Goal: Task Accomplishment & Management: Use online tool/utility

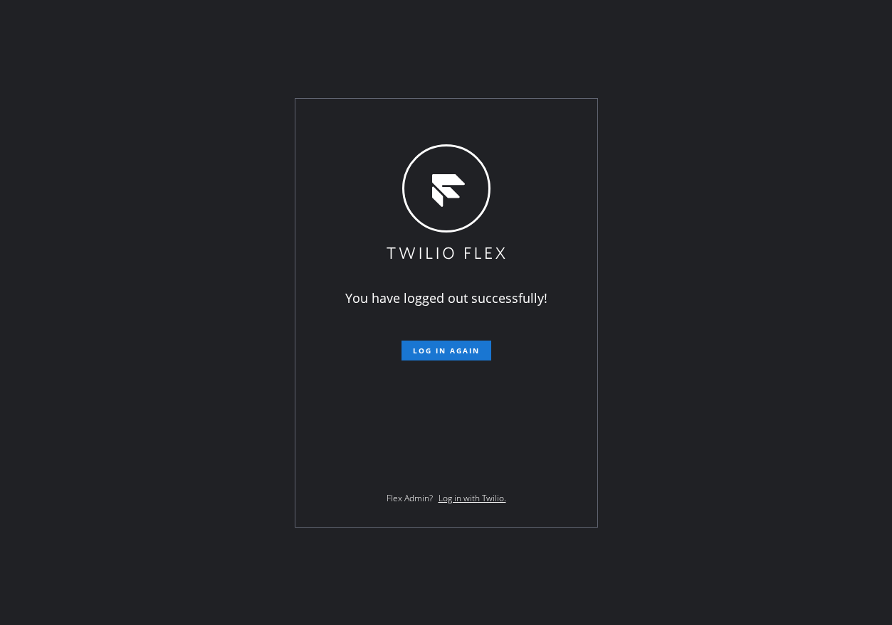
click at [812, 192] on div "You have logged out successfully! Log in again Flex Admin? Log in with Twilio." at bounding box center [446, 312] width 892 height 625
click at [480, 345] on button "Log in again" at bounding box center [446, 351] width 90 height 20
click at [451, 356] on button "Log in again" at bounding box center [446, 351] width 90 height 20
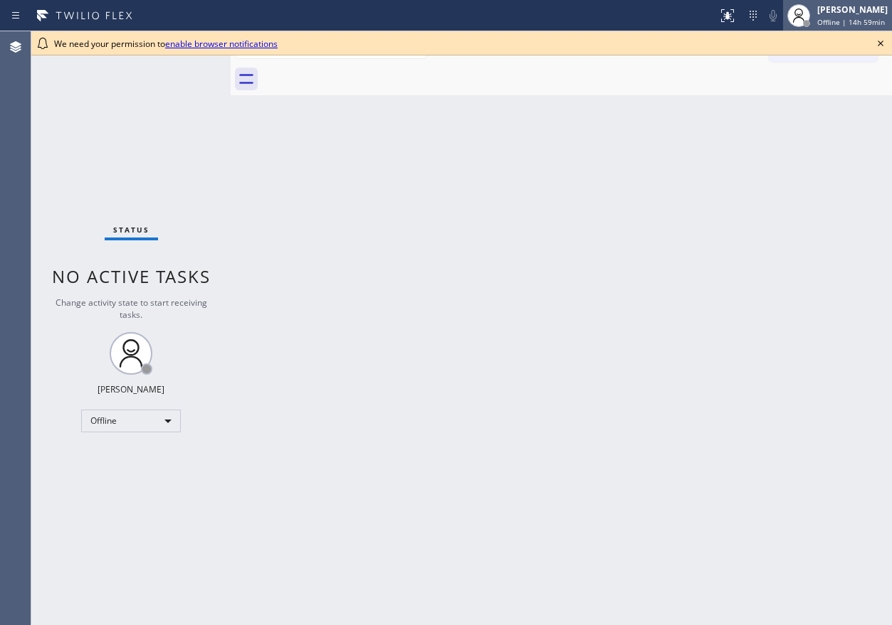
click at [854, 25] on span "Offline | 14h 59min" at bounding box center [851, 22] width 68 height 10
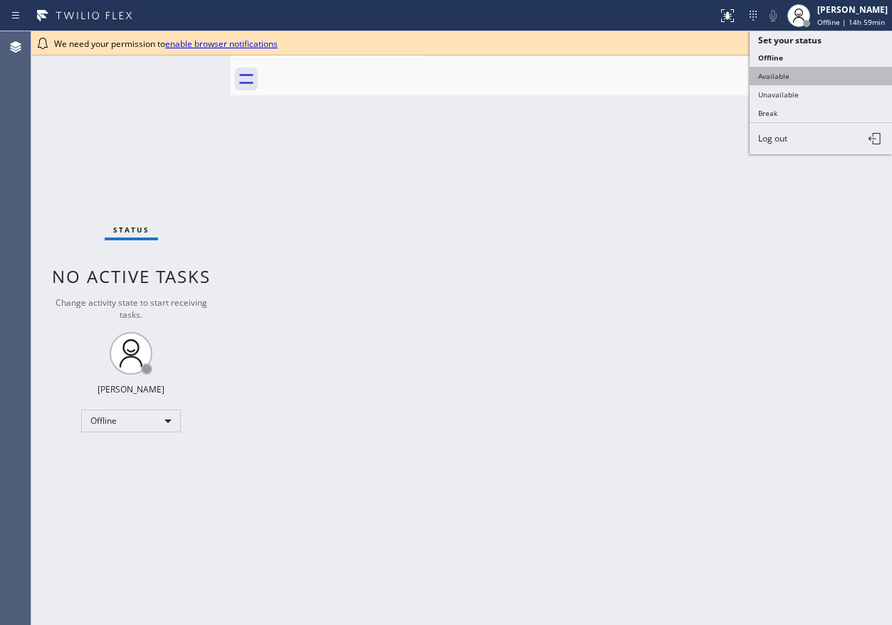
click at [824, 73] on button "Available" at bounding box center [820, 76] width 142 height 19
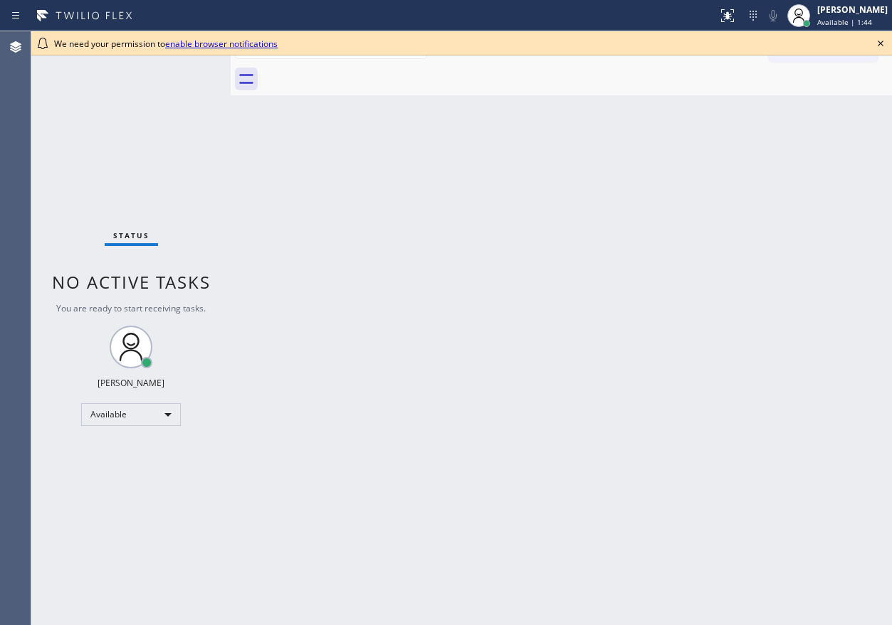
click at [882, 43] on icon at bounding box center [880, 43] width 17 height 17
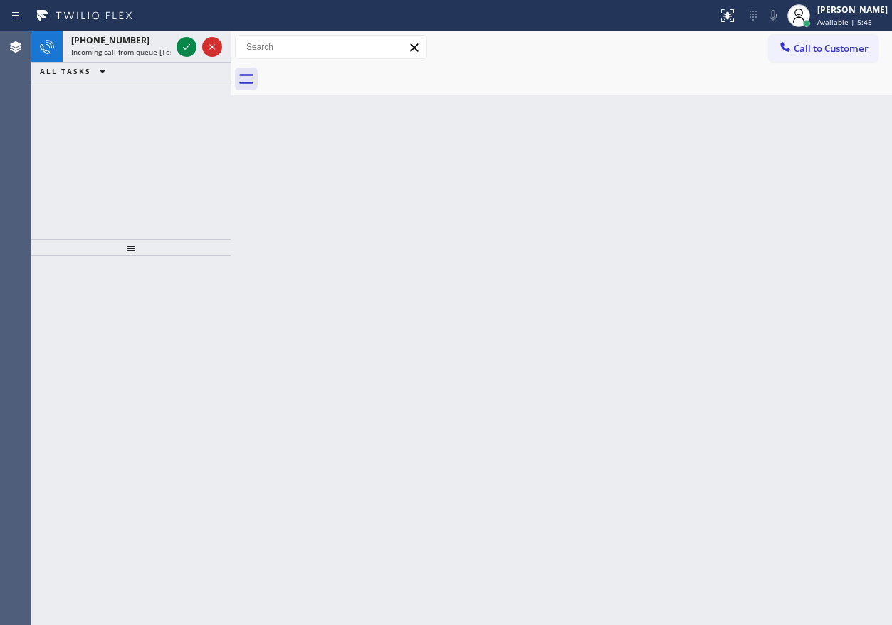
click at [716, 243] on div "Back to Dashboard Change Sender ID Customers Technicians Select a contact Outbo…" at bounding box center [561, 328] width 661 height 594
click at [181, 48] on icon at bounding box center [186, 46] width 17 height 17
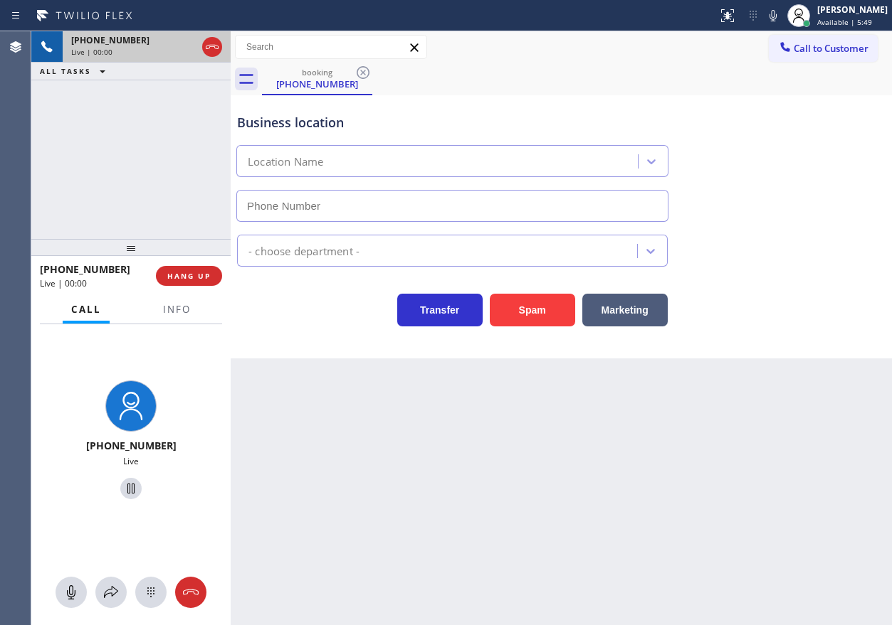
type input "(347) 851-8112"
click at [182, 317] on button "Info" at bounding box center [176, 310] width 45 height 28
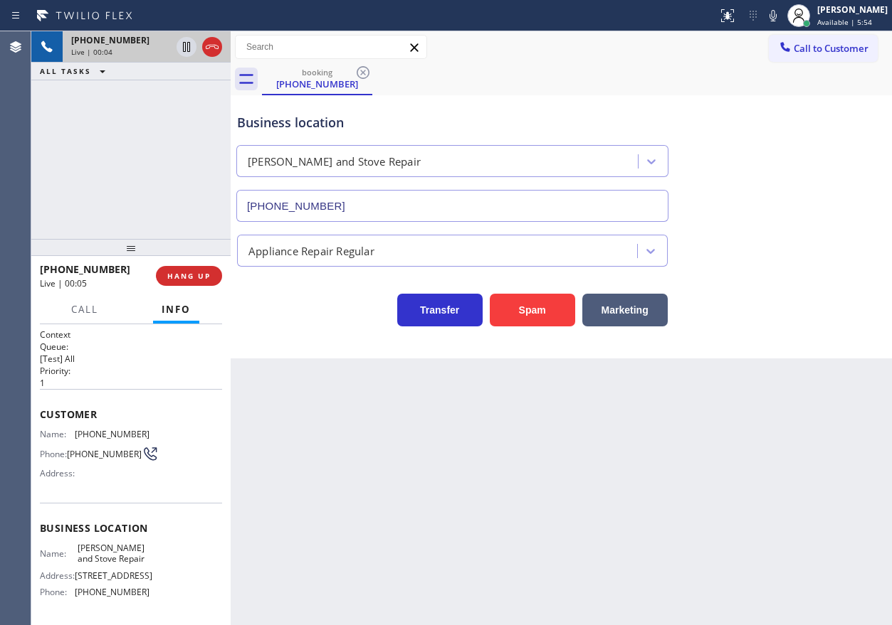
click at [140, 554] on span "Curtis Appliance and Stove Repair" at bounding box center [113, 554] width 71 height 22
copy span "Curtis Appliance and Stove Repair"
click at [360, 213] on input "(347) 851-8112" at bounding box center [452, 206] width 432 height 32
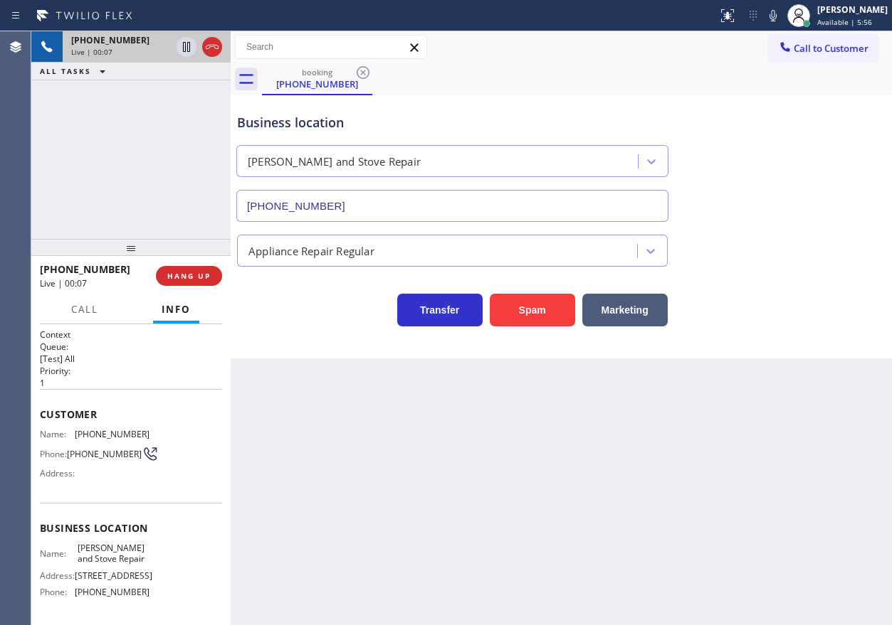
click at [360, 213] on input "(347) 851-8112" at bounding box center [452, 206] width 432 height 32
click at [781, 8] on icon at bounding box center [772, 15] width 17 height 17
click at [778, 16] on rect at bounding box center [773, 14] width 10 height 10
click at [196, 268] on button "HANG UP" at bounding box center [189, 276] width 66 height 20
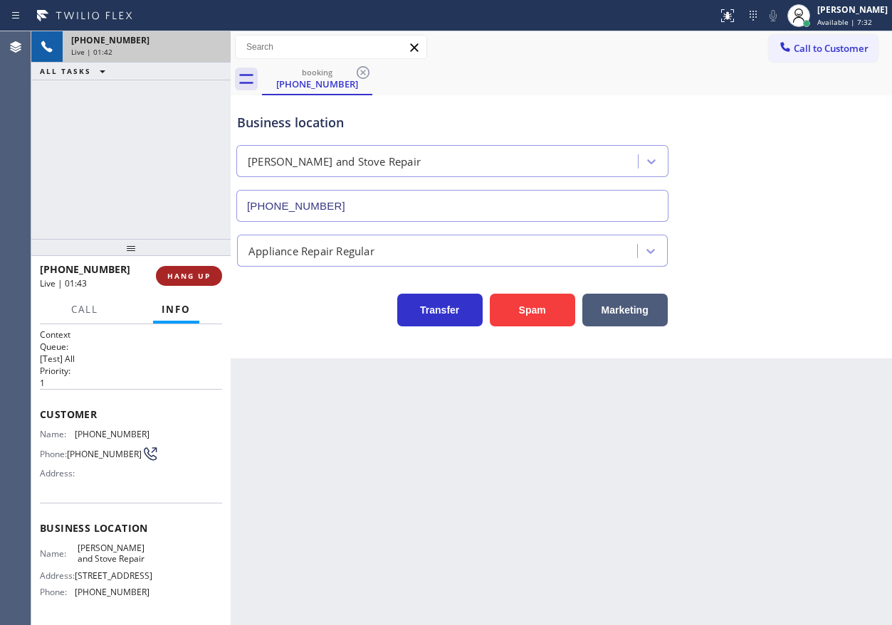
click at [196, 272] on span "HANG UP" at bounding box center [188, 276] width 43 height 10
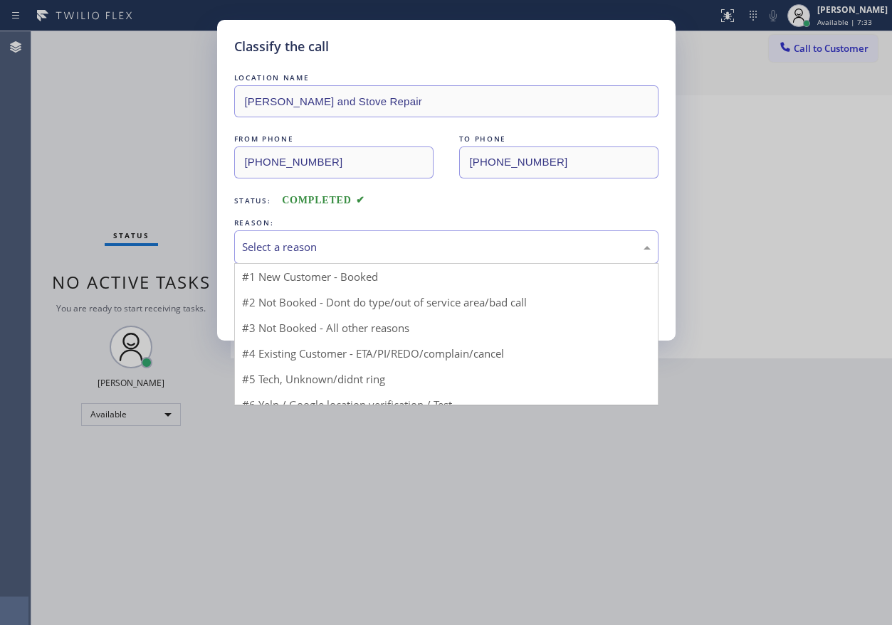
click at [345, 249] on div "Select a reason" at bounding box center [446, 247] width 408 height 16
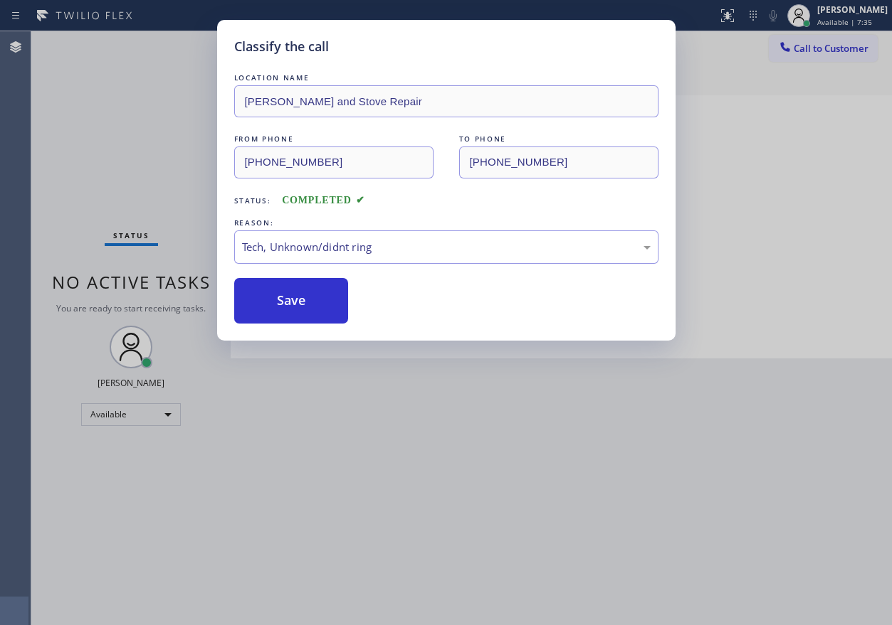
click at [310, 327] on div "Classify the call LOCATION NAME Curtis Appliance and Stove Repair FROM PHONE (6…" at bounding box center [446, 180] width 458 height 321
click at [319, 290] on button "Save" at bounding box center [291, 301] width 115 height 46
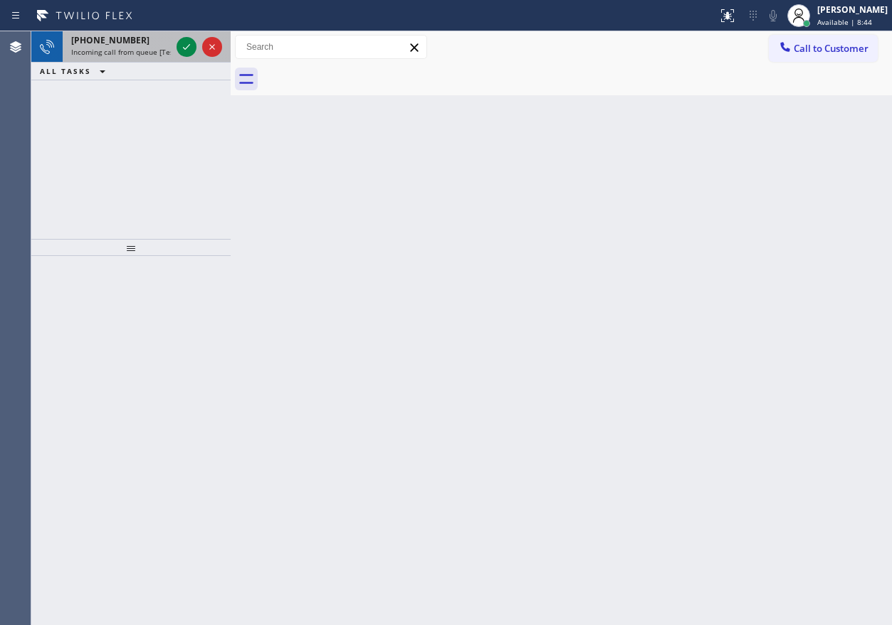
click at [175, 46] on div at bounding box center [199, 46] width 51 height 31
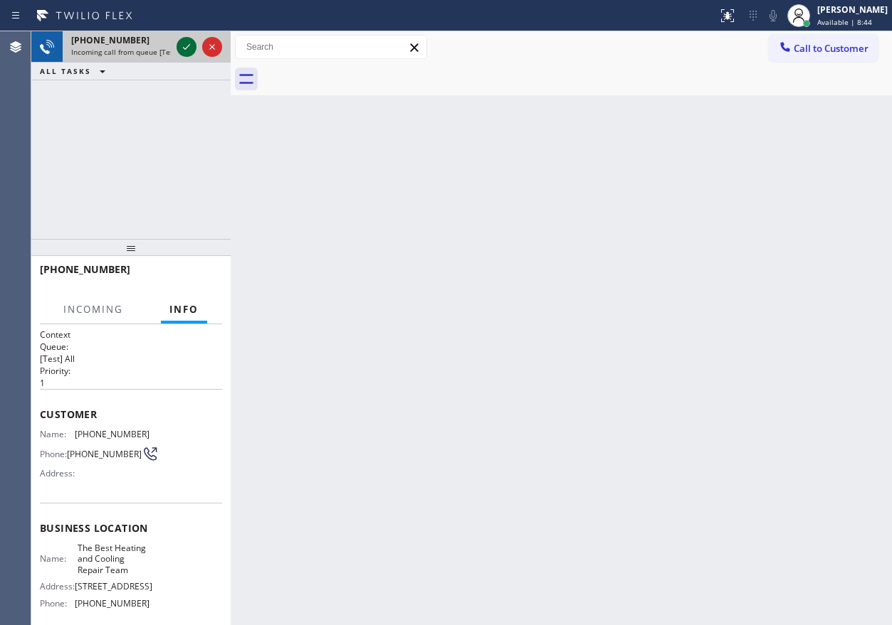
click at [180, 46] on icon at bounding box center [186, 46] width 17 height 17
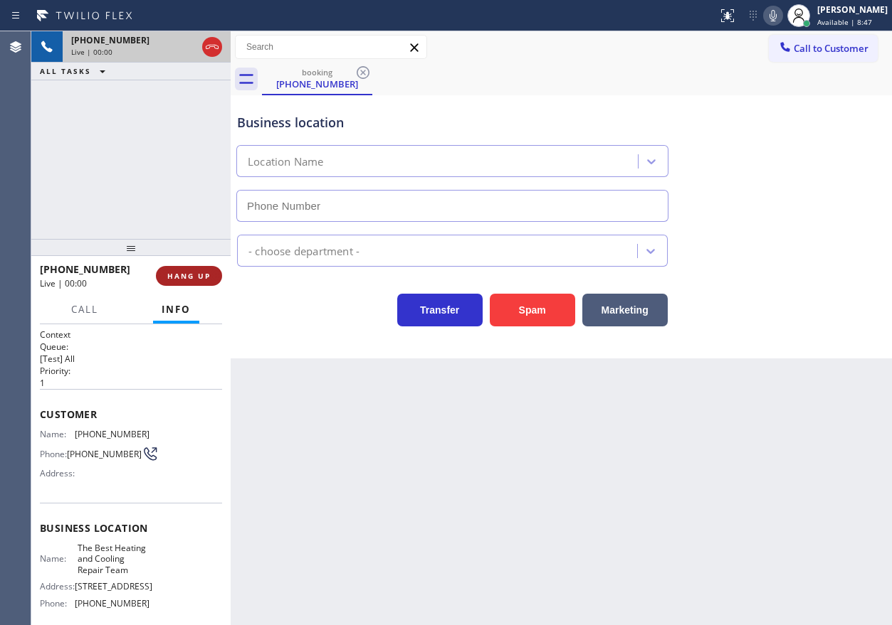
type input "(305) 964-8572"
click at [189, 270] on button "HANG UP" at bounding box center [189, 276] width 66 height 20
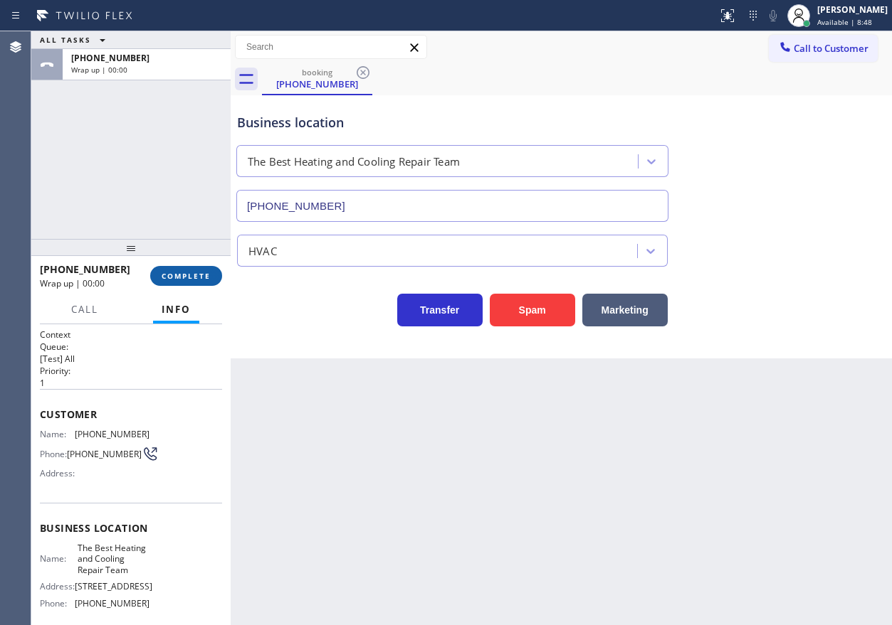
click at [189, 270] on button "COMPLETE" at bounding box center [186, 276] width 72 height 20
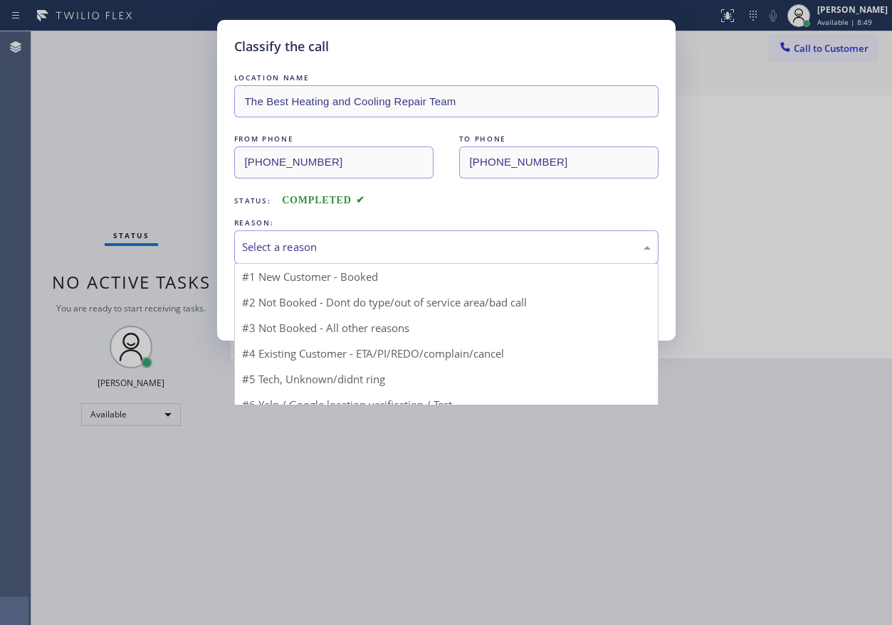
click at [332, 245] on div "Select a reason" at bounding box center [446, 247] width 408 height 16
drag, startPoint x: 317, startPoint y: 349, endPoint x: 311, endPoint y: 329, distance: 20.9
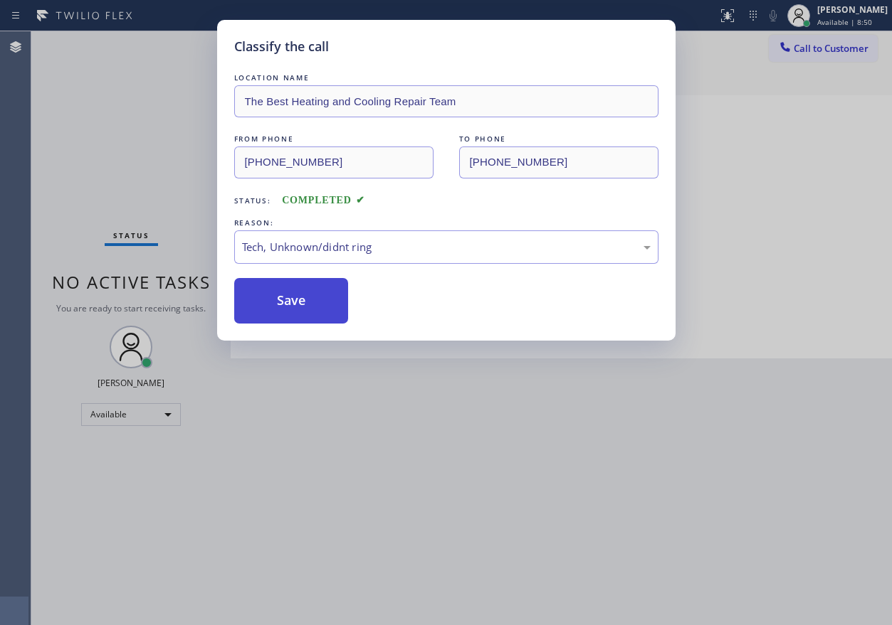
click at [304, 313] on button "Save" at bounding box center [291, 301] width 115 height 46
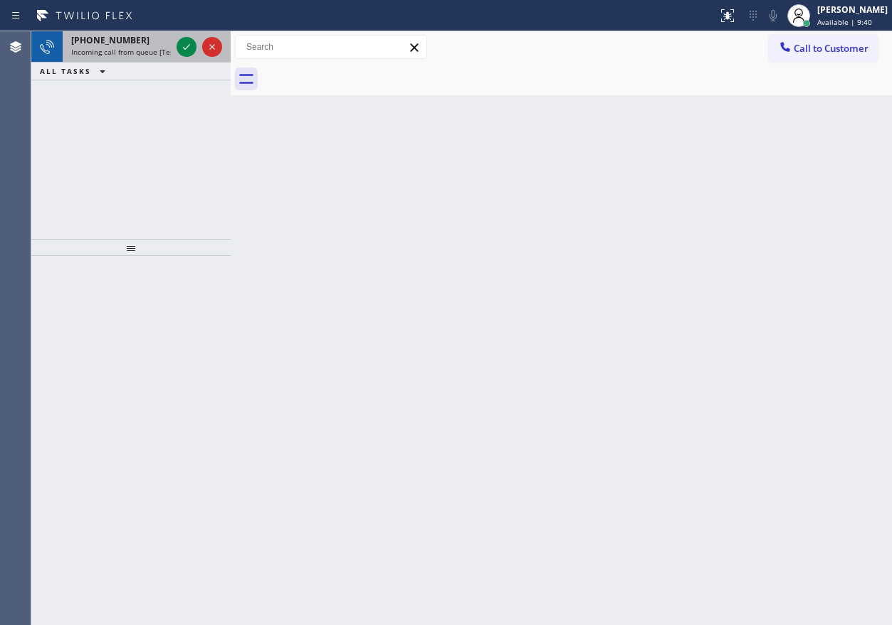
click at [156, 35] on div "+16469383577" at bounding box center [121, 40] width 100 height 12
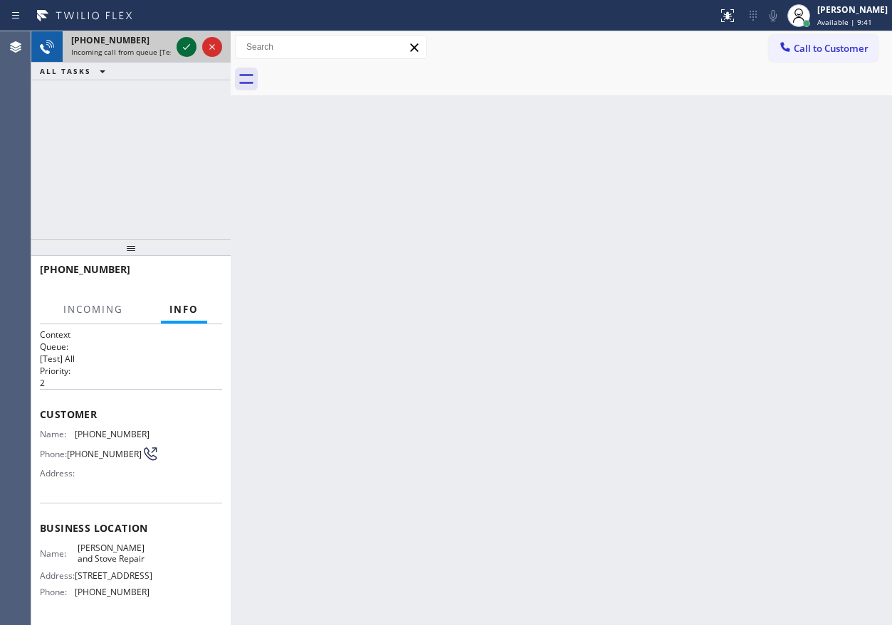
click at [182, 44] on icon at bounding box center [186, 46] width 17 height 17
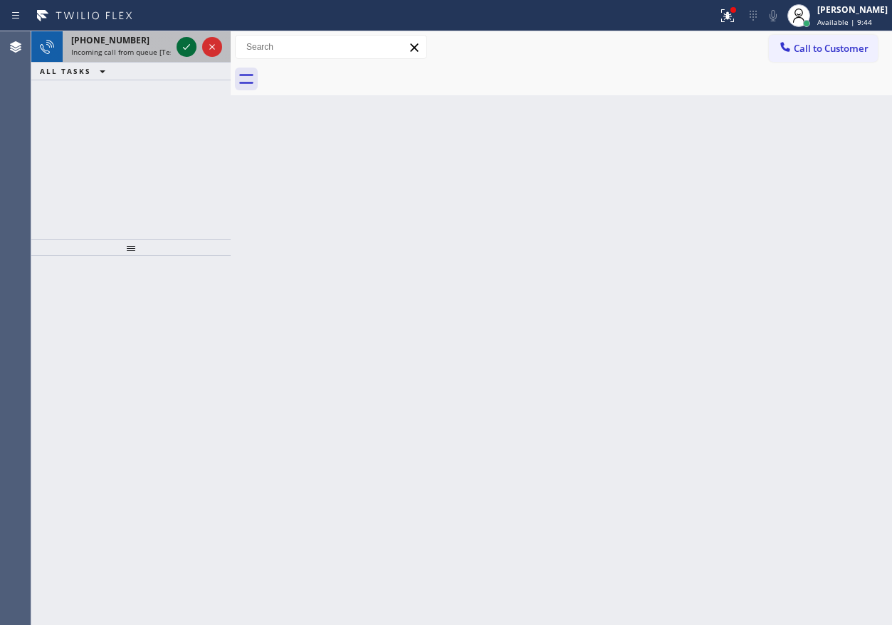
click at [185, 43] on icon at bounding box center [186, 46] width 17 height 17
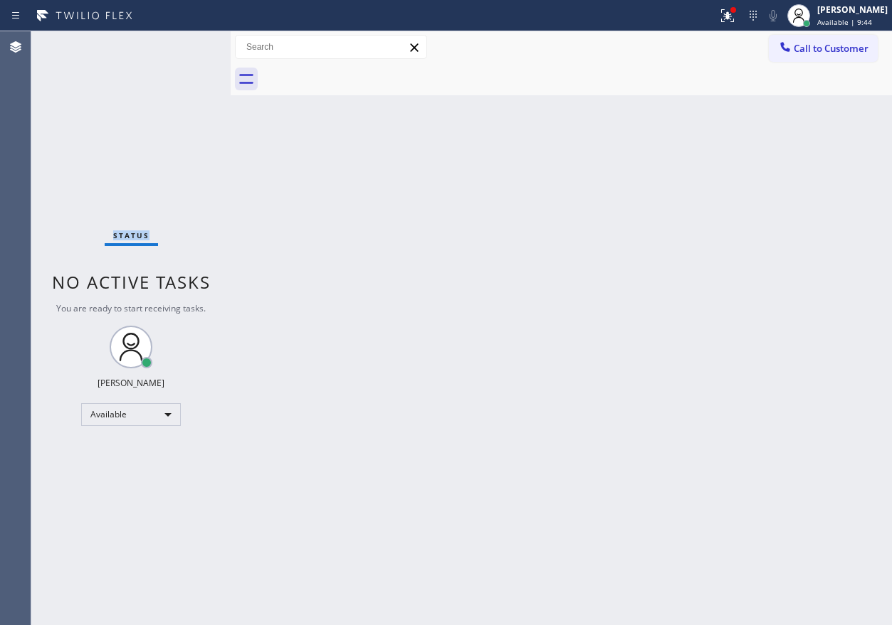
click at [185, 43] on div "Status No active tasks You are ready to start receiving tasks. [PERSON_NAME] Av…" at bounding box center [130, 328] width 199 height 594
click at [817, 178] on div "Back to Dashboard Change Sender ID Customers Technicians Select a contact Outbo…" at bounding box center [561, 328] width 661 height 594
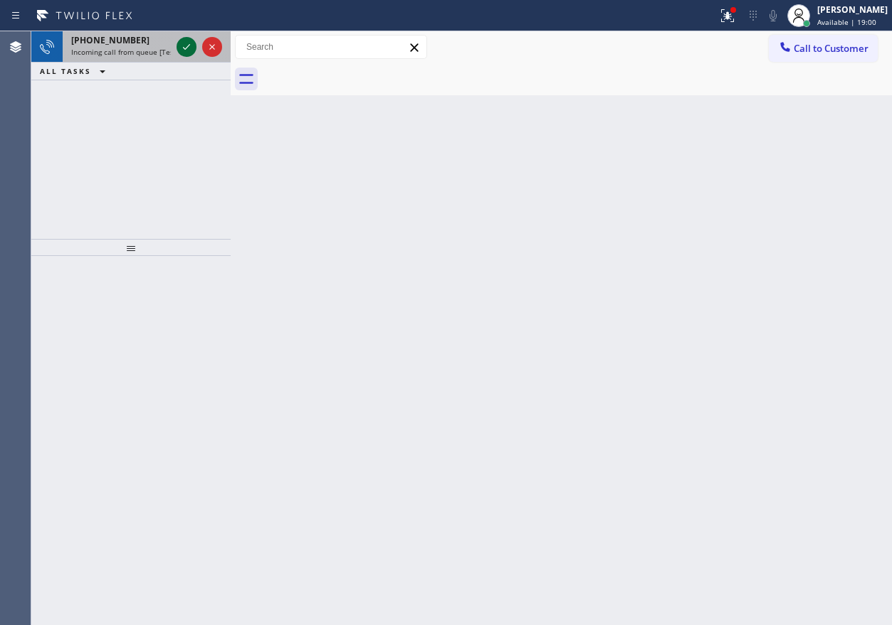
click at [189, 48] on icon at bounding box center [186, 46] width 17 height 17
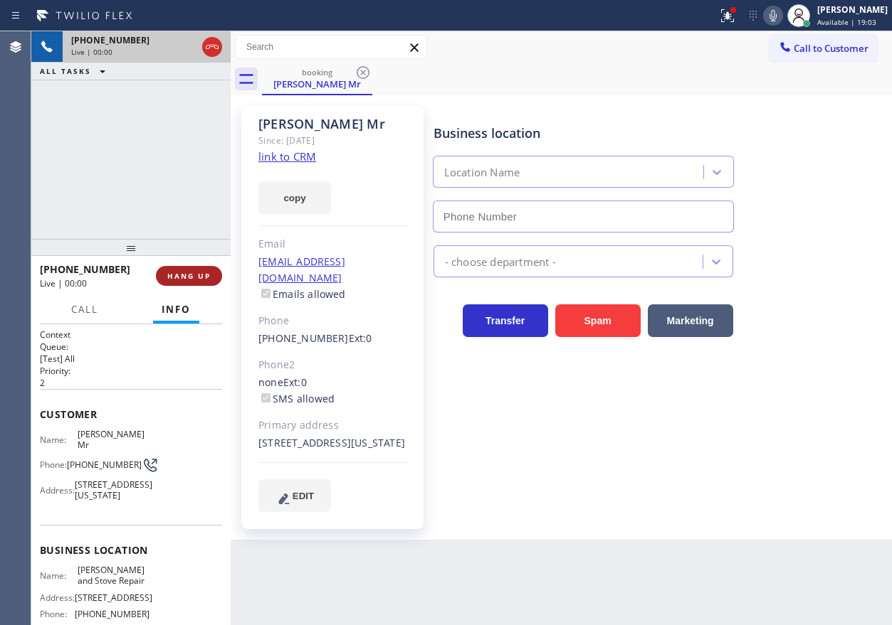
click at [179, 269] on button "HANG UP" at bounding box center [189, 276] width 66 height 20
type input "(347) 851-8112"
click at [179, 269] on button "HANG UP" at bounding box center [189, 276] width 66 height 20
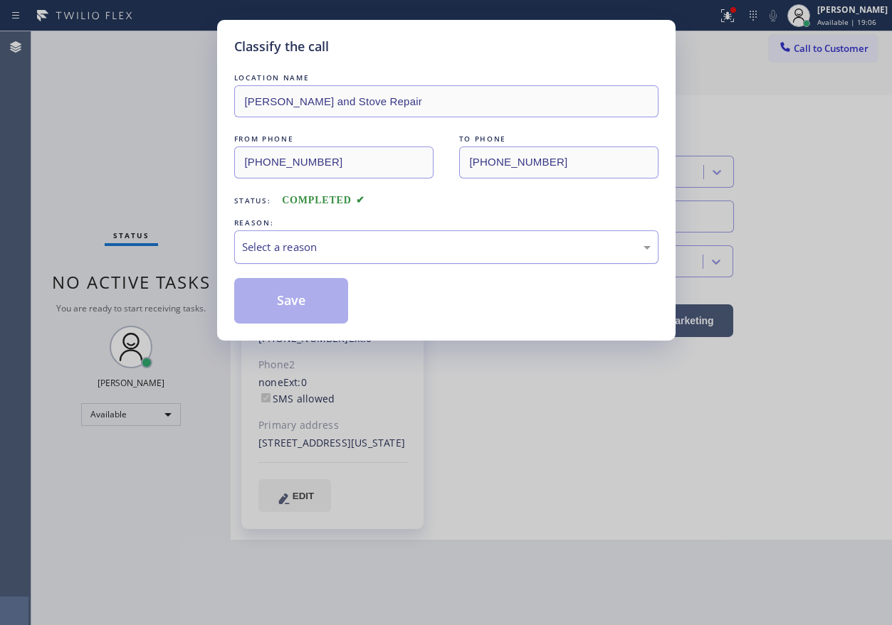
click at [455, 243] on div "Select a reason" at bounding box center [446, 247] width 408 height 16
click at [316, 310] on button "Save" at bounding box center [291, 301] width 115 height 46
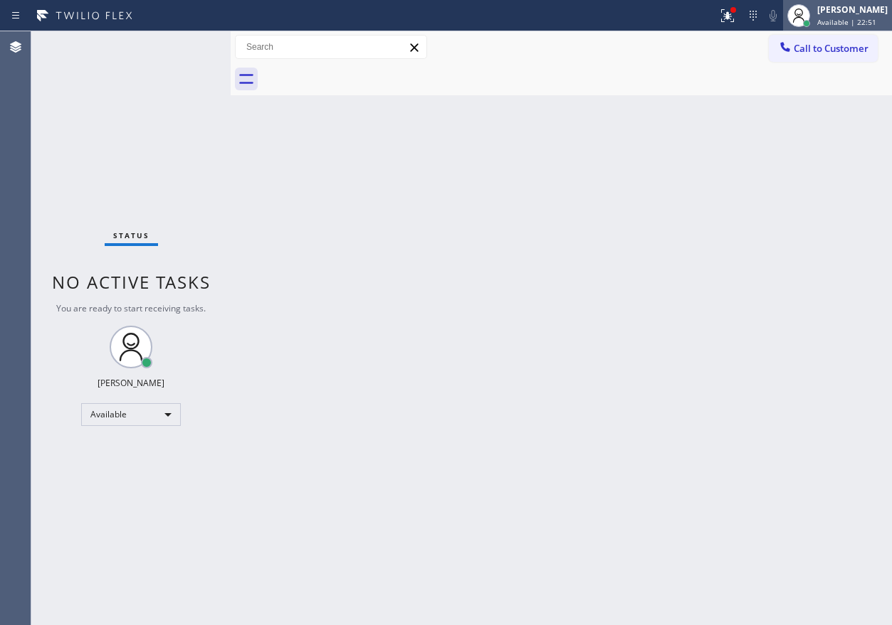
click at [844, 22] on span "Available | 22:51" at bounding box center [846, 22] width 59 height 10
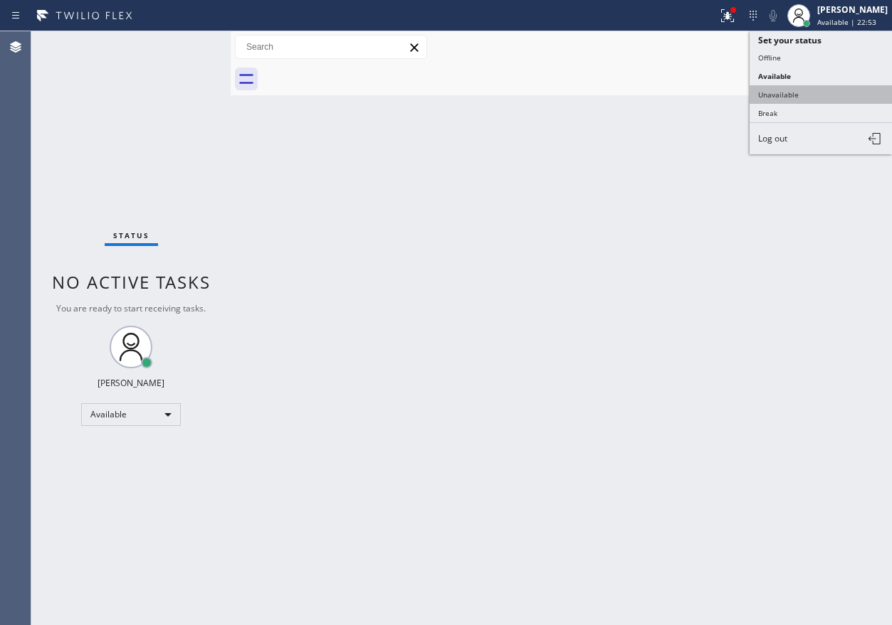
click at [814, 98] on button "Unavailable" at bounding box center [820, 94] width 142 height 19
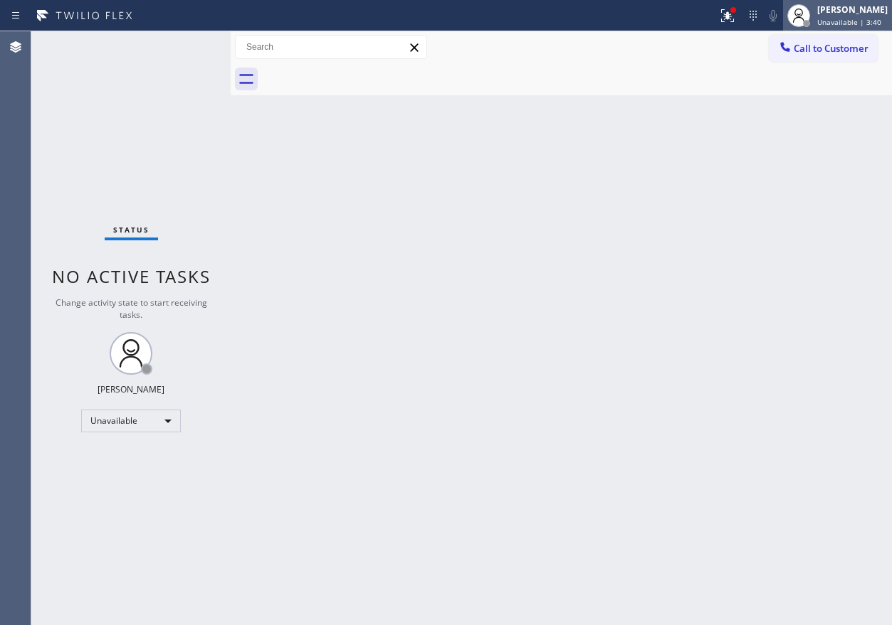
click at [835, 14] on div "[PERSON_NAME]" at bounding box center [852, 10] width 70 height 12
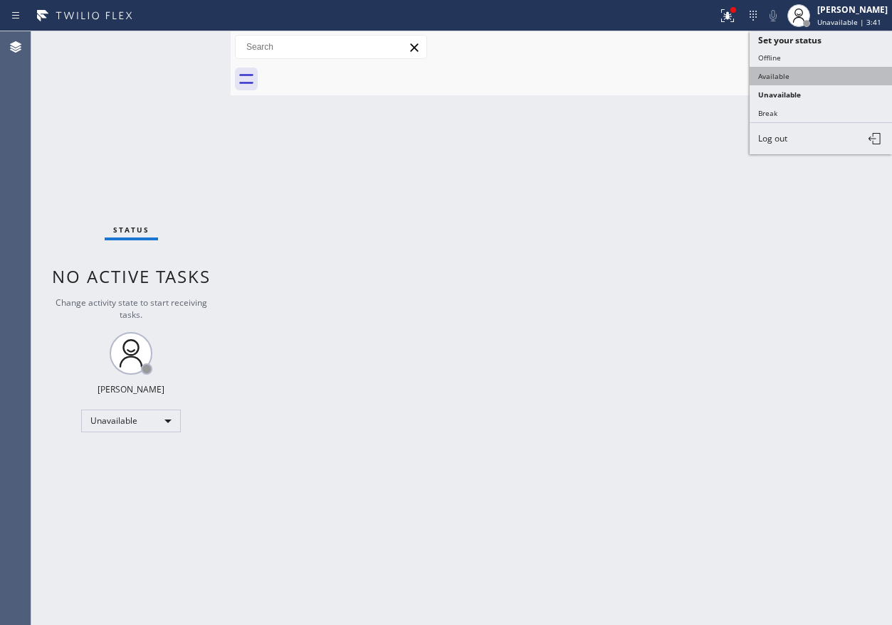
click at [831, 78] on button "Available" at bounding box center [820, 76] width 142 height 19
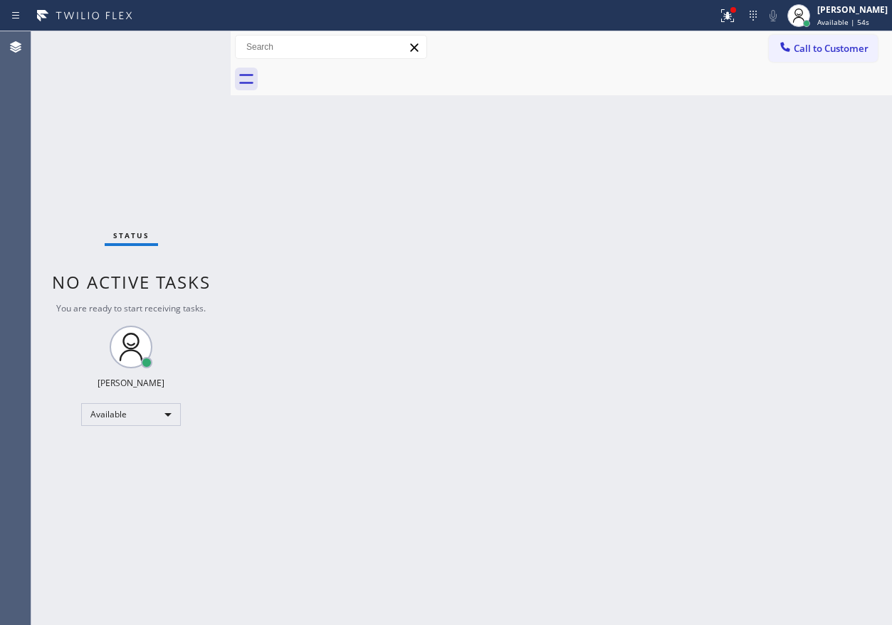
click at [830, 78] on div at bounding box center [577, 79] width 630 height 32
drag, startPoint x: 783, startPoint y: 227, endPoint x: 783, endPoint y: 167, distance: 60.5
click at [783, 227] on div "Back to Dashboard Change Sender ID Customers Technicians Select a contact Outbo…" at bounding box center [561, 328] width 661 height 594
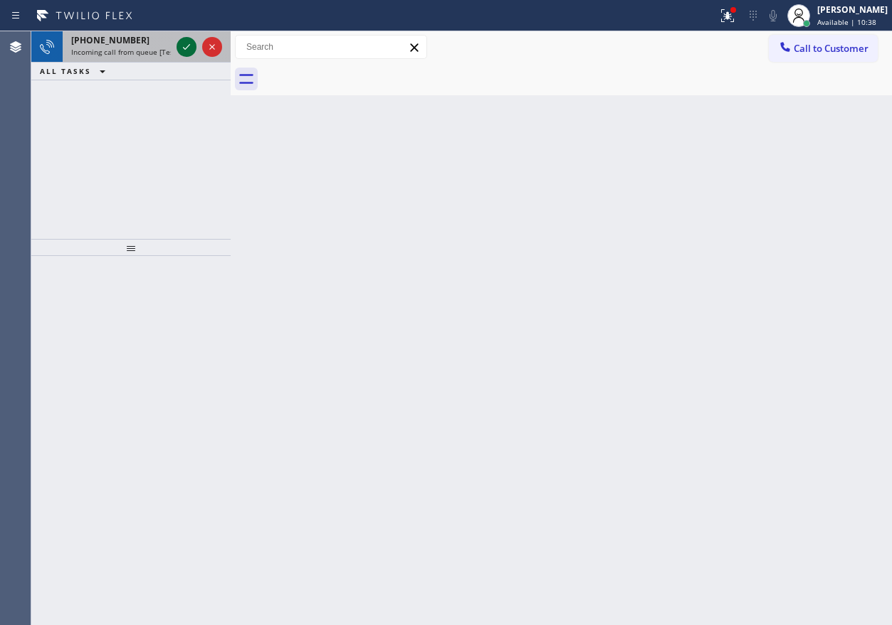
click at [184, 48] on icon at bounding box center [186, 46] width 17 height 17
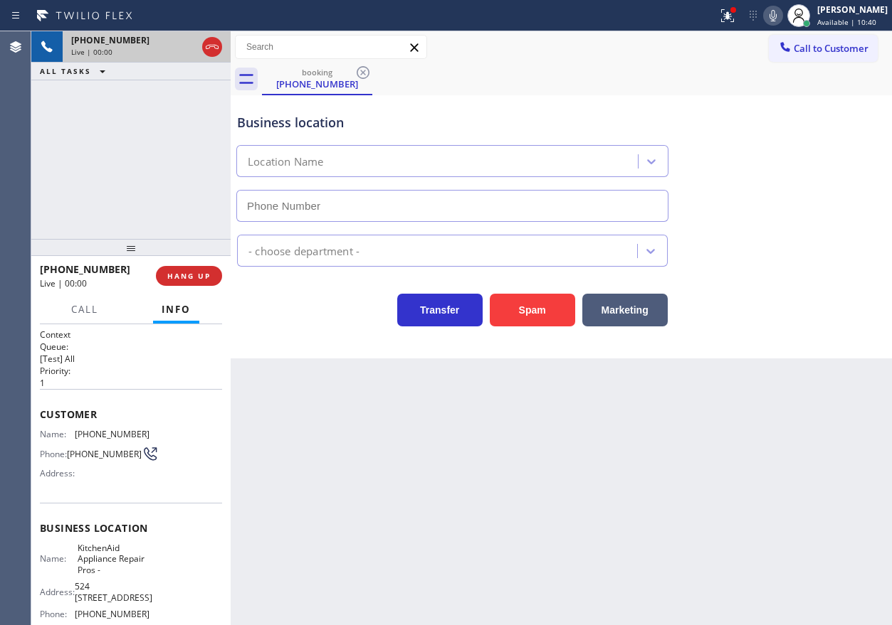
type input "(855) 213-9318"
click at [122, 564] on span "KitchenAid Appliance Repair Pros -" at bounding box center [113, 559] width 71 height 33
copy span "KitchenAid Appliance Repair Pros -"
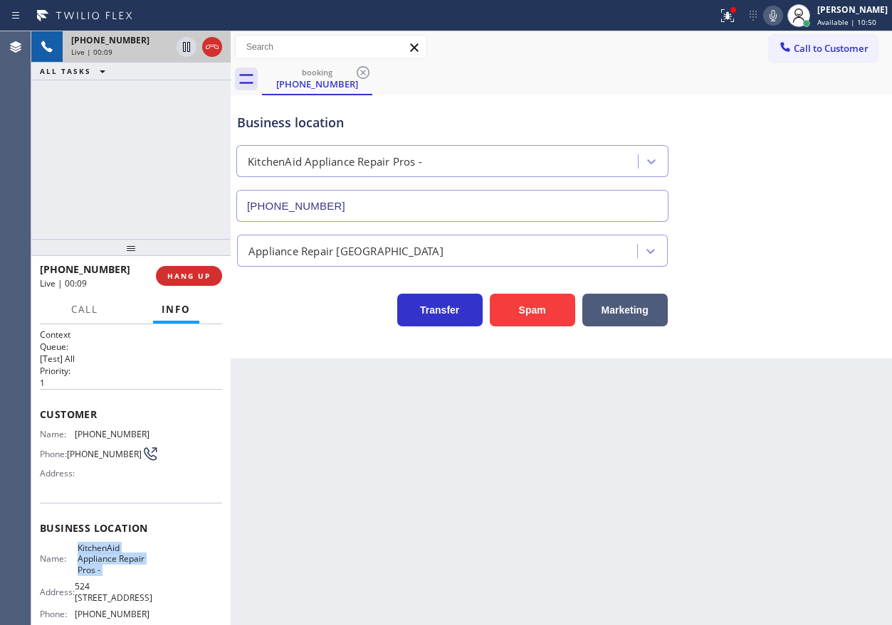
click at [411, 215] on input "(855) 213-9318" at bounding box center [452, 206] width 432 height 32
click at [78, 439] on span "(405) 826-1662" at bounding box center [112, 434] width 75 height 11
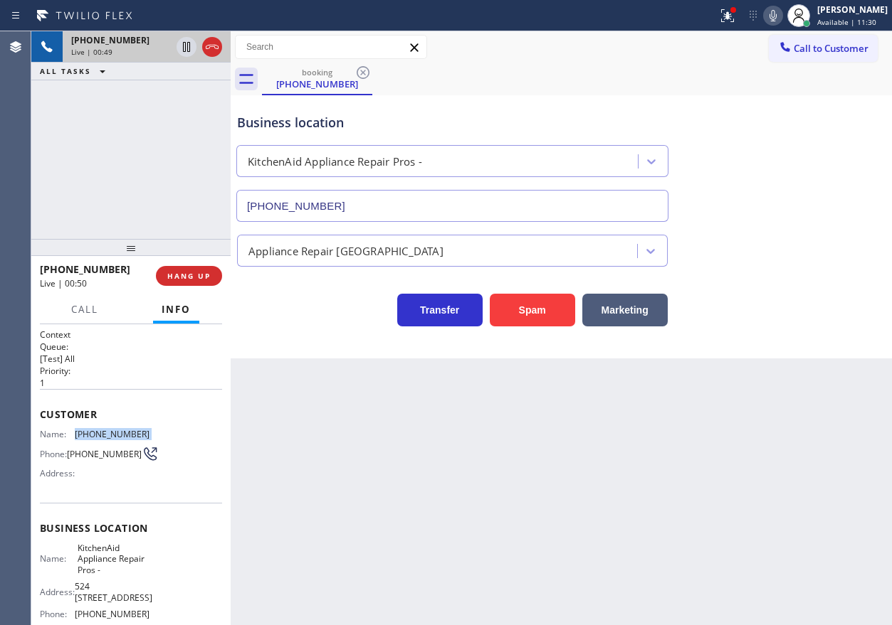
click at [78, 439] on span "(405) 826-1662" at bounding box center [112, 434] width 75 height 11
copy span "(405) 826-1662"
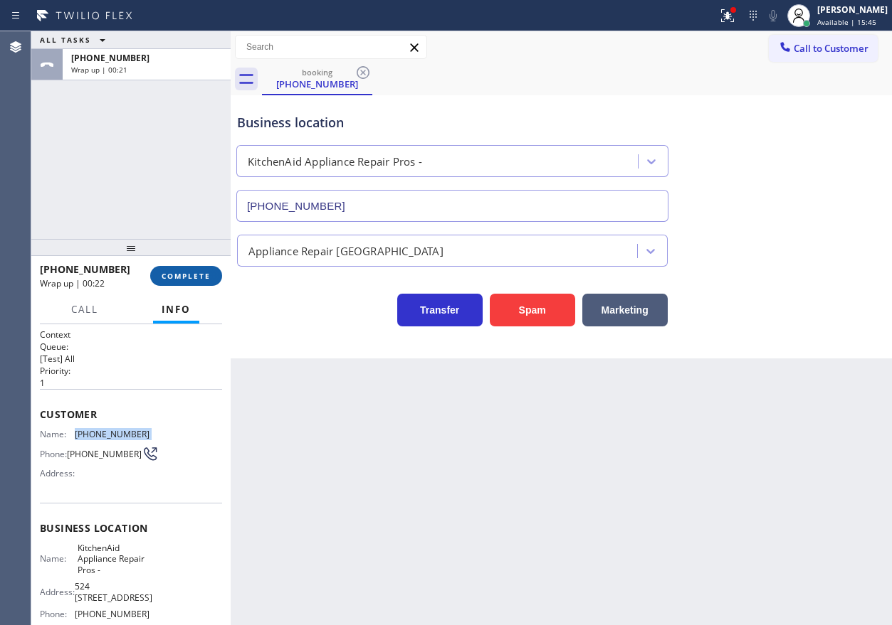
click at [205, 273] on span "COMPLETE" at bounding box center [186, 276] width 49 height 10
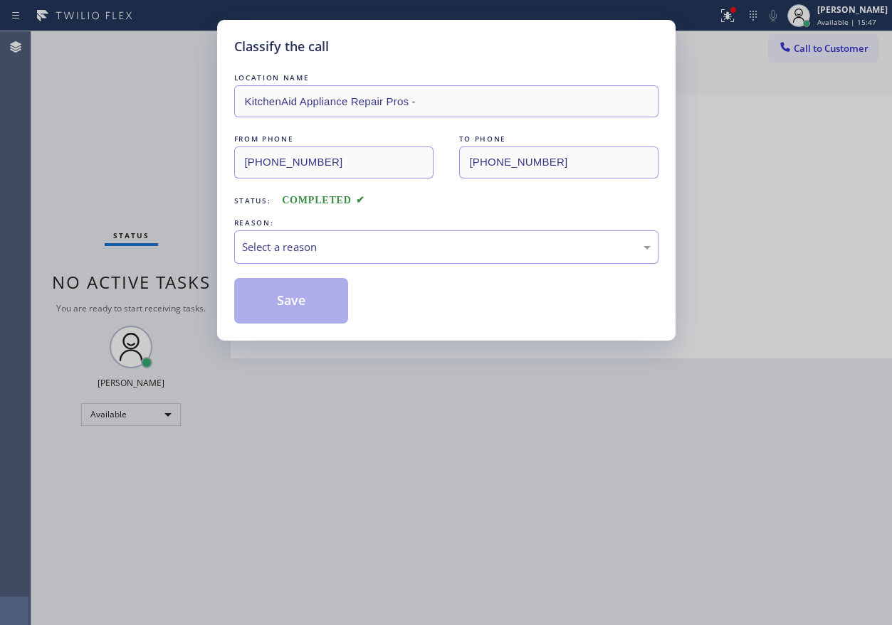
click at [362, 255] on div "Select a reason" at bounding box center [446, 247] width 424 height 33
click at [291, 298] on button "Save" at bounding box center [291, 301] width 115 height 46
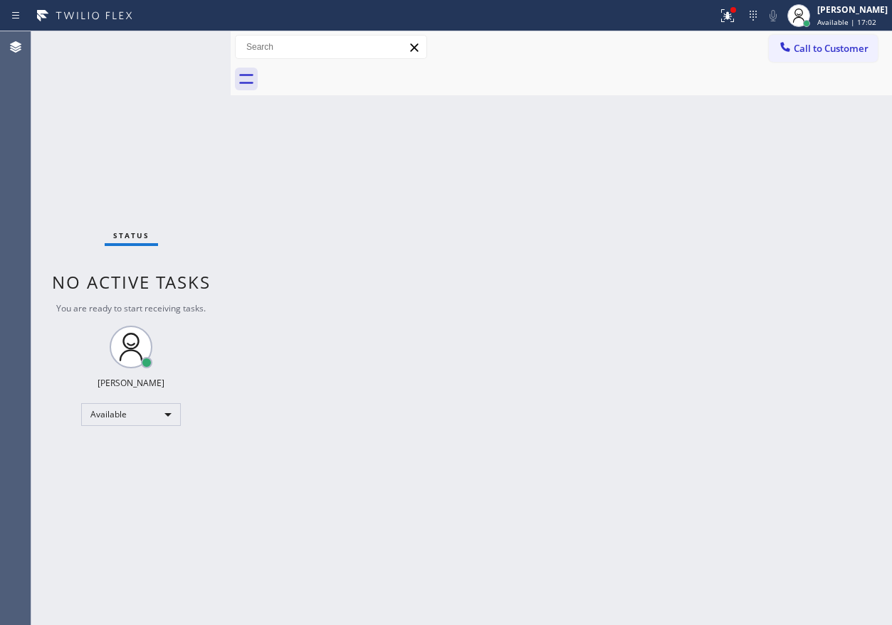
click at [695, 298] on div "Back to Dashboard Change Sender ID Customers Technicians Select a contact Outbo…" at bounding box center [561, 328] width 661 height 594
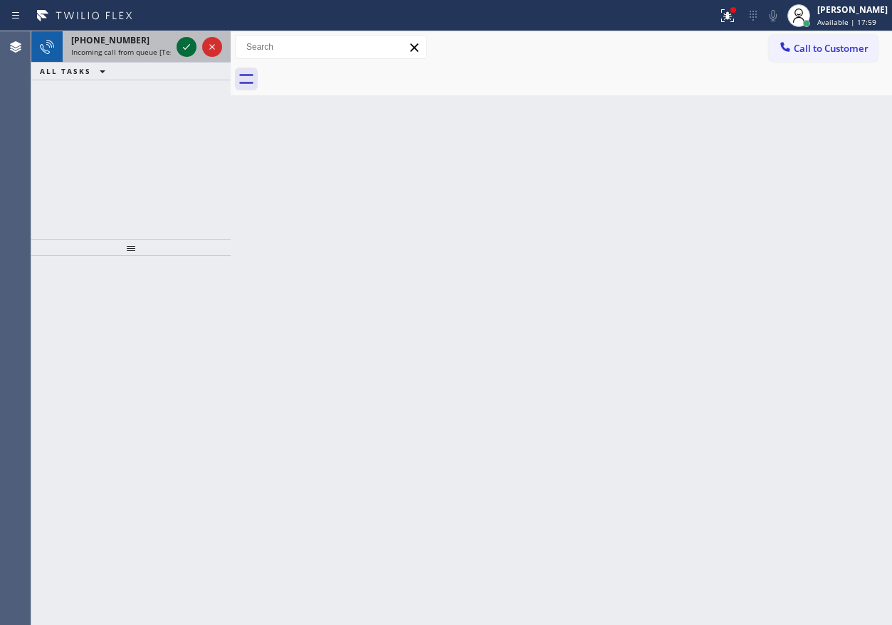
click at [189, 44] on icon at bounding box center [186, 46] width 17 height 17
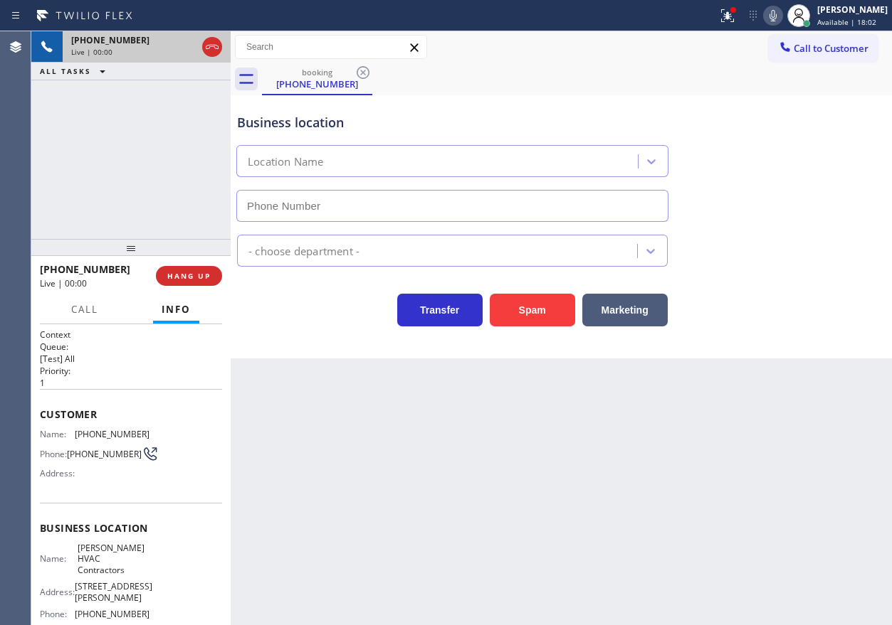
type input "(817) 839-2140"
click at [189, 273] on span "HANG UP" at bounding box center [188, 276] width 43 height 10
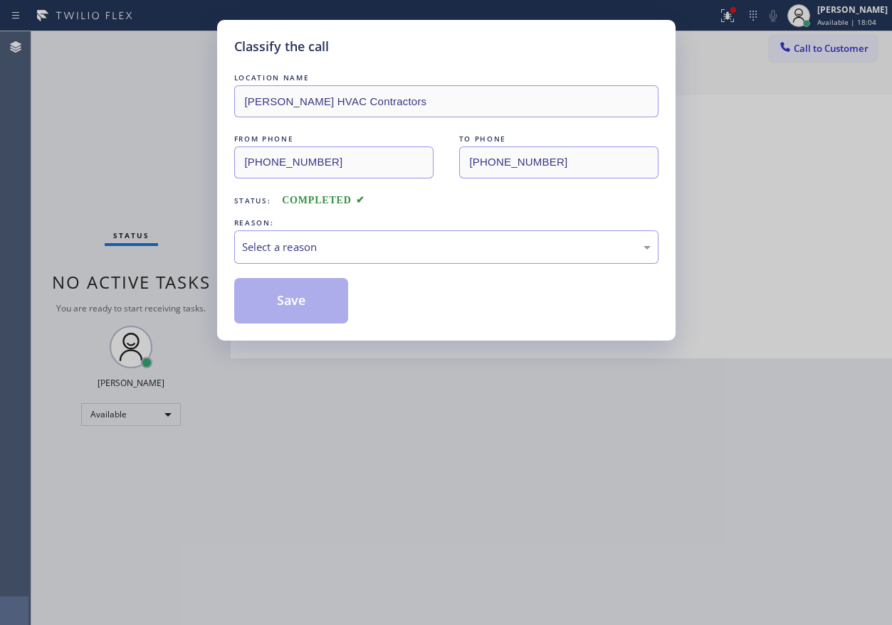
click at [381, 249] on div "Select a reason" at bounding box center [446, 247] width 408 height 16
click at [330, 313] on button "Save" at bounding box center [291, 301] width 115 height 46
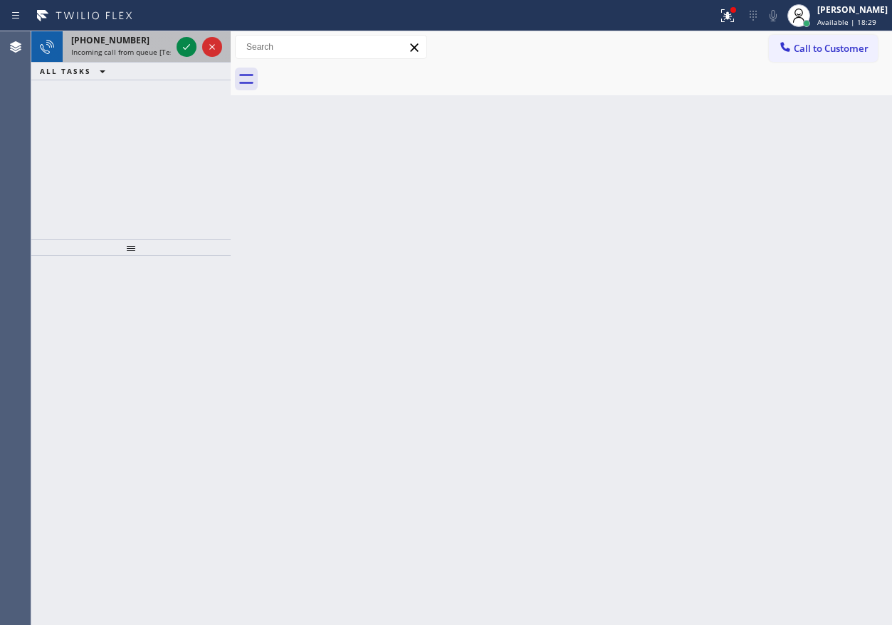
click at [120, 51] on span "Incoming call from queue [Test] All" at bounding box center [130, 52] width 118 height 10
click at [181, 44] on icon at bounding box center [186, 46] width 17 height 17
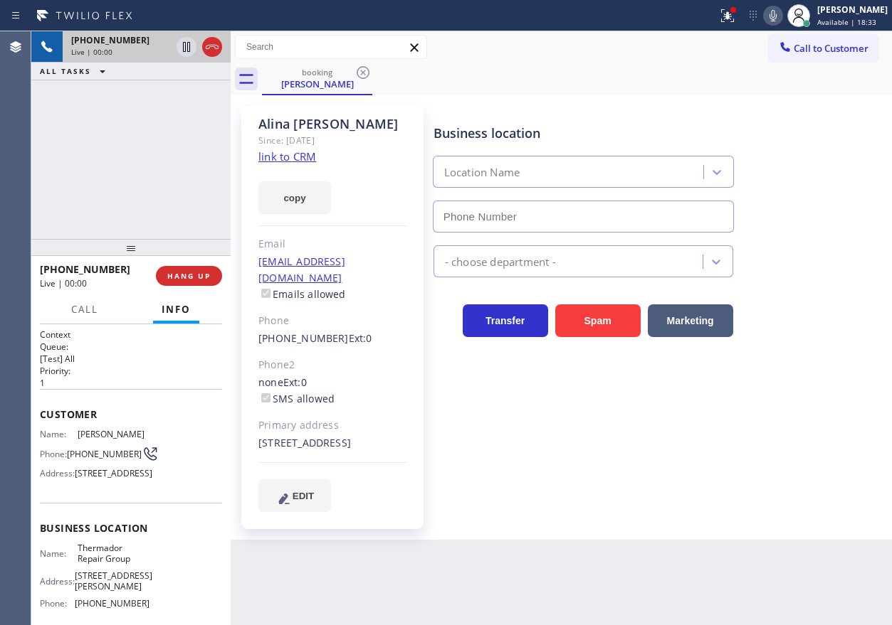
type input "[PHONE_NUMBER]"
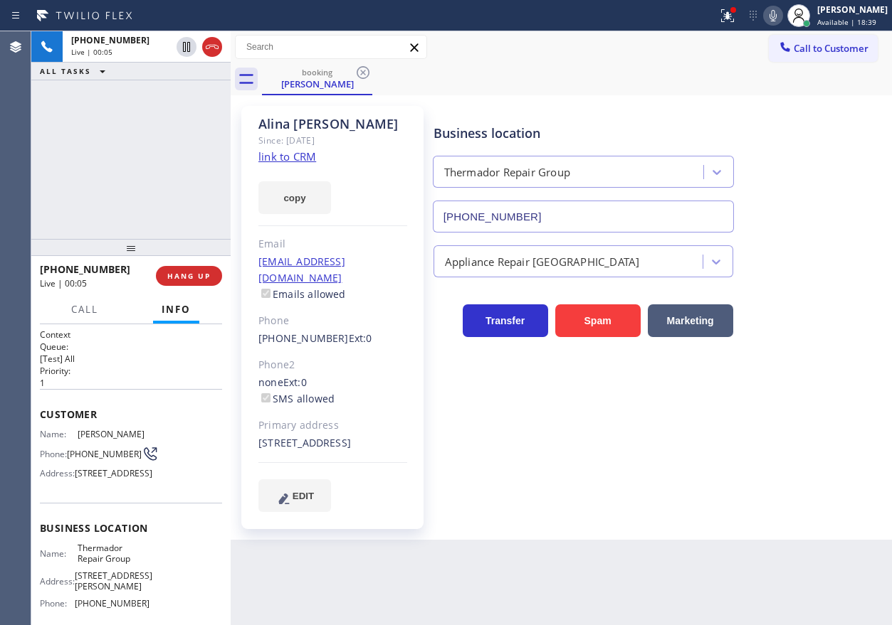
click at [117, 565] on span "Thermador Repair Group" at bounding box center [113, 554] width 71 height 22
copy span "Thermador Repair Group"
click at [556, 208] on input "[PHONE_NUMBER]" at bounding box center [583, 217] width 301 height 32
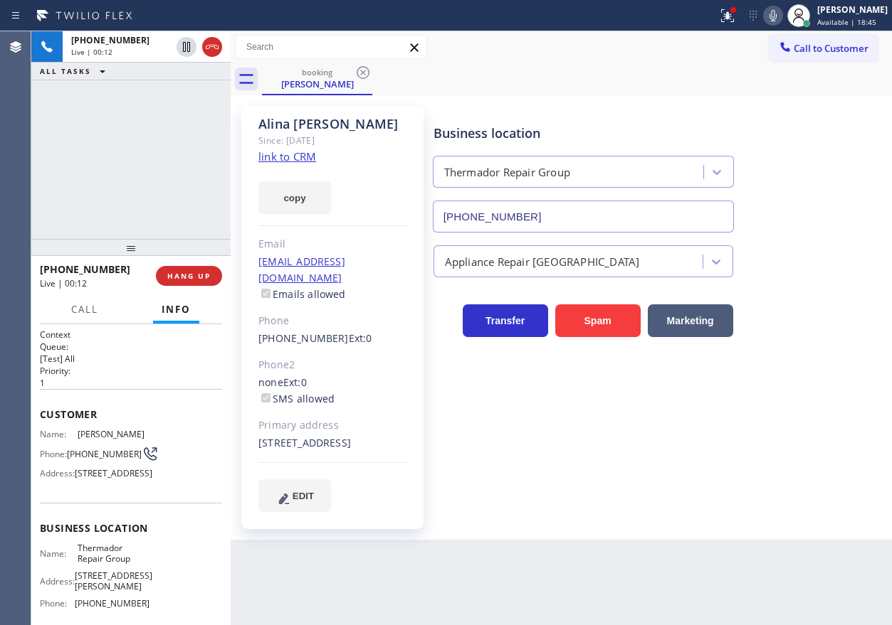
click at [556, 208] on input "[PHONE_NUMBER]" at bounding box center [583, 217] width 301 height 32
click at [307, 159] on link "link to CRM" at bounding box center [287, 156] width 58 height 14
click at [781, 11] on icon at bounding box center [772, 15] width 17 height 17
click at [776, 12] on icon at bounding box center [772, 15] width 7 height 11
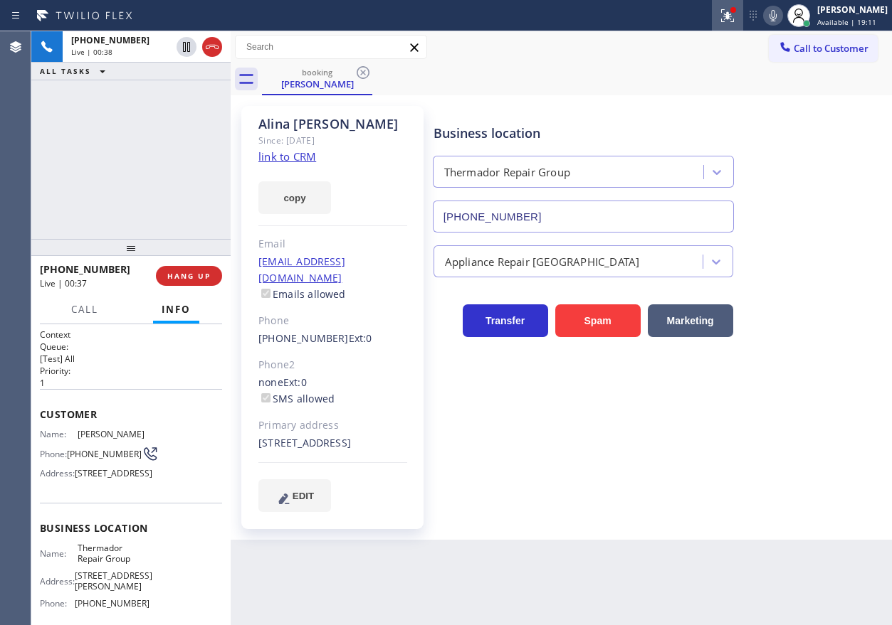
click at [736, 16] on icon at bounding box center [727, 15] width 17 height 17
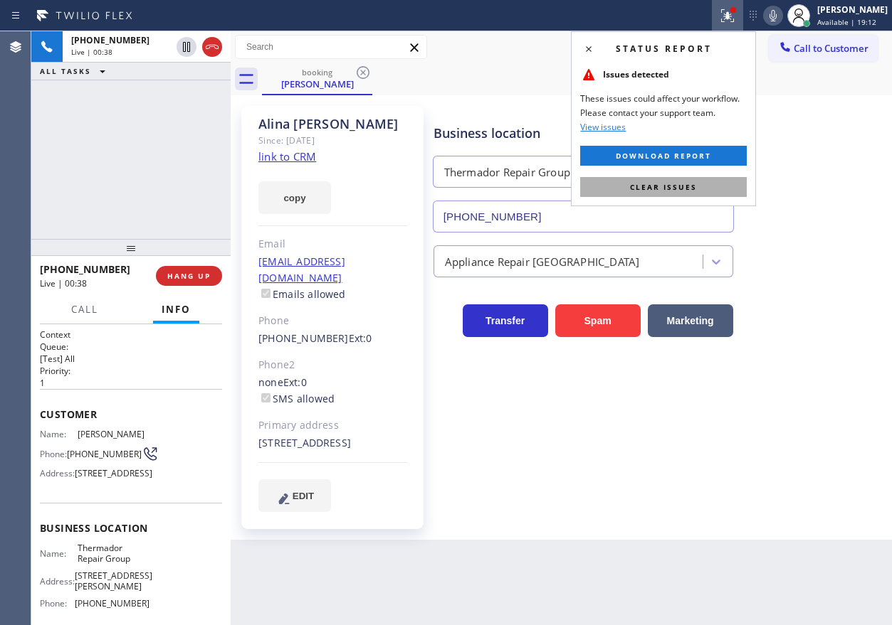
click at [697, 182] on button "Clear issues" at bounding box center [663, 187] width 167 height 20
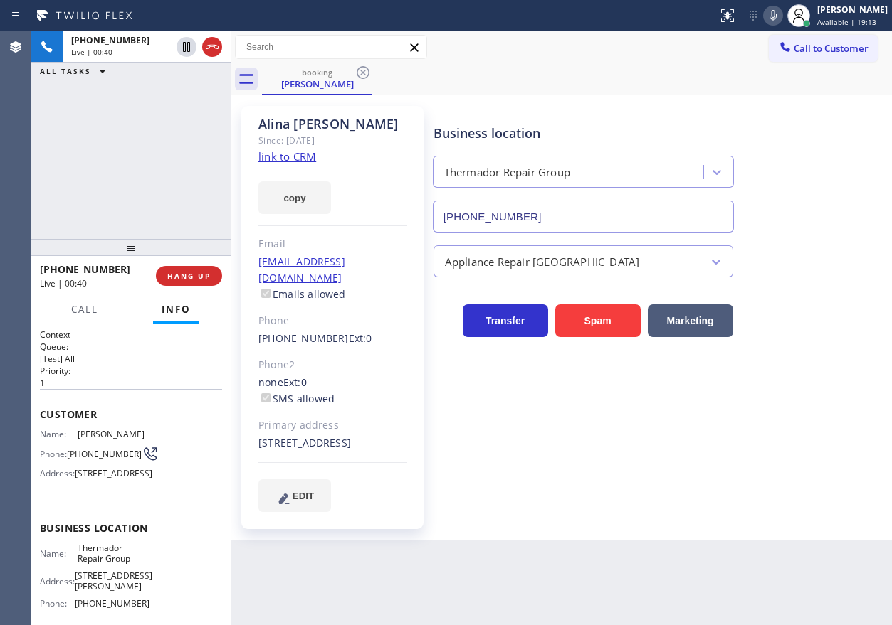
click at [781, 14] on icon at bounding box center [772, 15] width 17 height 17
click at [781, 16] on icon at bounding box center [772, 15] width 17 height 17
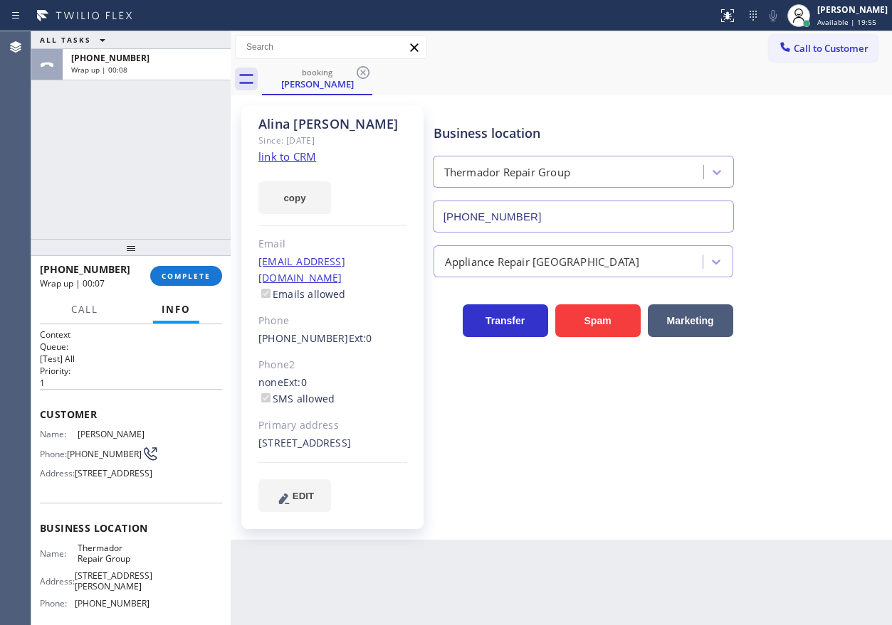
click at [204, 265] on div "+17865093953 Wrap up | 00:07 COMPLETE" at bounding box center [131, 276] width 182 height 37
click at [203, 268] on button "COMPLETE" at bounding box center [186, 276] width 72 height 20
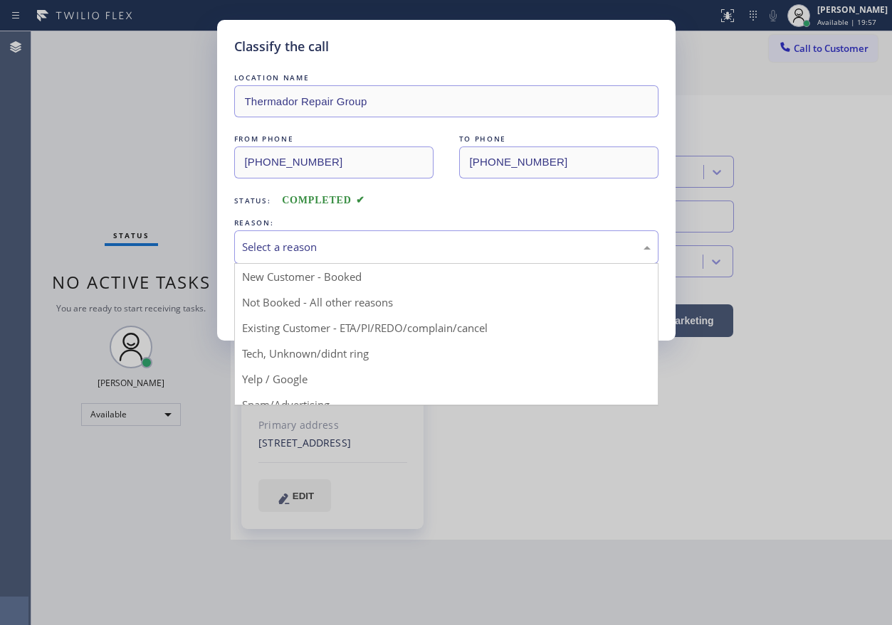
click at [392, 250] on div "Select a reason" at bounding box center [446, 247] width 408 height 16
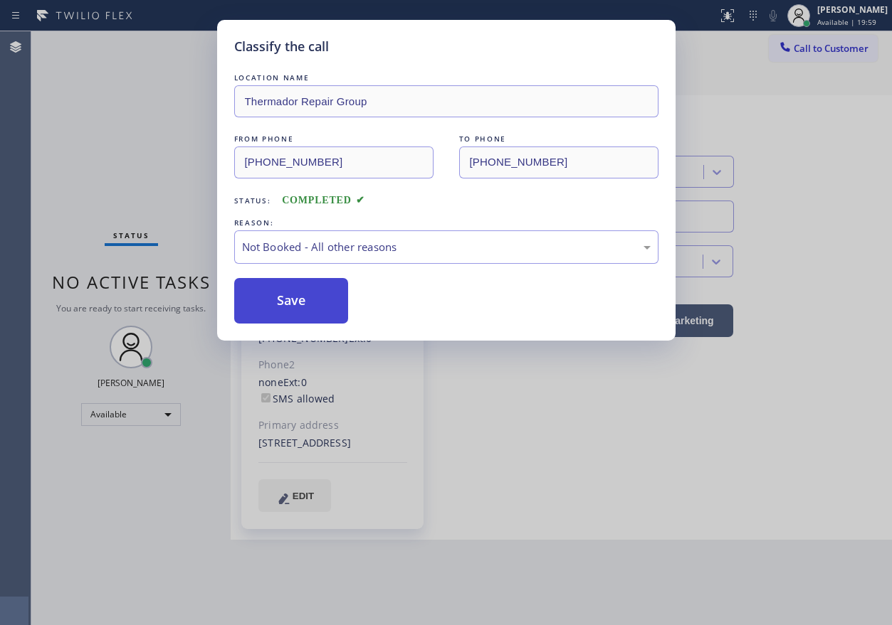
click at [297, 305] on button "Save" at bounding box center [291, 301] width 115 height 46
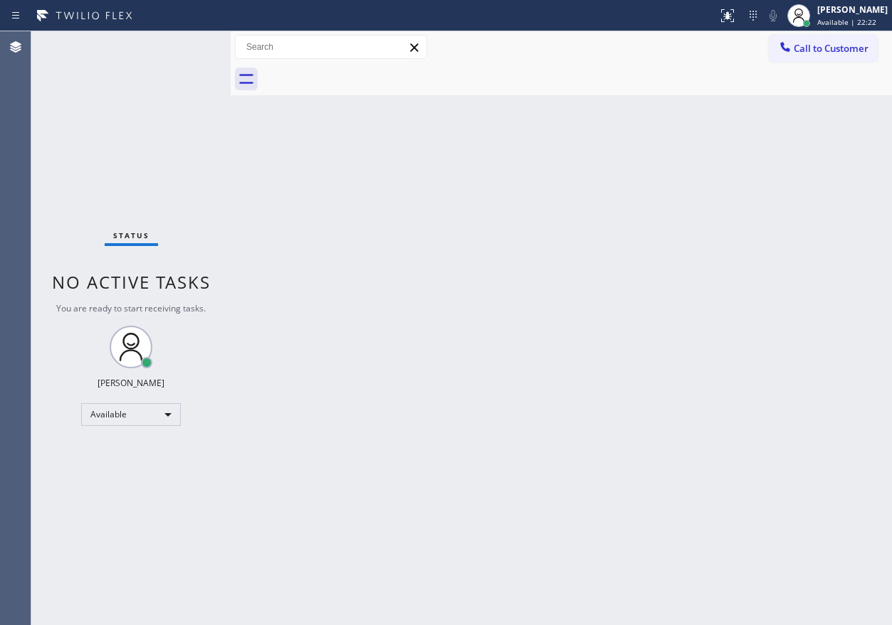
click at [796, 371] on div "Back to Dashboard Change Sender ID Customers Technicians Select a contact Outbo…" at bounding box center [561, 328] width 661 height 594
click at [783, 274] on div "Back to Dashboard Change Sender ID Customers Technicians Select a contact Outbo…" at bounding box center [561, 328] width 661 height 594
click at [820, 211] on div "Back to Dashboard Change Sender ID Customers Technicians Select a contact Outbo…" at bounding box center [561, 328] width 661 height 594
click at [766, 289] on div "Back to Dashboard Change Sender ID Customers Technicians Select a contact Outbo…" at bounding box center [561, 328] width 661 height 594
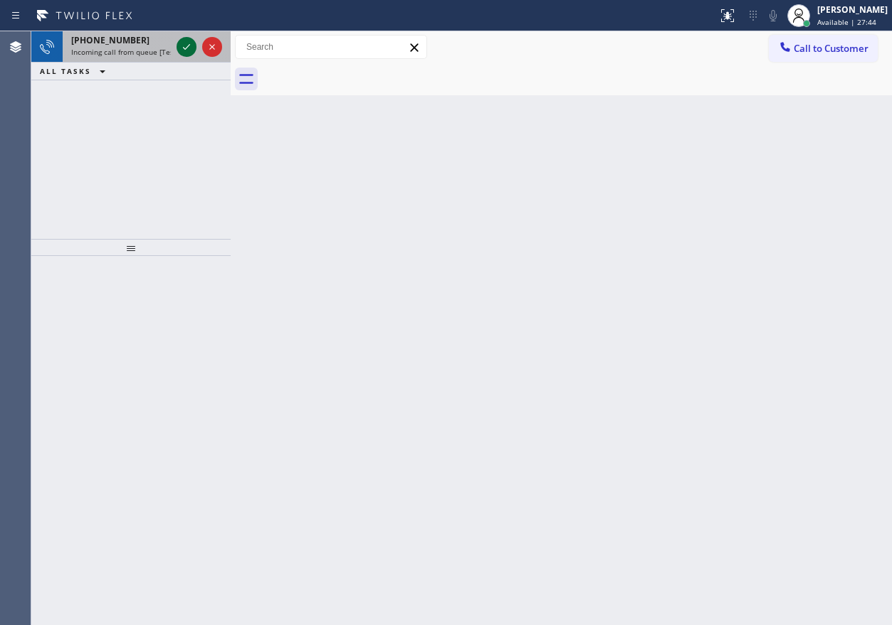
click at [182, 43] on icon at bounding box center [186, 46] width 17 height 17
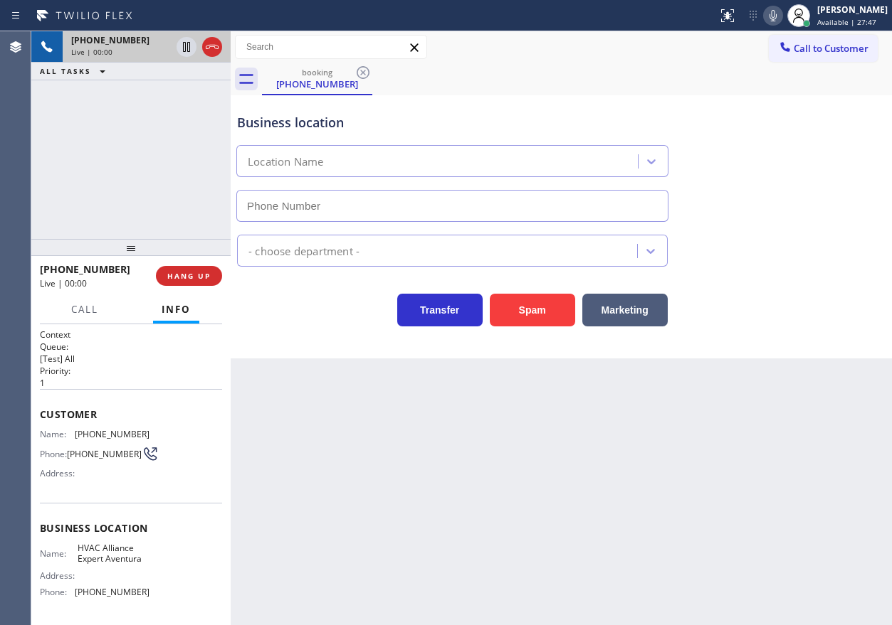
type input "(786) 305-5660"
click at [117, 565] on span "HVAC Alliance Expert Aventura" at bounding box center [113, 554] width 71 height 22
copy span "HVAC Alliance Expert Aventura"
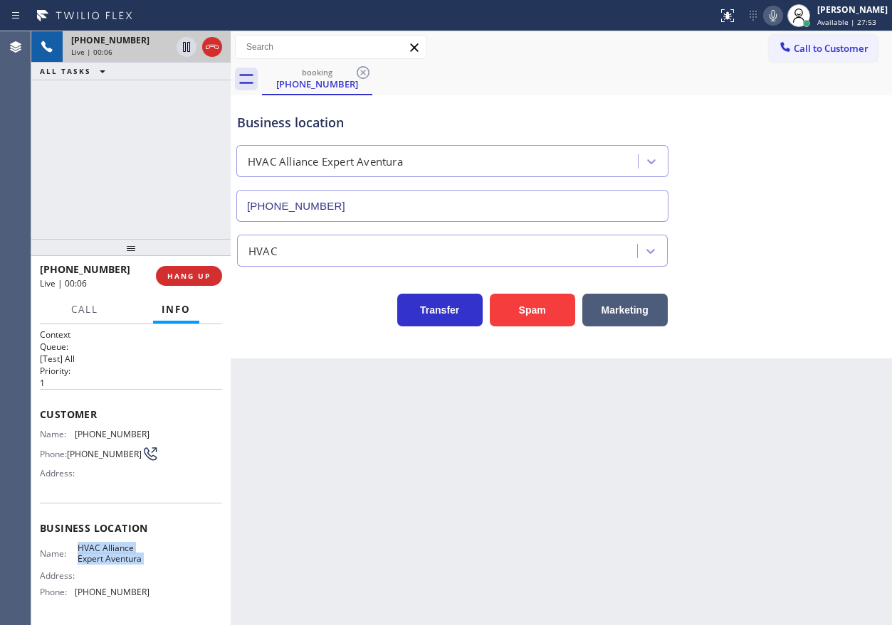
click at [455, 186] on div "(786) 305-5660" at bounding box center [452, 203] width 438 height 38
click at [456, 197] on input "(786) 305-5660" at bounding box center [452, 206] width 432 height 32
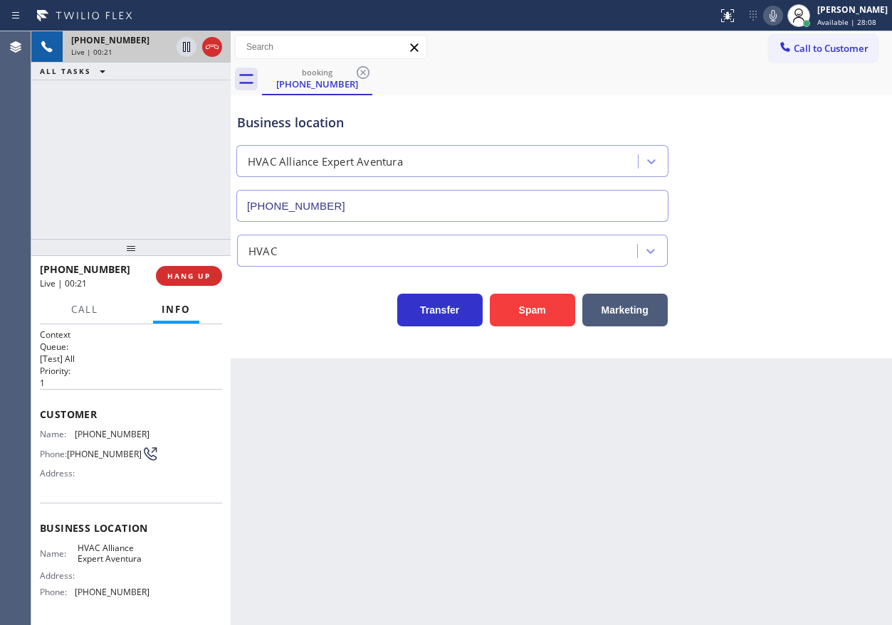
click at [779, 156] on div "Business location HVAC Alliance Expert Aventura (786) 305-5660" at bounding box center [561, 157] width 654 height 129
click at [207, 278] on span "HANG UP" at bounding box center [188, 276] width 43 height 10
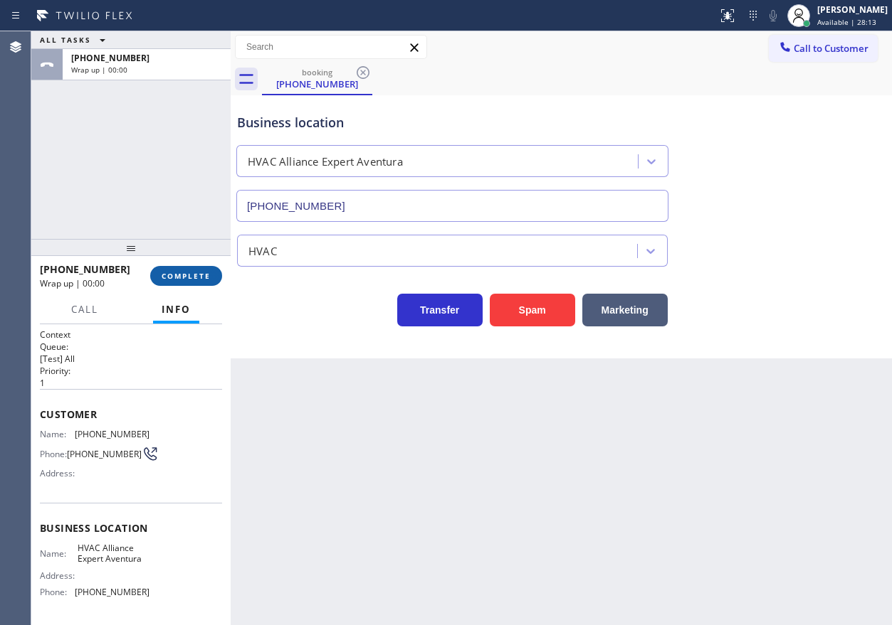
click at [207, 278] on span "COMPLETE" at bounding box center [186, 276] width 49 height 10
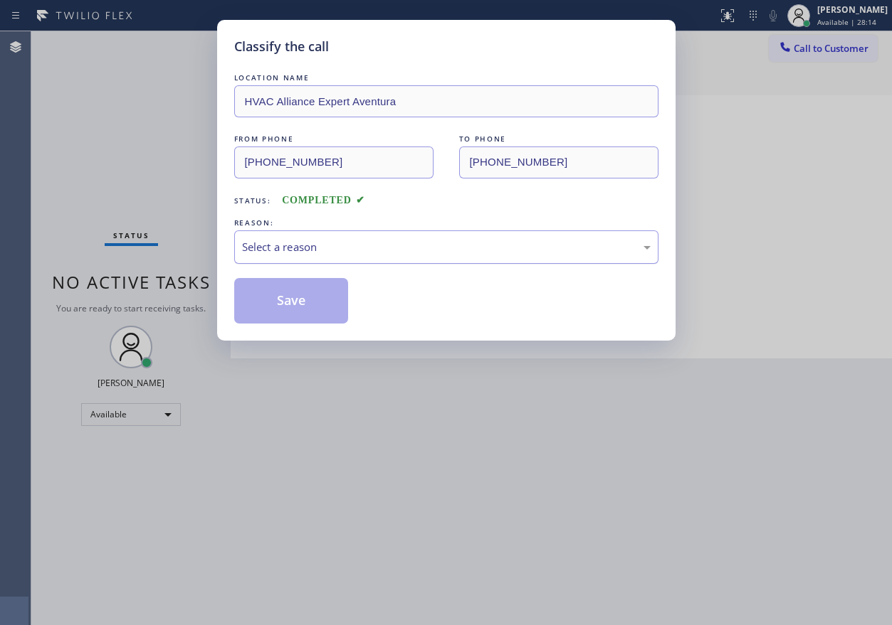
click at [402, 254] on div "Select a reason" at bounding box center [446, 247] width 408 height 16
click at [300, 307] on button "Save" at bounding box center [291, 301] width 115 height 46
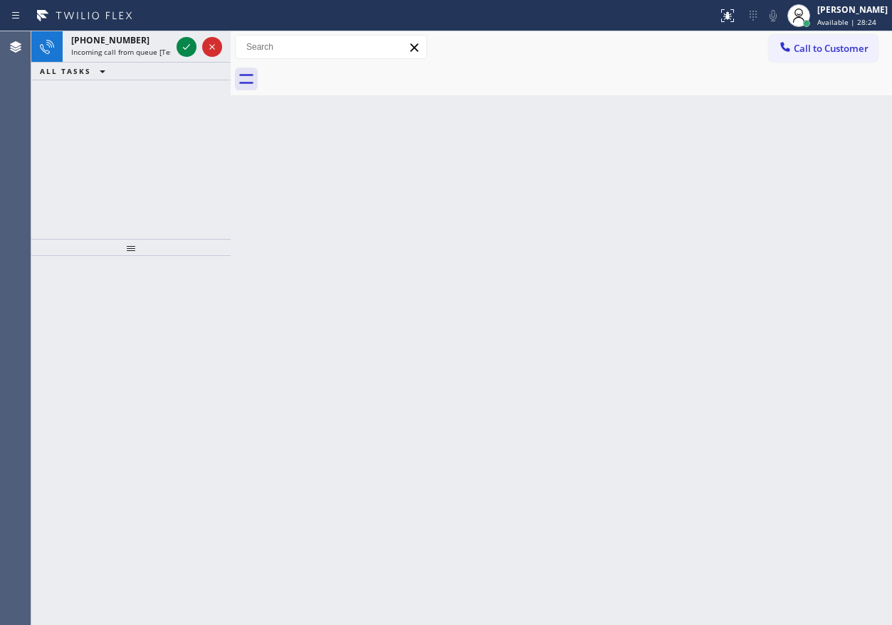
click at [796, 346] on div "Back to Dashboard Change Sender ID Customers Technicians Select a contact Outbo…" at bounding box center [561, 328] width 661 height 594
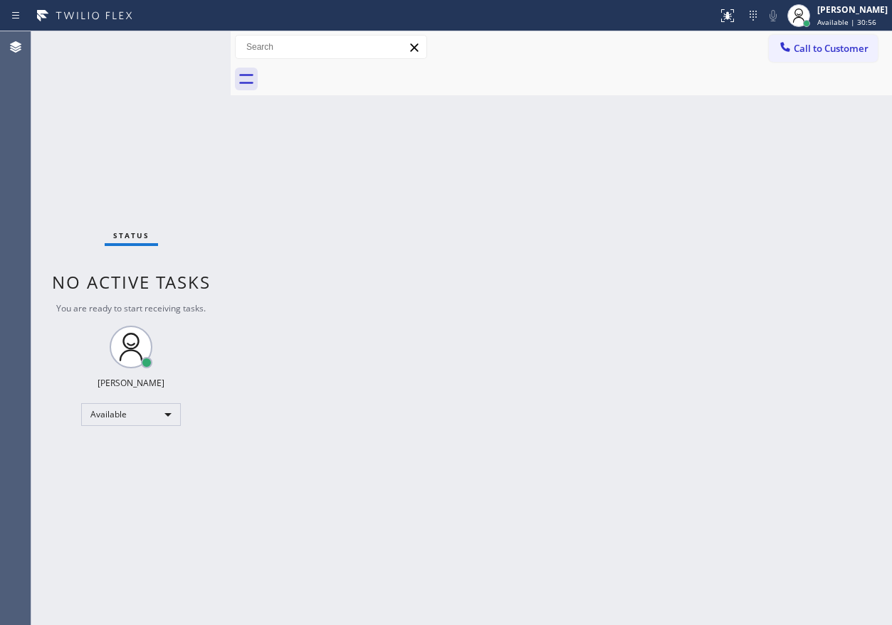
click at [718, 409] on div "Back to Dashboard Change Sender ID Customers Technicians Select a contact Outbo…" at bounding box center [561, 328] width 661 height 594
click at [852, 10] on div "[PERSON_NAME]" at bounding box center [852, 10] width 70 height 12
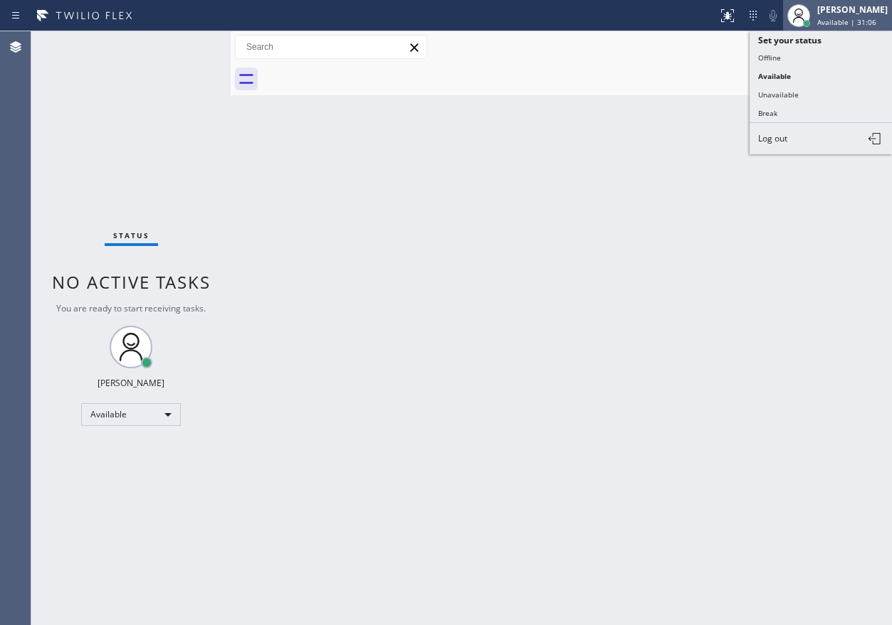
click at [852, 10] on div "[PERSON_NAME]" at bounding box center [852, 10] width 70 height 12
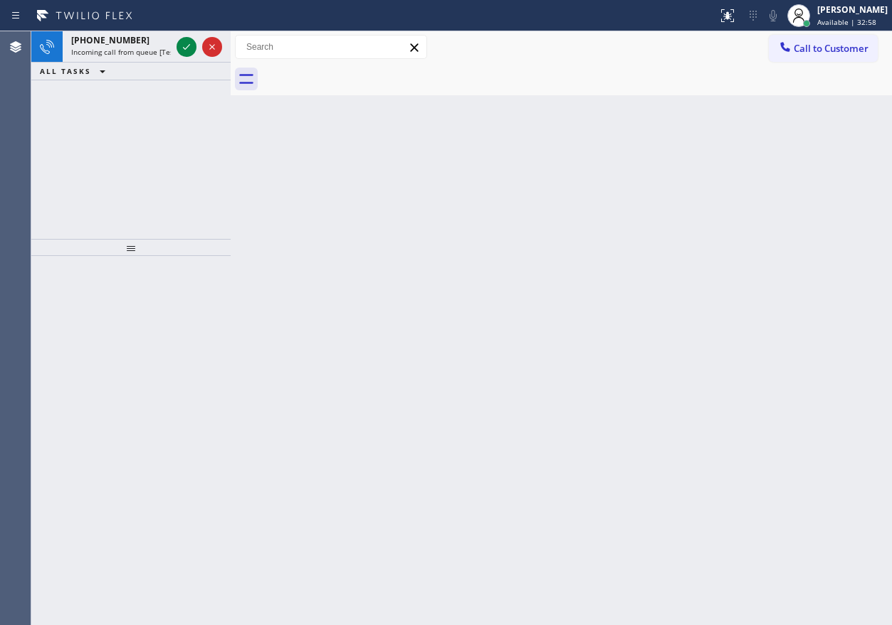
click at [831, 311] on div "Back to Dashboard Change Sender ID Customers Technicians Select a contact Outbo…" at bounding box center [561, 328] width 661 height 594
click at [187, 46] on icon at bounding box center [186, 46] width 17 height 17
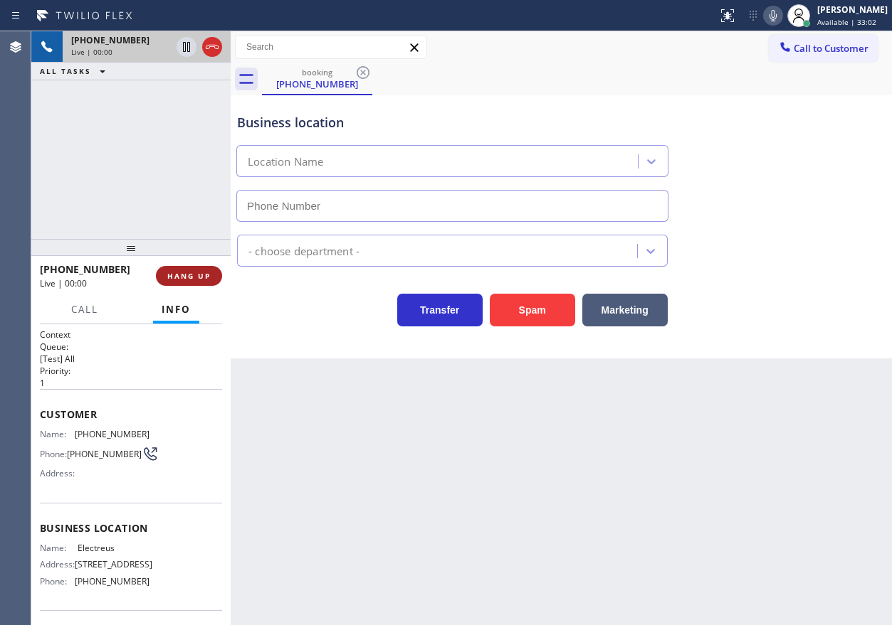
type input "(973) 840-8586"
click at [194, 282] on button "HANG UP" at bounding box center [189, 276] width 66 height 20
click at [206, 280] on span "HANG UP" at bounding box center [188, 276] width 43 height 10
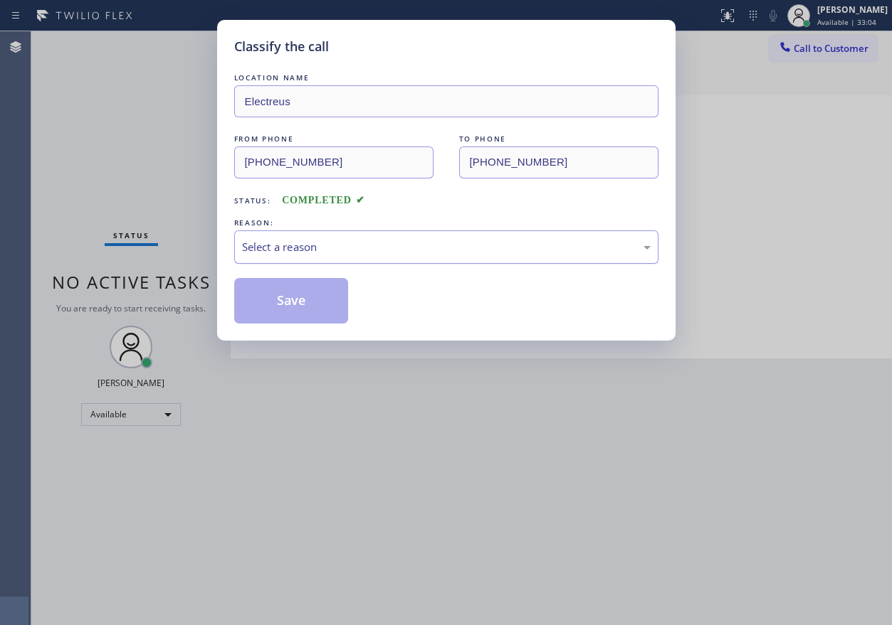
click at [361, 250] on div "Select a reason" at bounding box center [446, 247] width 408 height 16
click at [280, 313] on button "Save" at bounding box center [291, 301] width 115 height 46
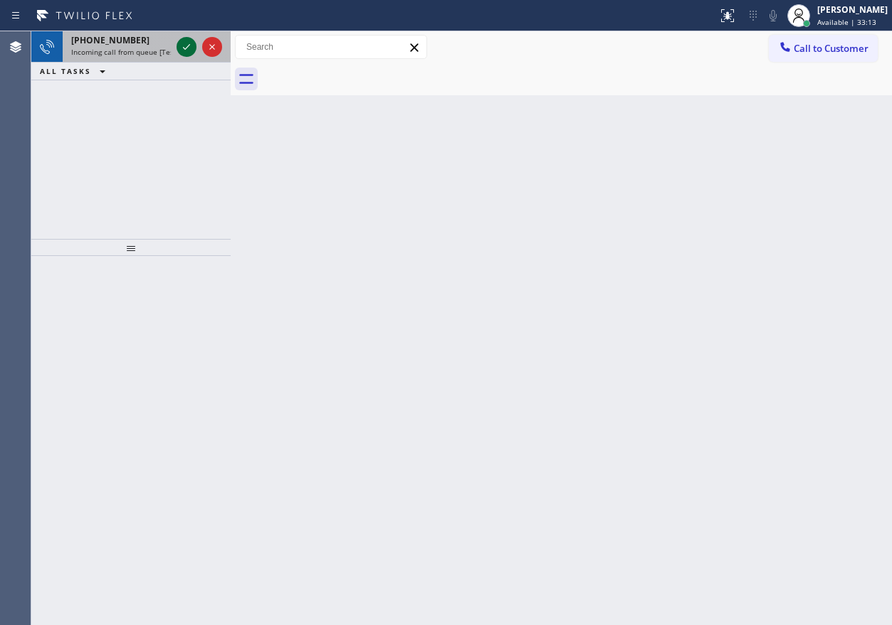
click at [185, 48] on icon at bounding box center [186, 46] width 17 height 17
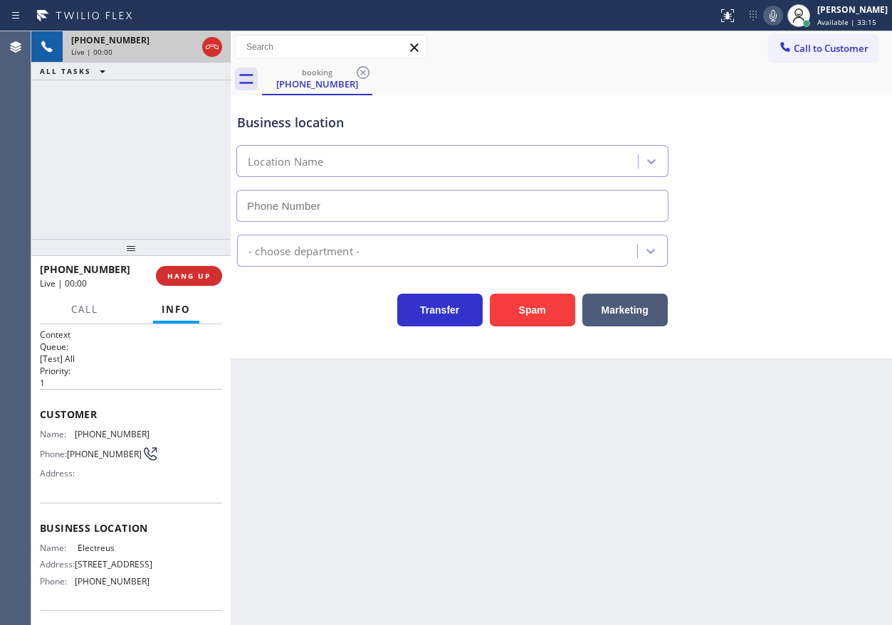
type input "(973) 840-8586"
click at [191, 278] on span "HANG UP" at bounding box center [188, 276] width 43 height 10
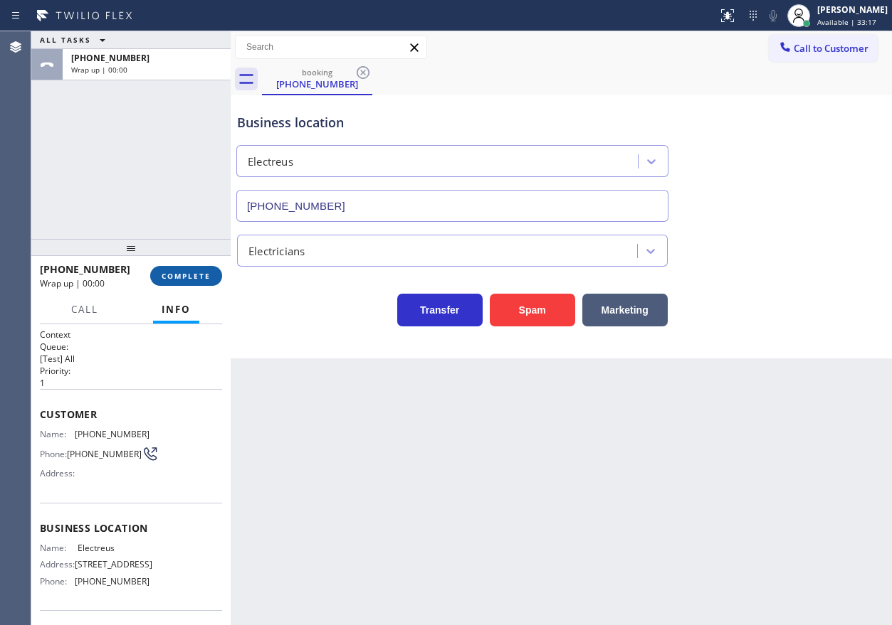
click at [191, 278] on span "COMPLETE" at bounding box center [186, 276] width 49 height 10
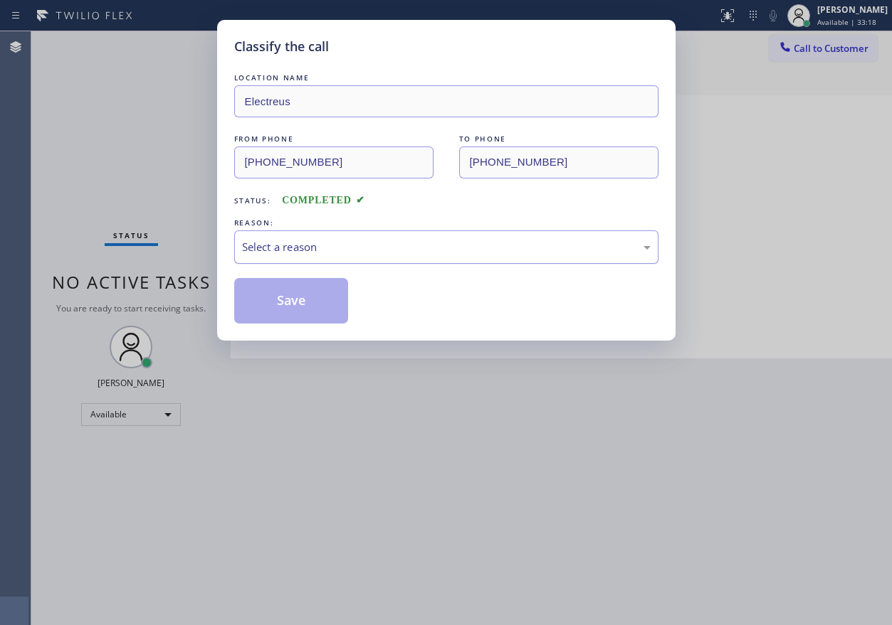
click at [411, 251] on div "Select a reason" at bounding box center [446, 247] width 408 height 16
click at [305, 300] on button "Save" at bounding box center [291, 301] width 115 height 46
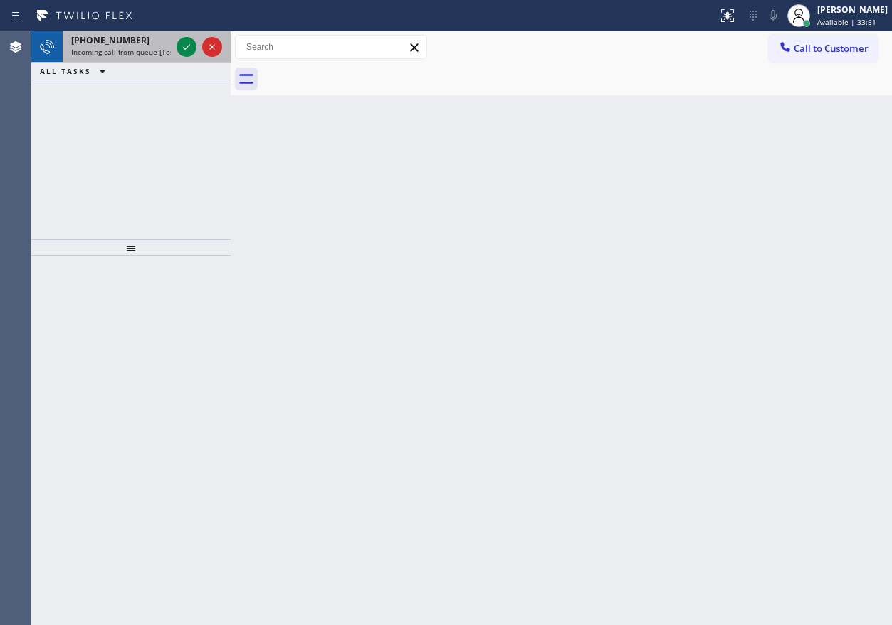
click at [113, 31] on div "Status report No issues detected If you experience an issue, please download th…" at bounding box center [446, 15] width 892 height 31
click at [112, 36] on span "+17862046898" at bounding box center [110, 40] width 78 height 12
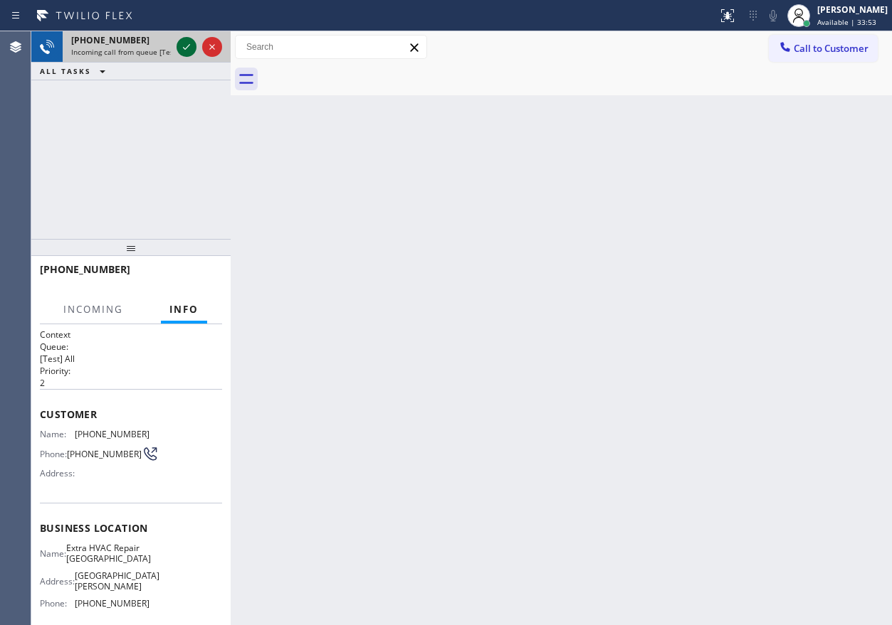
click at [186, 48] on icon at bounding box center [186, 46] width 17 height 17
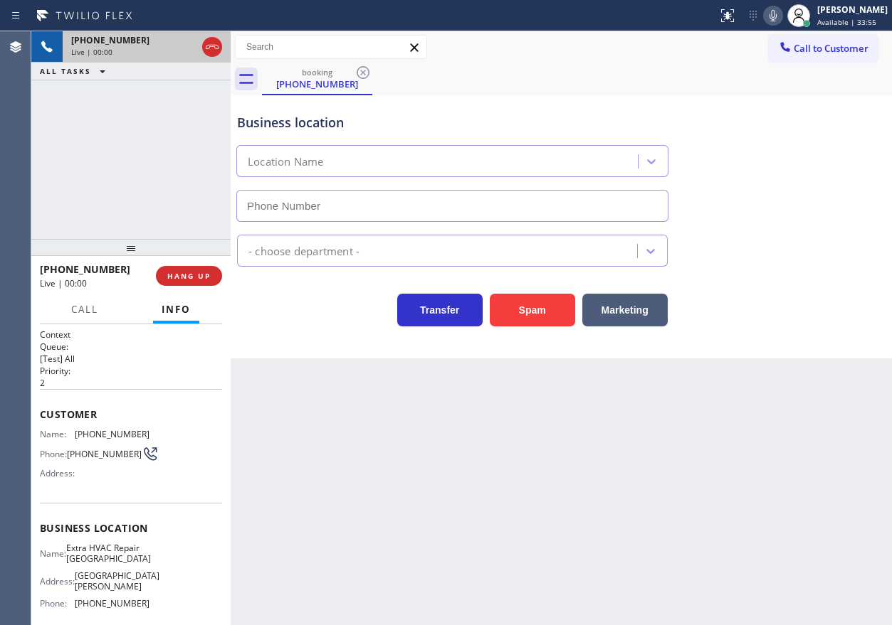
type input "(786) 228-7554"
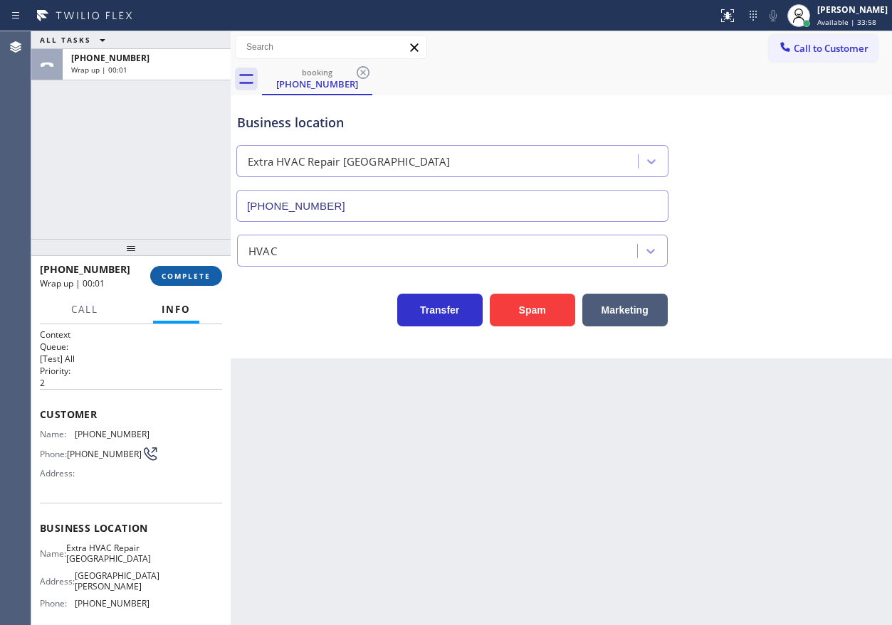
click at [195, 271] on span "COMPLETE" at bounding box center [186, 276] width 49 height 10
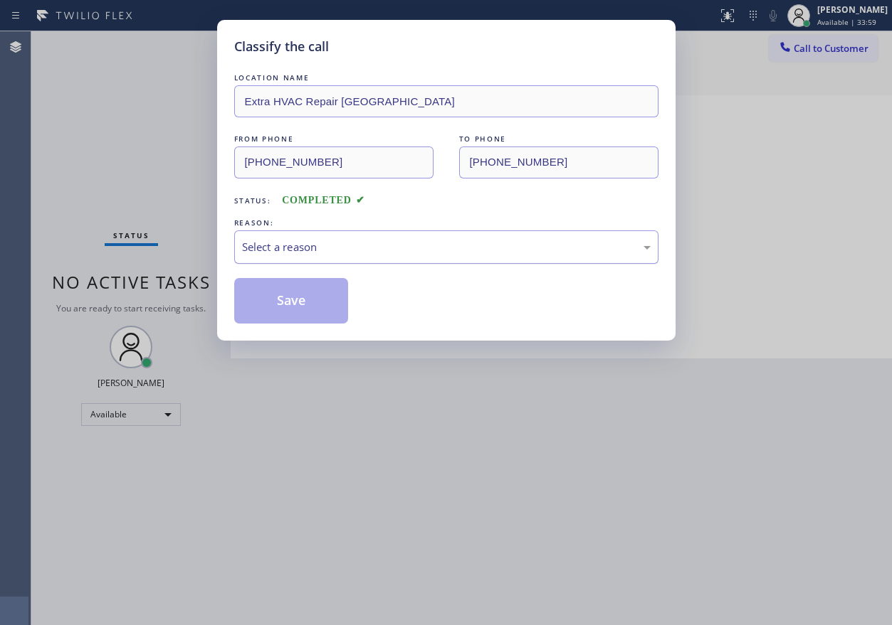
click at [329, 241] on div "Select a reason" at bounding box center [446, 247] width 408 height 16
click at [303, 309] on button "Save" at bounding box center [291, 301] width 115 height 46
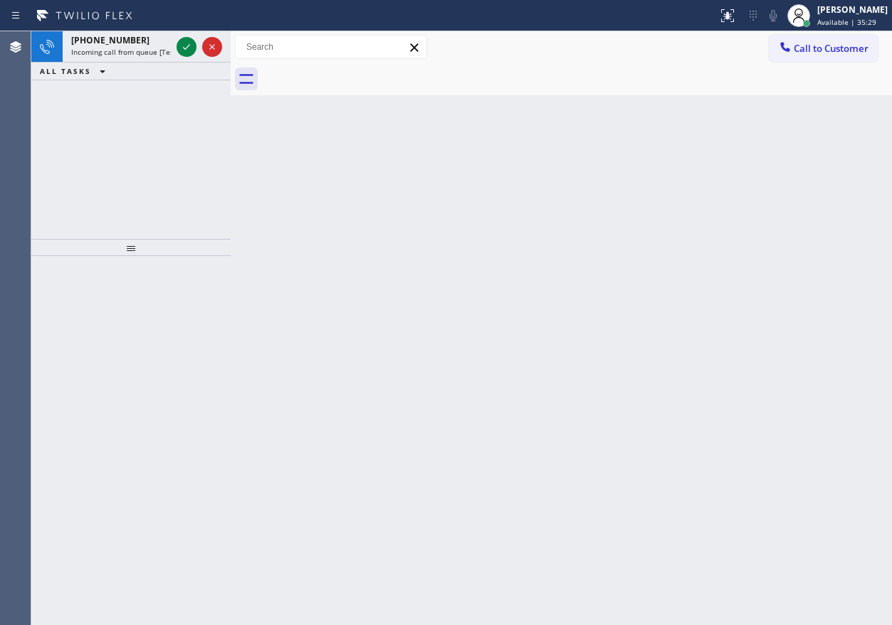
click at [723, 170] on div "Back to Dashboard Change Sender ID Customers Technicians Select a contact Outbo…" at bounding box center [561, 328] width 661 height 594
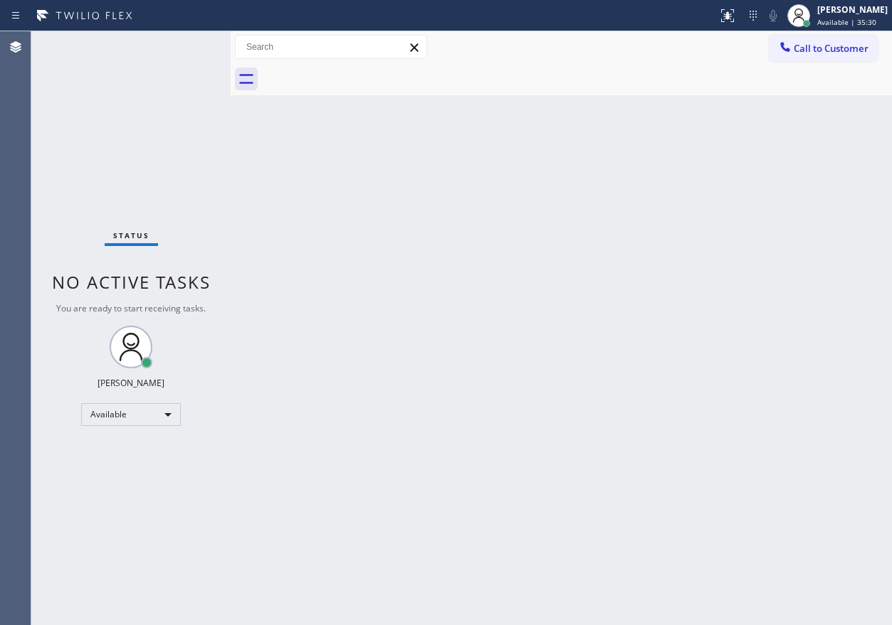
click at [132, 51] on div "Status No active tasks You are ready to start receiving tasks. [PERSON_NAME] Av…" at bounding box center [130, 328] width 199 height 594
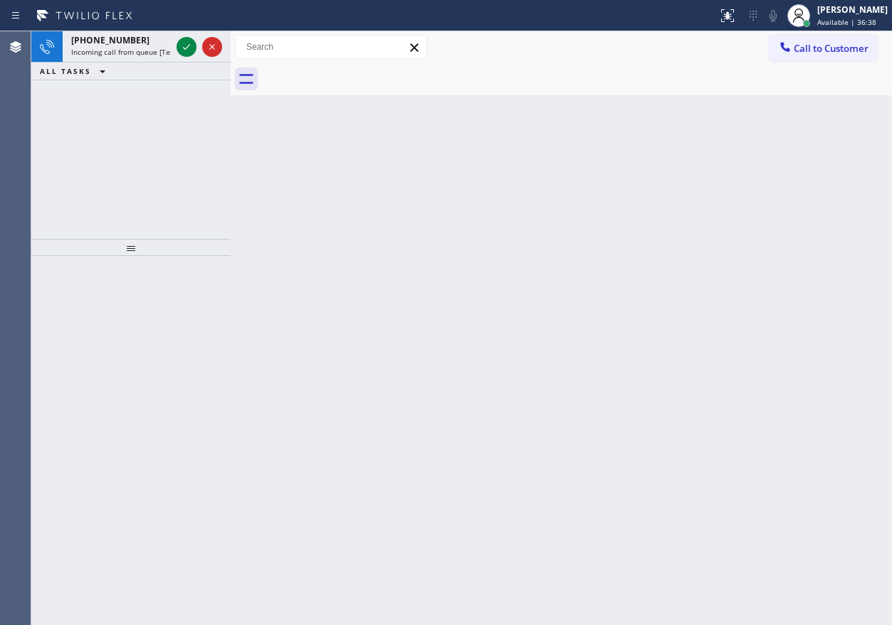
click at [712, 157] on div "Back to Dashboard Change Sender ID Customers Technicians Select a contact Outbo…" at bounding box center [561, 328] width 661 height 594
click at [181, 47] on icon at bounding box center [186, 46] width 17 height 17
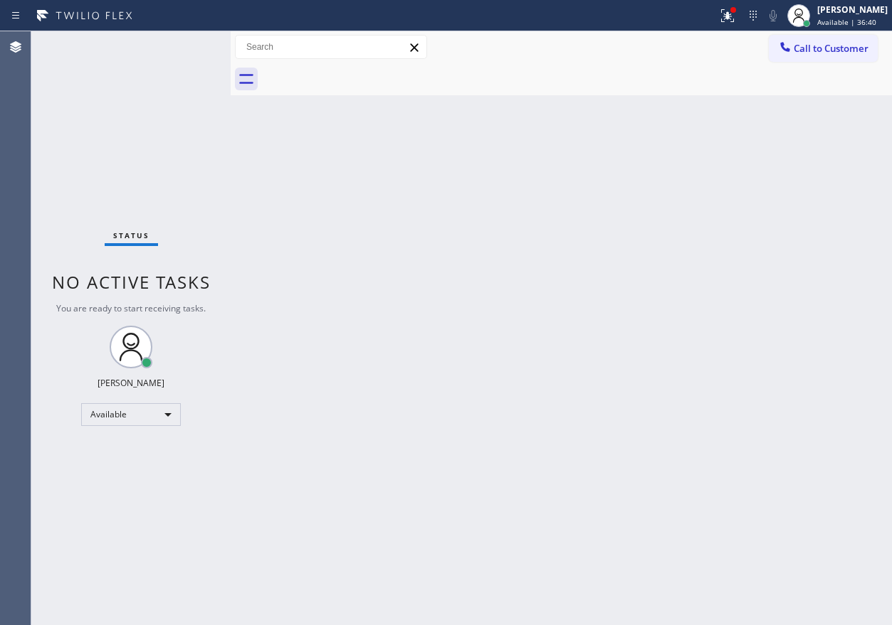
click at [185, 51] on div "Status No active tasks You are ready to start receiving tasks. [PERSON_NAME] Av…" at bounding box center [130, 328] width 199 height 594
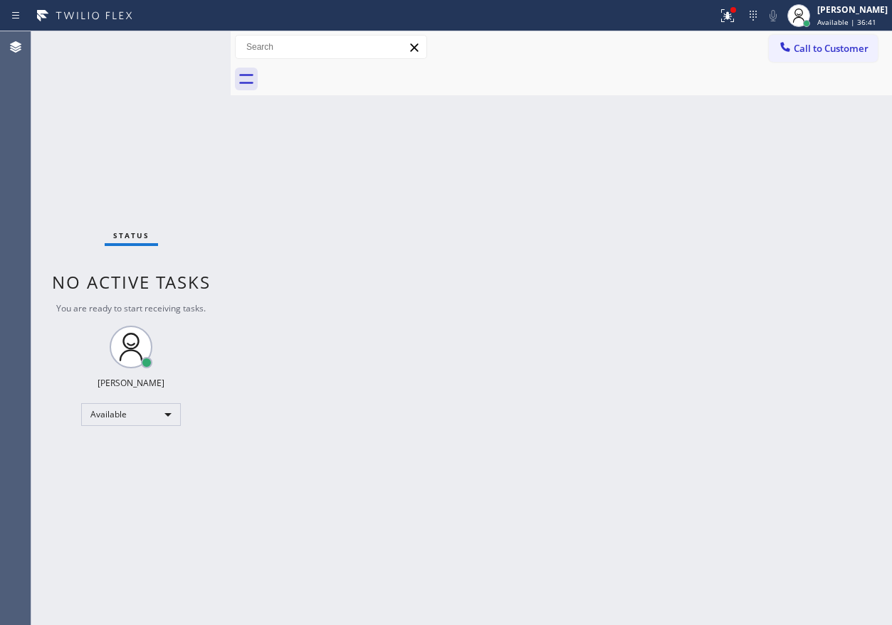
click at [366, 186] on div "Back to Dashboard Change Sender ID Customers Technicians Select a contact Outbo…" at bounding box center [561, 328] width 661 height 594
click at [723, 374] on div "Back to Dashboard Change Sender ID Customers Technicians Select a contact Outbo…" at bounding box center [561, 328] width 661 height 594
click at [186, 44] on div "Status No active tasks You are ready to start receiving tasks. [PERSON_NAME] Av…" at bounding box center [130, 328] width 199 height 594
click at [772, 257] on div "Back to Dashboard Change Sender ID Customers Technicians Select a contact Outbo…" at bounding box center [561, 328] width 661 height 594
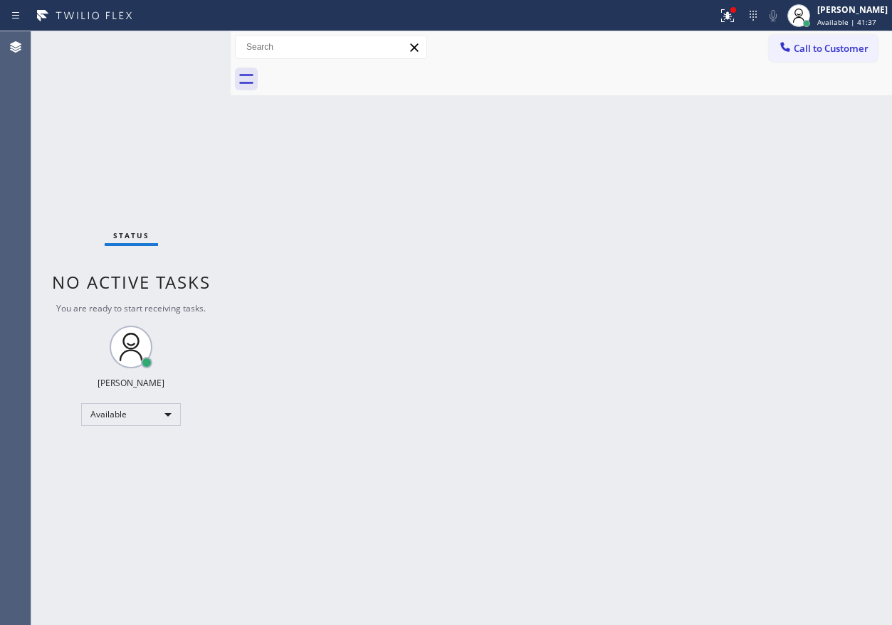
click at [183, 42] on div "Status No active tasks You are ready to start receiving tasks. [PERSON_NAME] Av…" at bounding box center [130, 328] width 199 height 594
click at [183, 44] on div "Status No active tasks You are ready to start receiving tasks. [PERSON_NAME] Av…" at bounding box center [130, 328] width 199 height 594
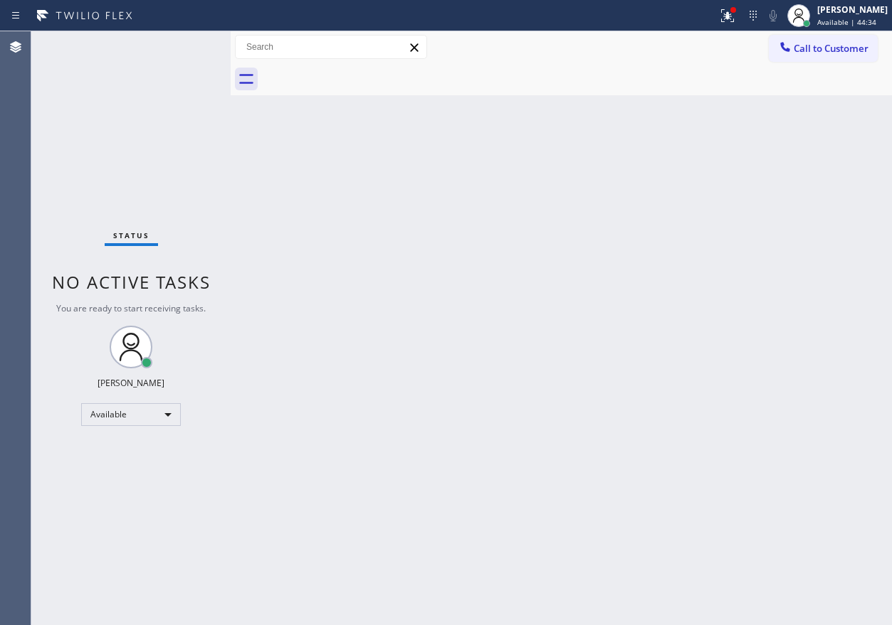
click at [727, 308] on div "Back to Dashboard Change Sender ID Customers Technicians Select a contact Outbo…" at bounding box center [561, 328] width 661 height 594
click at [184, 50] on div "Status No active tasks You are ready to start receiving tasks. [PERSON_NAME] Av…" at bounding box center [130, 328] width 199 height 594
click at [849, 47] on span "Call to Customer" at bounding box center [830, 48] width 75 height 13
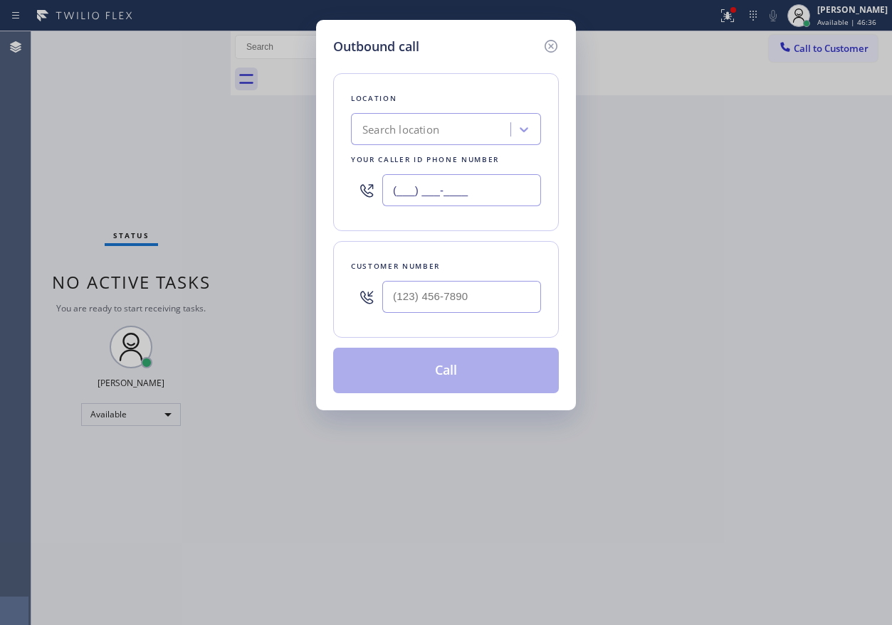
click at [486, 183] on input "(___) ___-____" at bounding box center [461, 190] width 159 height 32
paste input "877) 618-6771"
type input "(877) 618-6771"
click at [465, 316] on div at bounding box center [461, 297] width 159 height 46
click at [474, 304] on input "(___) ___-____" at bounding box center [461, 297] width 159 height 32
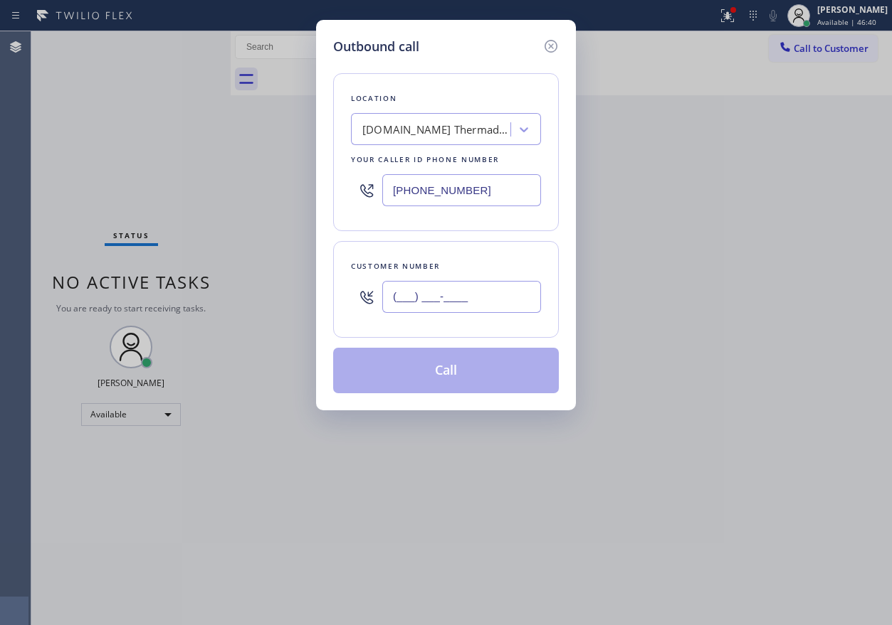
paste input "786) 509-3953"
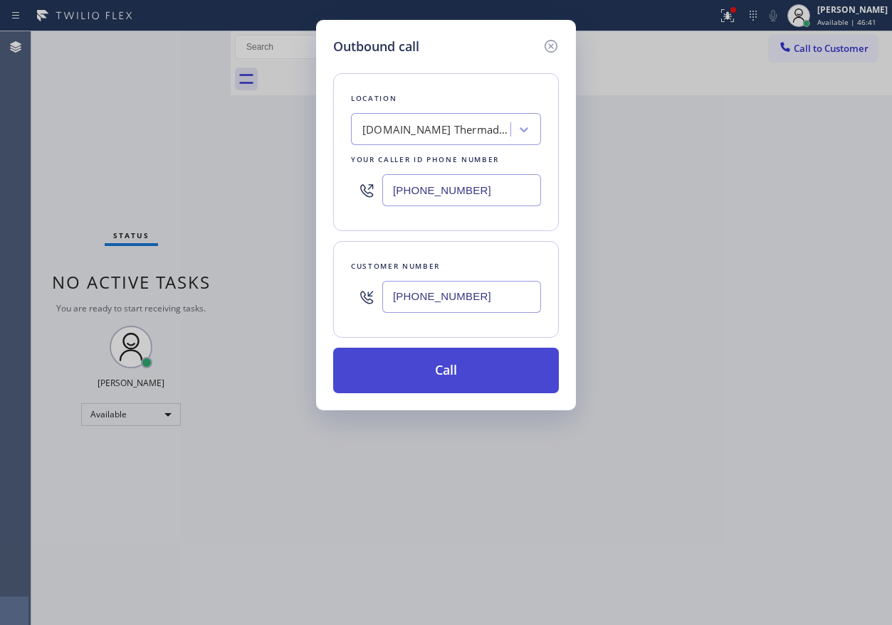
type input "(786) 509-3953"
click at [467, 370] on button "Call" at bounding box center [446, 371] width 226 height 46
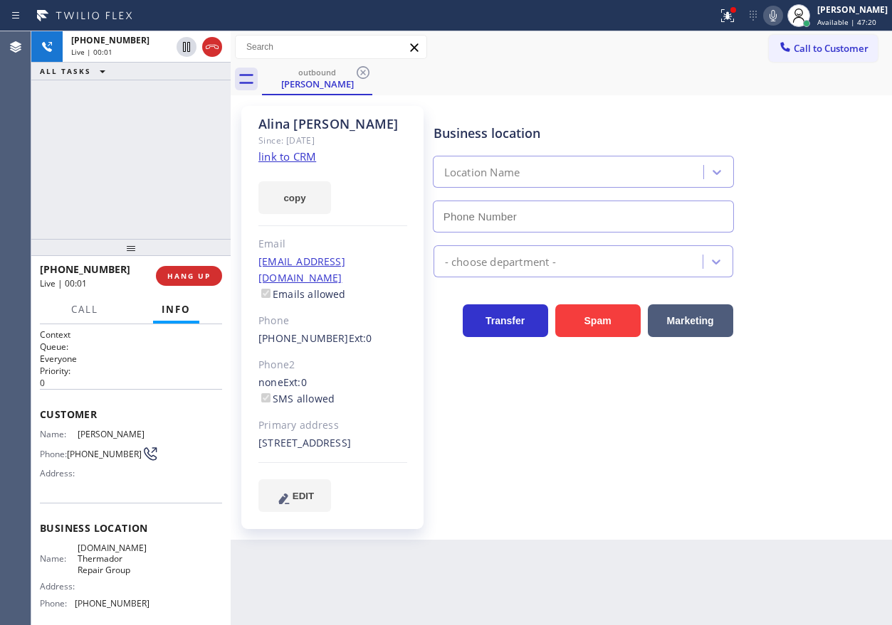
type input "(877) 618-6771"
click at [202, 278] on span "HANG UP" at bounding box center [188, 276] width 43 height 10
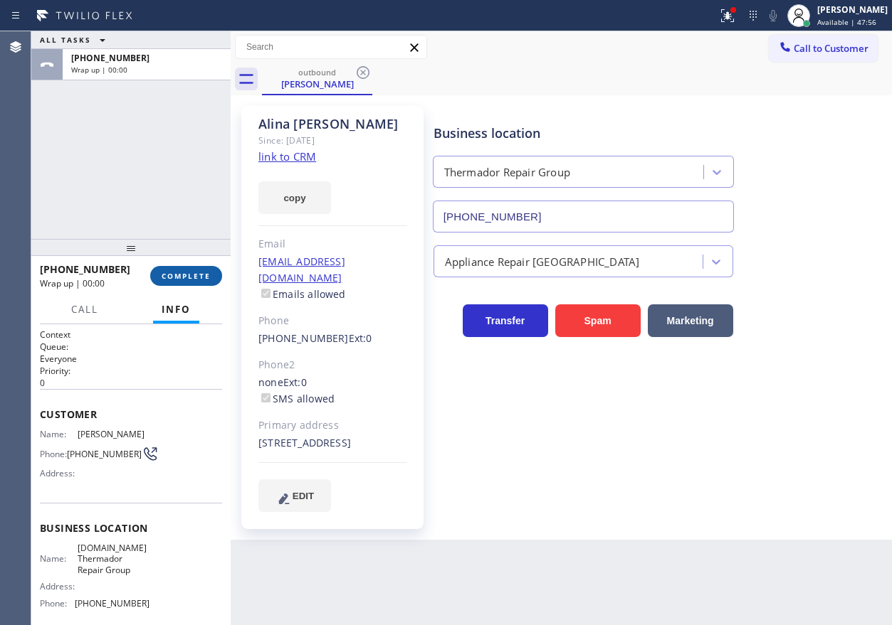
click at [202, 278] on span "COMPLETE" at bounding box center [186, 276] width 49 height 10
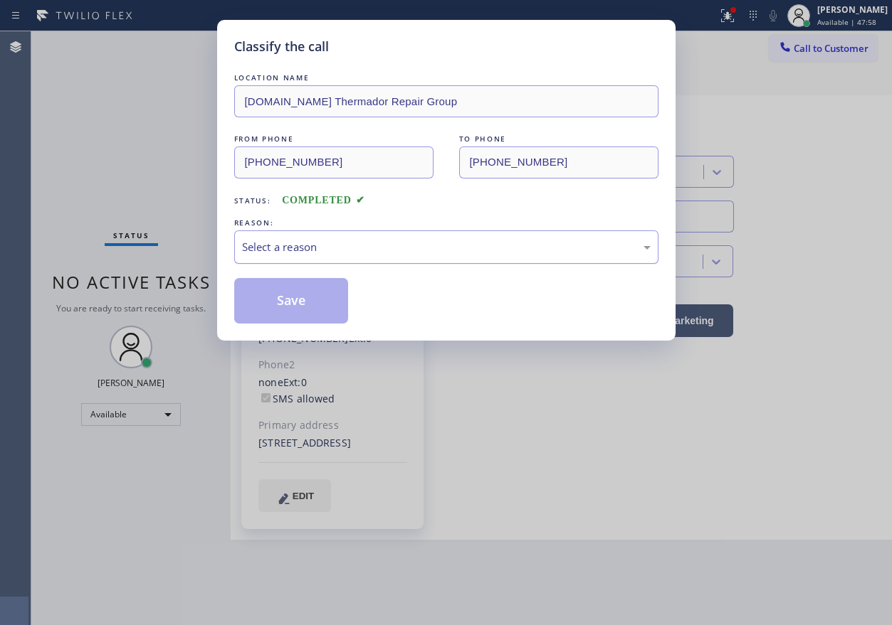
click at [347, 245] on div "Select a reason" at bounding box center [446, 247] width 408 height 16
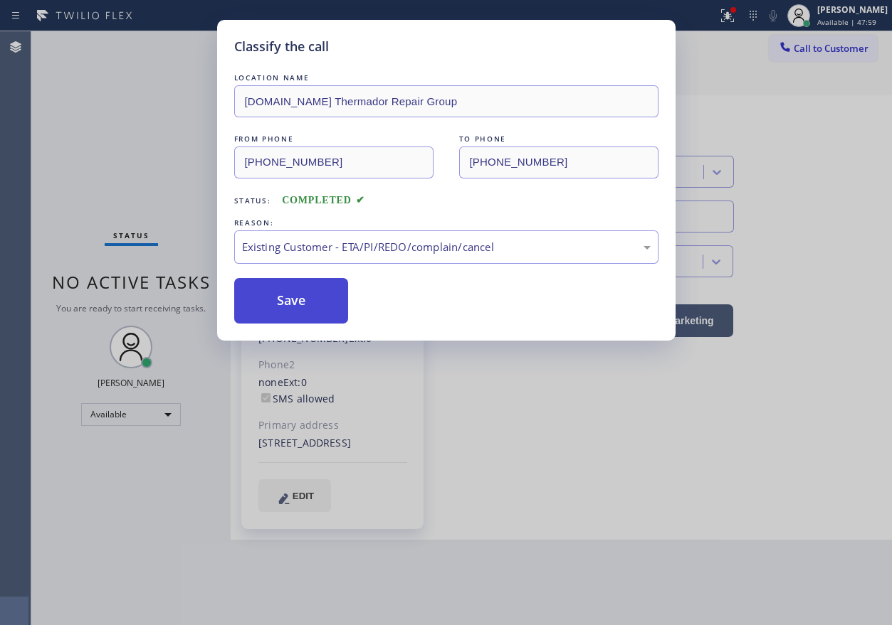
click at [300, 312] on button "Save" at bounding box center [291, 301] width 115 height 46
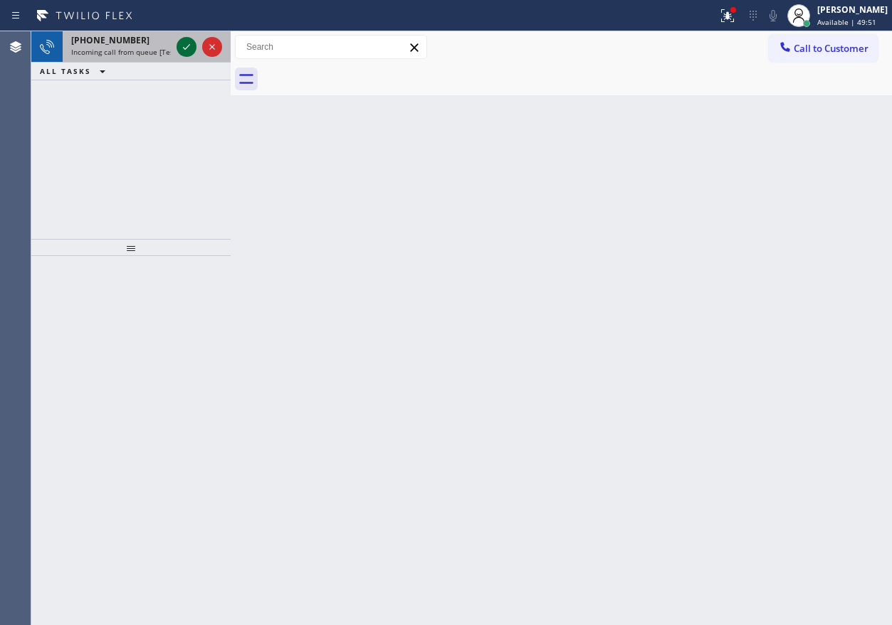
click at [180, 50] on div at bounding box center [186, 46] width 20 height 17
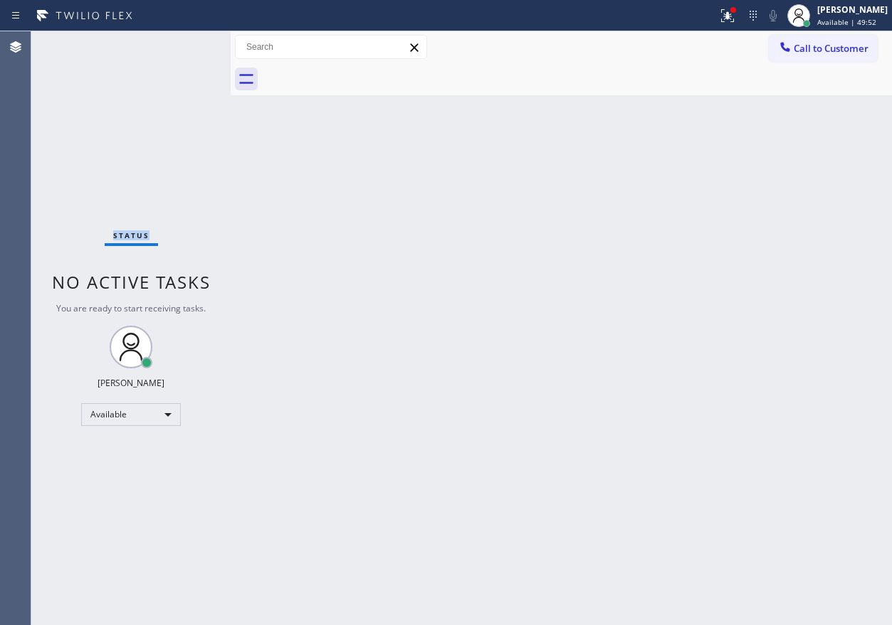
click at [180, 50] on div "Status No active tasks You are ready to start receiving tasks. [PERSON_NAME] Av…" at bounding box center [130, 328] width 199 height 594
click at [102, 165] on div "Status No active tasks You are ready to start receiving tasks. [PERSON_NAME] Av…" at bounding box center [130, 328] width 199 height 594
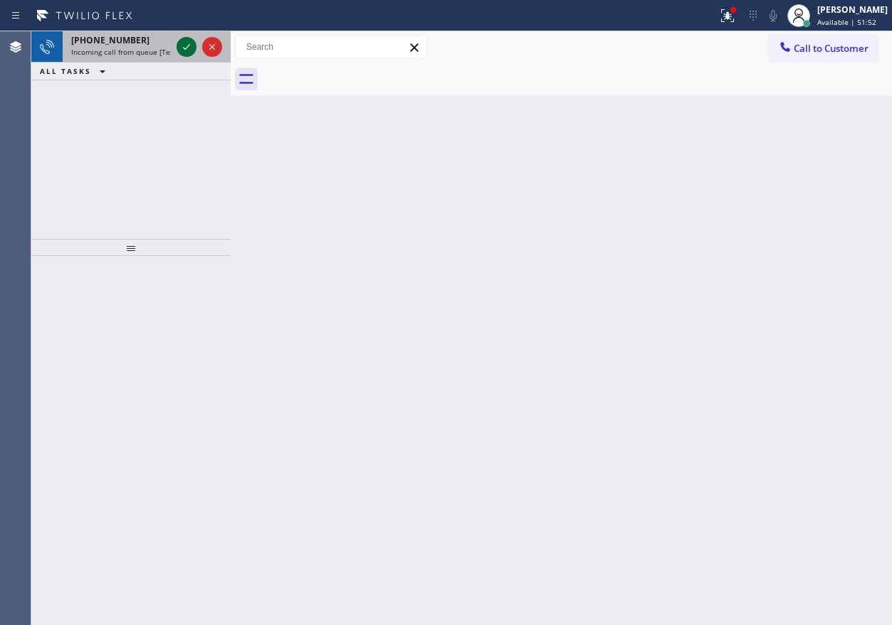
click at [184, 51] on icon at bounding box center [186, 46] width 17 height 17
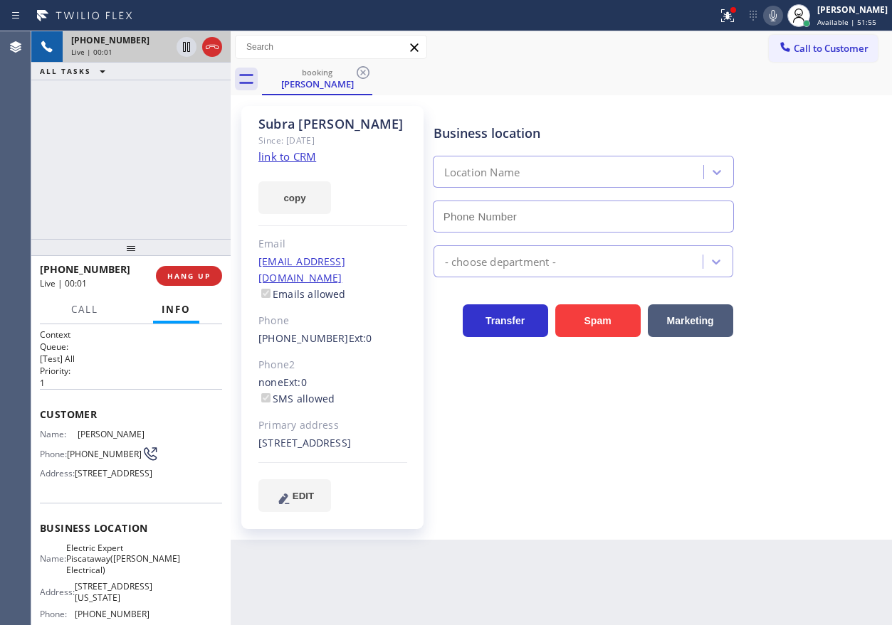
type input "(908) 734-9262"
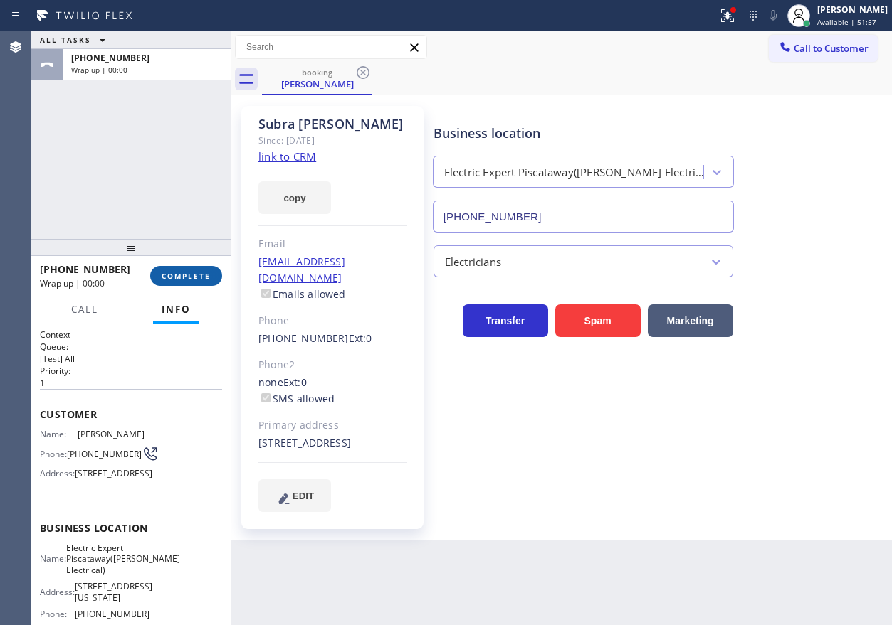
click at [188, 277] on span "COMPLETE" at bounding box center [186, 276] width 49 height 10
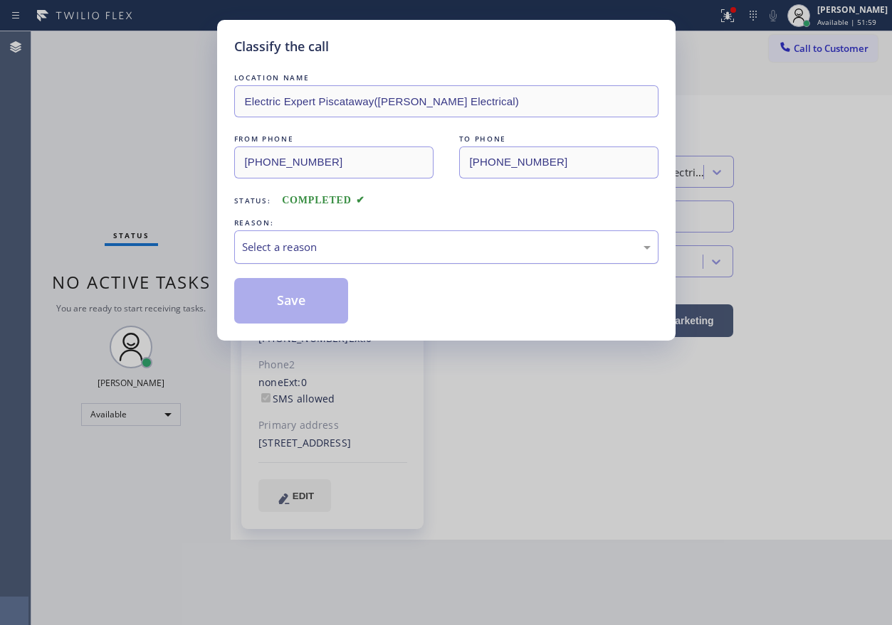
click at [295, 250] on div "Select a reason" at bounding box center [446, 247] width 408 height 16
click at [310, 310] on button "Save" at bounding box center [291, 301] width 115 height 46
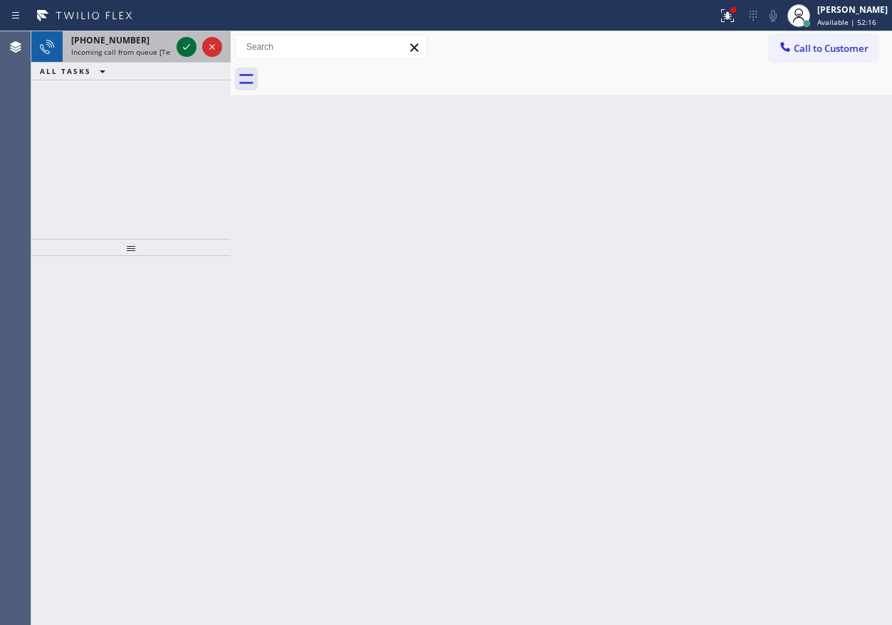
click at [191, 51] on icon at bounding box center [186, 46] width 17 height 17
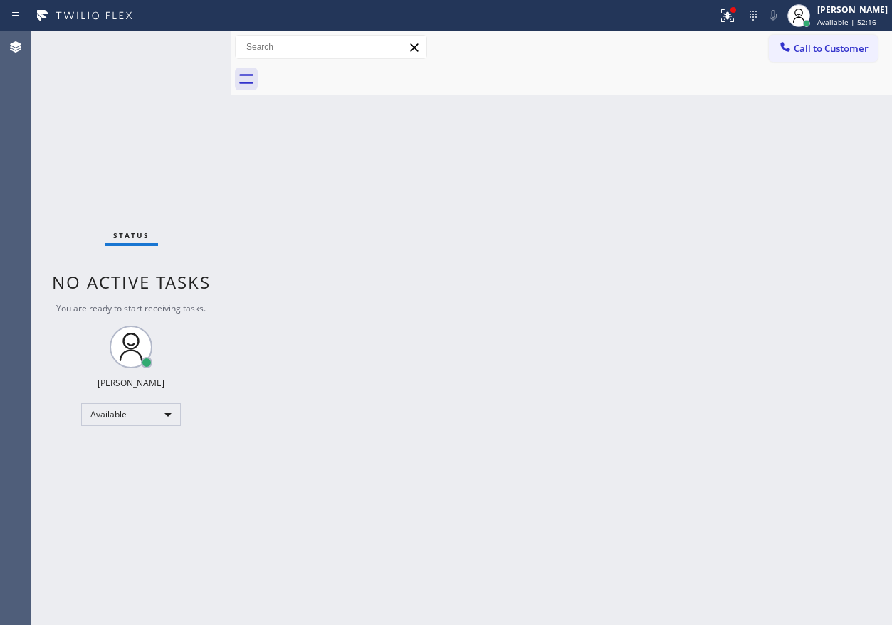
click at [188, 51] on div "Status No active tasks You are ready to start receiving tasks. [PERSON_NAME] Av…" at bounding box center [130, 328] width 199 height 594
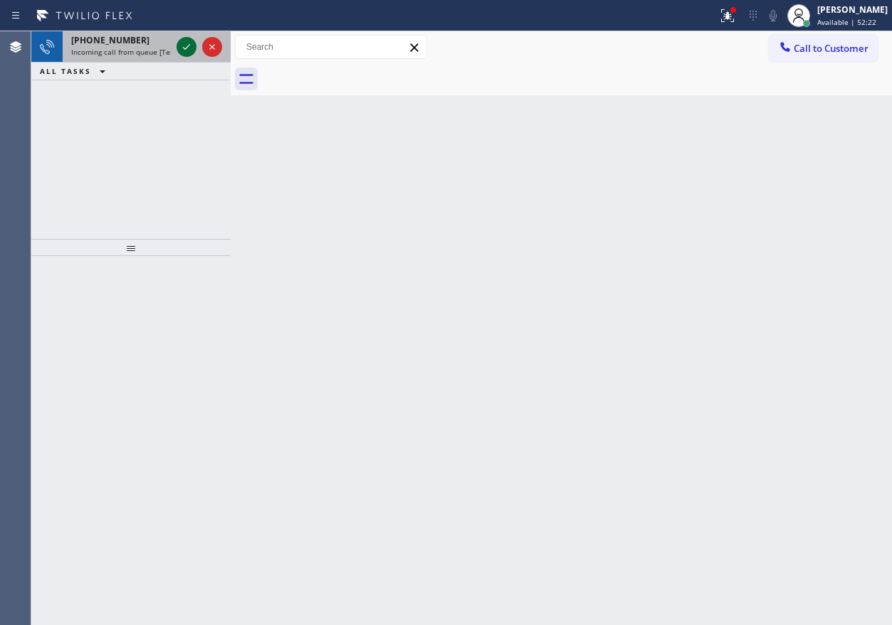
click at [186, 48] on icon at bounding box center [186, 47] width 7 height 6
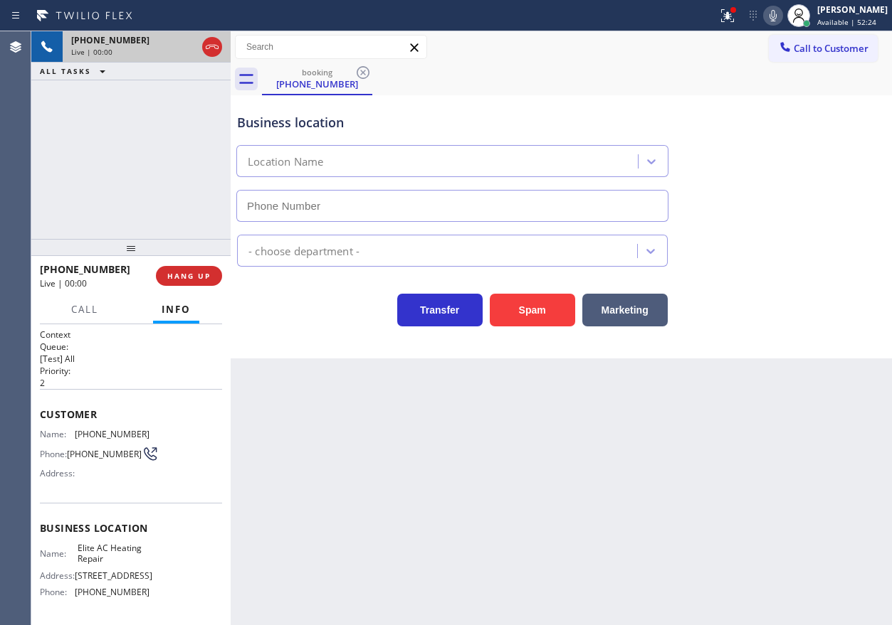
type input "(305) 239-8487"
click at [197, 280] on span "HANG UP" at bounding box center [188, 276] width 43 height 10
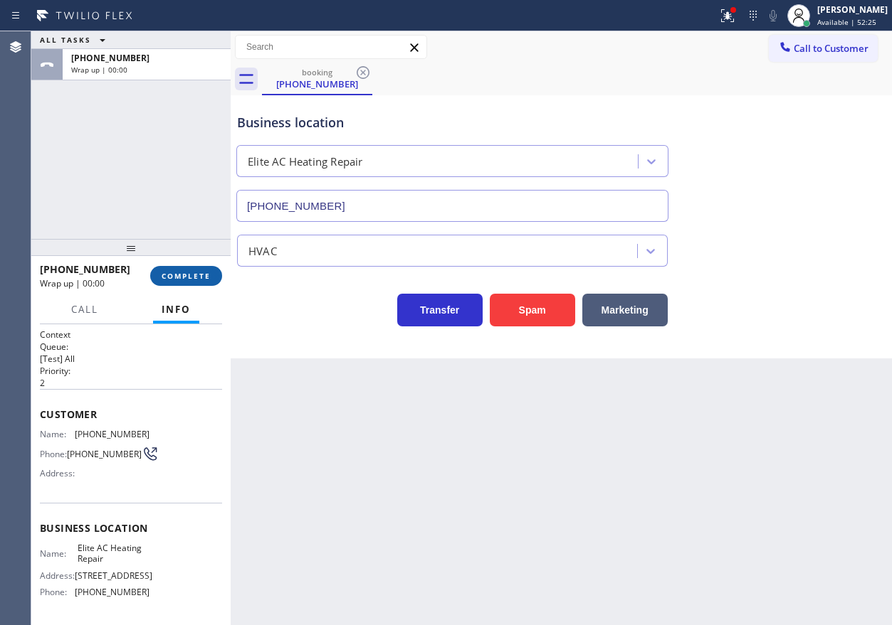
click at [196, 279] on span "COMPLETE" at bounding box center [186, 276] width 49 height 10
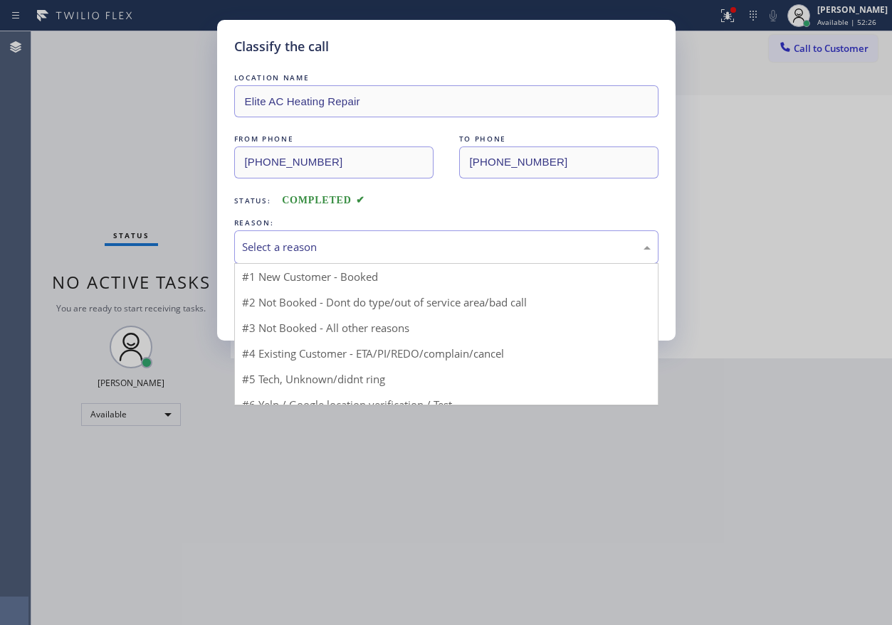
click at [354, 241] on div "Select a reason" at bounding box center [446, 247] width 408 height 16
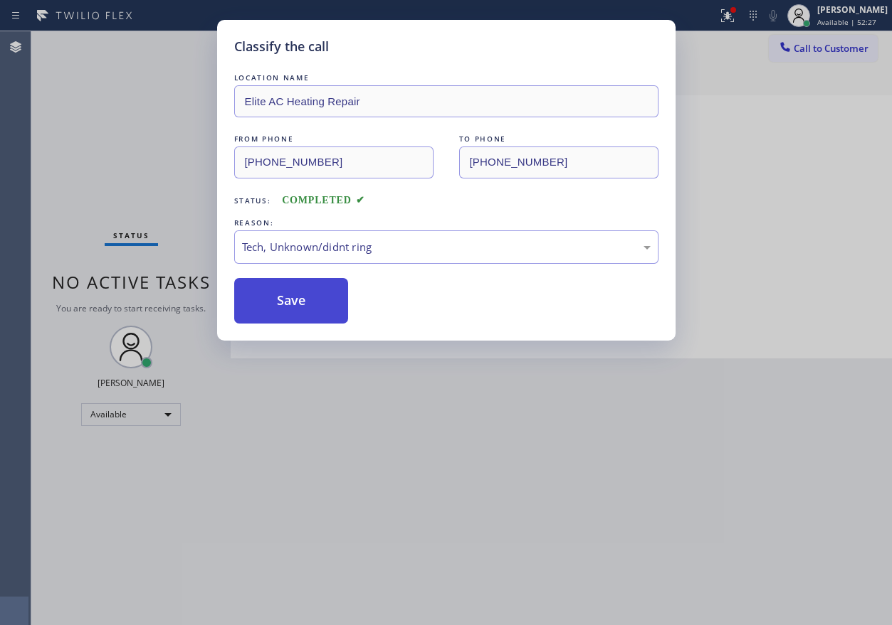
click at [290, 302] on button "Save" at bounding box center [291, 301] width 115 height 46
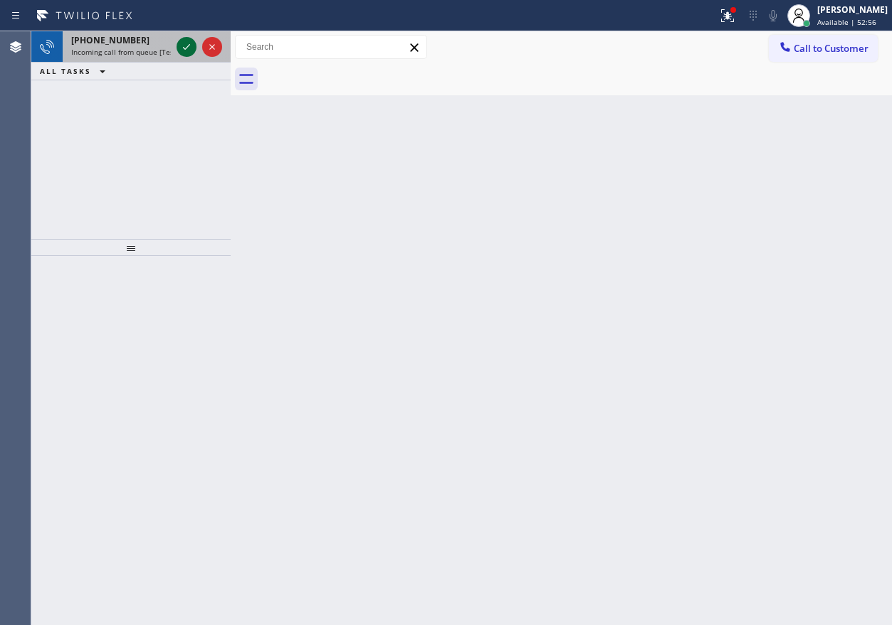
click at [186, 48] on icon at bounding box center [186, 47] width 7 height 6
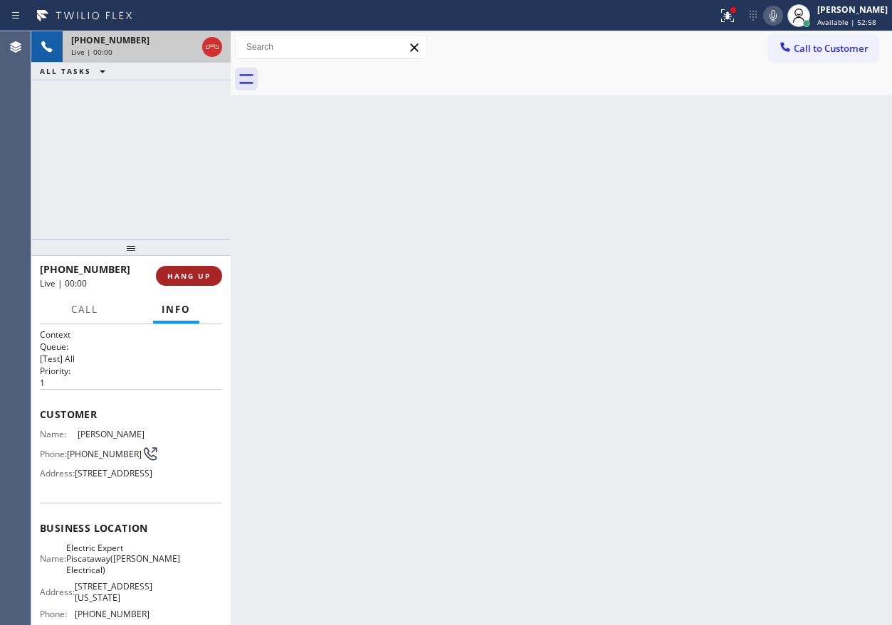
click at [182, 270] on button "HANG UP" at bounding box center [189, 276] width 66 height 20
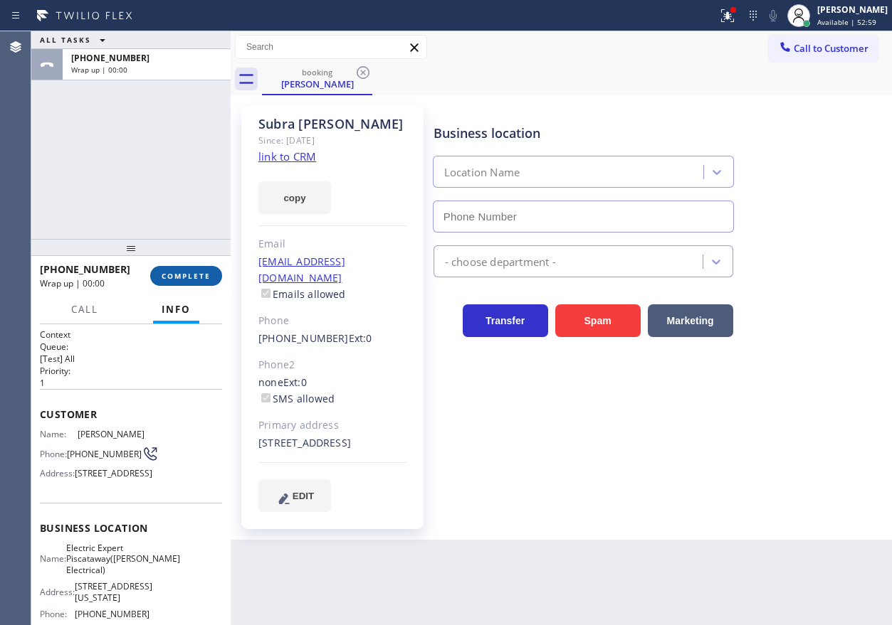
type input "(908) 734-9262"
click at [182, 270] on button "COMPLETE" at bounding box center [186, 276] width 72 height 20
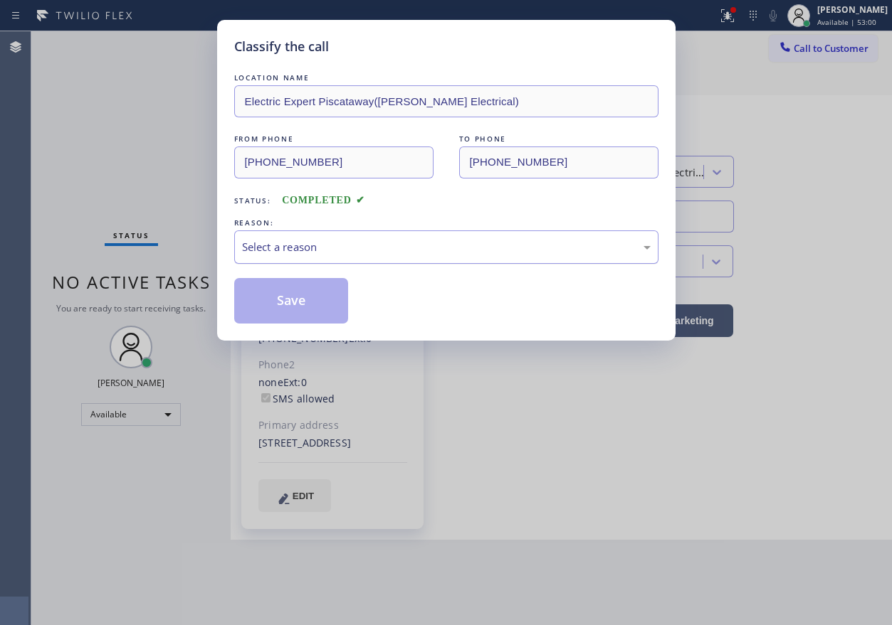
click at [331, 255] on div "Select a reason" at bounding box center [446, 247] width 408 height 16
click at [305, 310] on button "Save" at bounding box center [291, 301] width 115 height 46
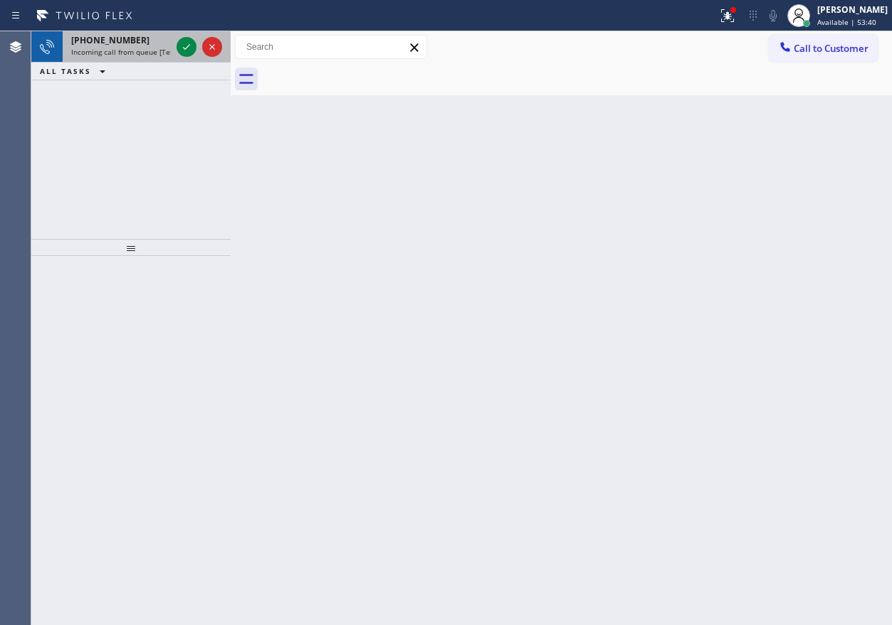
click at [105, 44] on span "+12243621741" at bounding box center [110, 40] width 78 height 12
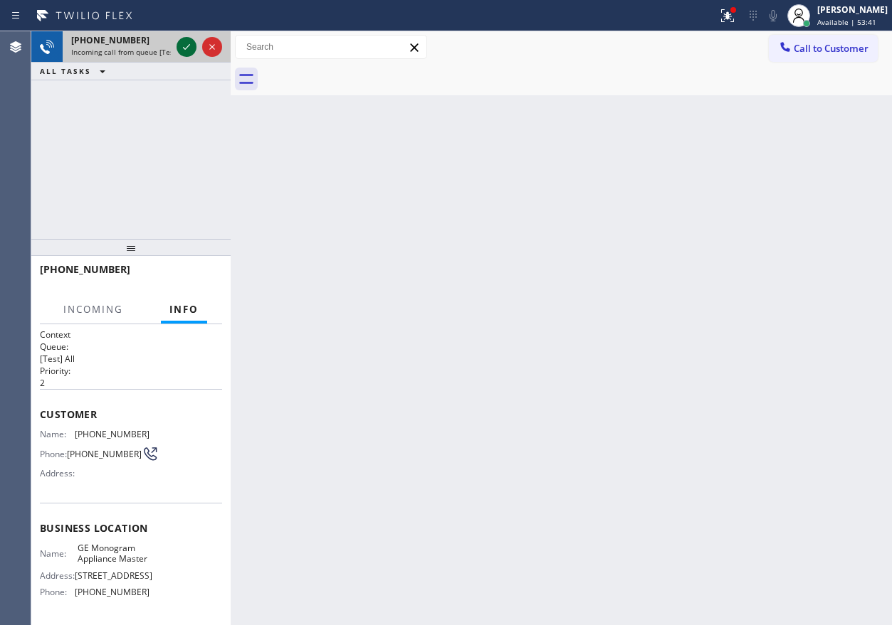
click at [181, 50] on icon at bounding box center [186, 46] width 17 height 17
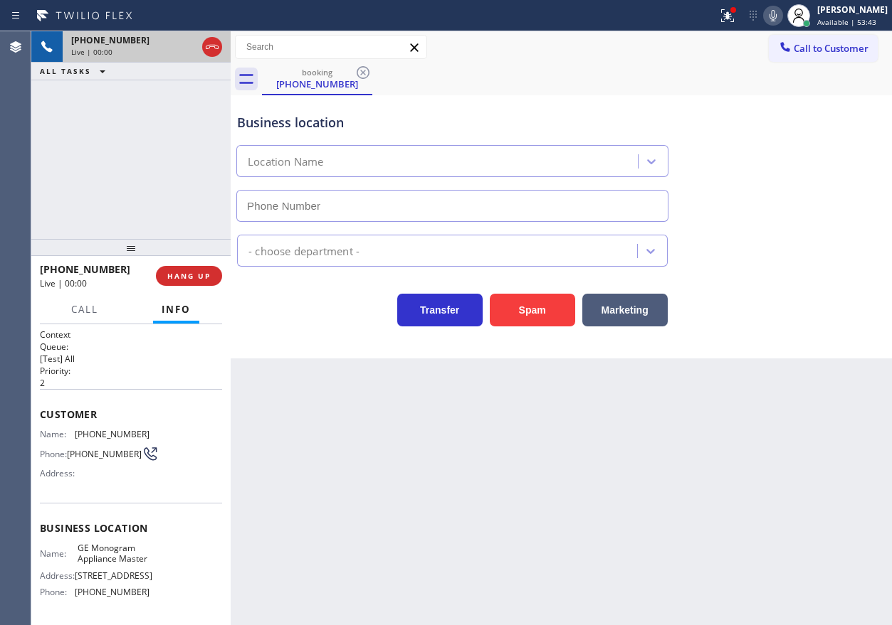
type input "(224) 203-5430"
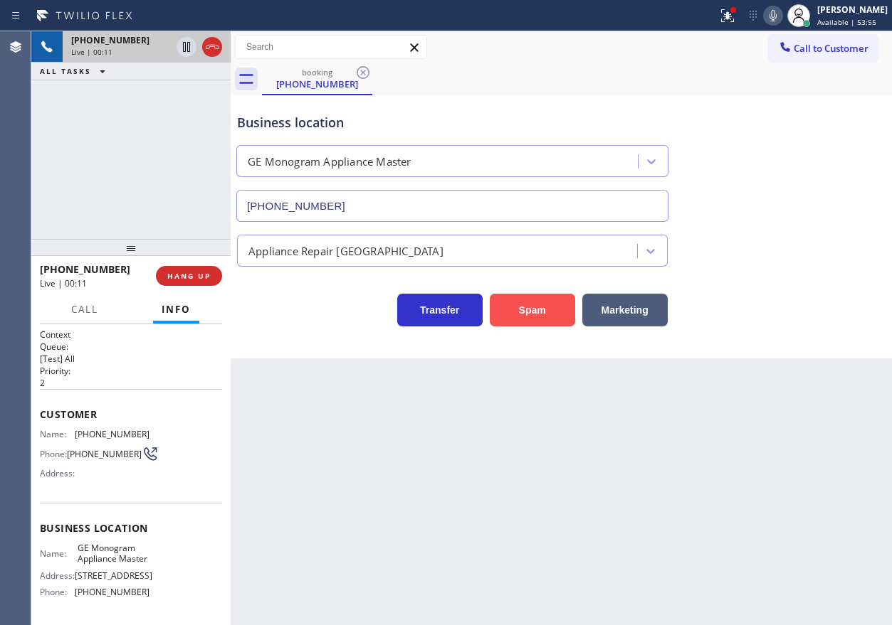
click at [563, 305] on button "Spam" at bounding box center [532, 310] width 85 height 33
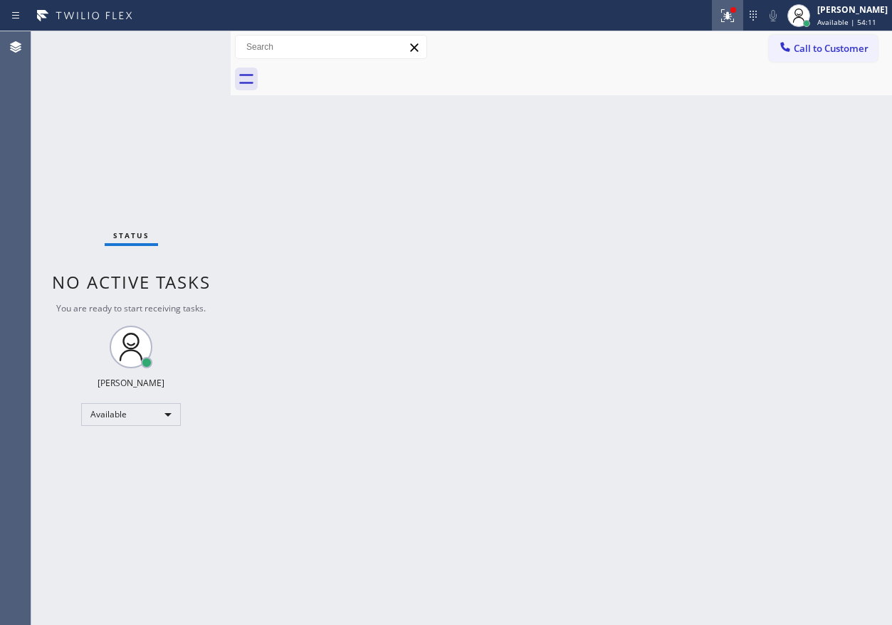
drag, startPoint x: 741, startPoint y: 14, endPoint x: 714, endPoint y: 91, distance: 81.5
click at [729, 15] on icon at bounding box center [725, 14] width 9 height 10
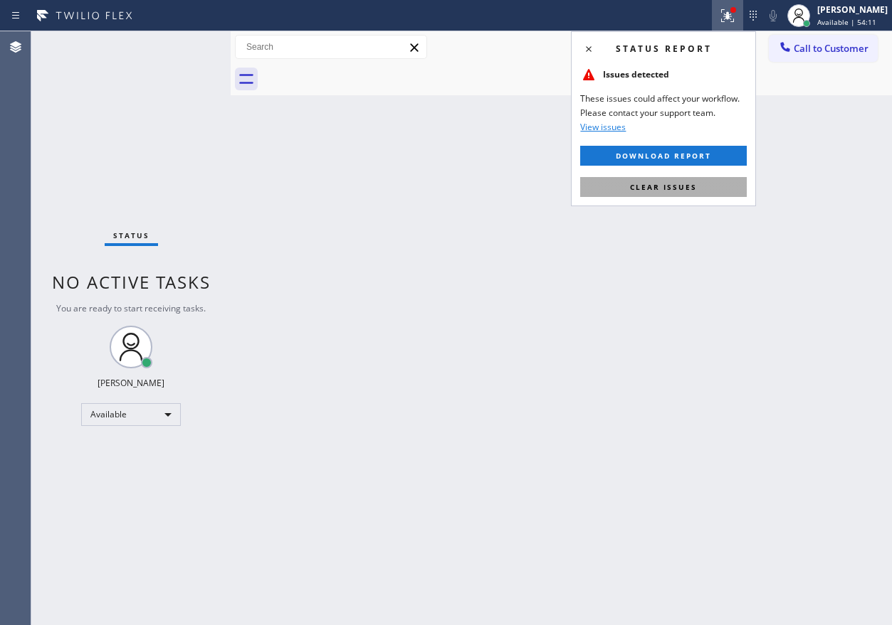
click at [690, 180] on button "Clear issues" at bounding box center [663, 187] width 167 height 20
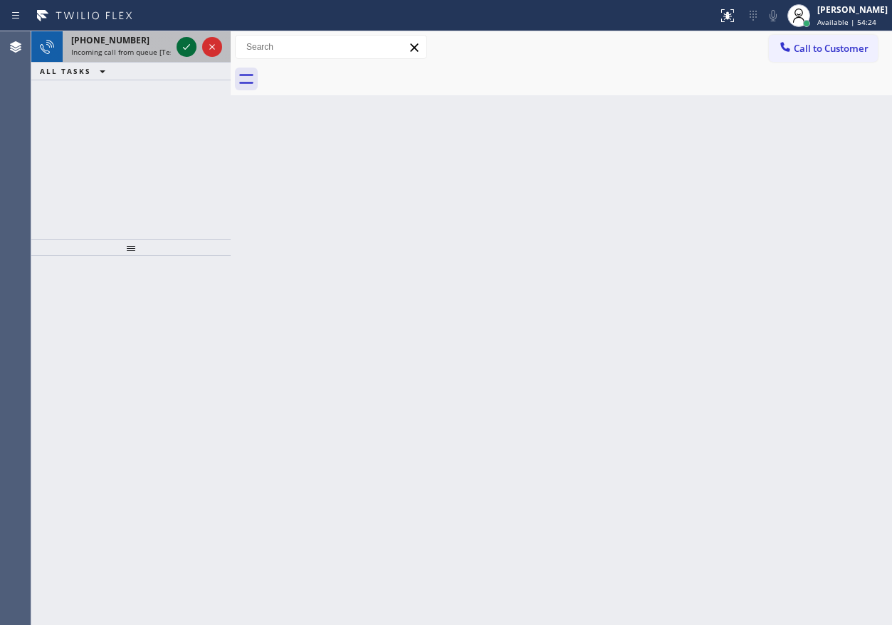
click at [191, 48] on icon at bounding box center [186, 46] width 17 height 17
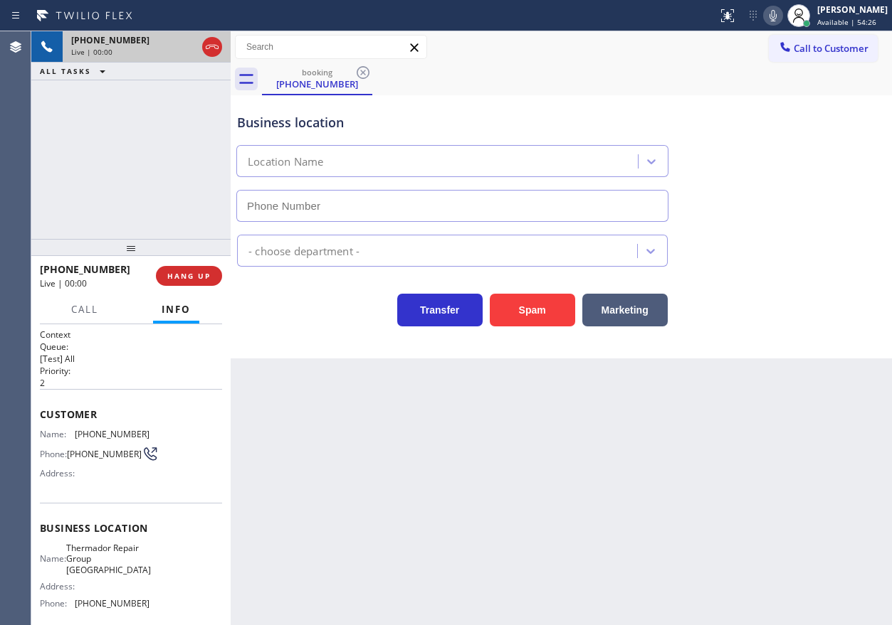
type input "(862) 282-1171"
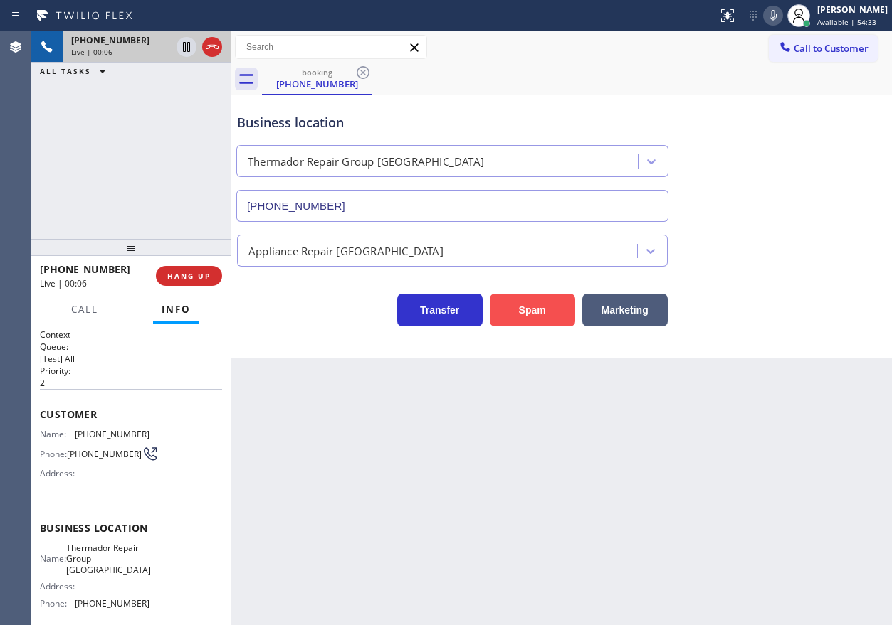
click at [518, 299] on button "Spam" at bounding box center [532, 310] width 85 height 33
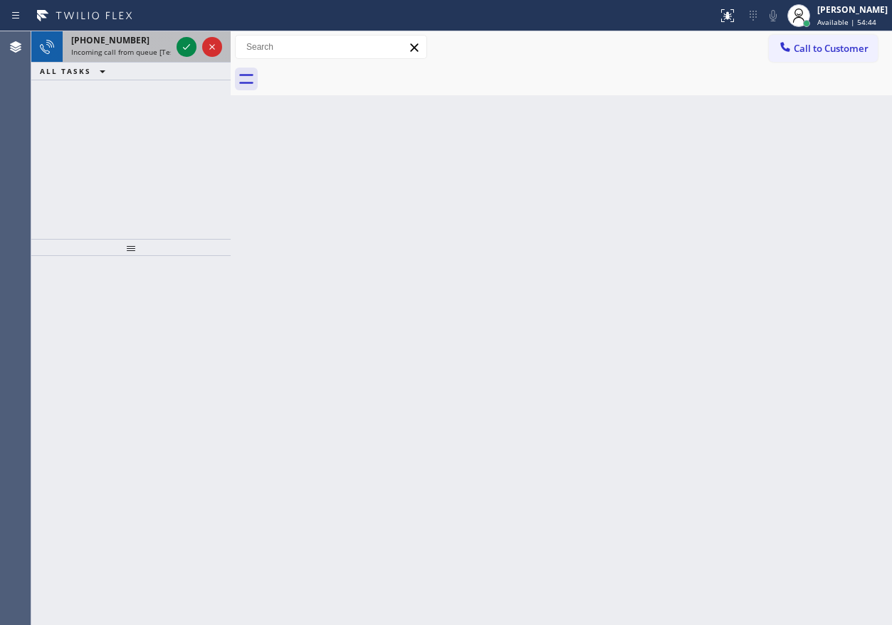
click at [149, 40] on div "+19176488822" at bounding box center [121, 40] width 100 height 12
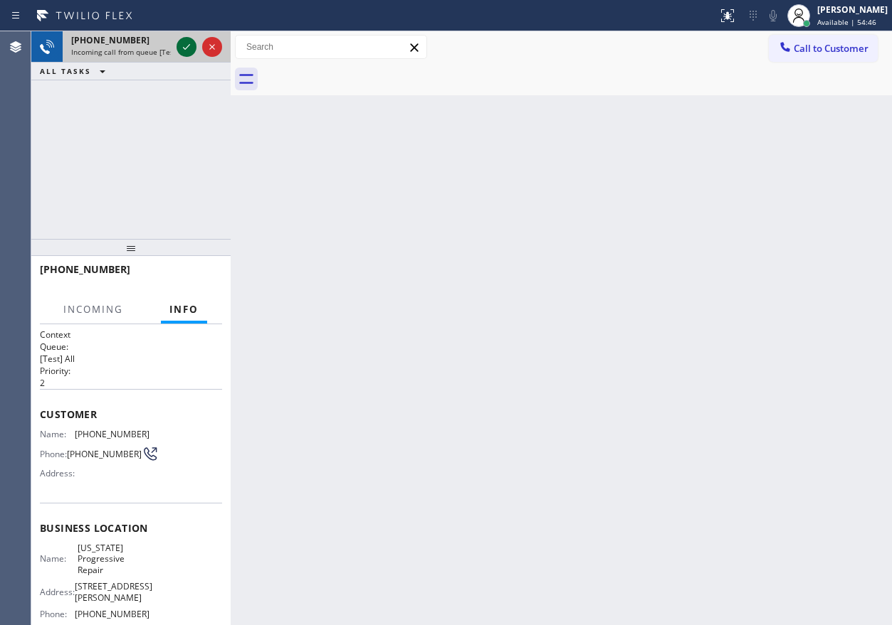
click at [187, 49] on icon at bounding box center [186, 46] width 17 height 17
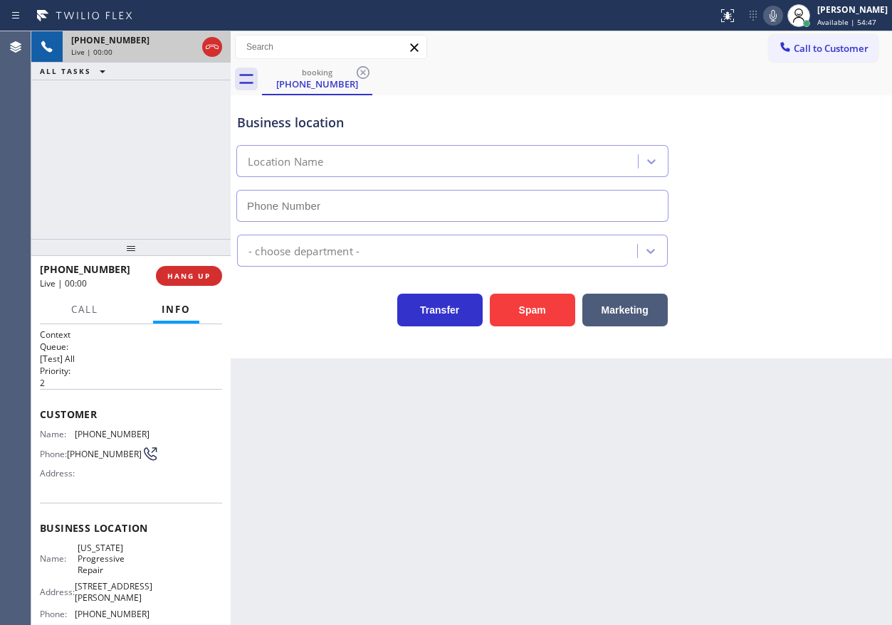
type input "(917) 832-1383"
click at [198, 270] on button "HANG UP" at bounding box center [189, 276] width 66 height 20
click at [196, 276] on span "HANG UP" at bounding box center [188, 276] width 43 height 10
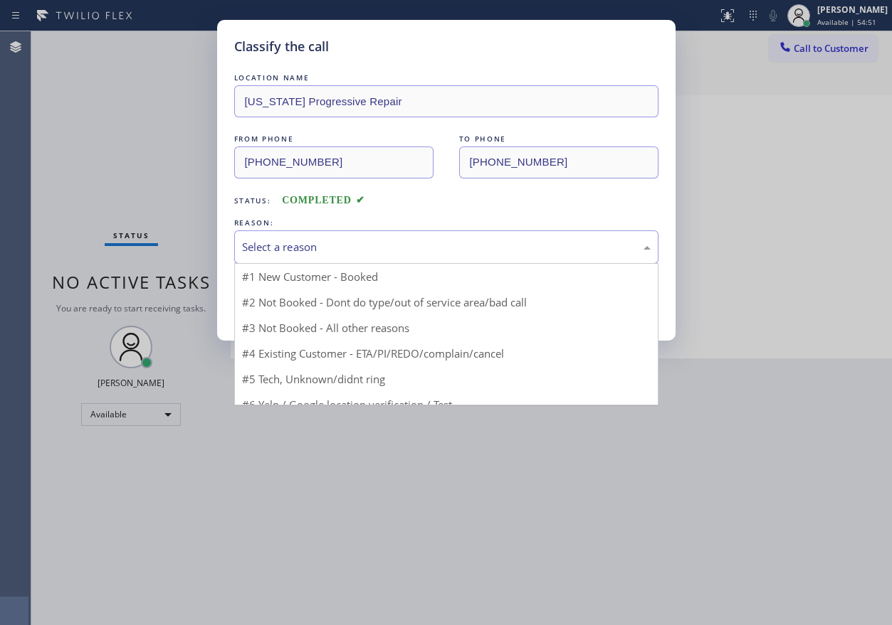
click at [337, 244] on div "Select a reason" at bounding box center [446, 247] width 408 height 16
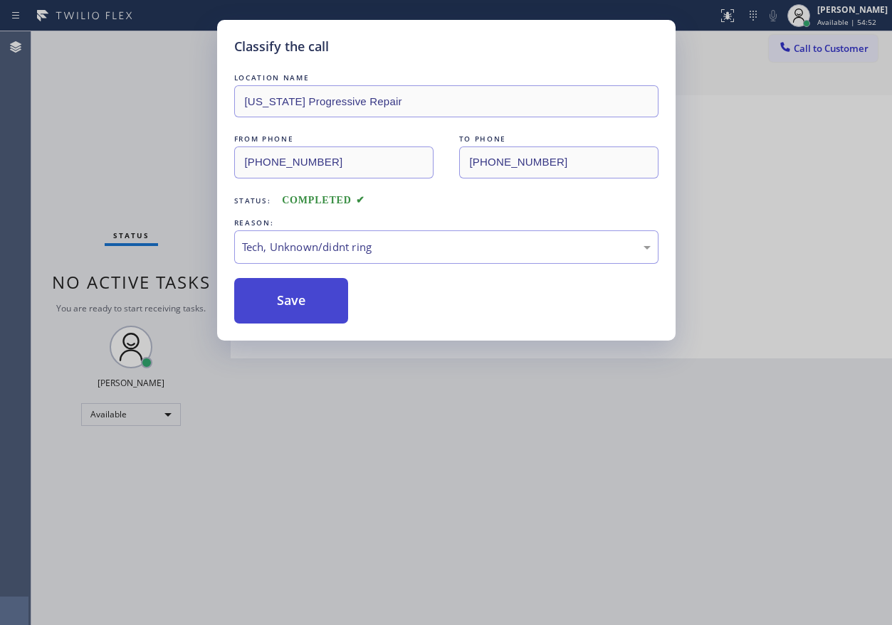
click at [310, 297] on button "Save" at bounding box center [291, 301] width 115 height 46
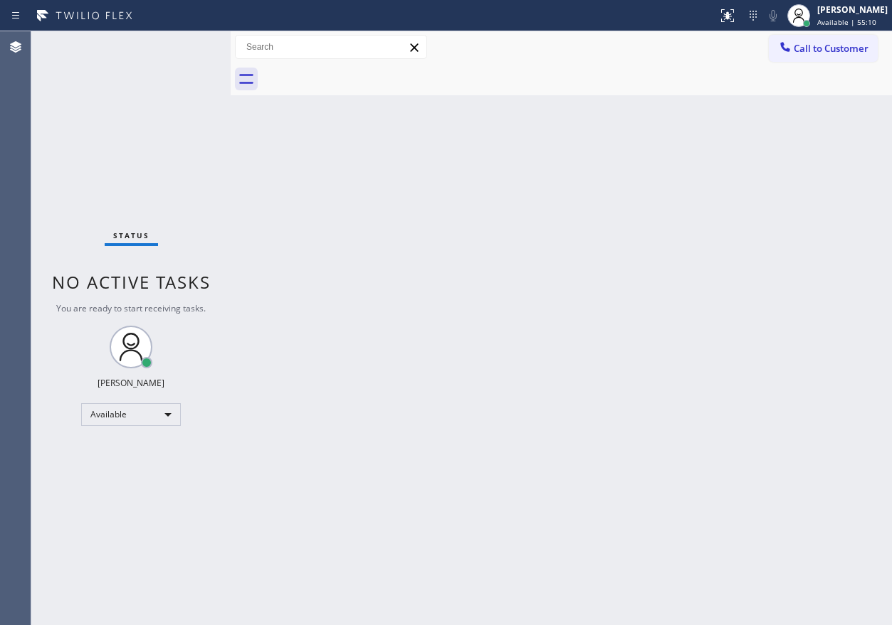
click at [741, 236] on div "Back to Dashboard Change Sender ID Customers Technicians Select a contact Outbo…" at bounding box center [561, 328] width 661 height 594
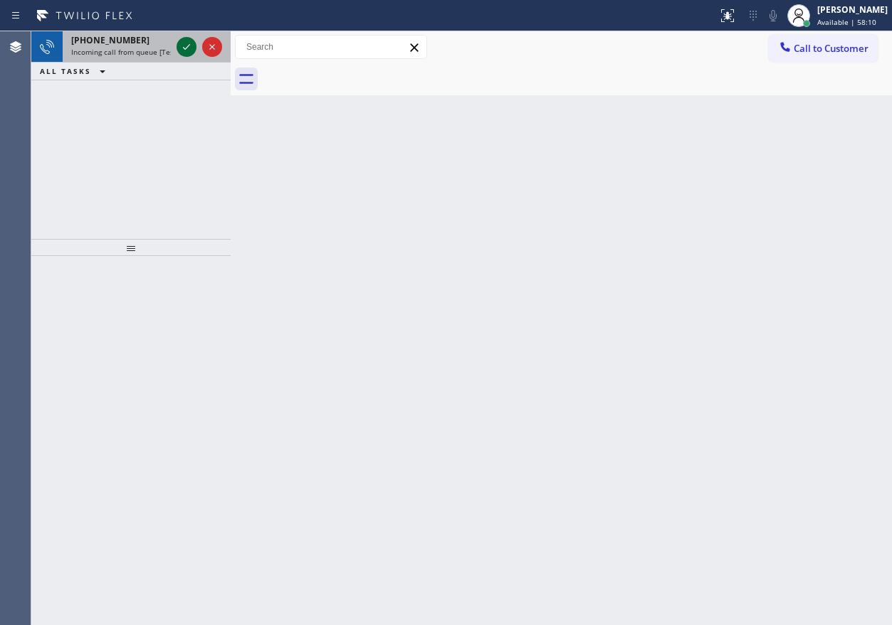
click at [184, 43] on icon at bounding box center [186, 46] width 17 height 17
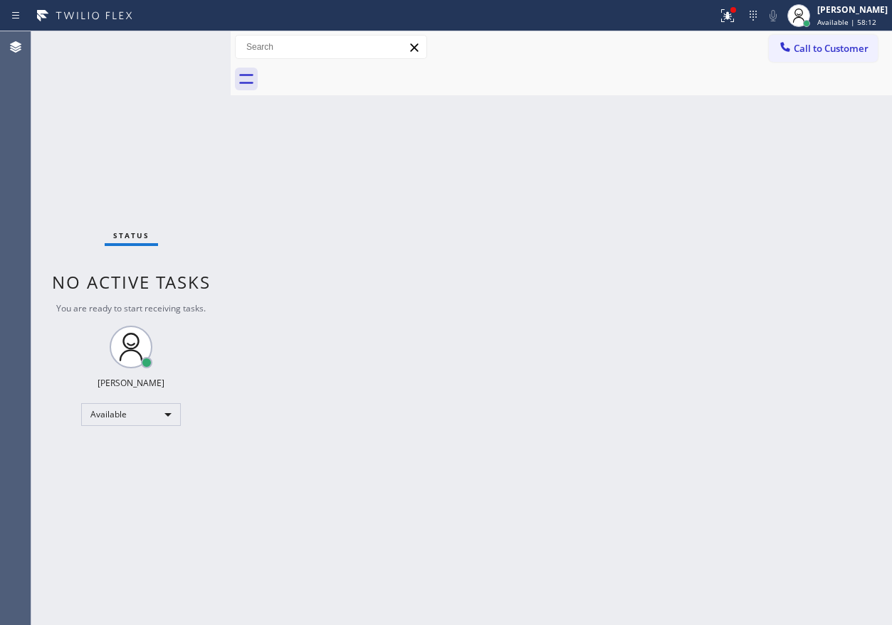
click at [184, 43] on div "Status No active tasks You are ready to start receiving tasks. [PERSON_NAME] Av…" at bounding box center [130, 328] width 199 height 594
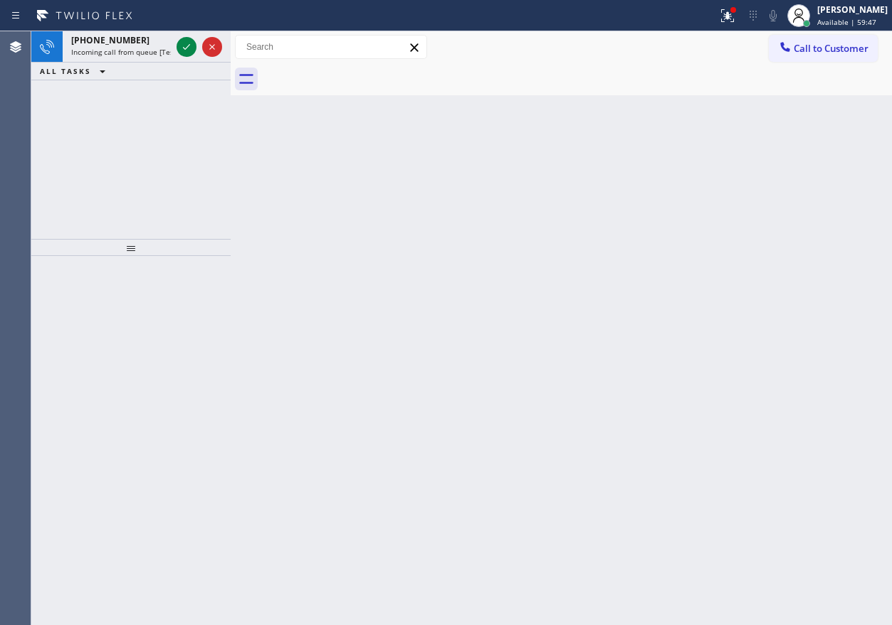
click at [712, 222] on div "Back to Dashboard Change Sender ID Customers Technicians Select a contact Outbo…" at bounding box center [561, 328] width 661 height 594
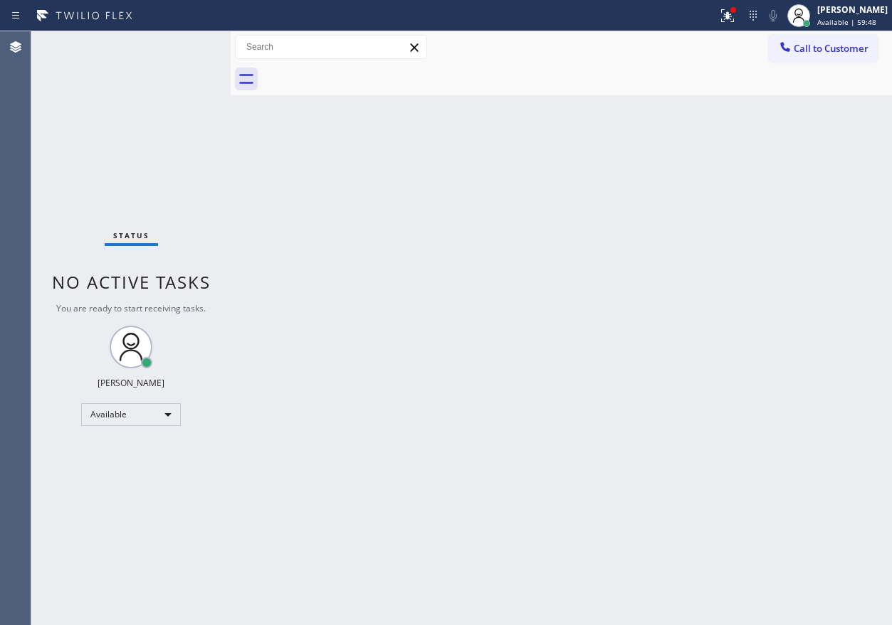
click at [176, 45] on div "Status No active tasks You are ready to start receiving tasks. [PERSON_NAME] Av…" at bounding box center [130, 328] width 199 height 594
click at [729, 21] on div at bounding box center [727, 15] width 31 height 17
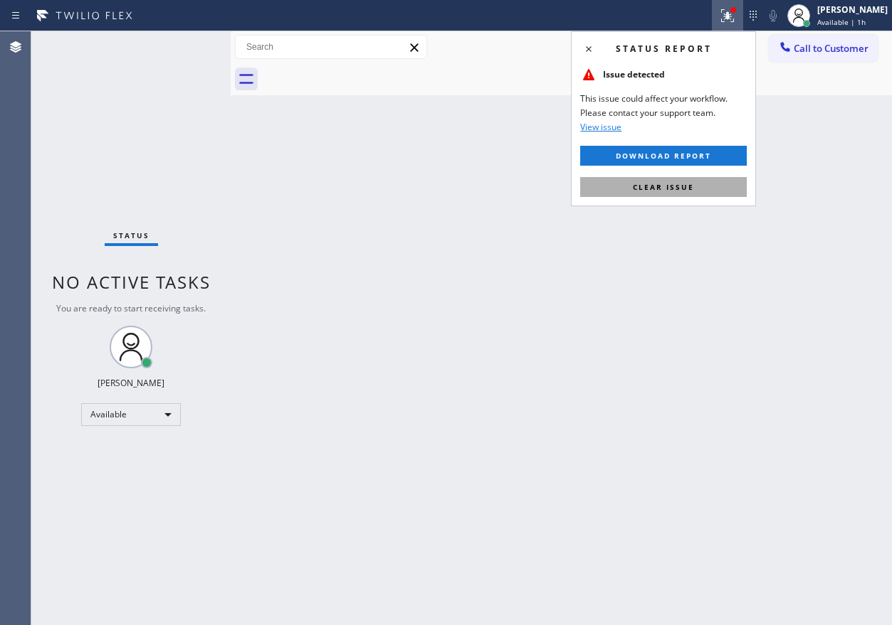
click at [655, 189] on span "Clear issue" at bounding box center [663, 187] width 61 height 10
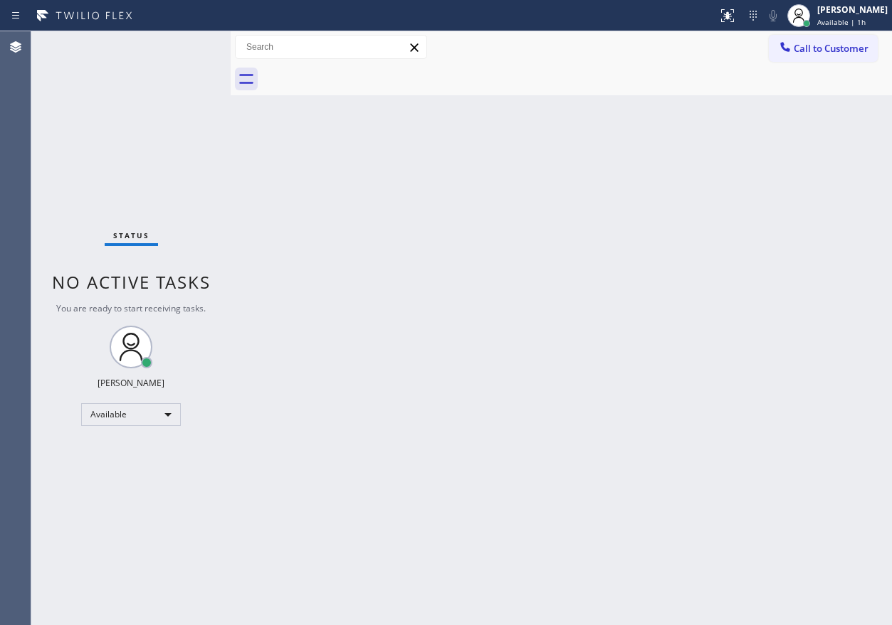
click at [514, 319] on div "Back to Dashboard Change Sender ID Customers Technicians Select a contact Outbo…" at bounding box center [561, 328] width 661 height 594
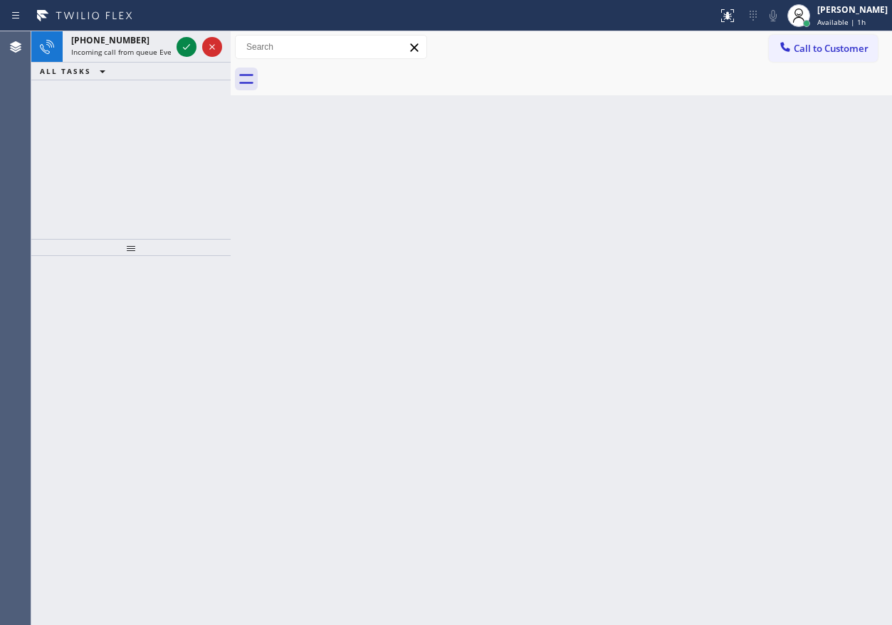
drag, startPoint x: 847, startPoint y: 274, endPoint x: 283, endPoint y: 162, distance: 574.5
click at [843, 275] on div "Back to Dashboard Change Sender ID Customers Technicians Select a contact Outbo…" at bounding box center [561, 328] width 661 height 594
click at [179, 46] on icon at bounding box center [186, 46] width 17 height 17
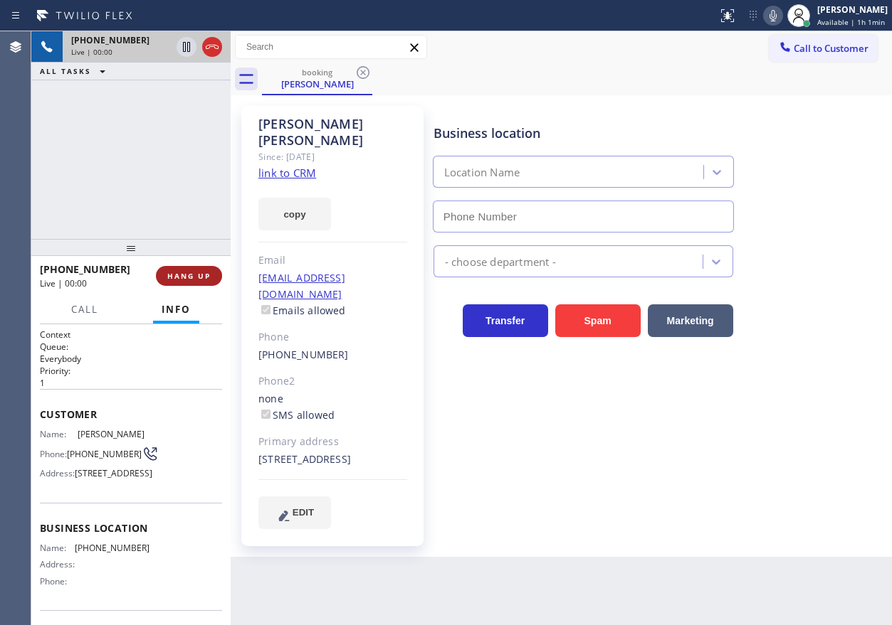
click at [218, 278] on button "HANG UP" at bounding box center [189, 276] width 66 height 20
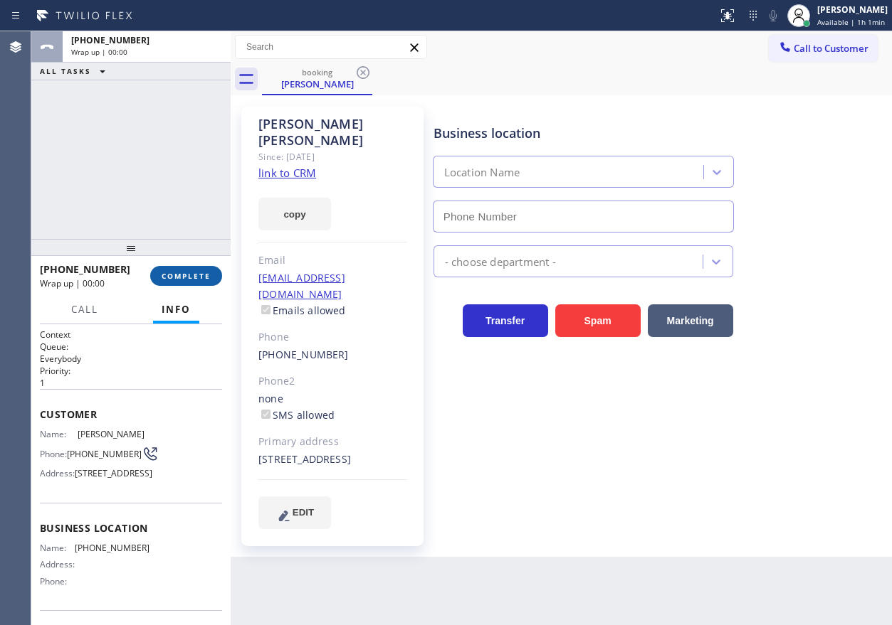
click at [211, 274] on button "COMPLETE" at bounding box center [186, 276] width 72 height 20
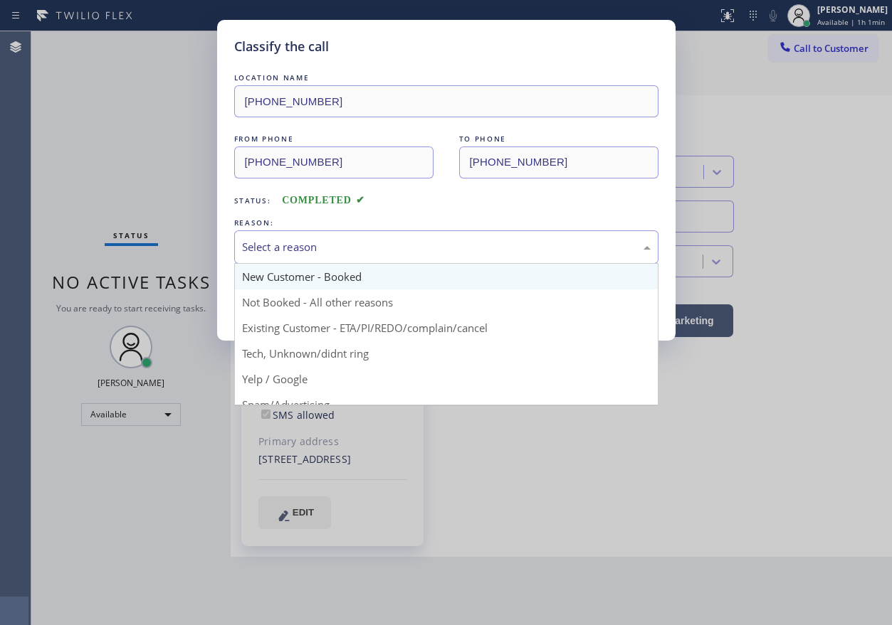
drag, startPoint x: 312, startPoint y: 236, endPoint x: 319, endPoint y: 286, distance: 51.0
click at [312, 241] on div "Select a reason" at bounding box center [446, 247] width 424 height 33
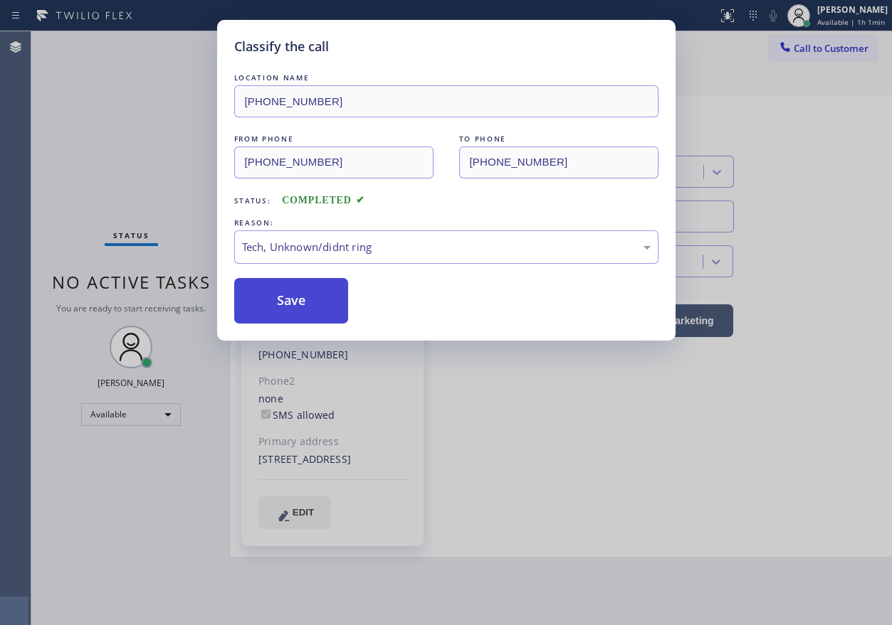
click at [315, 294] on button "Save" at bounding box center [291, 301] width 115 height 46
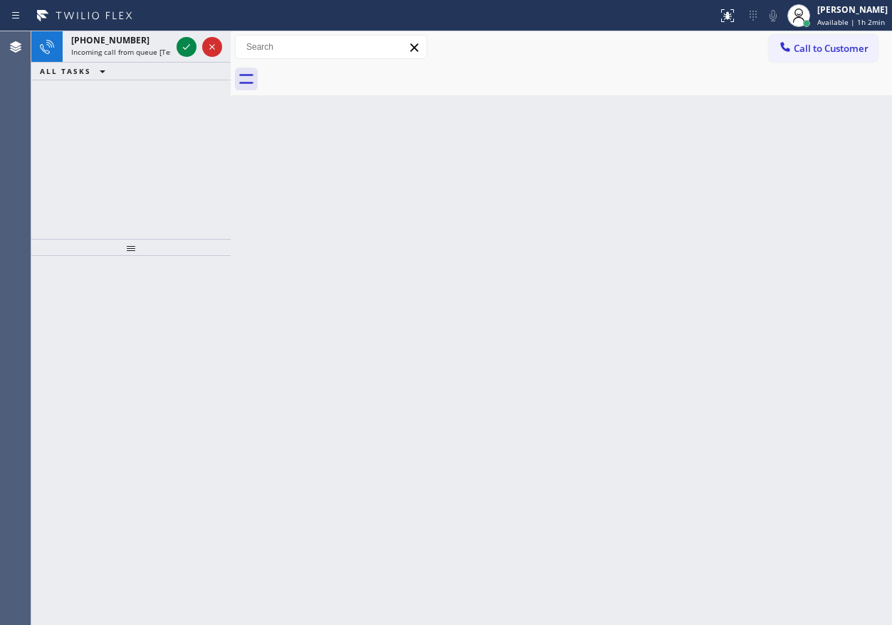
drag, startPoint x: 724, startPoint y: 285, endPoint x: 517, endPoint y: 206, distance: 221.0
click at [723, 285] on div "Back to Dashboard Change Sender ID Customers Technicians Select a contact Outbo…" at bounding box center [561, 328] width 661 height 594
click at [186, 52] on icon at bounding box center [186, 46] width 17 height 17
click at [188, 44] on icon at bounding box center [186, 46] width 17 height 17
click at [719, 305] on div "Back to Dashboard Change Sender ID Customers Technicians Select a contact Outbo…" at bounding box center [561, 328] width 661 height 594
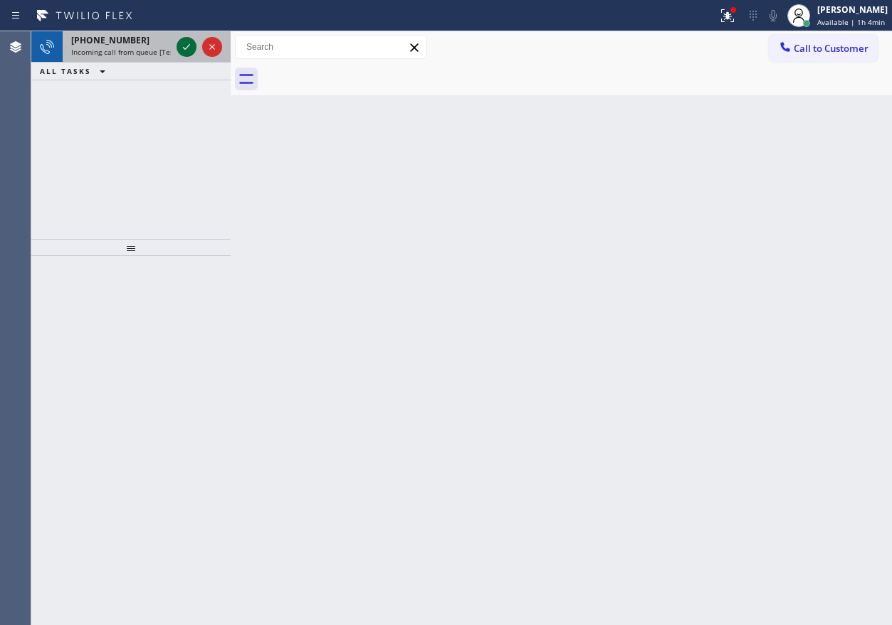
click at [184, 48] on icon at bounding box center [186, 47] width 7 height 6
click at [186, 47] on icon at bounding box center [186, 46] width 17 height 17
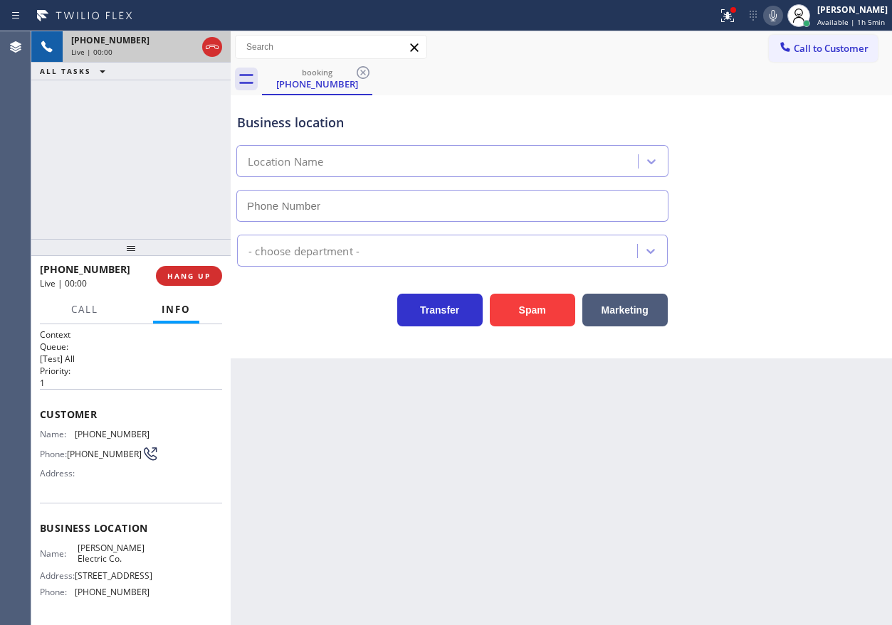
type input "(856) 475-6498"
click at [206, 263] on div "+19727950170 Live | 00:01 HANG UP" at bounding box center [131, 276] width 182 height 37
click at [205, 266] on button "HANG UP" at bounding box center [189, 276] width 66 height 20
click at [201, 272] on span "HANG UP" at bounding box center [188, 276] width 43 height 10
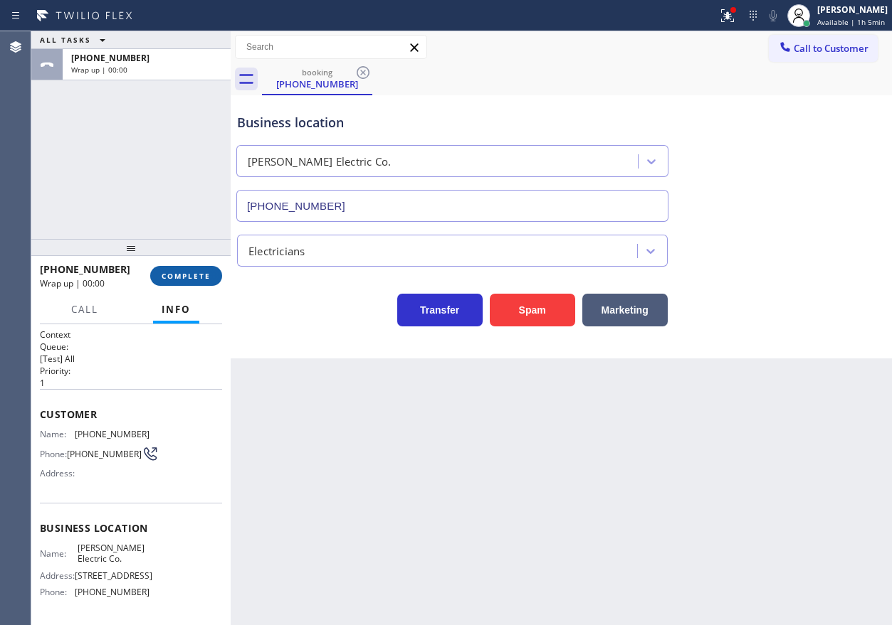
click at [193, 282] on button "COMPLETE" at bounding box center [186, 276] width 72 height 20
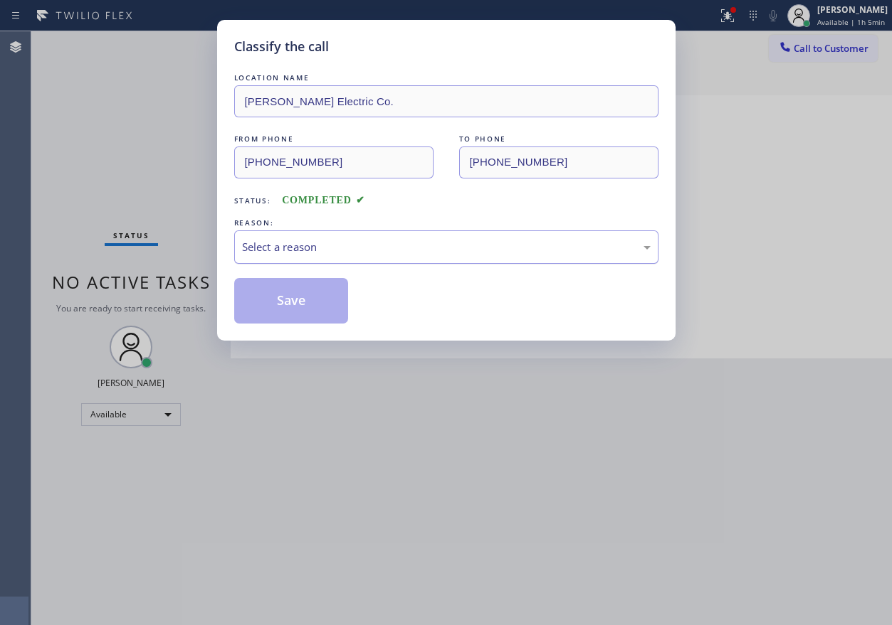
click at [339, 241] on div "Select a reason" at bounding box center [446, 247] width 408 height 16
click at [312, 283] on button "Save" at bounding box center [291, 301] width 115 height 46
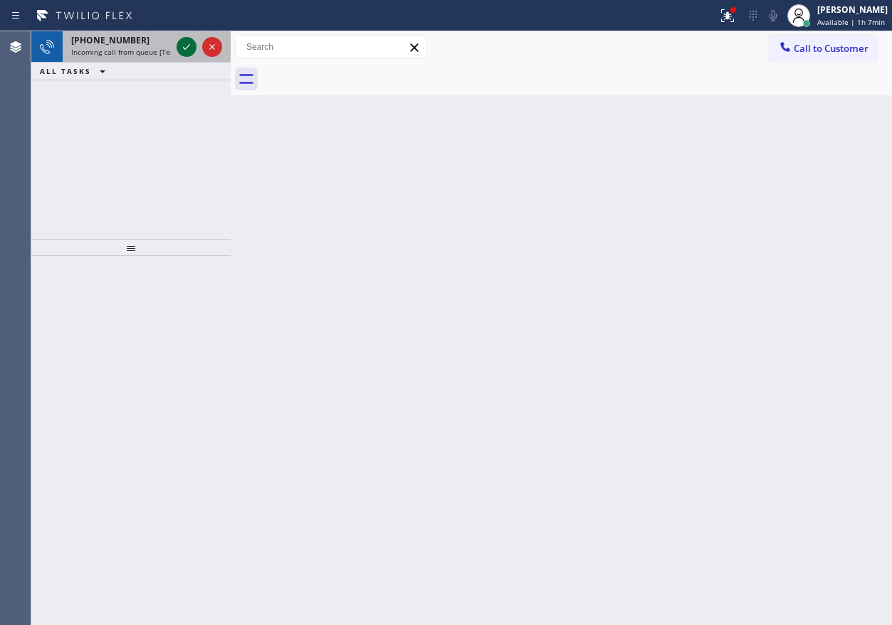
click at [182, 46] on icon at bounding box center [186, 46] width 17 height 17
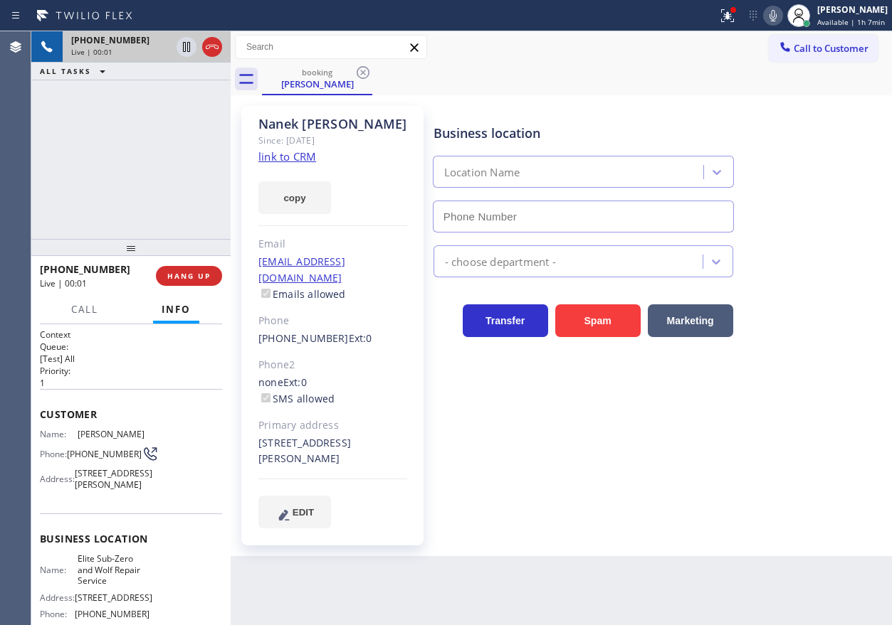
type input "(323) 894-9768"
click at [116, 586] on span "Elite Sub-Zero and Wolf Repair Service" at bounding box center [113, 570] width 71 height 33
copy span "Elite Sub-Zero and Wolf Repair Service"
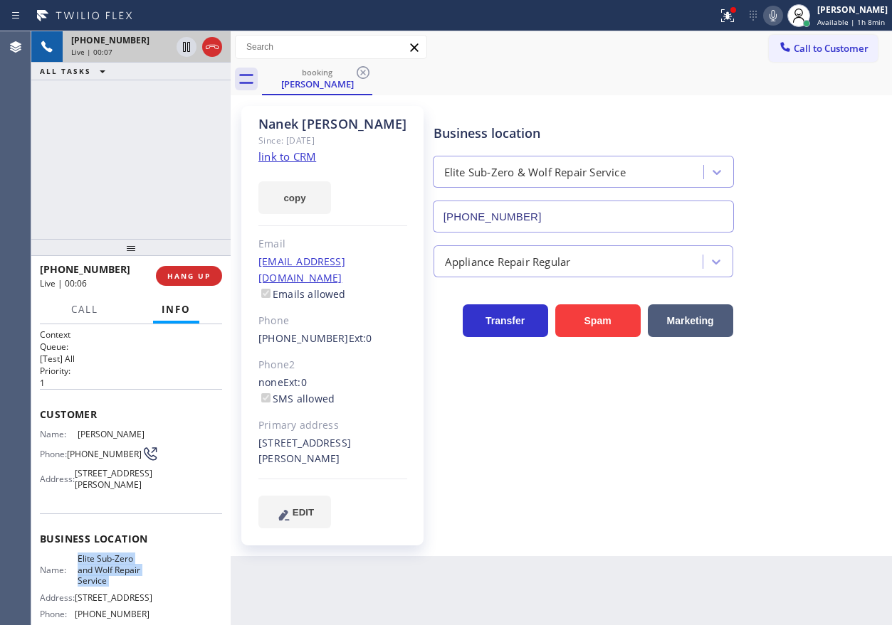
click at [581, 213] on input "(323) 894-9768" at bounding box center [583, 217] width 301 height 32
click at [285, 159] on link "link to CRM" at bounding box center [287, 156] width 58 height 14
click at [304, 159] on link "link to CRM" at bounding box center [287, 156] width 58 height 14
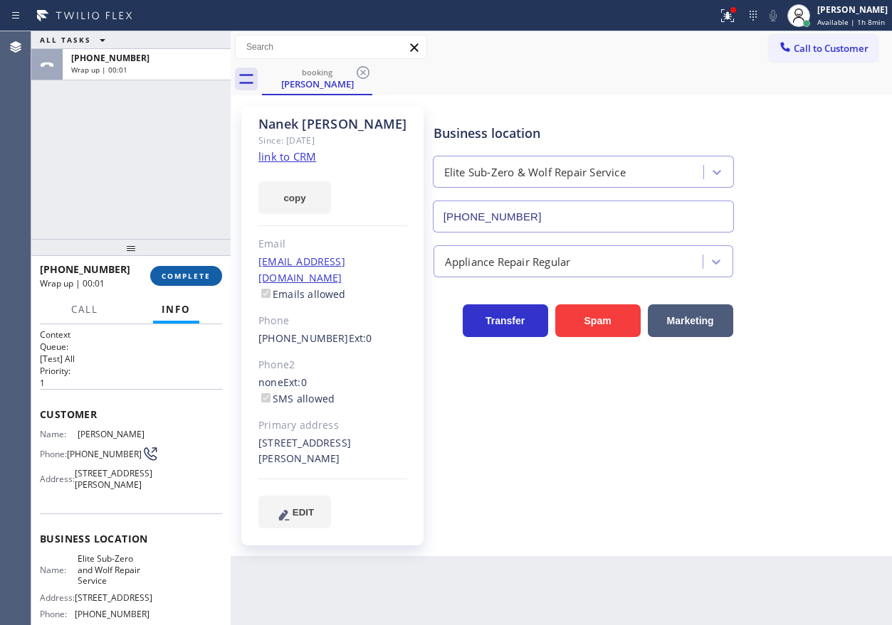
click at [211, 279] on button "COMPLETE" at bounding box center [186, 276] width 72 height 20
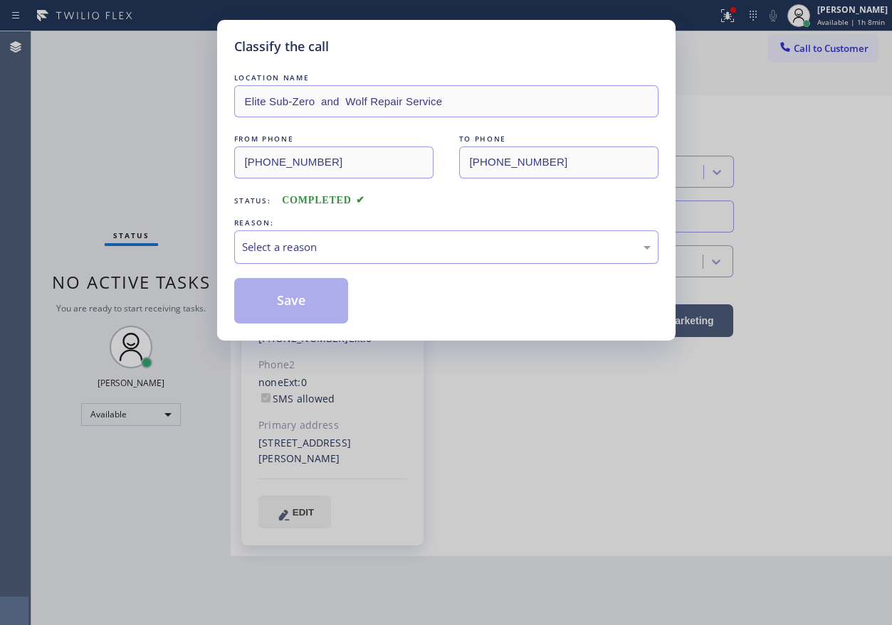
click at [342, 253] on div "Select a reason" at bounding box center [446, 247] width 408 height 16
click at [315, 308] on button "Save" at bounding box center [291, 301] width 115 height 46
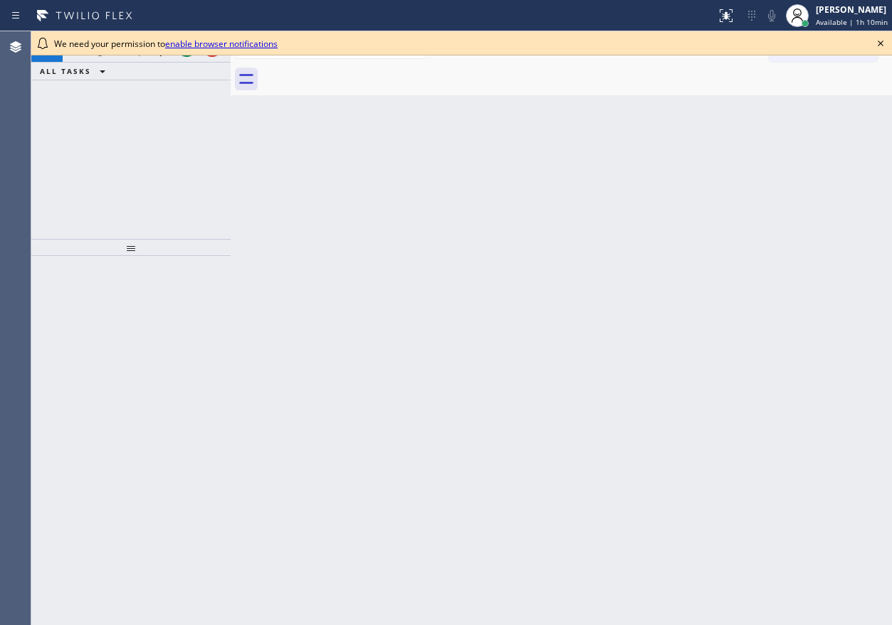
click at [884, 41] on icon at bounding box center [880, 43] width 17 height 17
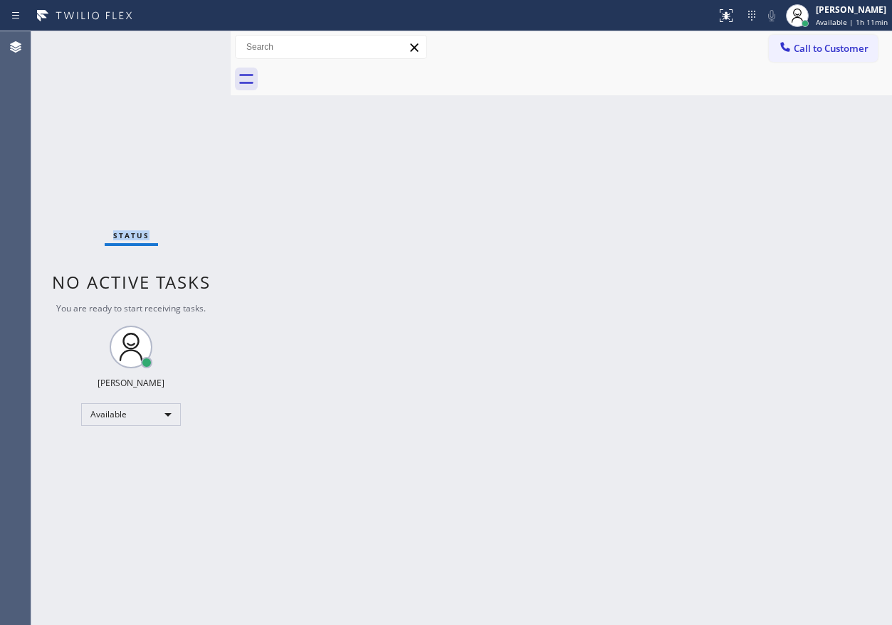
click at [185, 51] on div "Status No active tasks You are ready to start receiving tasks. [PERSON_NAME] Av…" at bounding box center [130, 328] width 199 height 594
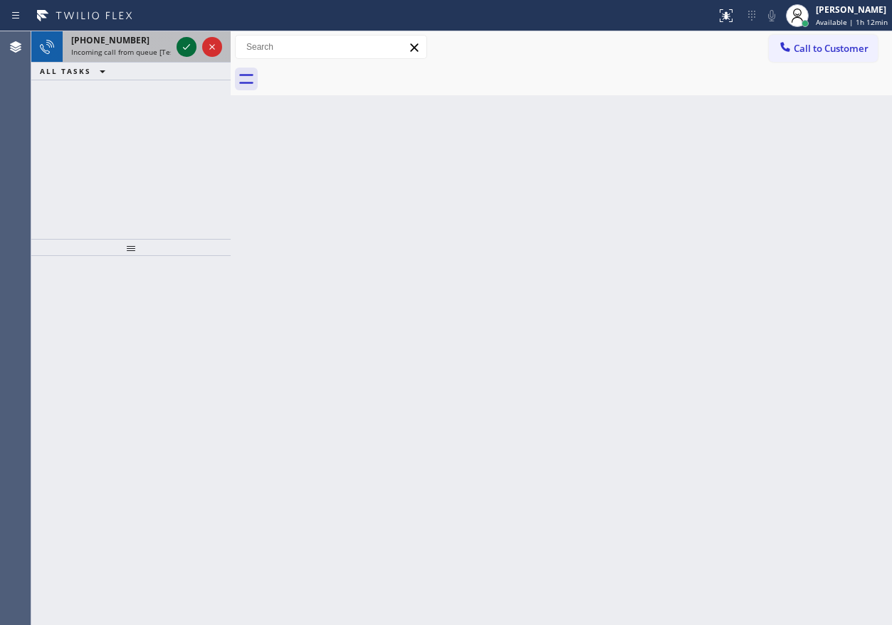
click at [186, 43] on icon at bounding box center [186, 46] width 17 height 17
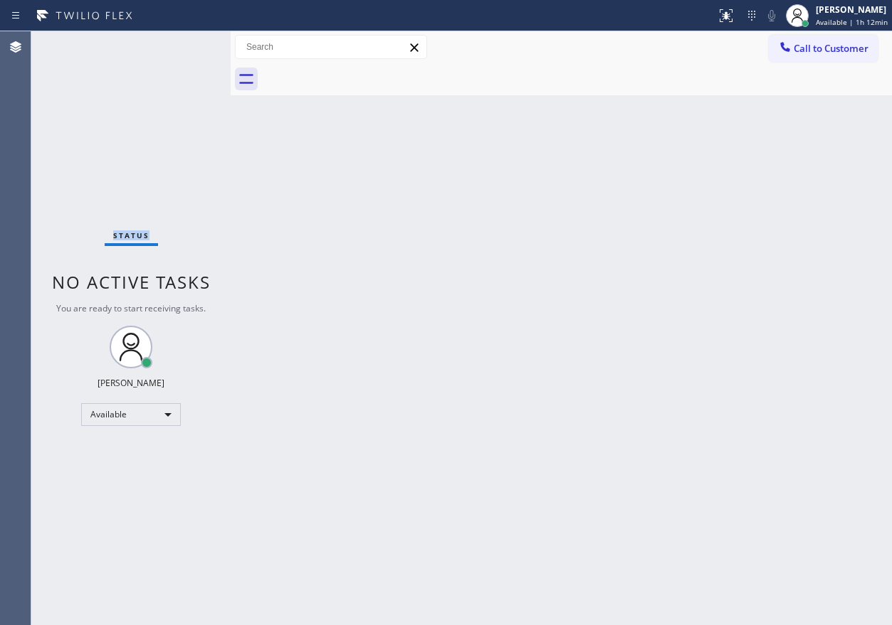
click at [186, 43] on div "Status No active tasks You are ready to start receiving tasks. [PERSON_NAME] Av…" at bounding box center [130, 328] width 199 height 594
click at [792, 186] on div "Back to Dashboard Change Sender ID Customers Technicians Select a contact Outbo…" at bounding box center [561, 328] width 661 height 594
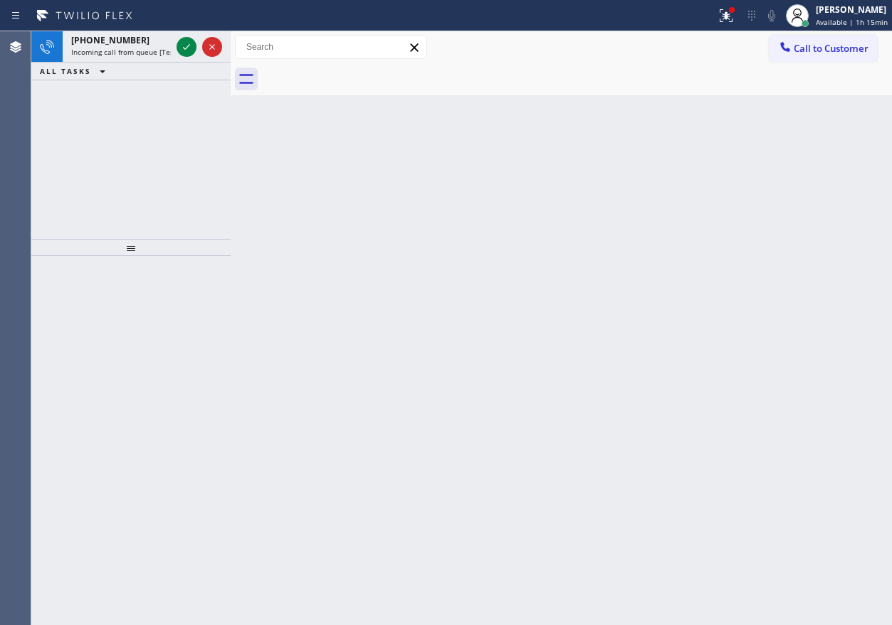
click at [731, 222] on div "Back to Dashboard Change Sender ID Customers Technicians Select a contact Outbo…" at bounding box center [561, 328] width 661 height 594
click at [183, 43] on icon at bounding box center [186, 46] width 17 height 17
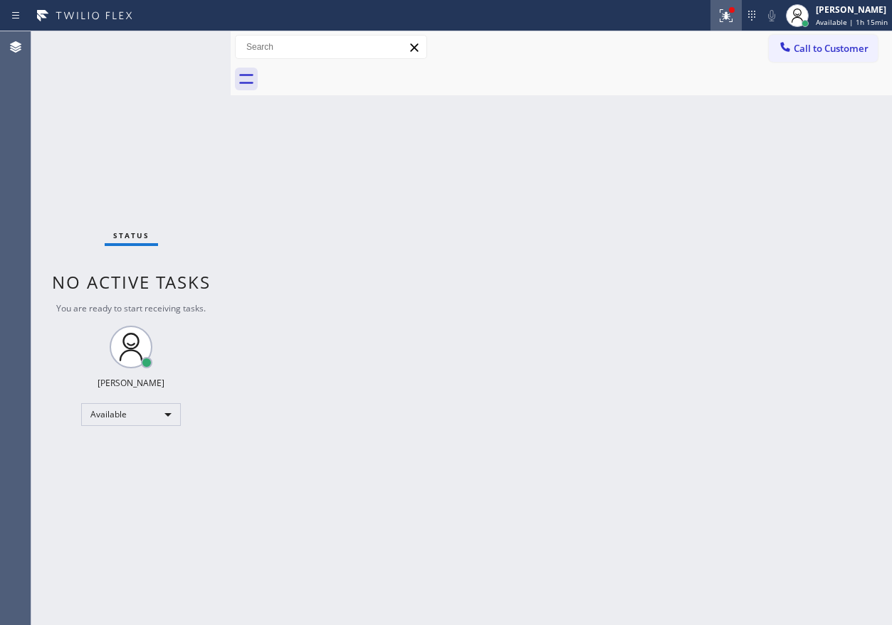
click at [715, 11] on div at bounding box center [725, 15] width 31 height 17
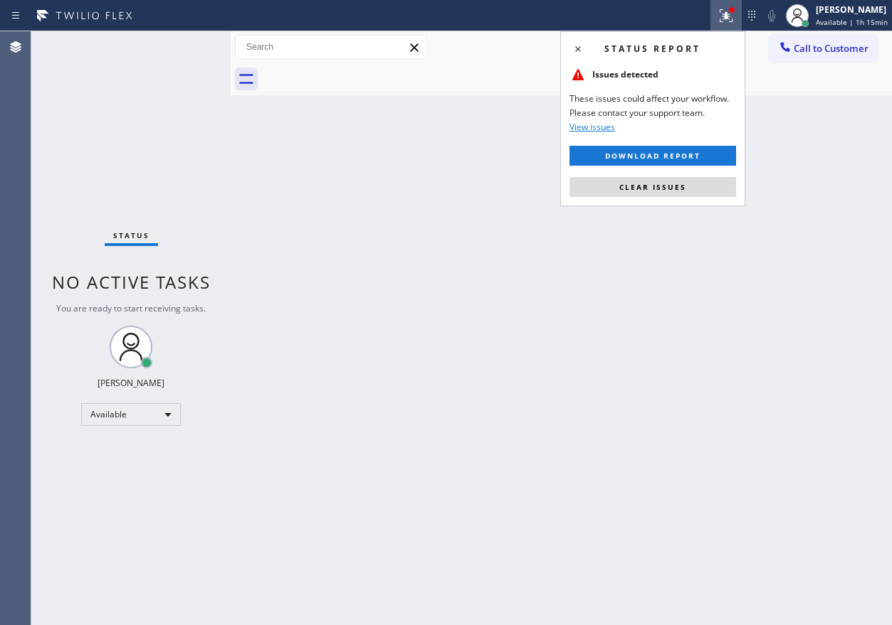
click at [714, 180] on button "Clear issues" at bounding box center [652, 187] width 167 height 20
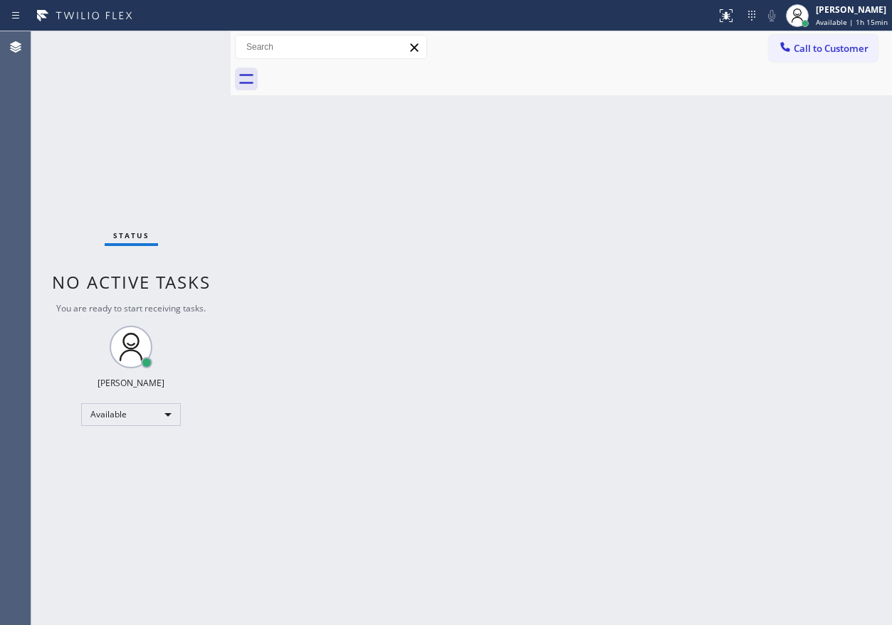
click at [375, 146] on div "Back to Dashboard Change Sender ID Customers Technicians Select a contact Outbo…" at bounding box center [561, 328] width 661 height 594
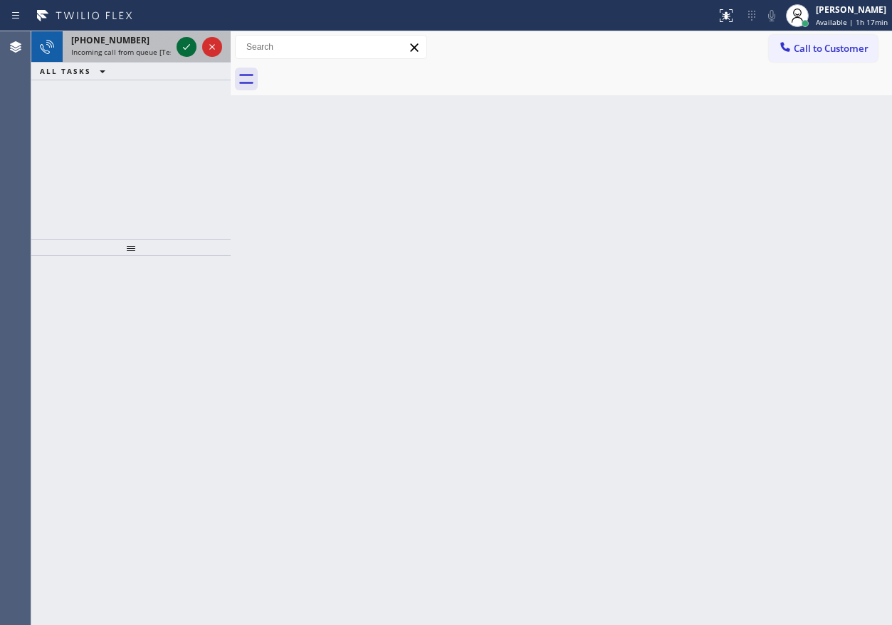
click at [186, 48] on icon at bounding box center [186, 47] width 7 height 6
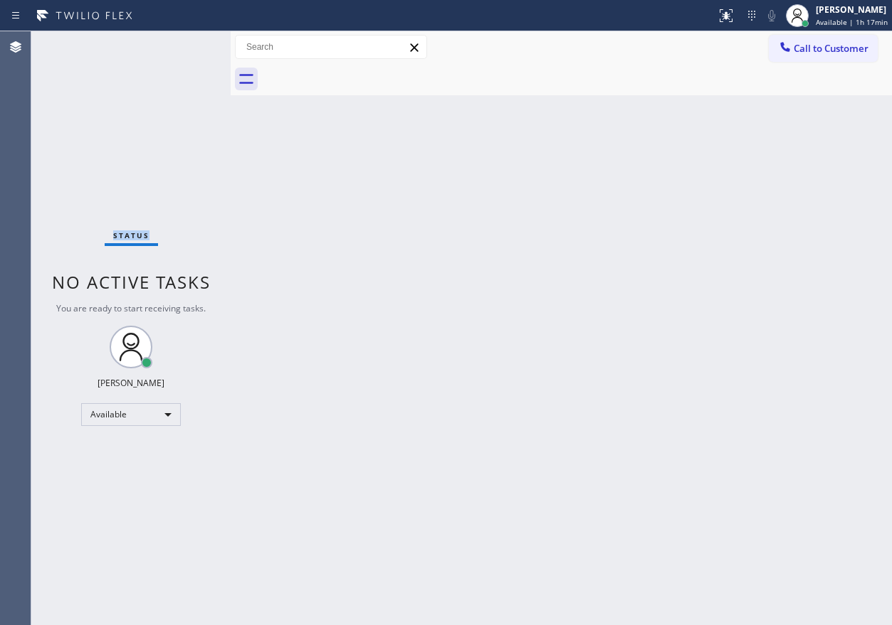
click at [186, 48] on div "Status No active tasks You are ready to start receiving tasks. [PERSON_NAME] Av…" at bounding box center [130, 328] width 199 height 594
click at [187, 45] on div "Status No active tasks You are ready to start receiving tasks. [PERSON_NAME] Av…" at bounding box center [130, 328] width 199 height 594
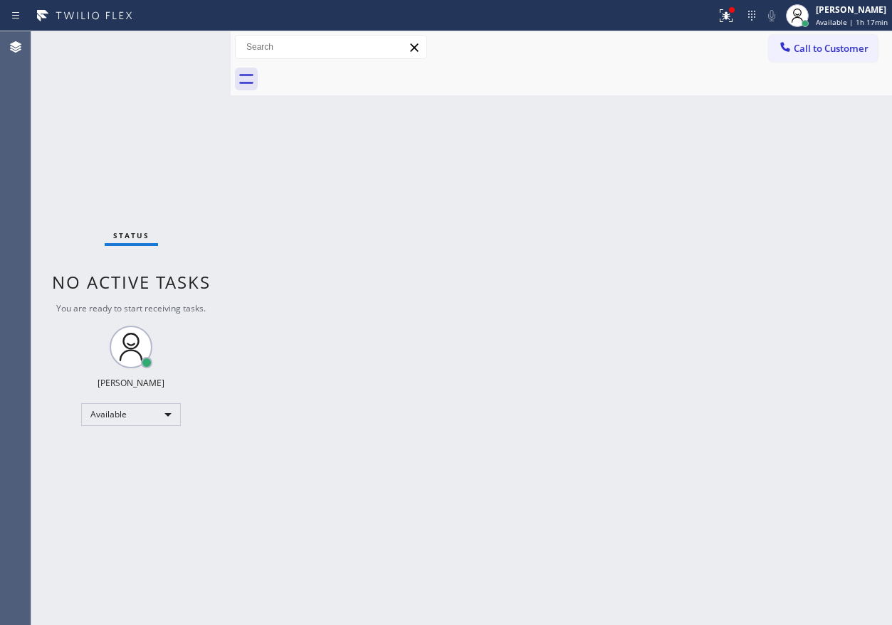
click at [187, 45] on div "Status No active tasks You are ready to start receiving tasks. [PERSON_NAME] Av…" at bounding box center [130, 328] width 199 height 594
click at [691, 344] on div "Back to Dashboard Change Sender ID Customers Technicians Select a contact Outbo…" at bounding box center [561, 328] width 661 height 594
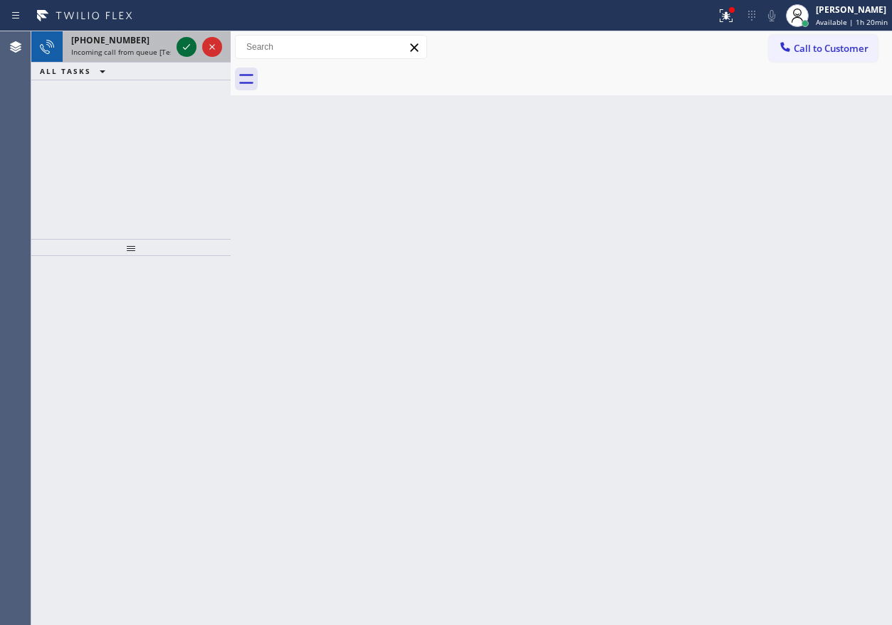
click at [182, 40] on icon at bounding box center [186, 46] width 17 height 17
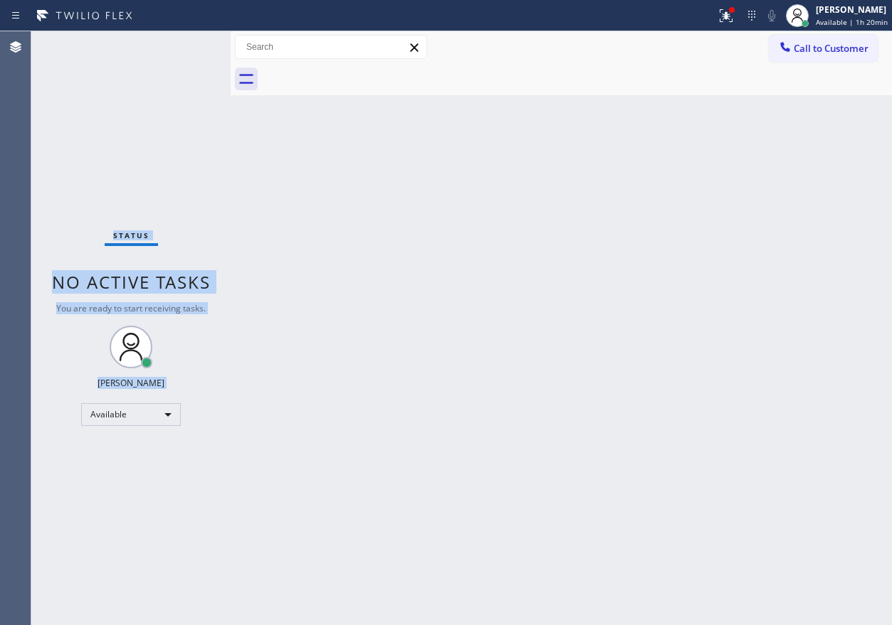
click at [182, 40] on div "Status No active tasks You are ready to start receiving tasks. [PERSON_NAME] Av…" at bounding box center [130, 328] width 199 height 594
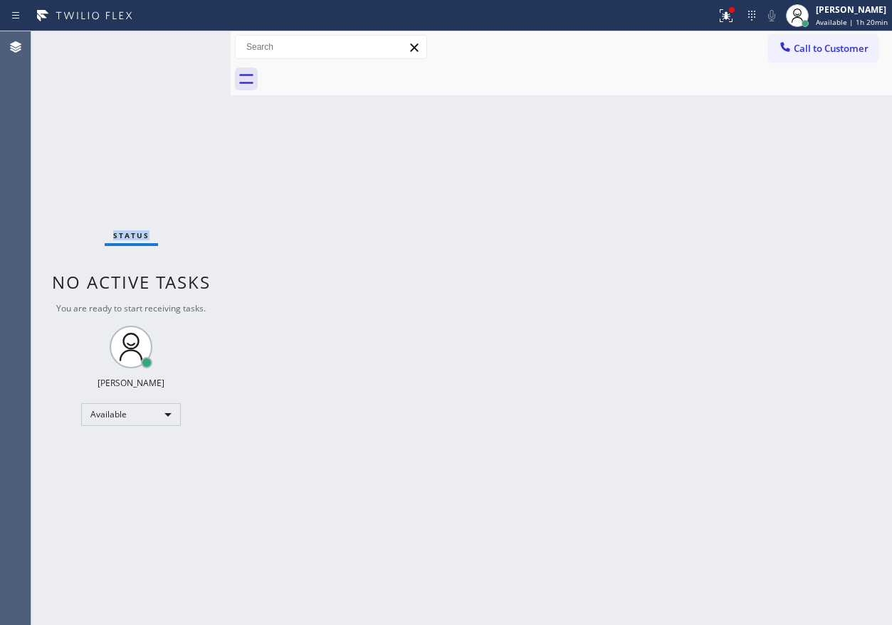
click at [182, 40] on div "Status No active tasks You are ready to start receiving tasks. [PERSON_NAME] Av…" at bounding box center [130, 328] width 199 height 594
click at [185, 54] on div "Status No active tasks You are ready to start receiving tasks. [PERSON_NAME] Av…" at bounding box center [130, 328] width 199 height 594
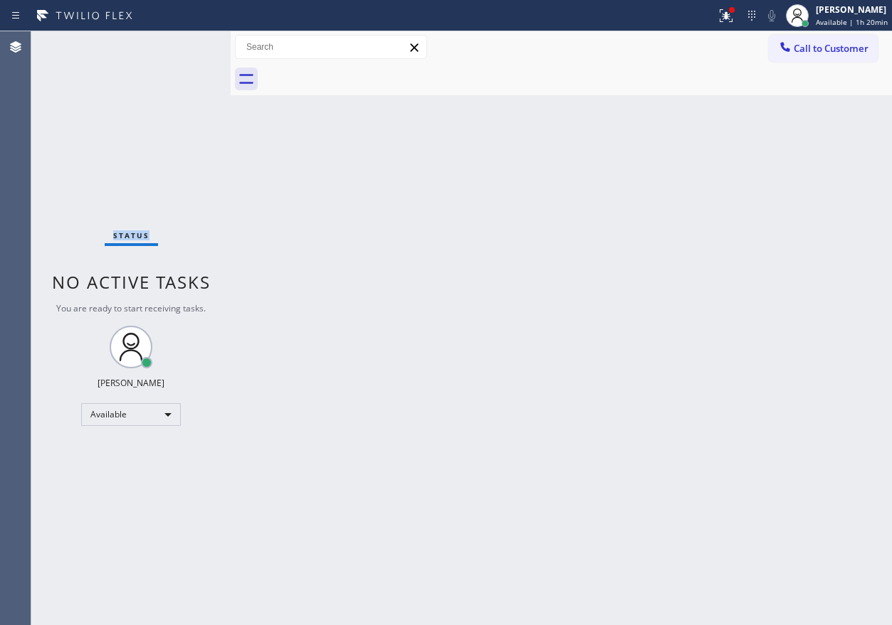
click at [185, 54] on div "Status No active tasks You are ready to start receiving tasks. [PERSON_NAME] Av…" at bounding box center [130, 328] width 199 height 594
click at [684, 354] on div "Back to Dashboard Change Sender ID Customers Technicians Select a contact Outbo…" at bounding box center [561, 328] width 661 height 594
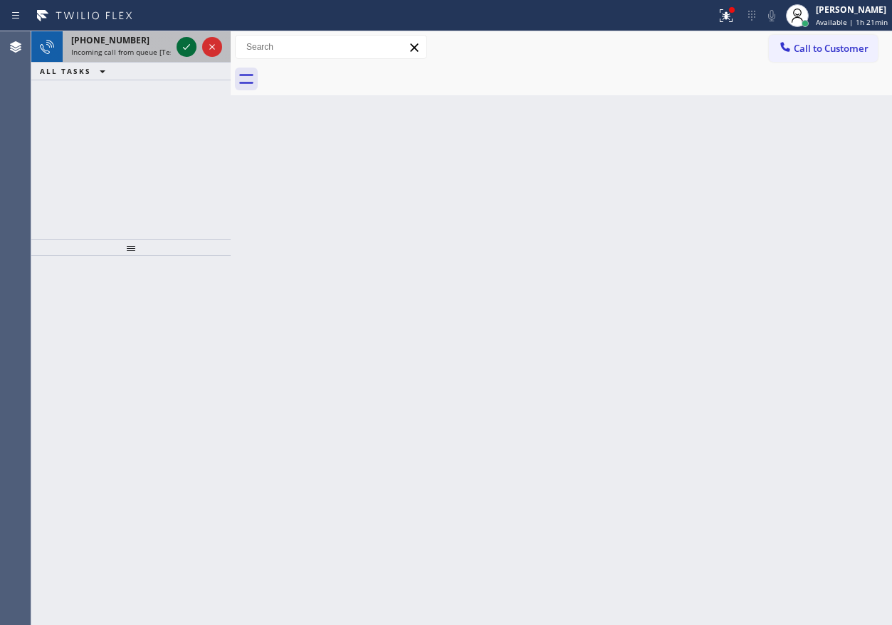
click at [186, 47] on icon at bounding box center [186, 46] width 17 height 17
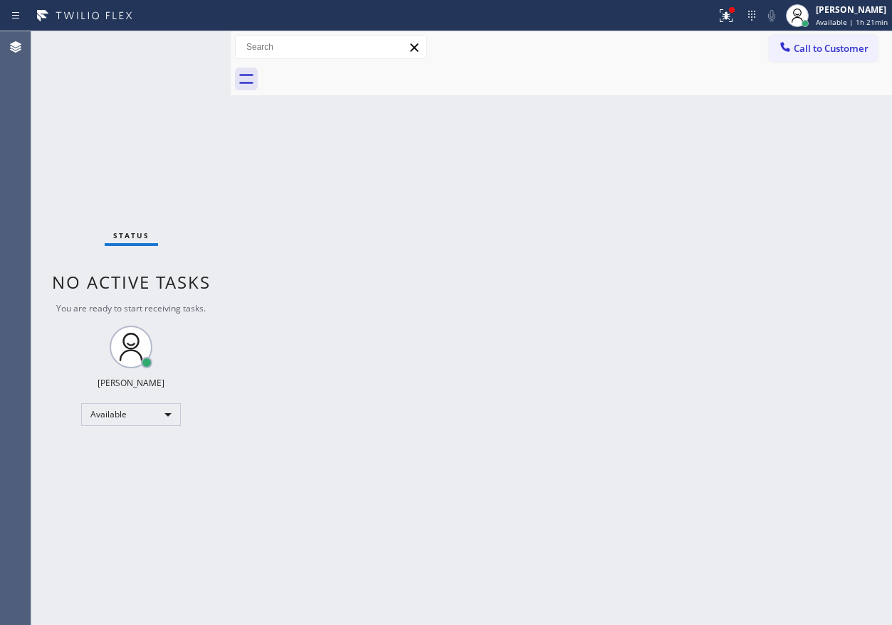
click at [184, 315] on div "Status No active tasks You are ready to start receiving tasks. [PERSON_NAME] Av…" at bounding box center [130, 328] width 199 height 594
click at [177, 60] on div "Status No active tasks You are ready to start receiving tasks. [PERSON_NAME] Av…" at bounding box center [130, 328] width 199 height 594
click at [194, 43] on div "Status No active tasks You are ready to start receiving tasks. [PERSON_NAME] Av…" at bounding box center [130, 328] width 199 height 594
click at [204, 46] on div "Status No active tasks You are ready to start receiving tasks. [PERSON_NAME] Av…" at bounding box center [130, 328] width 199 height 594
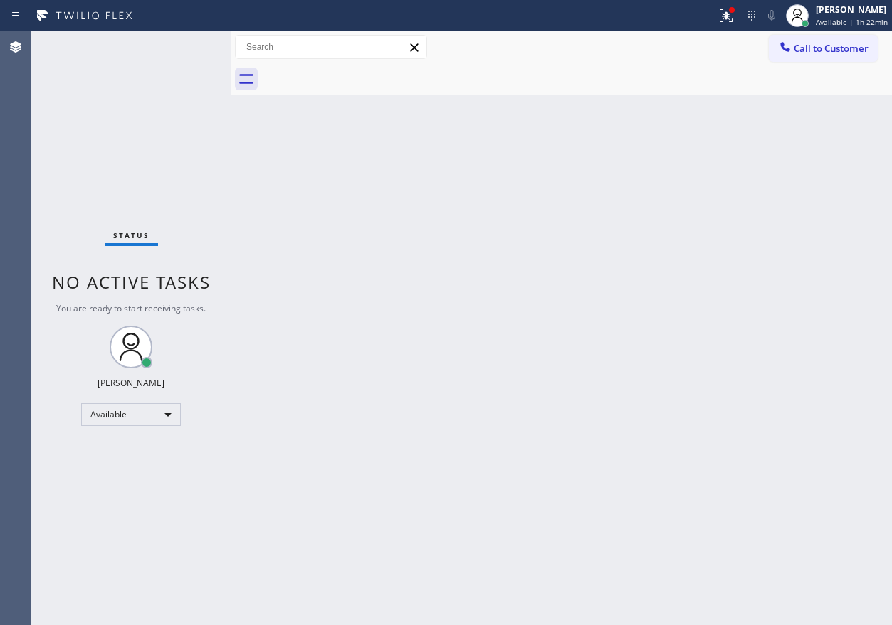
click at [204, 45] on div "Status No active tasks You are ready to start receiving tasks. [PERSON_NAME] Av…" at bounding box center [130, 328] width 199 height 594
click at [362, 206] on div "Back to Dashboard Change Sender ID Customers Technicians Select a contact Outbo…" at bounding box center [561, 328] width 661 height 594
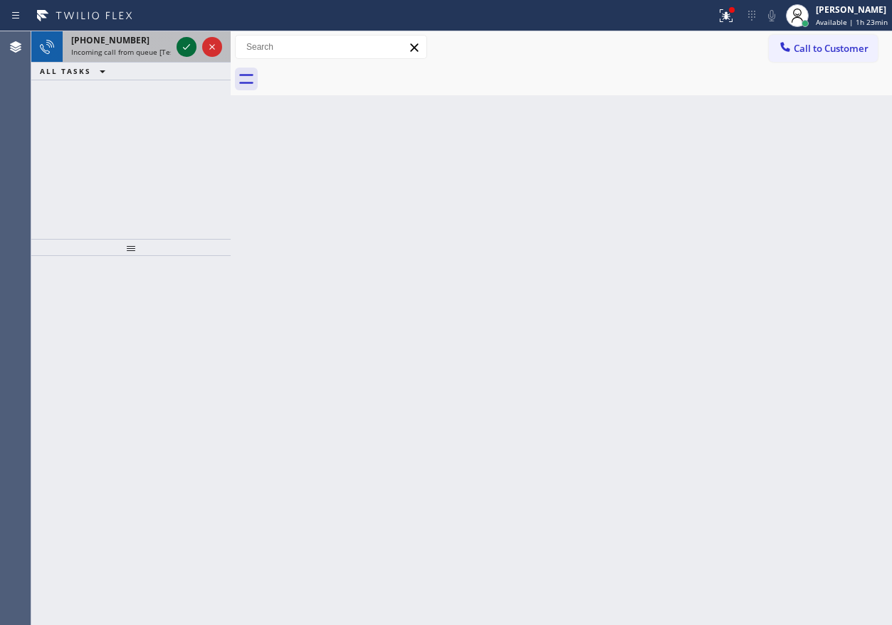
click at [185, 40] on icon at bounding box center [186, 46] width 17 height 17
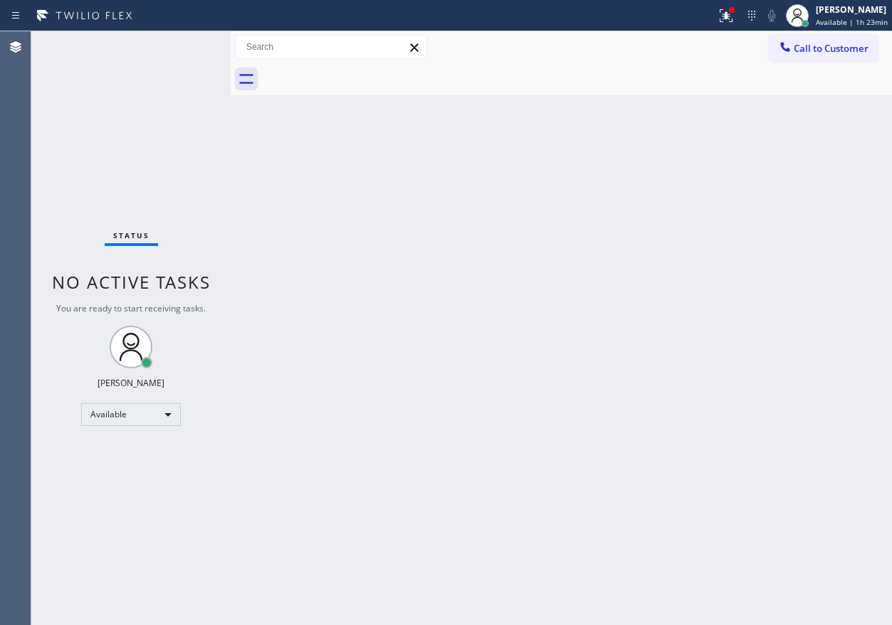
click at [168, 45] on div "Status No active tasks You are ready to start receiving tasks. [PERSON_NAME] Av…" at bounding box center [130, 328] width 199 height 594
click at [218, 275] on div "Status No active tasks You are ready to start receiving tasks. [PERSON_NAME] Av…" at bounding box center [130, 328] width 199 height 594
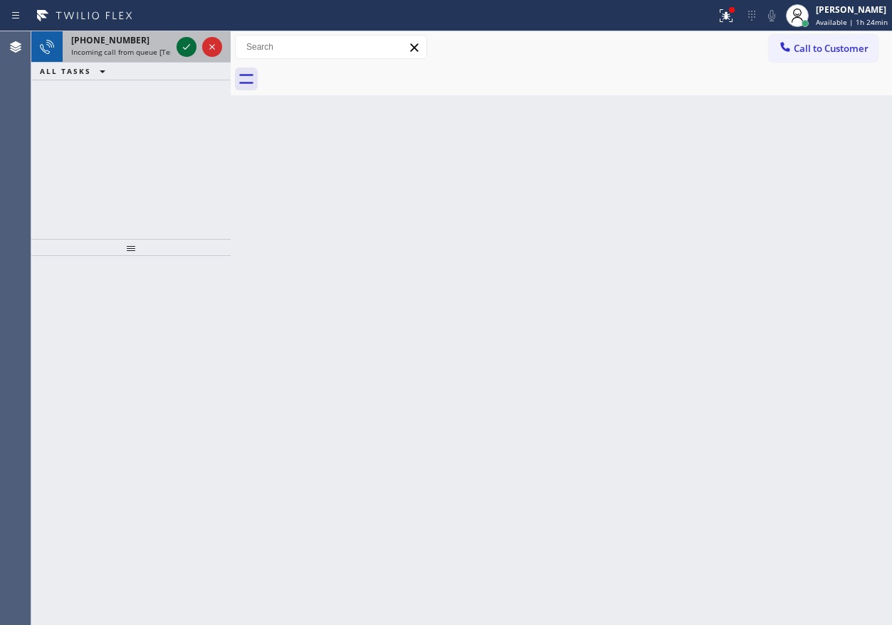
click at [185, 53] on icon at bounding box center [186, 46] width 17 height 17
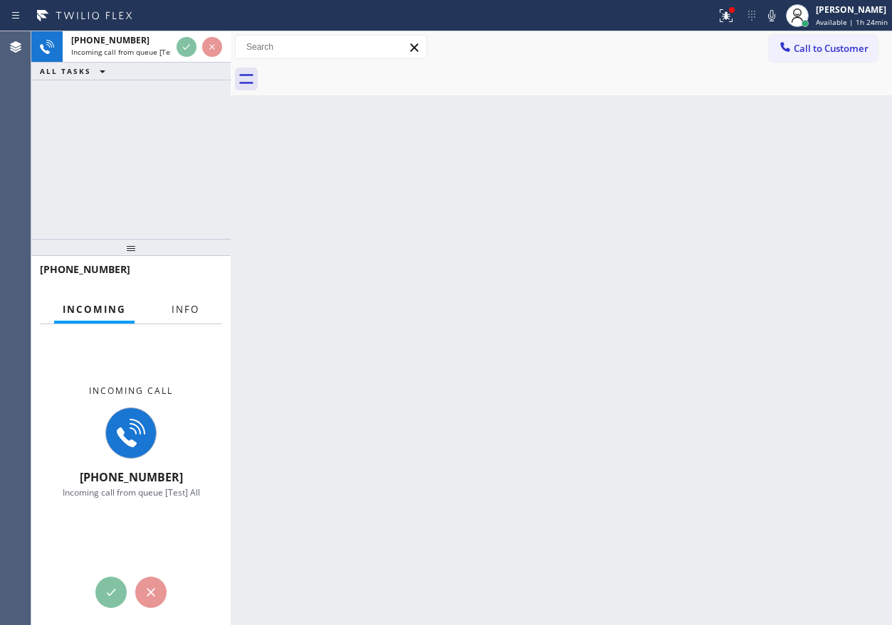
click at [183, 304] on span "Info" at bounding box center [185, 309] width 28 height 13
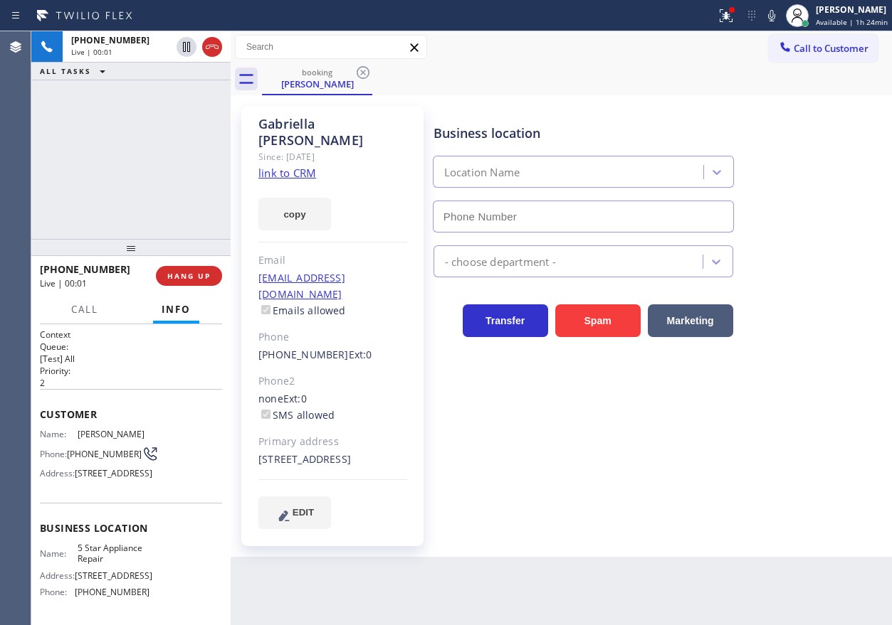
type input "[PHONE_NUMBER]"
click at [313, 166] on link "link to CRM" at bounding box center [287, 173] width 58 height 14
click at [103, 565] on span "5 Star Appliance Repair" at bounding box center [113, 554] width 71 height 22
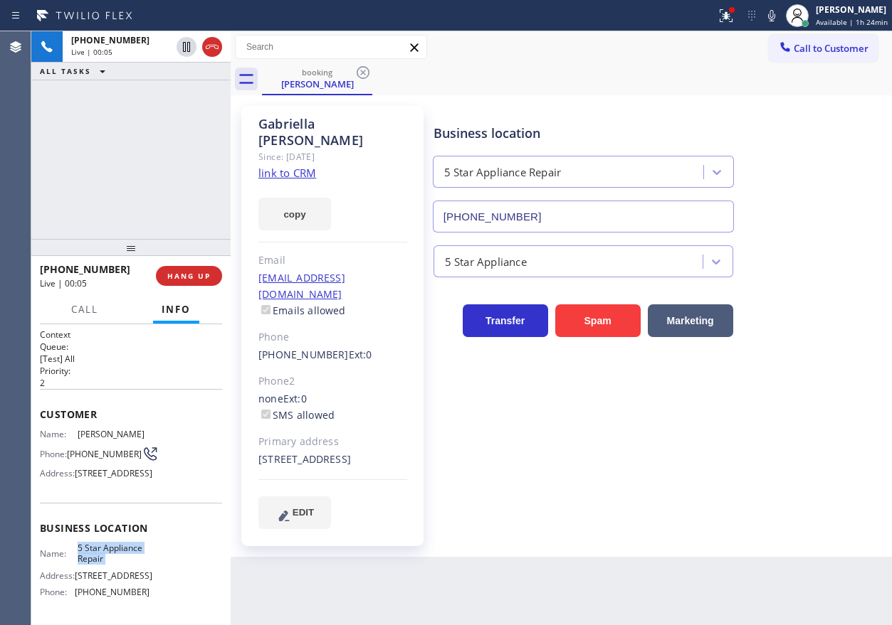
copy span "5 Star Appliance Repair"
click at [534, 211] on input "[PHONE_NUMBER]" at bounding box center [583, 217] width 301 height 32
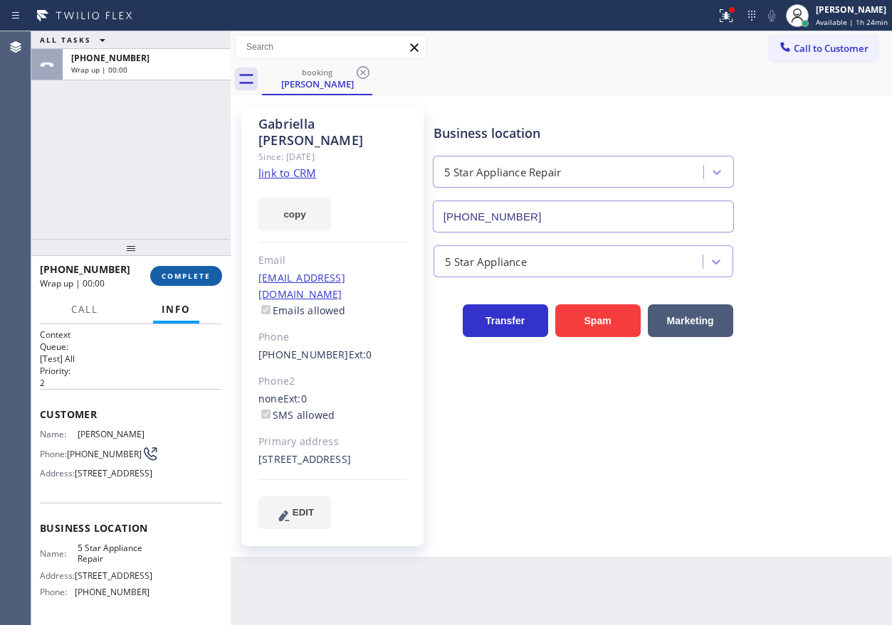
click at [175, 268] on button "COMPLETE" at bounding box center [186, 276] width 72 height 20
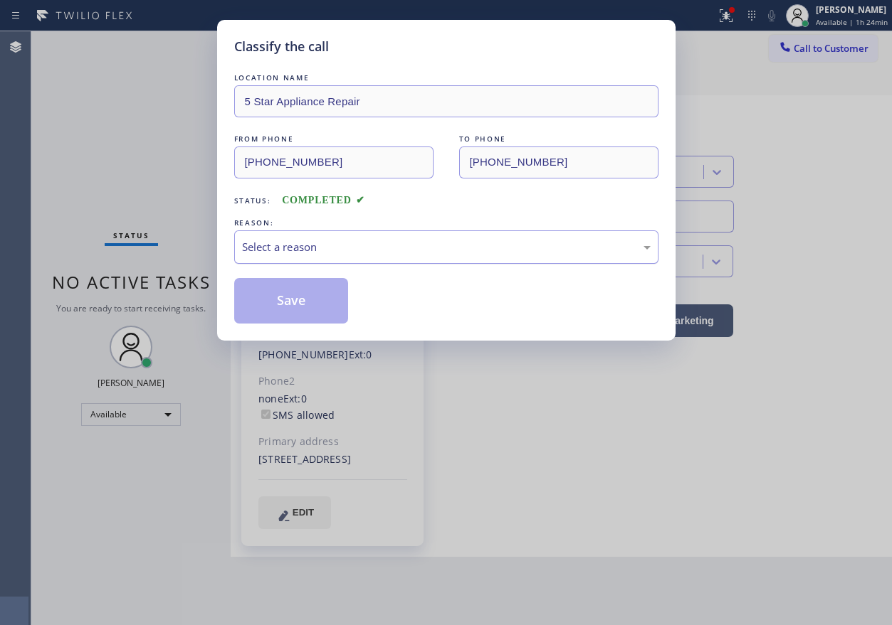
click at [358, 245] on div "Select a reason" at bounding box center [446, 247] width 408 height 16
click at [302, 319] on button "Save" at bounding box center [291, 301] width 115 height 46
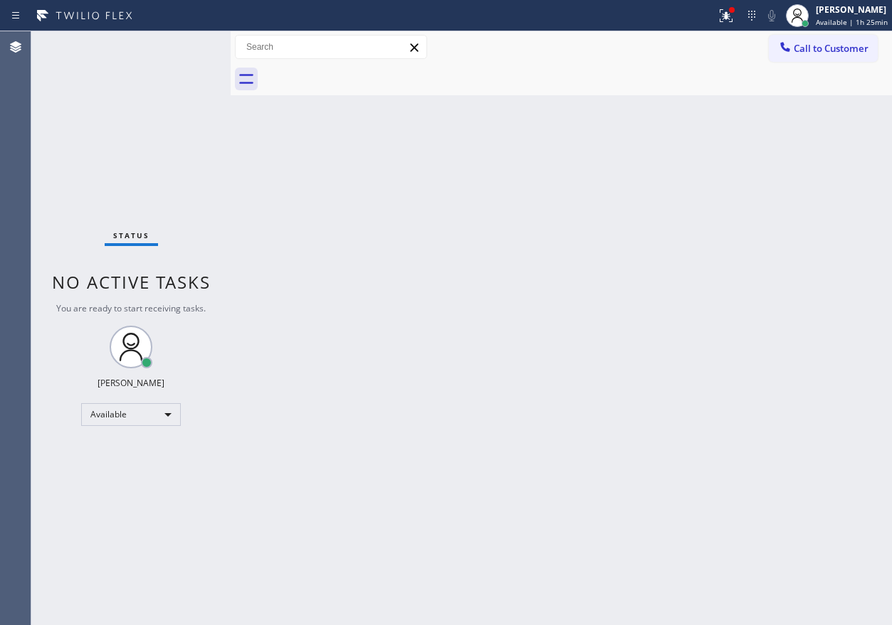
click at [191, 50] on div "Status No active tasks You are ready to start receiving tasks. [PERSON_NAME] Av…" at bounding box center [130, 328] width 199 height 594
click at [187, 48] on div "Status No active tasks You are ready to start receiving tasks. [PERSON_NAME] Av…" at bounding box center [130, 328] width 199 height 594
click at [184, 48] on div "Status No active tasks You are ready to start receiving tasks. [PERSON_NAME] Av…" at bounding box center [130, 328] width 199 height 594
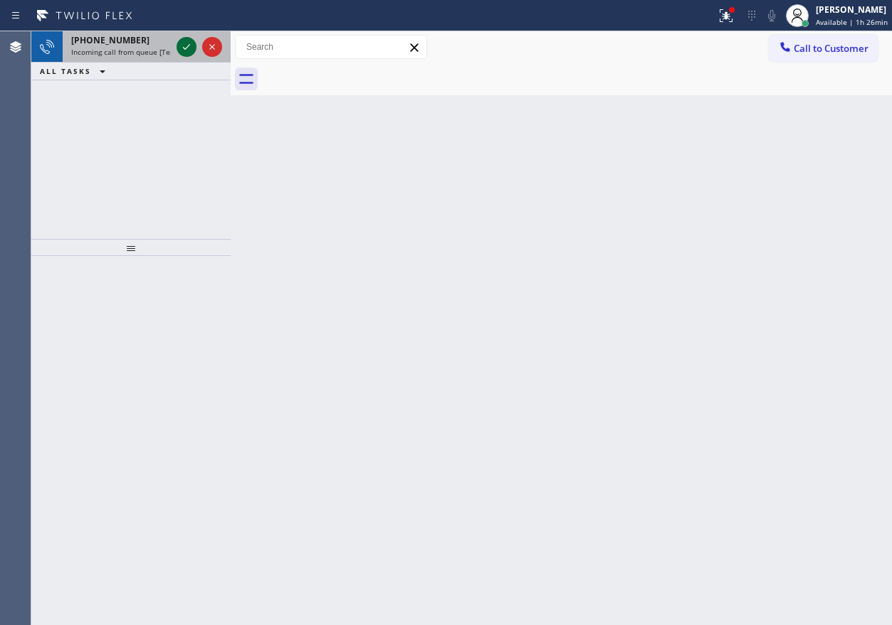
click at [186, 49] on icon at bounding box center [186, 47] width 7 height 6
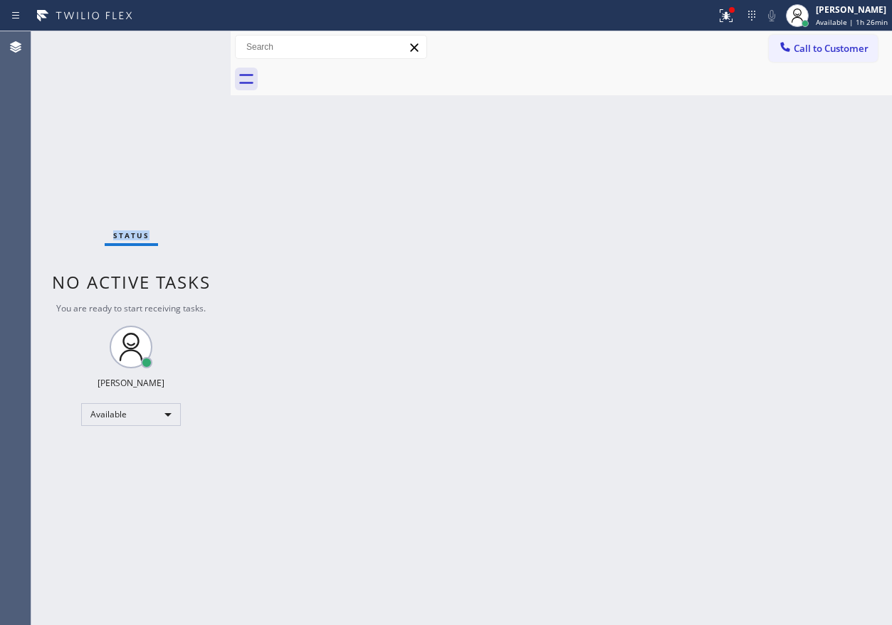
click at [186, 49] on div "Status No active tasks You are ready to start receiving tasks. [PERSON_NAME] Av…" at bounding box center [130, 328] width 199 height 594
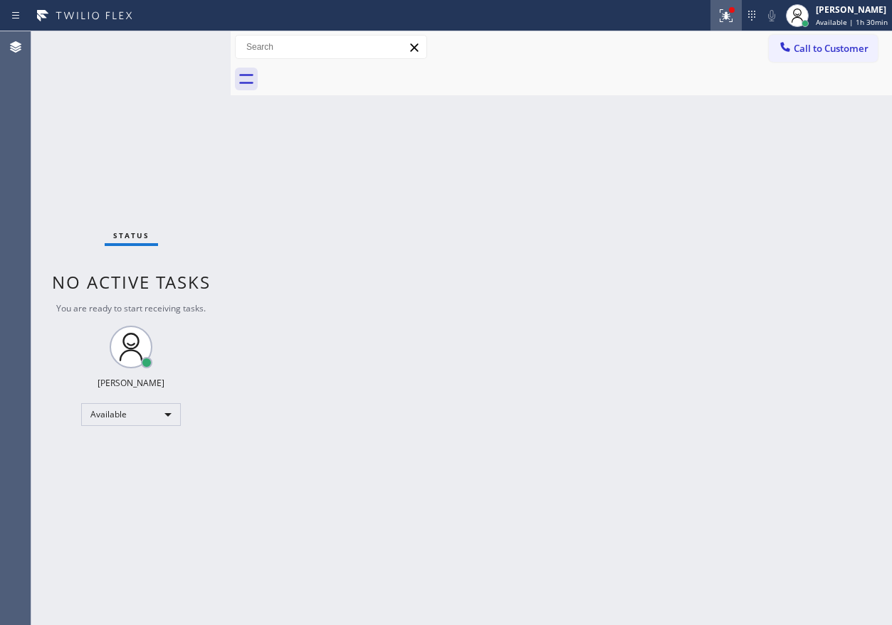
click at [739, 14] on div at bounding box center [725, 15] width 31 height 17
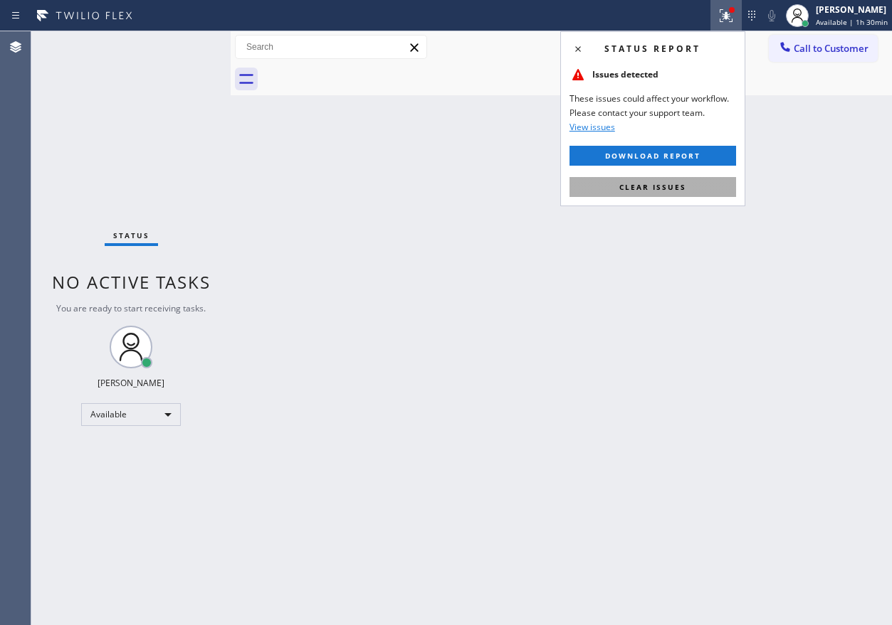
click at [705, 177] on button "Clear issues" at bounding box center [652, 187] width 167 height 20
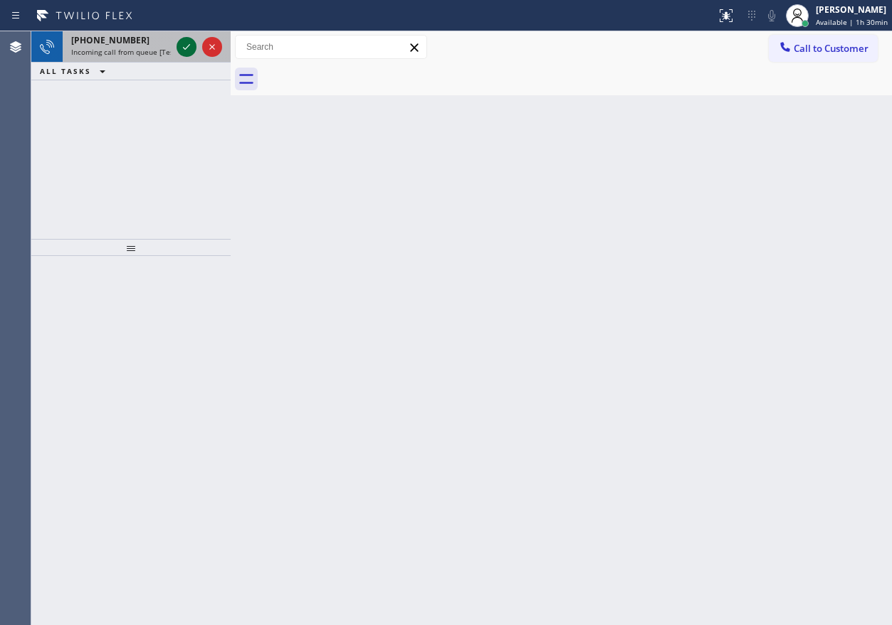
click at [183, 50] on icon at bounding box center [186, 46] width 17 height 17
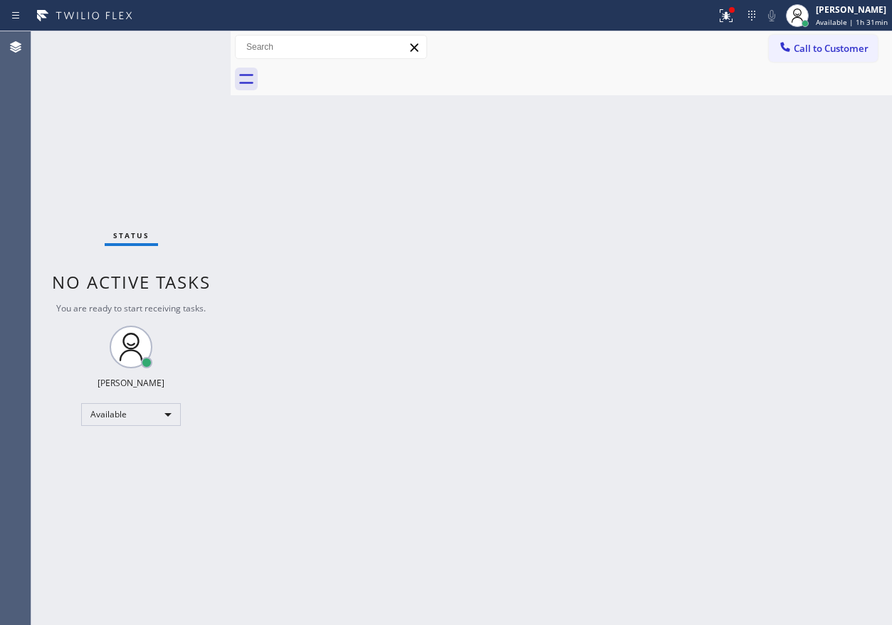
click at [183, 43] on div "Status No active tasks You are ready to start receiving tasks. [PERSON_NAME] Av…" at bounding box center [130, 328] width 199 height 594
click at [184, 48] on div "Status No active tasks You are ready to start receiving tasks. [PERSON_NAME] Av…" at bounding box center [130, 328] width 199 height 594
click at [184, 49] on div "Status No active tasks You are ready to start receiving tasks. [PERSON_NAME] Av…" at bounding box center [130, 328] width 199 height 594
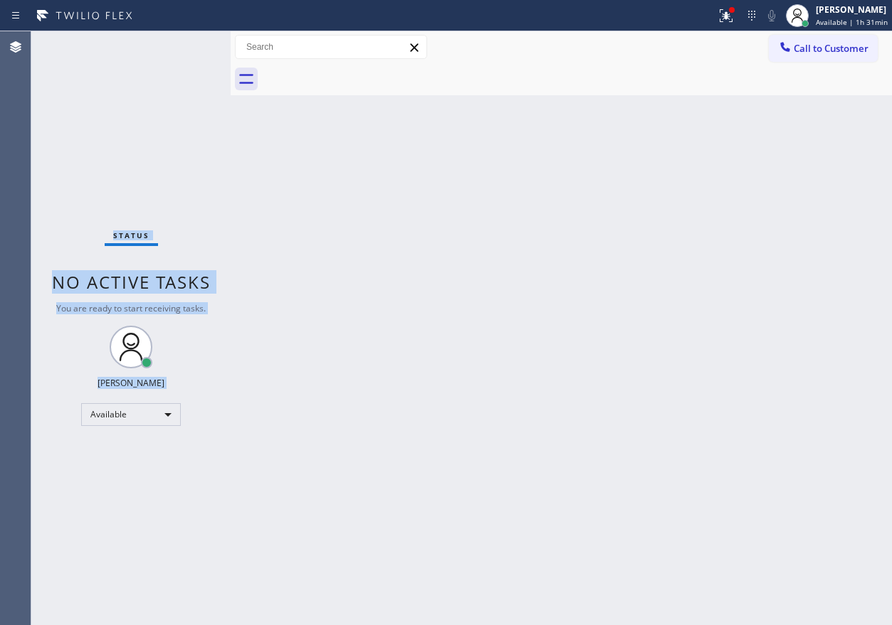
click at [184, 49] on div "Status No active tasks You are ready to start receiving tasks. [PERSON_NAME] Av…" at bounding box center [130, 328] width 199 height 594
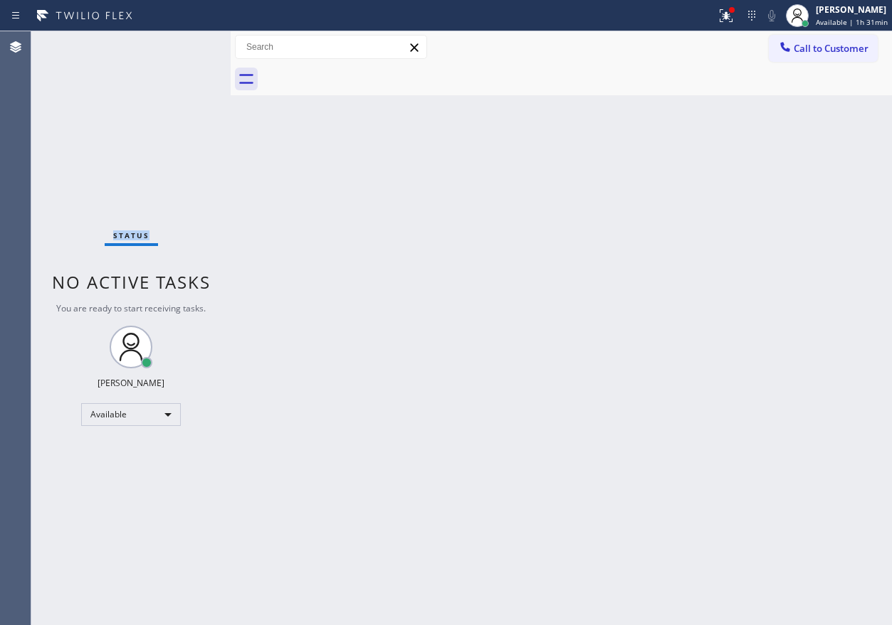
click at [184, 49] on div "Status No active tasks You are ready to start receiving tasks. [PERSON_NAME] Av…" at bounding box center [130, 328] width 199 height 594
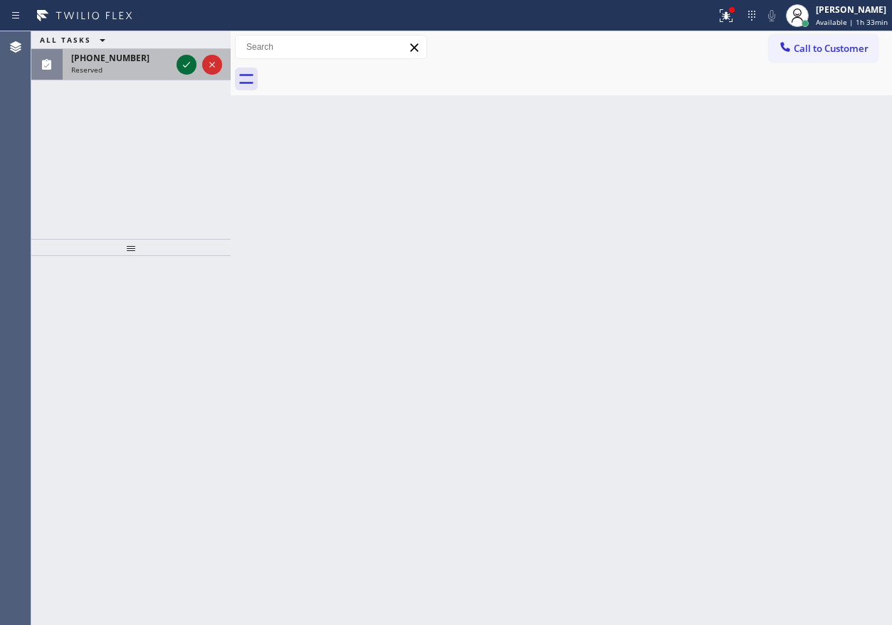
click at [180, 68] on icon at bounding box center [186, 64] width 17 height 17
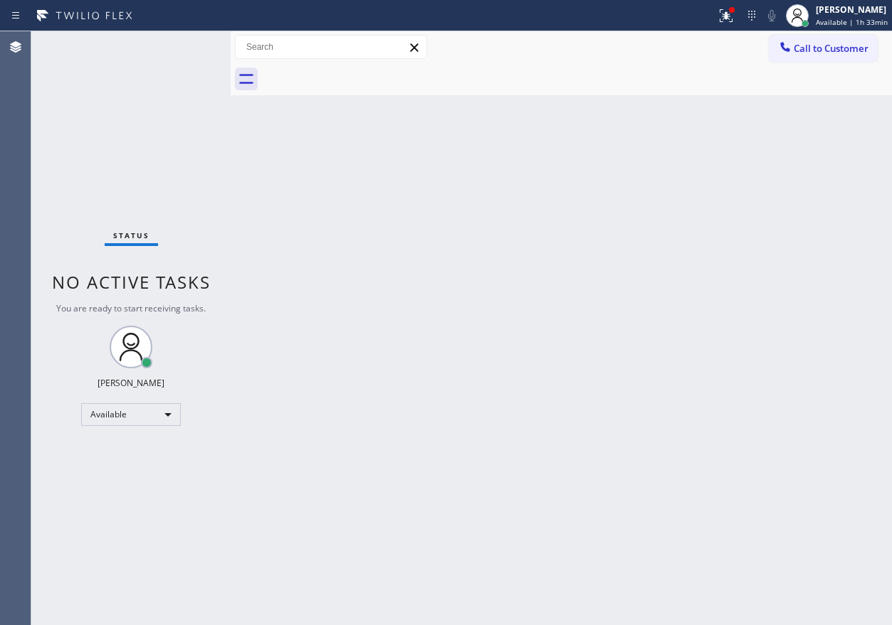
click at [613, 496] on div "Back to Dashboard Change Sender ID Customers Technicians Select a contact Outbo…" at bounding box center [561, 328] width 661 height 594
drag, startPoint x: 832, startPoint y: 21, endPoint x: 784, endPoint y: 105, distance: 96.6
click at [832, 21] on span "Available | 1h 33min" at bounding box center [851, 22] width 72 height 10
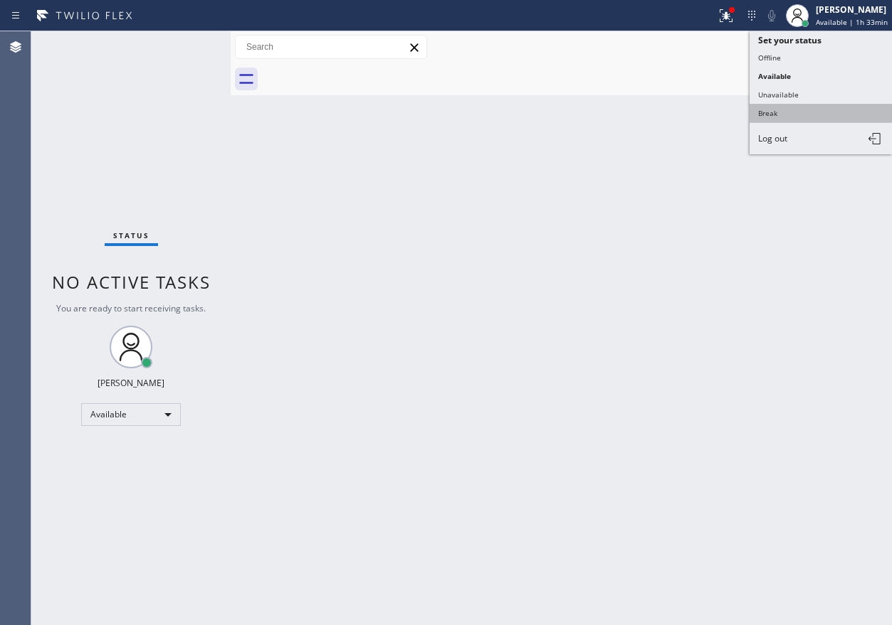
click at [779, 115] on button "Break" at bounding box center [820, 113] width 142 height 19
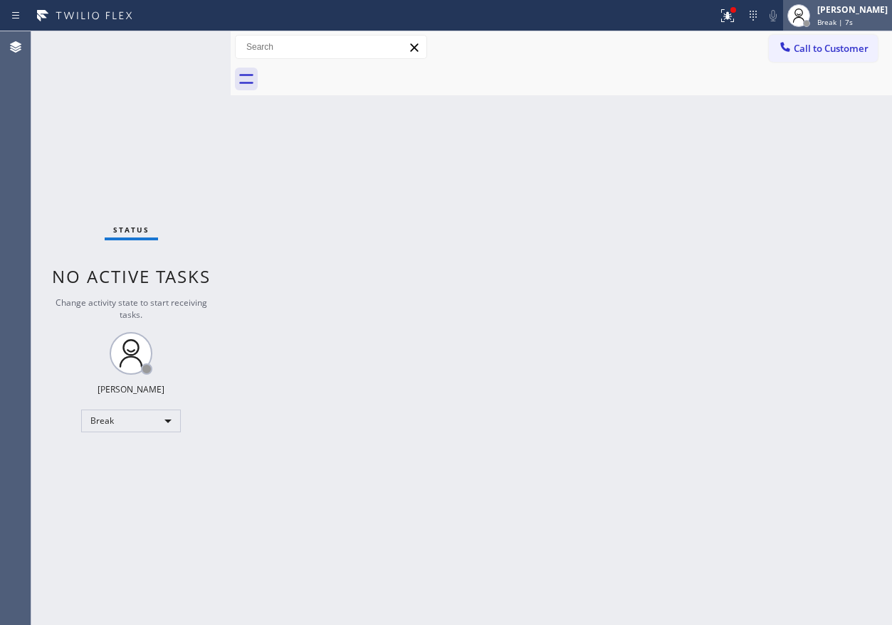
click at [867, 24] on div "Break | 7s" at bounding box center [852, 22] width 70 height 10
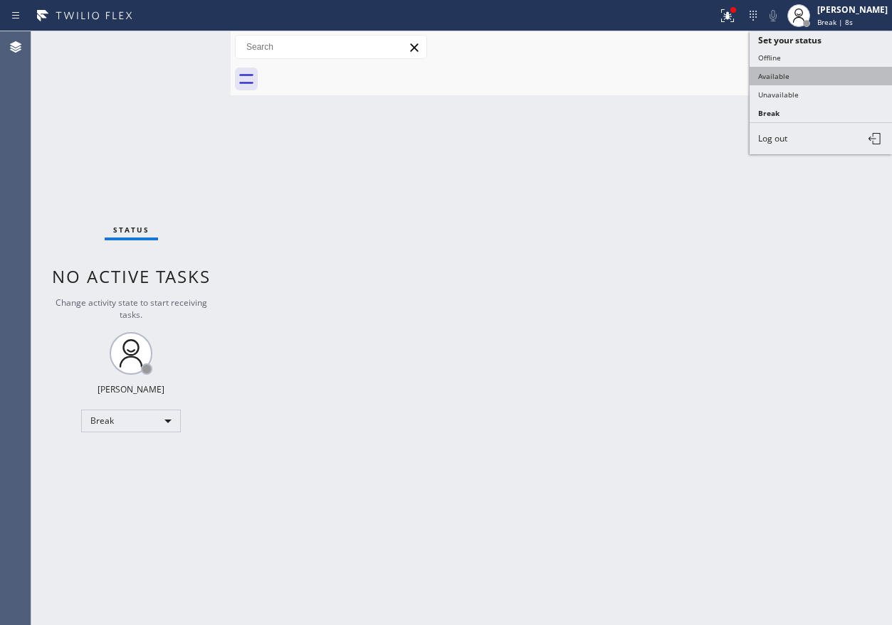
click at [810, 75] on button "Available" at bounding box center [820, 76] width 142 height 19
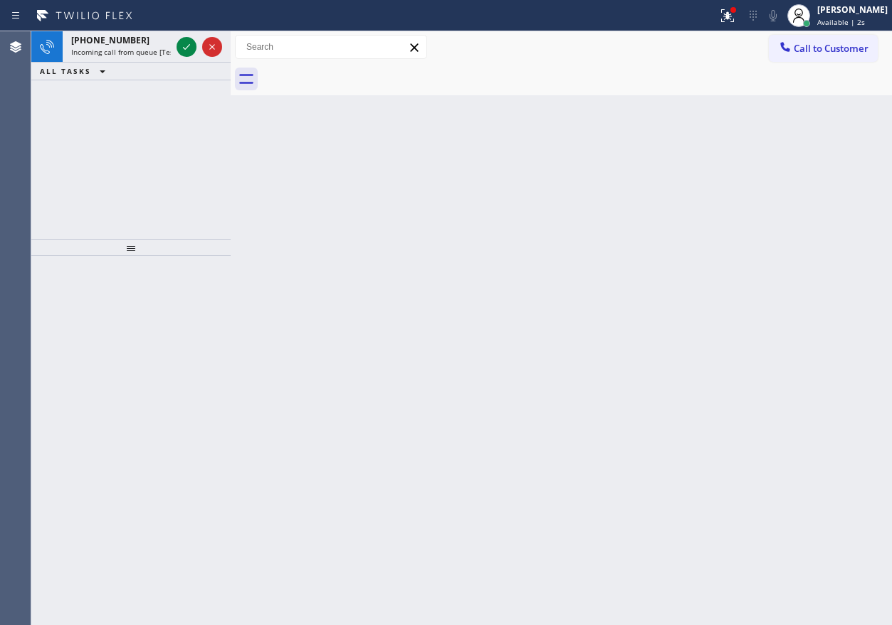
drag, startPoint x: 754, startPoint y: 223, endPoint x: 469, endPoint y: 133, distance: 298.6
click at [741, 216] on div "Back to Dashboard Change Sender ID Customers Technicians Select a contact Outbo…" at bounding box center [561, 328] width 661 height 594
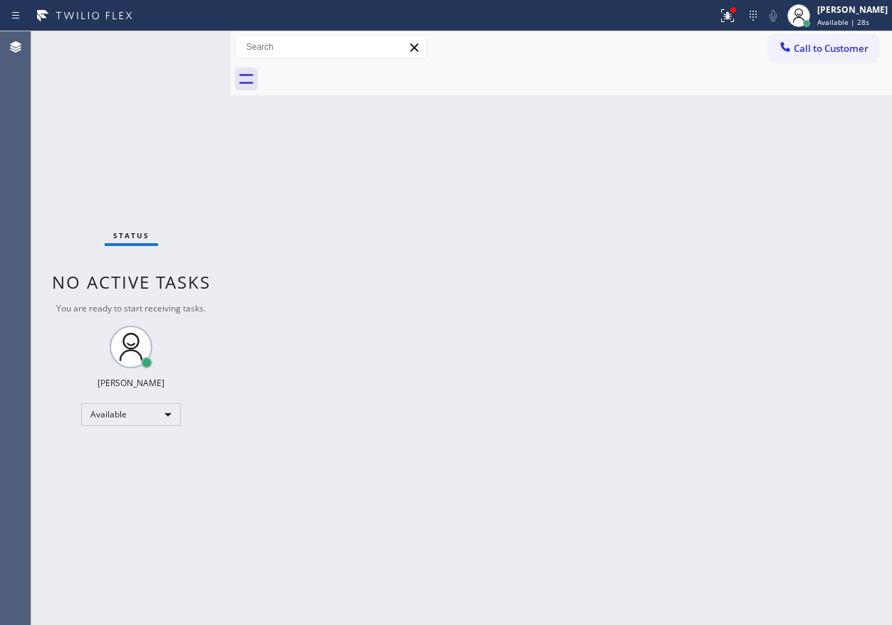
click at [709, 302] on div "Back to Dashboard Change Sender ID Customers Technicians Select a contact Outbo…" at bounding box center [561, 328] width 661 height 594
click at [757, 306] on div "Back to Dashboard Change Sender ID Customers Technicians Select a contact Outbo…" at bounding box center [561, 328] width 661 height 594
drag, startPoint x: 707, startPoint y: 369, endPoint x: 243, endPoint y: 169, distance: 505.2
click at [707, 369] on div "Back to Dashboard Change Sender ID Customers Technicians Select a contact Outbo…" at bounding box center [561, 328] width 661 height 594
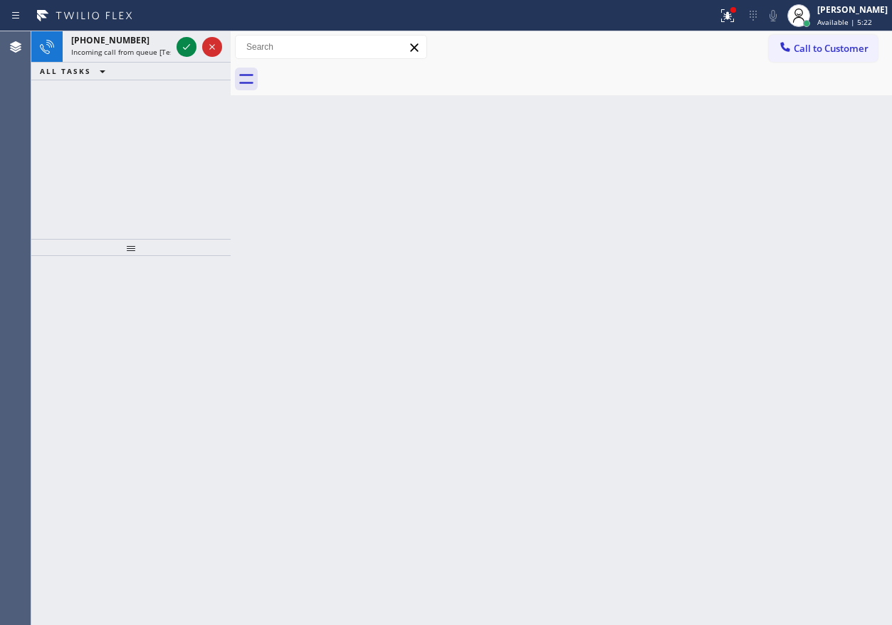
click at [759, 397] on div "Back to Dashboard Change Sender ID Customers Technicians Select a contact Outbo…" at bounding box center [561, 328] width 661 height 594
click at [186, 48] on icon at bounding box center [186, 47] width 7 height 6
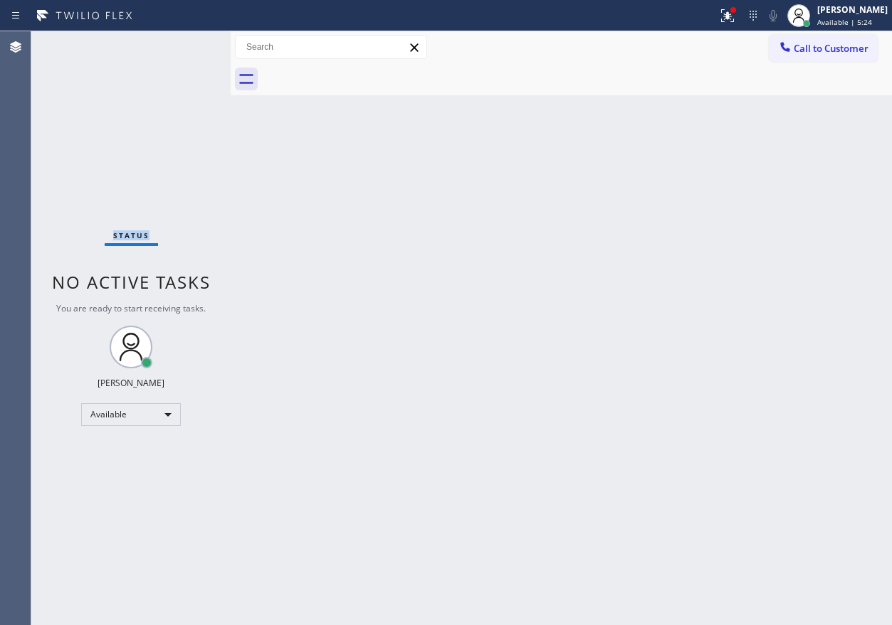
click at [186, 48] on div "Status No active tasks You are ready to start receiving tasks. [PERSON_NAME] Av…" at bounding box center [130, 328] width 199 height 594
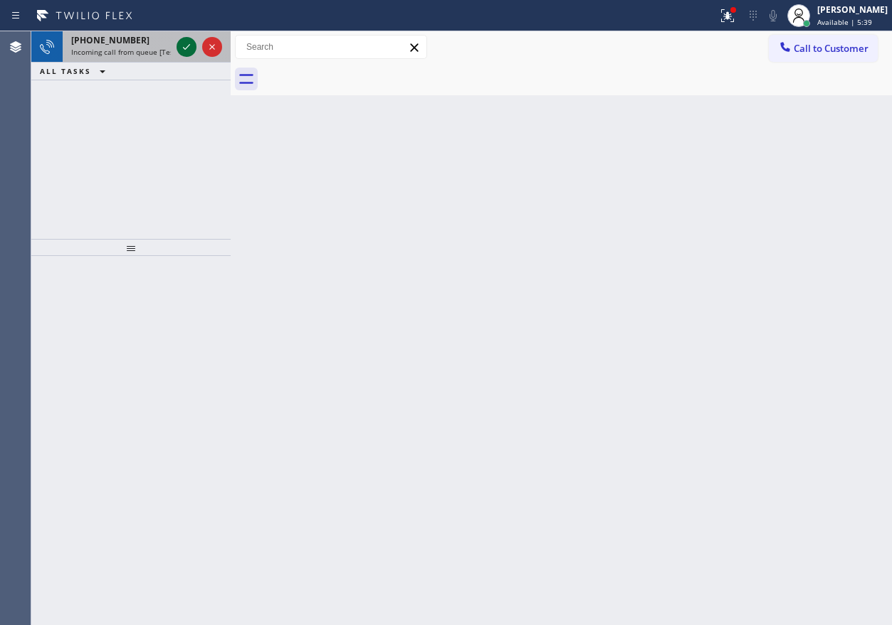
drag, startPoint x: 184, startPoint y: 56, endPoint x: 184, endPoint y: 49, distance: 7.2
click at [184, 53] on button at bounding box center [186, 47] width 20 height 20
click at [712, 176] on div "Back to Dashboard Change Sender ID Customers Technicians Select a contact Outbo…" at bounding box center [561, 328] width 661 height 594
click at [183, 48] on icon at bounding box center [186, 46] width 17 height 17
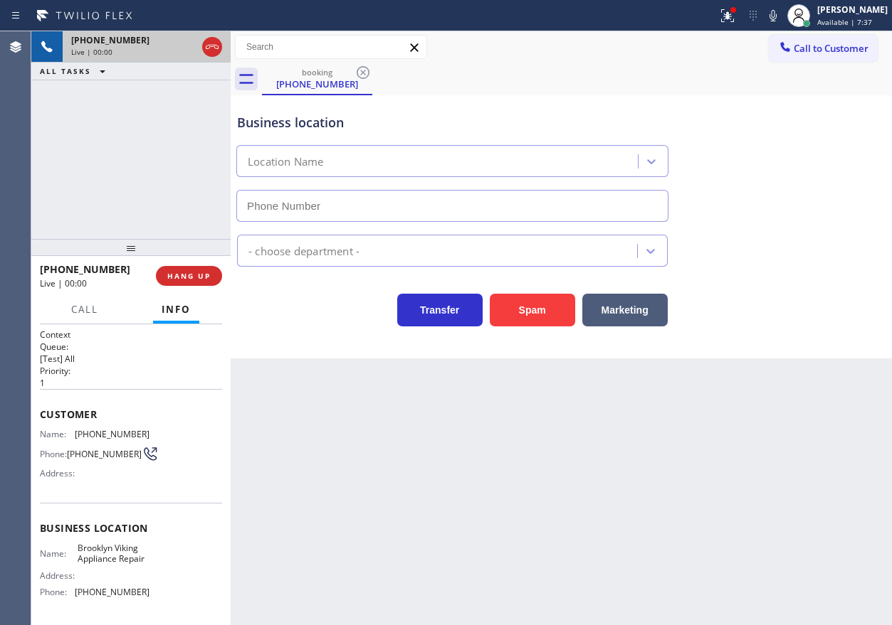
type input "[PHONE_NUMBER]"
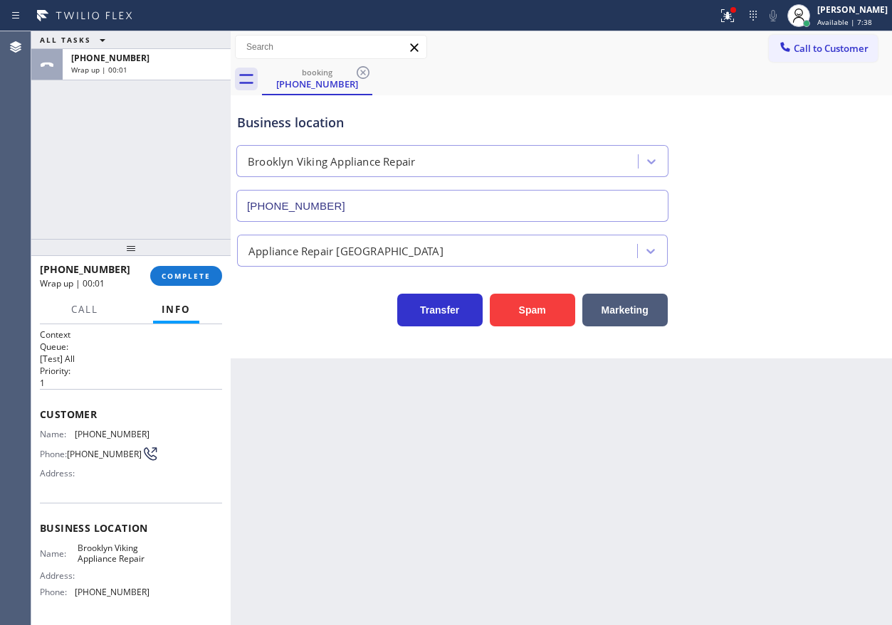
drag, startPoint x: 200, startPoint y: 279, endPoint x: 471, endPoint y: 275, distance: 271.1
click at [200, 279] on span "COMPLETE" at bounding box center [186, 276] width 49 height 10
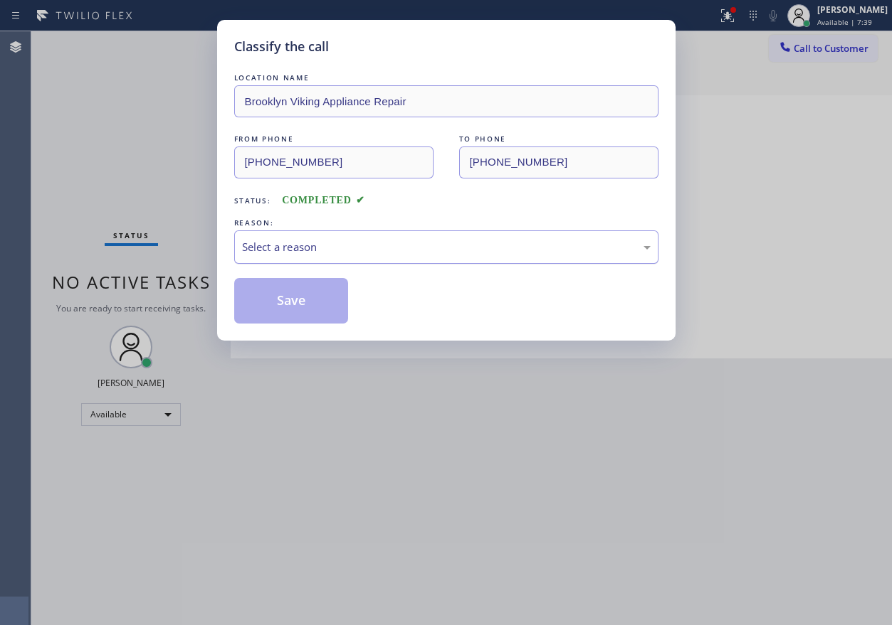
click at [340, 246] on div "Select a reason" at bounding box center [446, 247] width 408 height 16
click at [316, 316] on button "Save" at bounding box center [291, 301] width 115 height 46
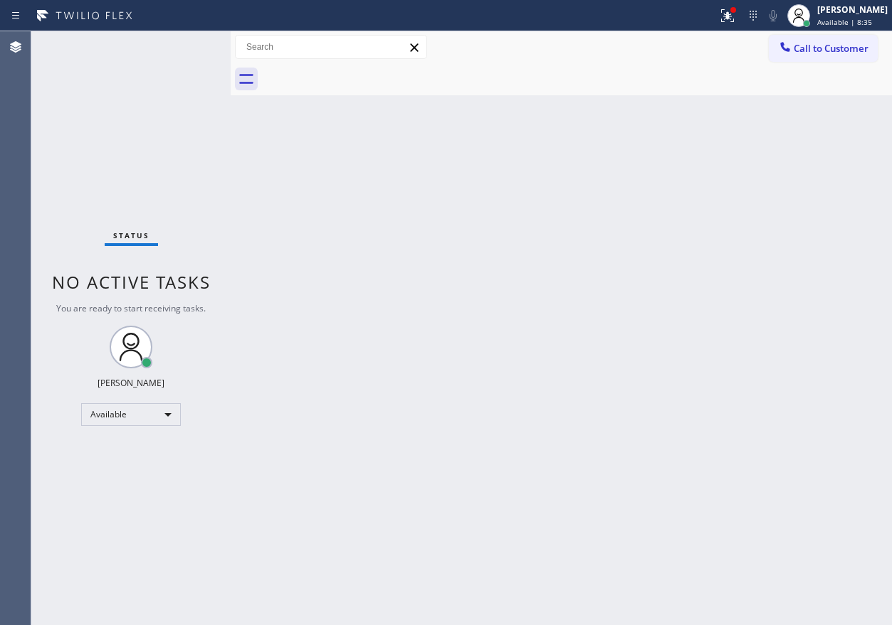
click at [734, 354] on div "Back to Dashboard Change Sender ID Customers Technicians Select a contact Outbo…" at bounding box center [561, 328] width 661 height 594
click at [712, 347] on div "Back to Dashboard Change Sender ID Customers Technicians Select a contact Outbo…" at bounding box center [561, 328] width 661 height 594
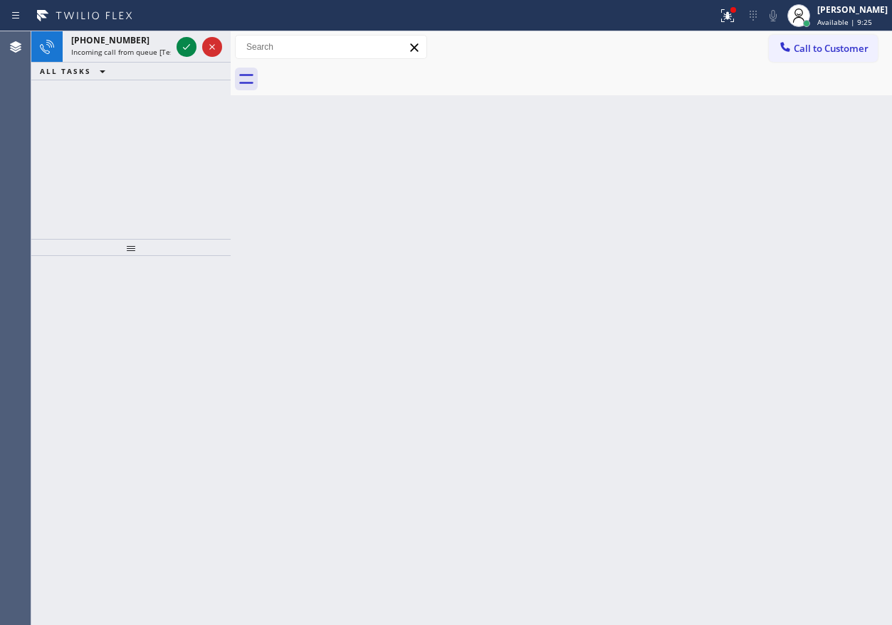
drag, startPoint x: 751, startPoint y: 148, endPoint x: 737, endPoint y: 143, distance: 14.4
click at [751, 148] on div "Back to Dashboard Change Sender ID Customers Technicians Select a contact Outbo…" at bounding box center [561, 328] width 661 height 594
click at [186, 49] on icon at bounding box center [186, 47] width 7 height 6
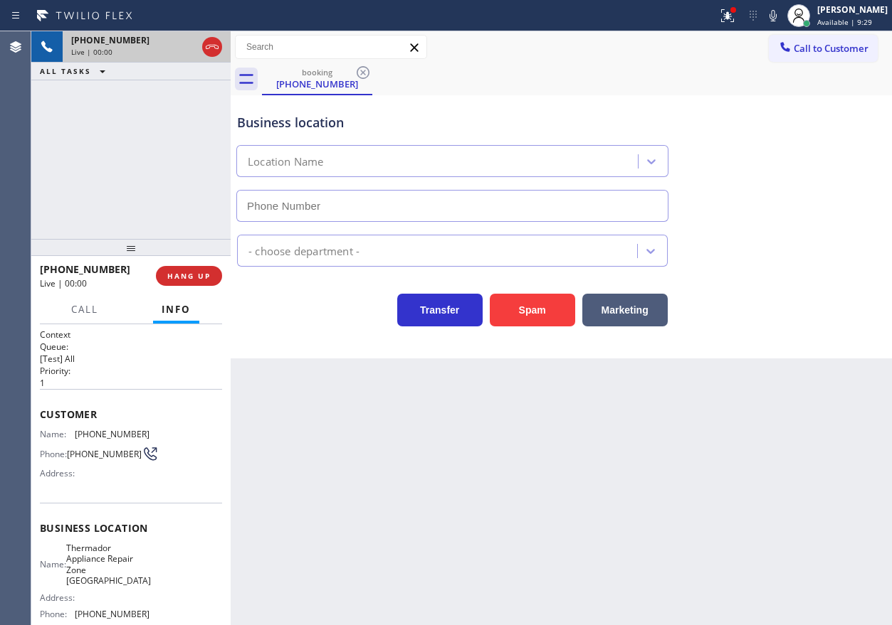
type input "[PHONE_NUMBER]"
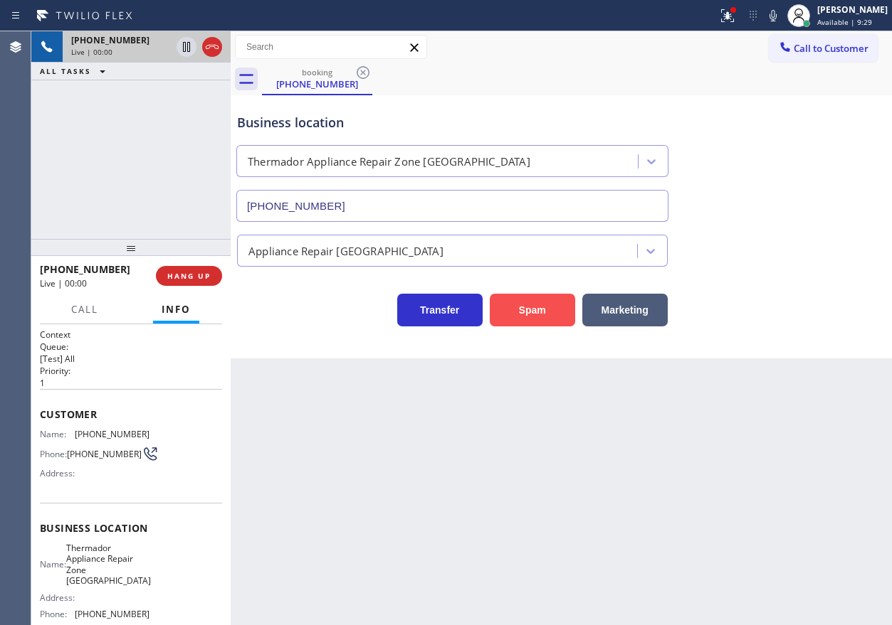
click at [540, 308] on button "Spam" at bounding box center [532, 310] width 85 height 33
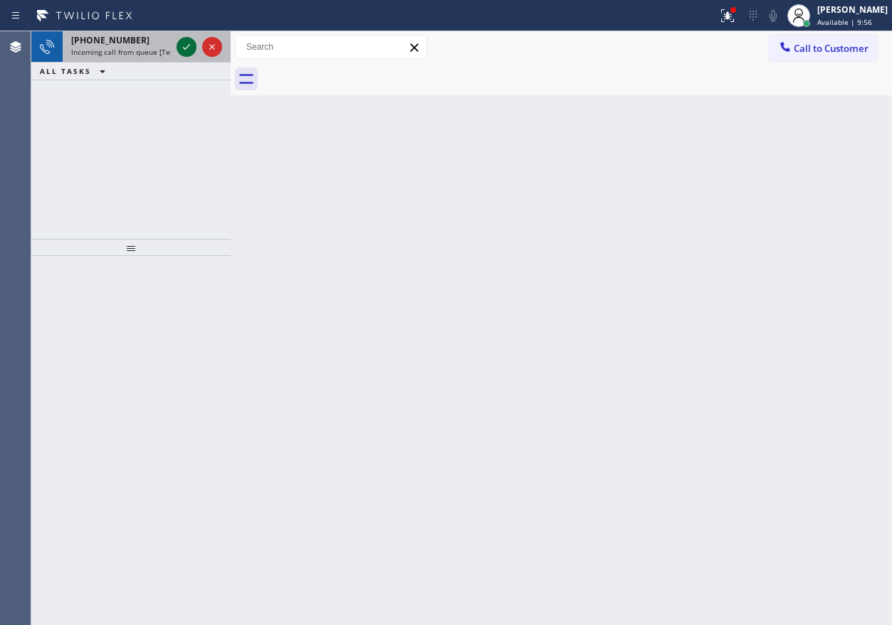
click at [186, 40] on icon at bounding box center [186, 46] width 17 height 17
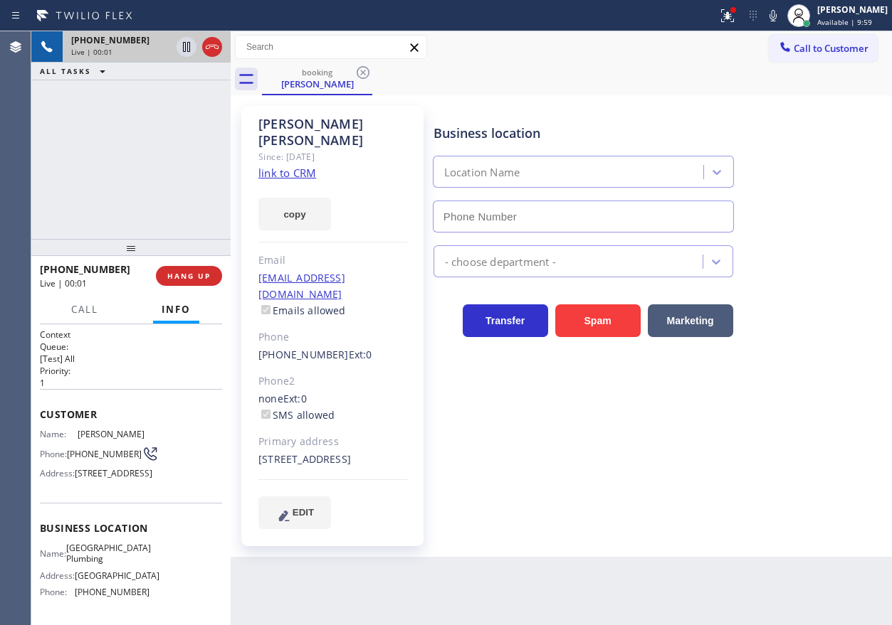
type input "[PHONE_NUMBER]"
click at [196, 279] on span "HANG UP" at bounding box center [188, 276] width 43 height 10
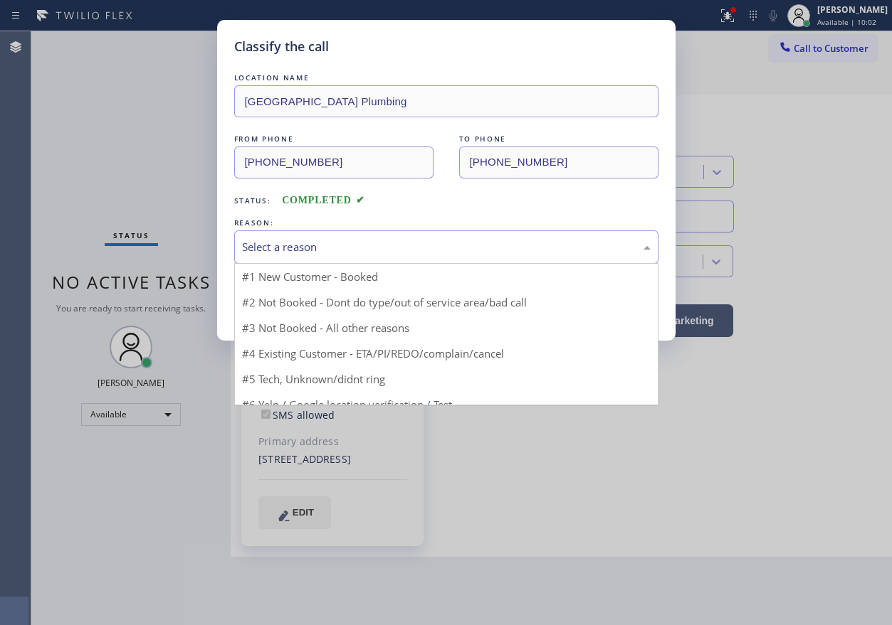
click at [393, 254] on div "Select a reason" at bounding box center [446, 247] width 408 height 16
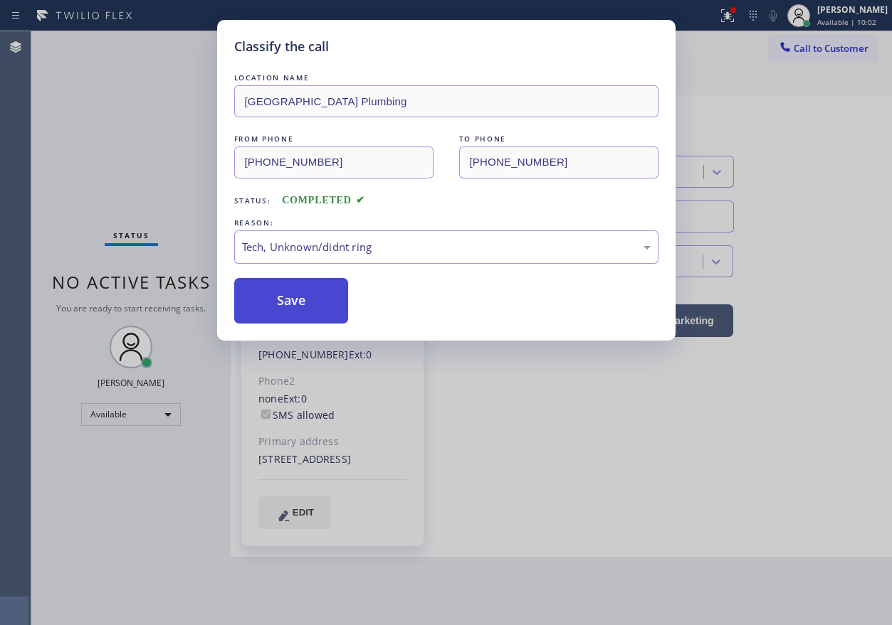
click at [316, 304] on button "Save" at bounding box center [291, 301] width 115 height 46
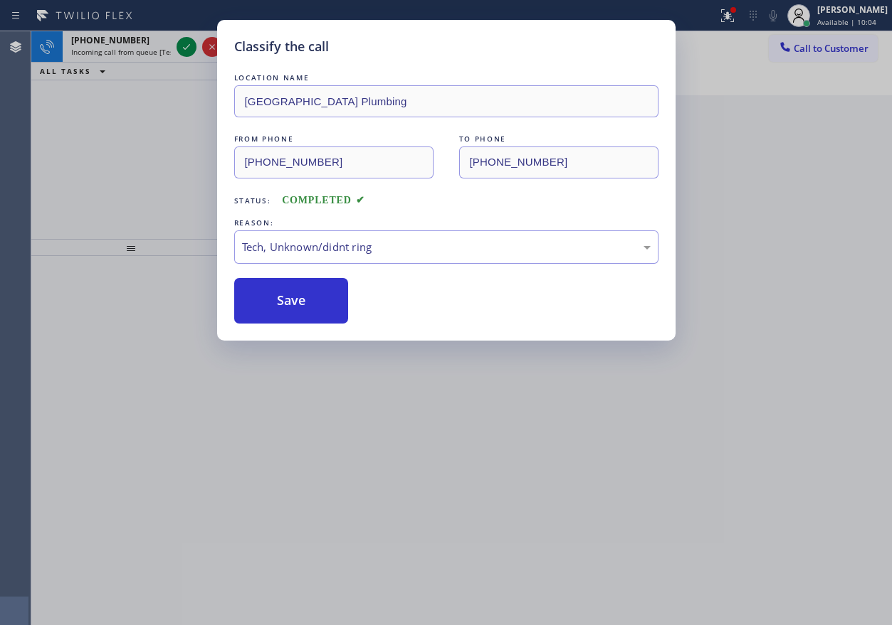
click at [115, 51] on div "Classify the call LOCATION NAME [GEOGRAPHIC_DATA] Plumbing FROM PHONE [PHONE_NU…" at bounding box center [446, 312] width 892 height 625
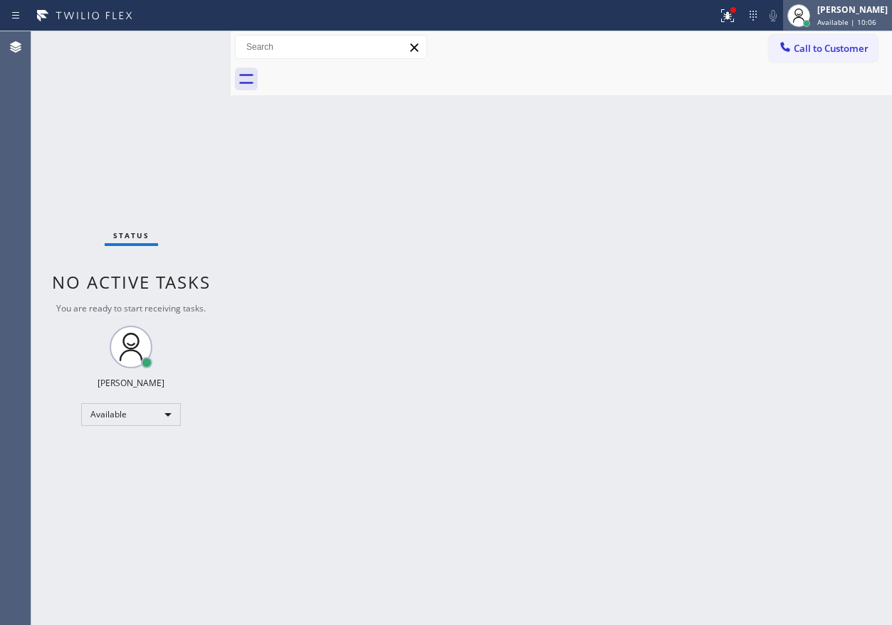
click at [843, 14] on div "[PERSON_NAME]" at bounding box center [852, 10] width 70 height 12
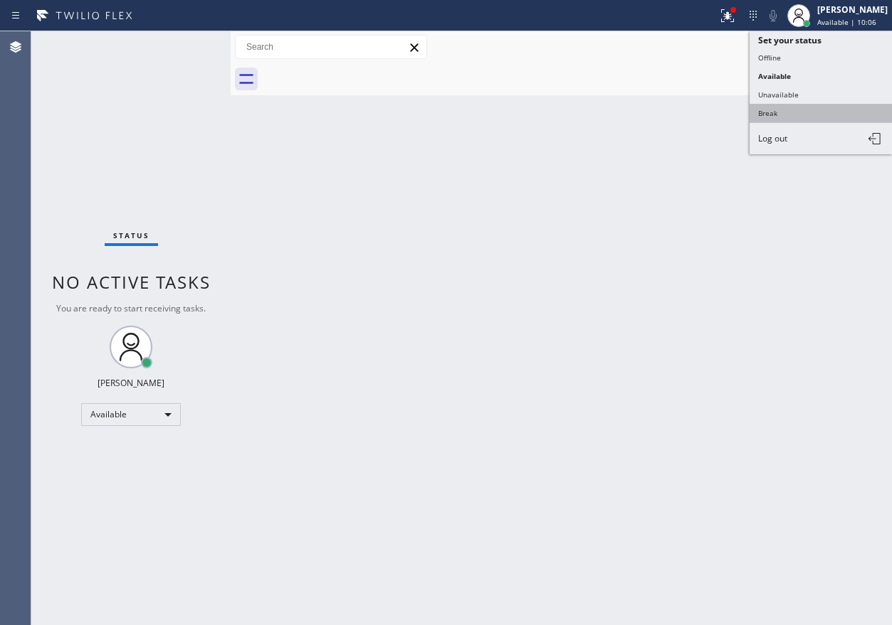
click at [786, 110] on button "Break" at bounding box center [820, 113] width 142 height 19
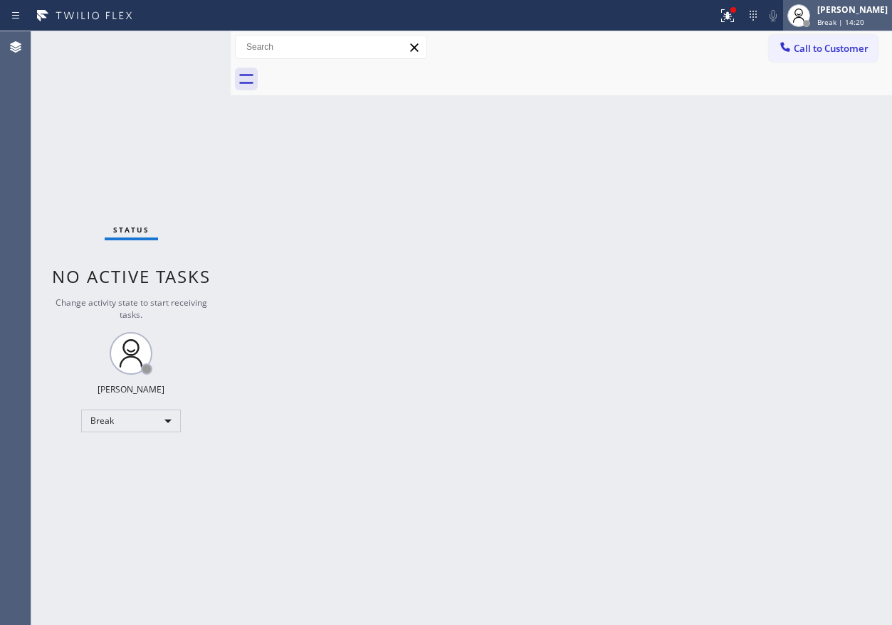
click at [840, 19] on span "Break | 14:20" at bounding box center [840, 22] width 47 height 10
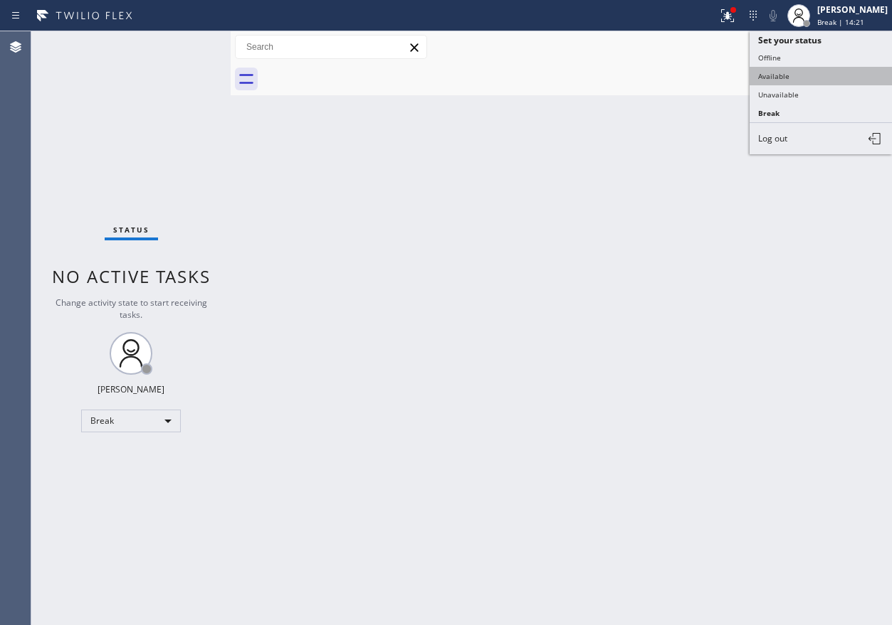
click at [818, 75] on button "Available" at bounding box center [820, 76] width 142 height 19
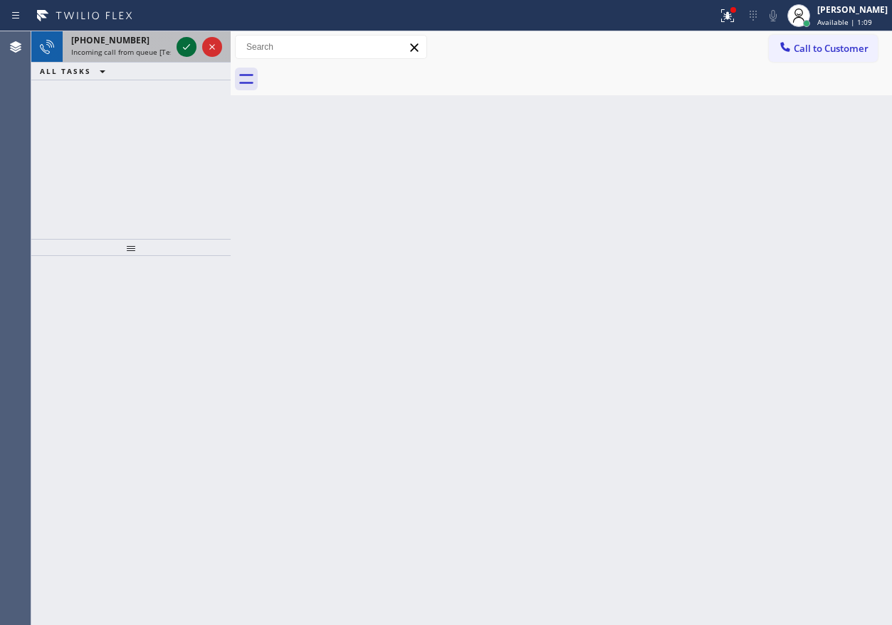
click at [194, 48] on icon at bounding box center [186, 46] width 17 height 17
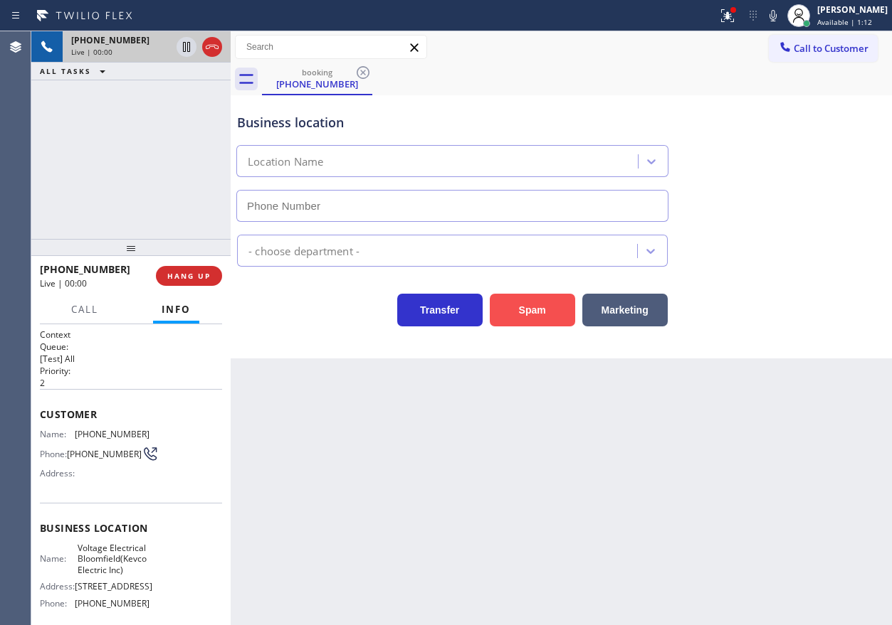
click at [530, 322] on button "Spam" at bounding box center [532, 310] width 85 height 33
click at [542, 318] on button "Spam" at bounding box center [532, 310] width 85 height 33
click at [537, 312] on button "Spam" at bounding box center [532, 310] width 85 height 33
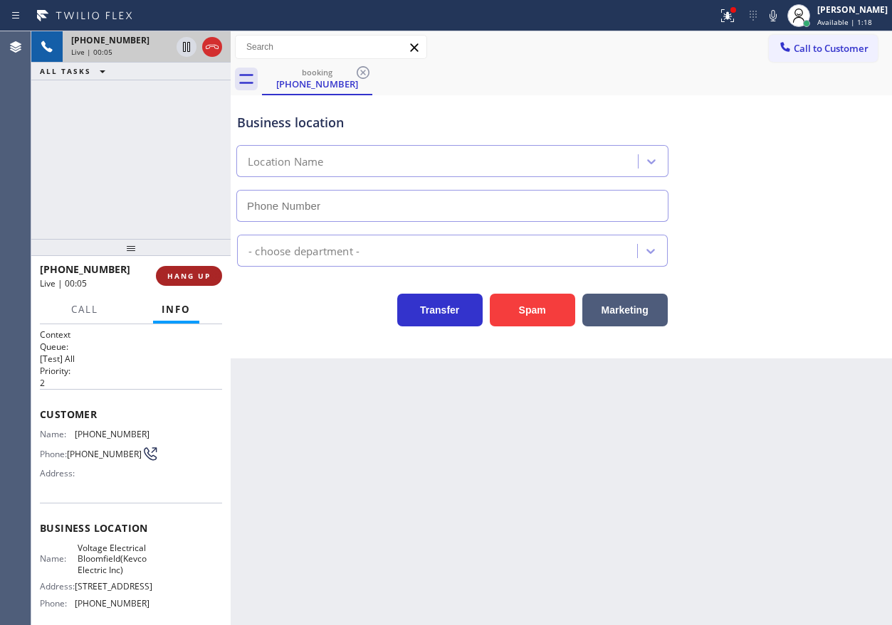
click at [196, 276] on span "HANG UP" at bounding box center [188, 276] width 43 height 10
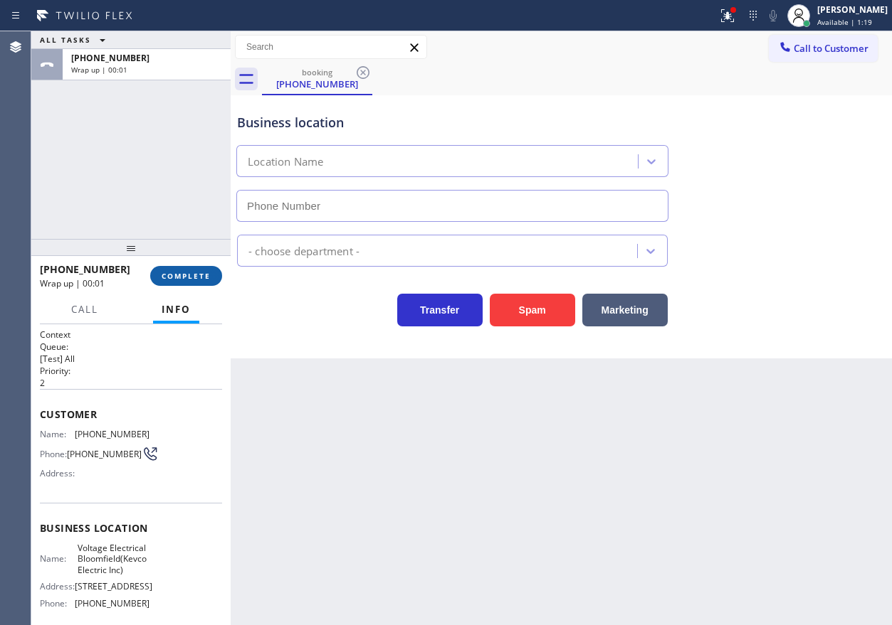
click at [200, 278] on span "COMPLETE" at bounding box center [186, 276] width 49 height 10
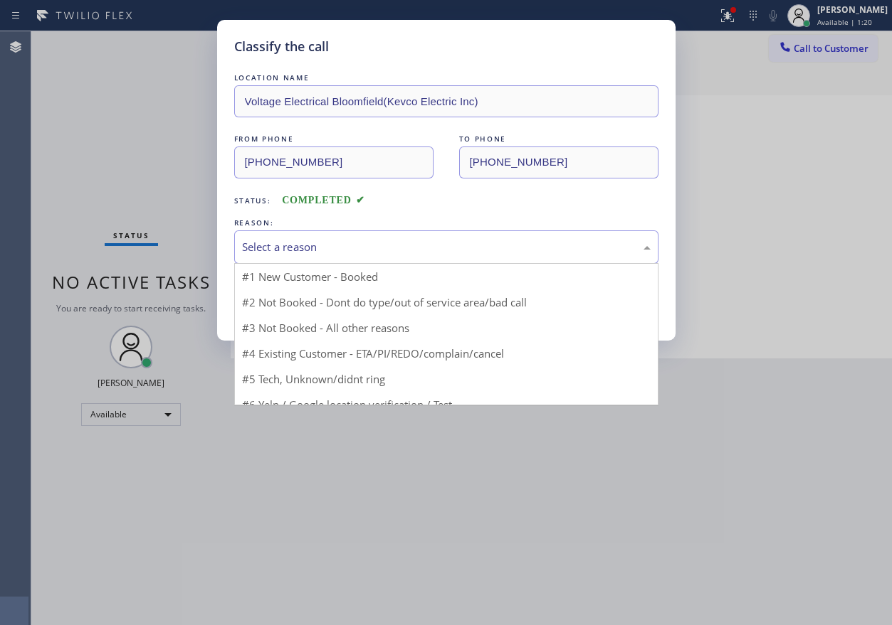
click at [366, 251] on div "Select a reason" at bounding box center [446, 247] width 408 height 16
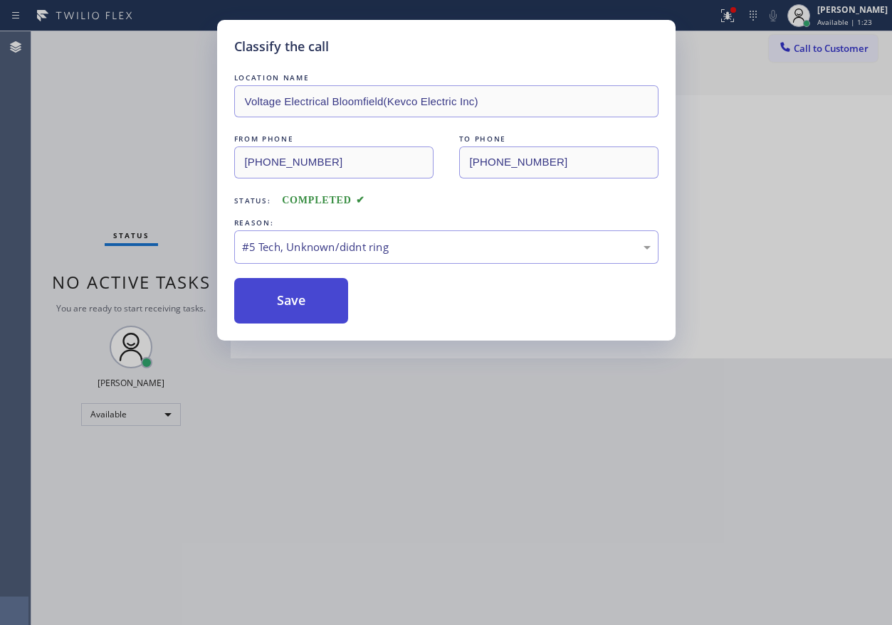
click at [312, 306] on button "Save" at bounding box center [291, 301] width 115 height 46
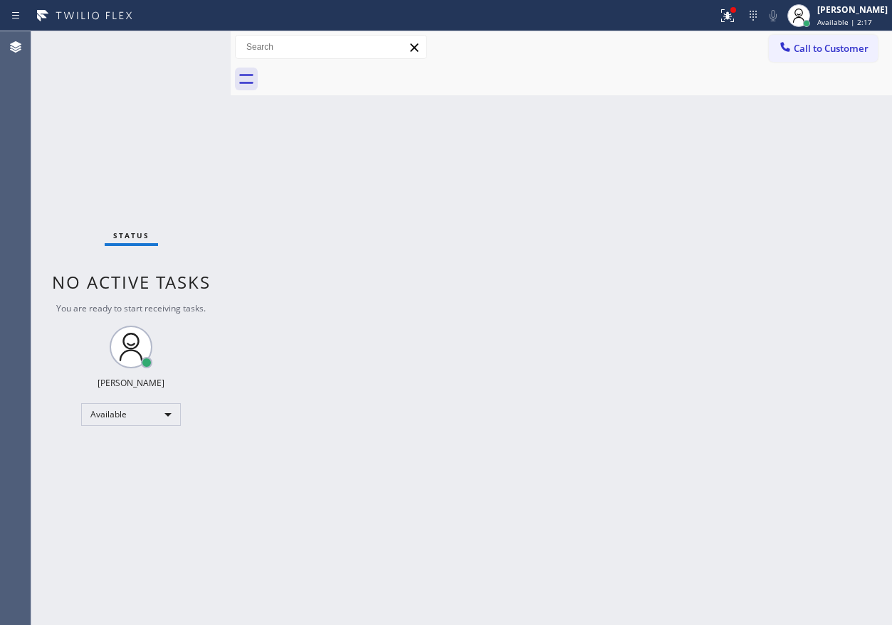
click at [662, 296] on div "Back to Dashboard Change Sender ID Customers Technicians Select a contact Outbo…" at bounding box center [561, 328] width 661 height 594
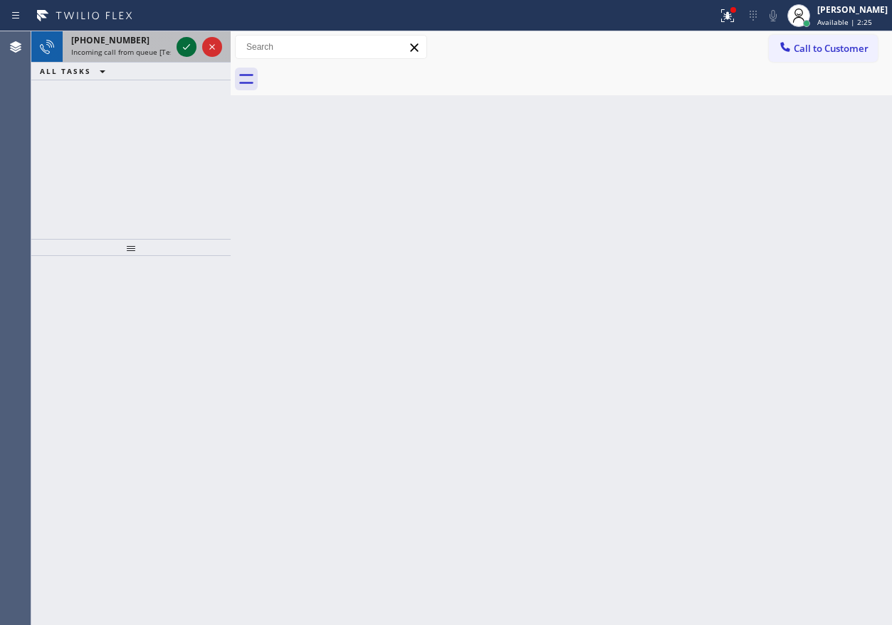
click at [188, 52] on icon at bounding box center [186, 46] width 17 height 17
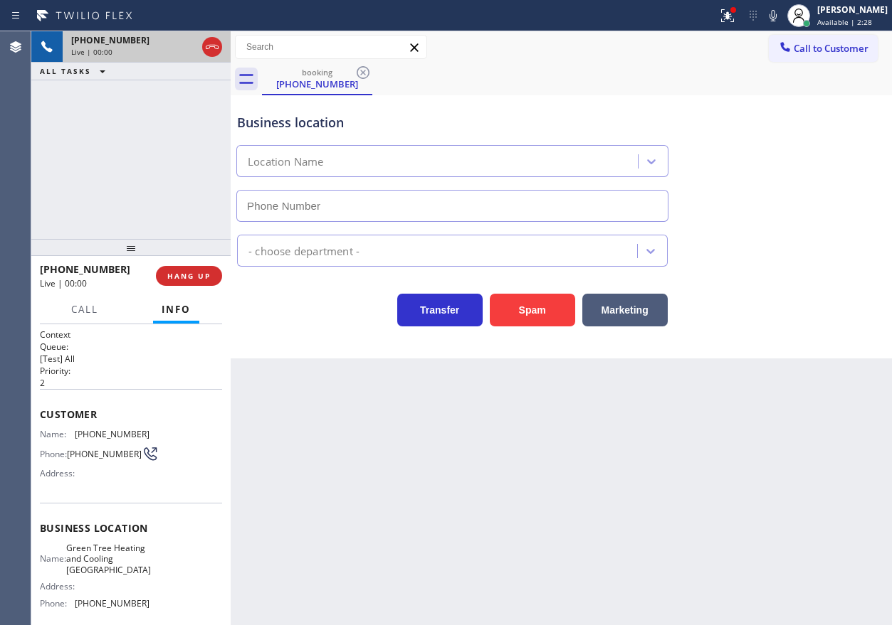
type input "[PHONE_NUMBER]"
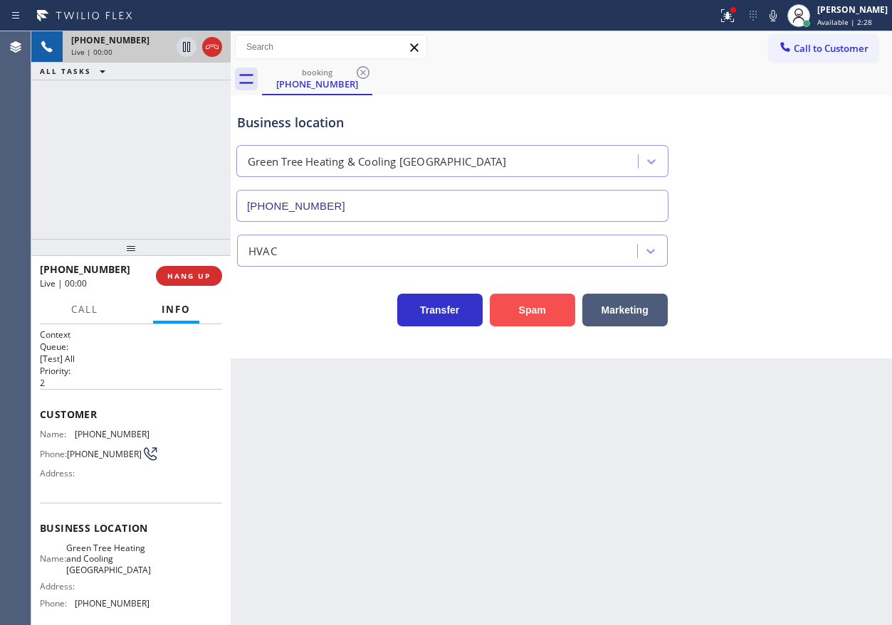
click at [549, 298] on button "Spam" at bounding box center [532, 310] width 85 height 33
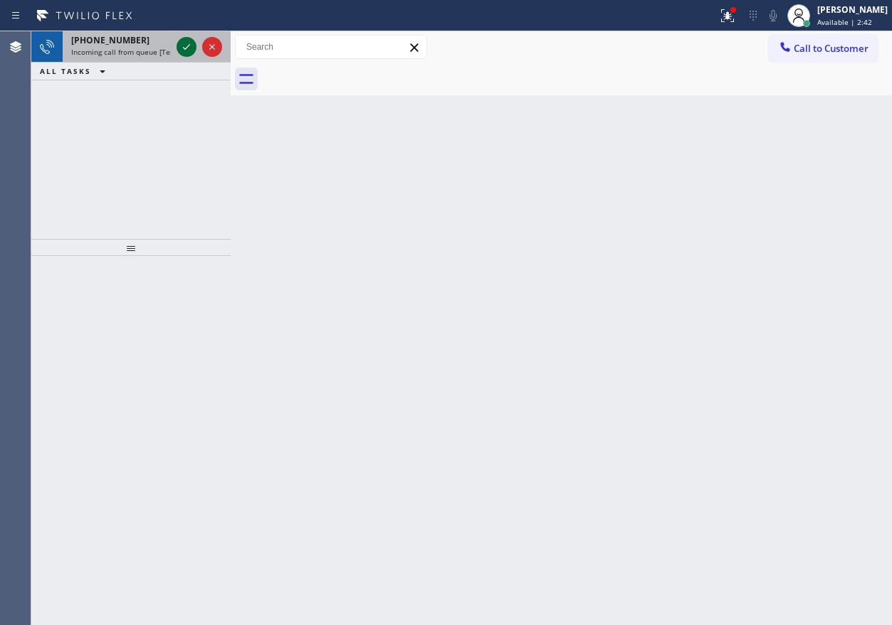
click at [184, 45] on icon at bounding box center [186, 46] width 17 height 17
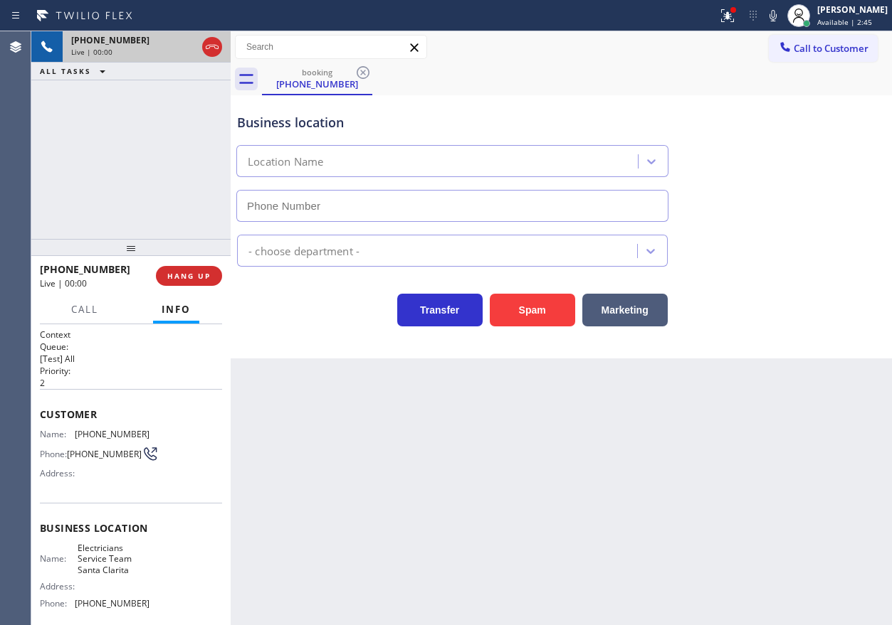
type input "[PHONE_NUMBER]"
click at [524, 313] on button "Spam" at bounding box center [532, 310] width 85 height 33
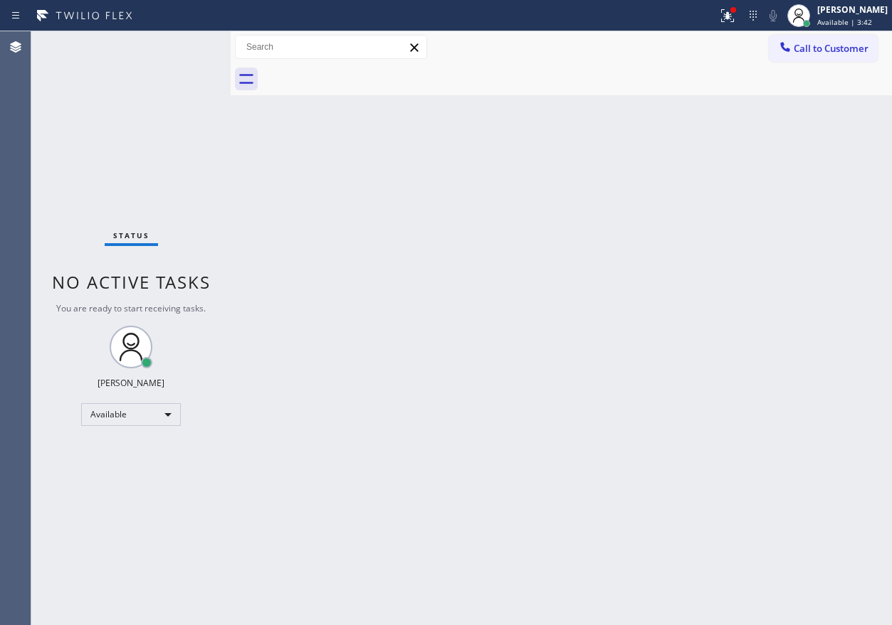
click at [759, 228] on div "Back to Dashboard Change Sender ID Customers Technicians Select a contact Outbo…" at bounding box center [561, 328] width 661 height 594
click at [736, 16] on icon at bounding box center [727, 15] width 17 height 17
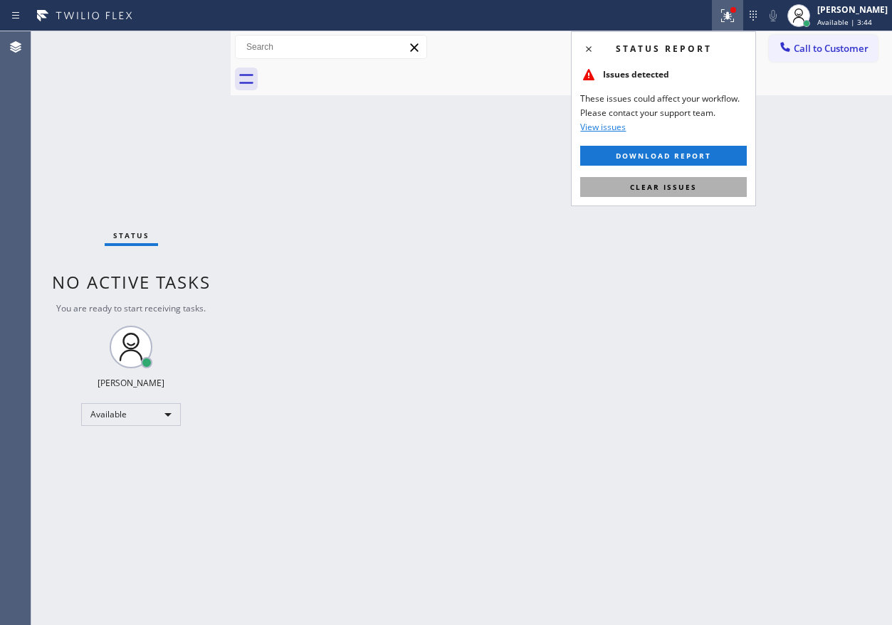
click at [700, 185] on button "Clear issues" at bounding box center [663, 187] width 167 height 20
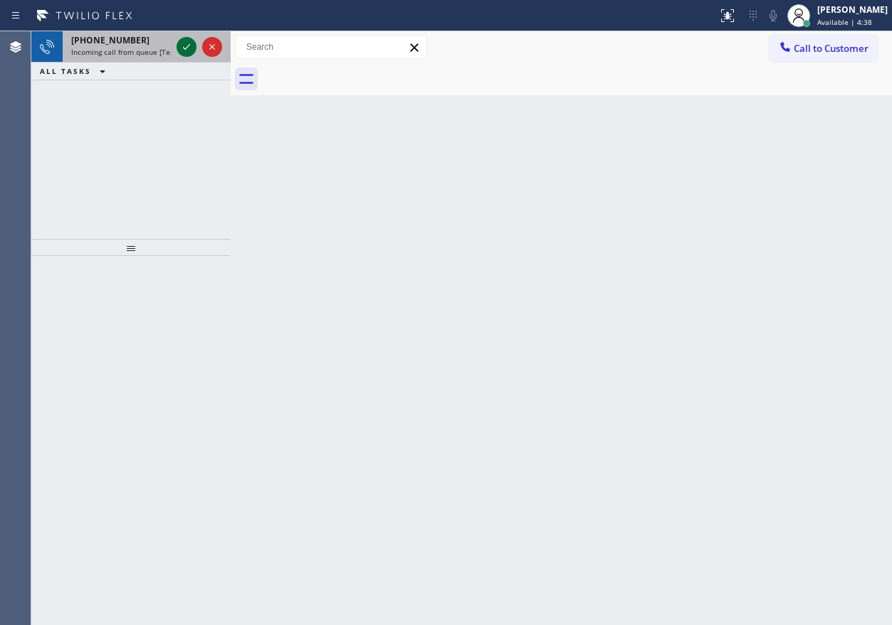
drag, startPoint x: 166, startPoint y: 61, endPoint x: 179, endPoint y: 48, distance: 18.1
click at [167, 61] on div "[PHONE_NUMBER] Incoming call from queue [Test] All" at bounding box center [118, 46] width 111 height 31
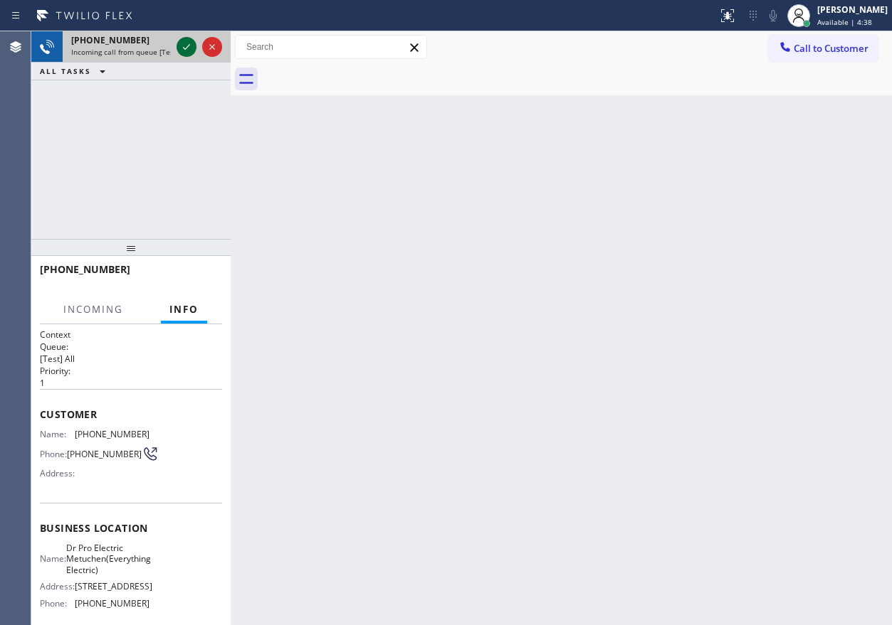
click at [179, 48] on icon at bounding box center [186, 46] width 17 height 17
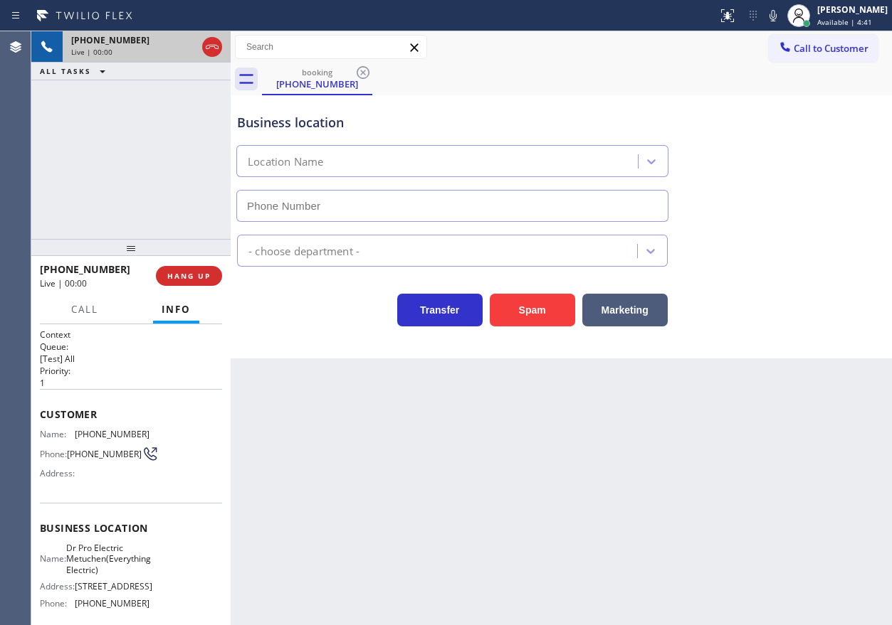
type input "[PHONE_NUMBER]"
click at [546, 318] on button "Spam" at bounding box center [532, 310] width 85 height 33
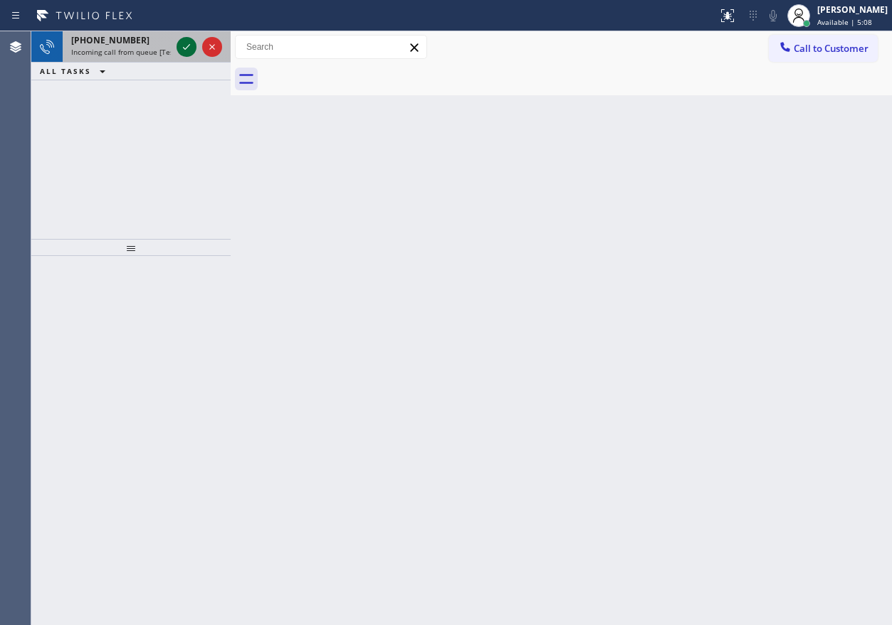
click at [189, 45] on icon at bounding box center [186, 46] width 17 height 17
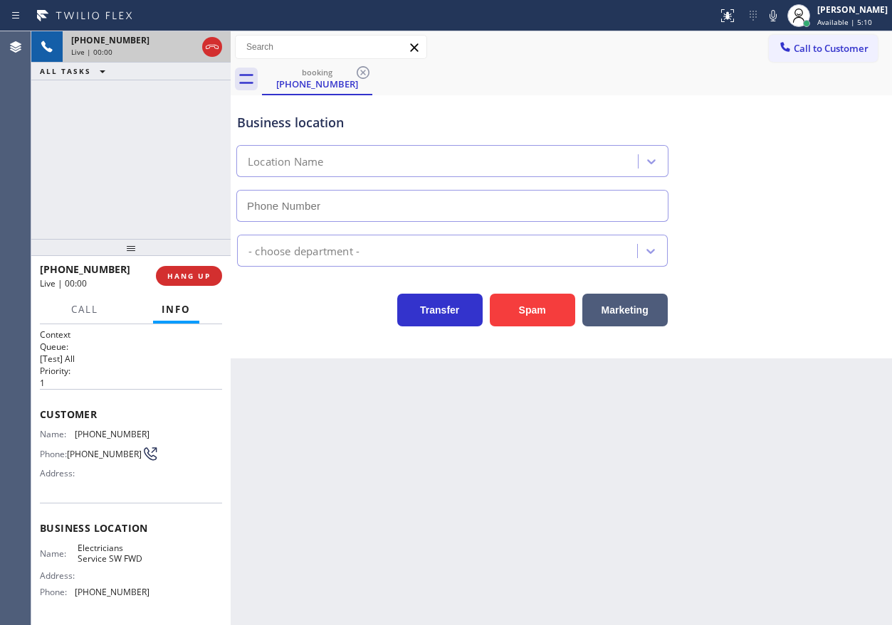
type input "[PHONE_NUMBER]"
drag, startPoint x: 214, startPoint y: 287, endPoint x: 213, endPoint y: 271, distance: 16.4
click at [214, 281] on div "[PHONE_NUMBER] Live | 00:00 HANG UP" at bounding box center [131, 276] width 182 height 37
click at [213, 271] on button "HANG UP" at bounding box center [189, 276] width 66 height 20
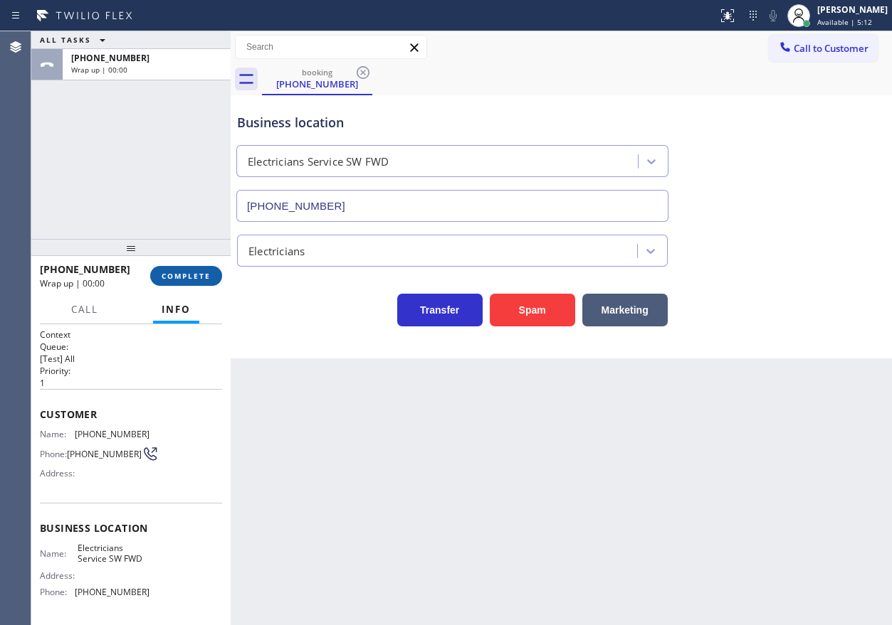
click at [213, 271] on button "COMPLETE" at bounding box center [186, 276] width 72 height 20
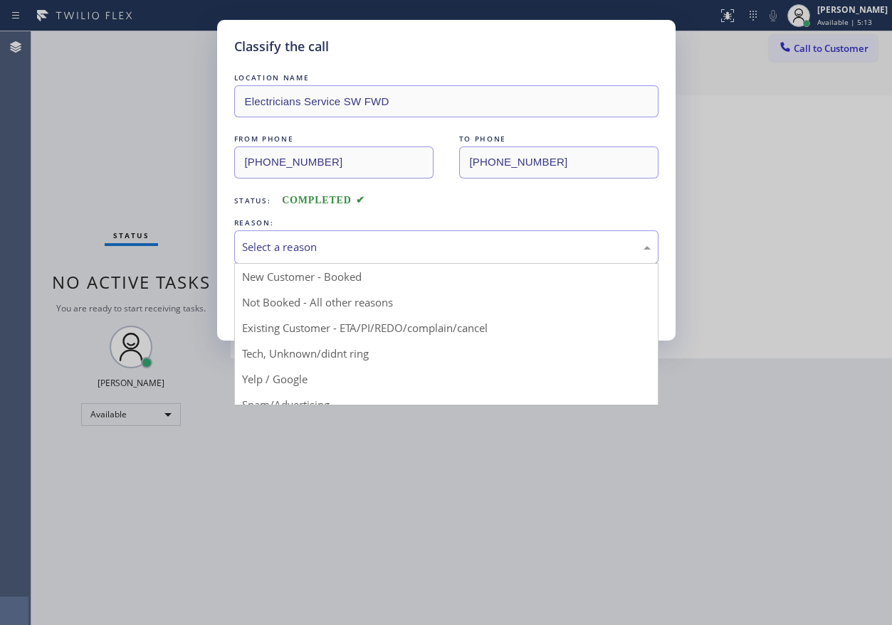
click at [369, 247] on div "Select a reason" at bounding box center [446, 247] width 408 height 16
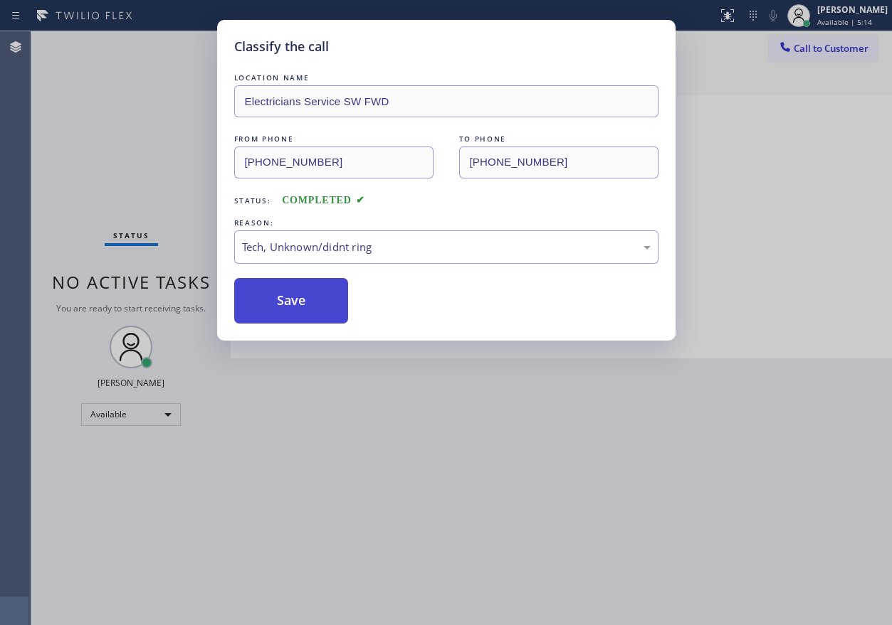
click at [291, 310] on button "Save" at bounding box center [291, 301] width 115 height 46
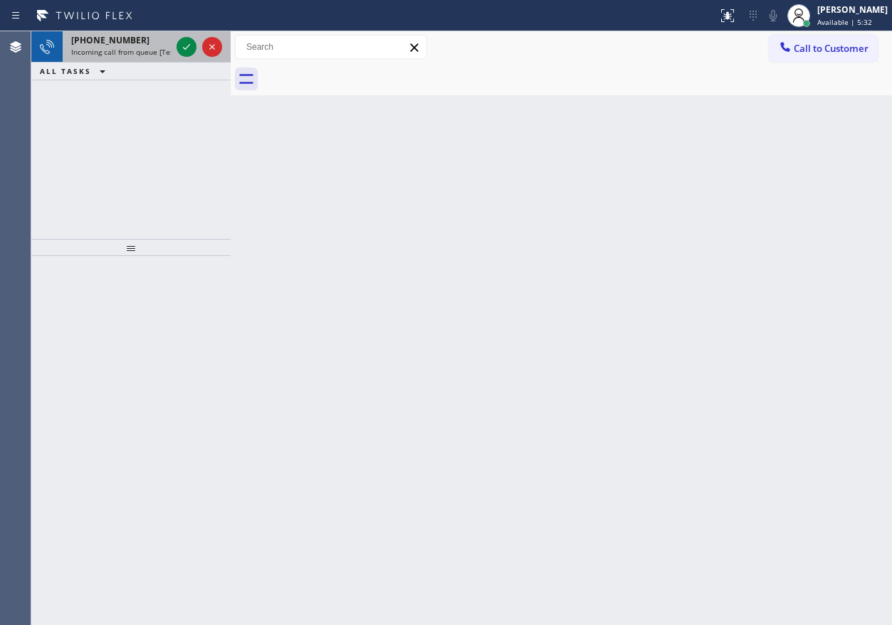
click at [123, 39] on span "[PHONE_NUMBER]" at bounding box center [110, 40] width 78 height 12
click at [143, 43] on div "[PHONE_NUMBER]" at bounding box center [121, 40] width 100 height 12
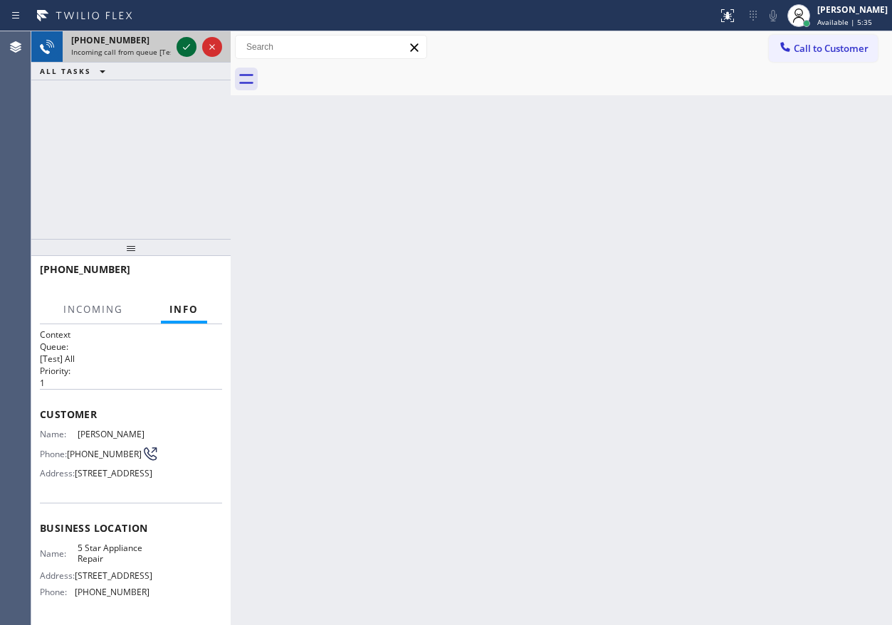
click at [184, 46] on icon at bounding box center [186, 46] width 17 height 17
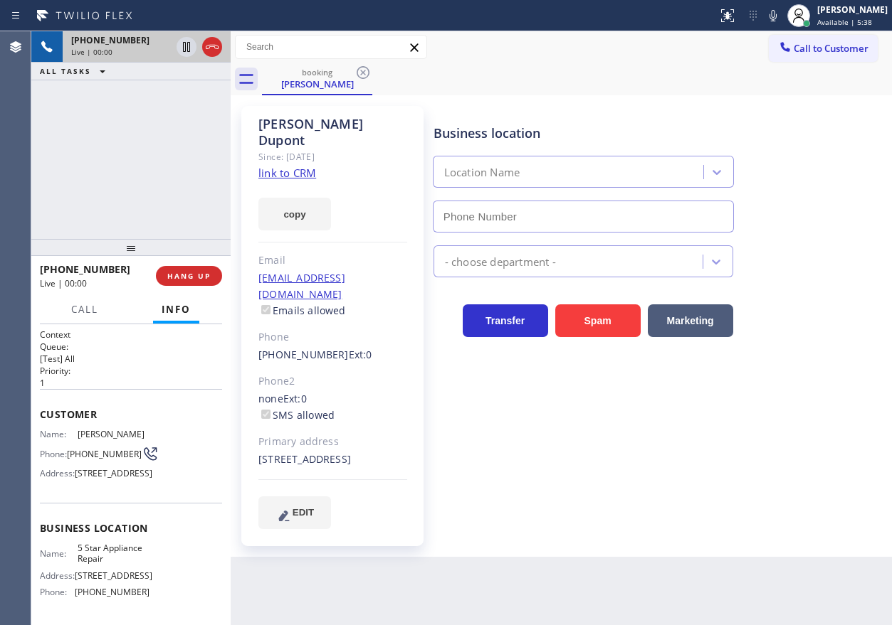
type input "[PHONE_NUMBER]"
click at [82, 581] on span "[STREET_ADDRESS]" at bounding box center [114, 576] width 78 height 11
click at [97, 565] on span "5 Star Appliance Repair" at bounding box center [113, 554] width 71 height 22
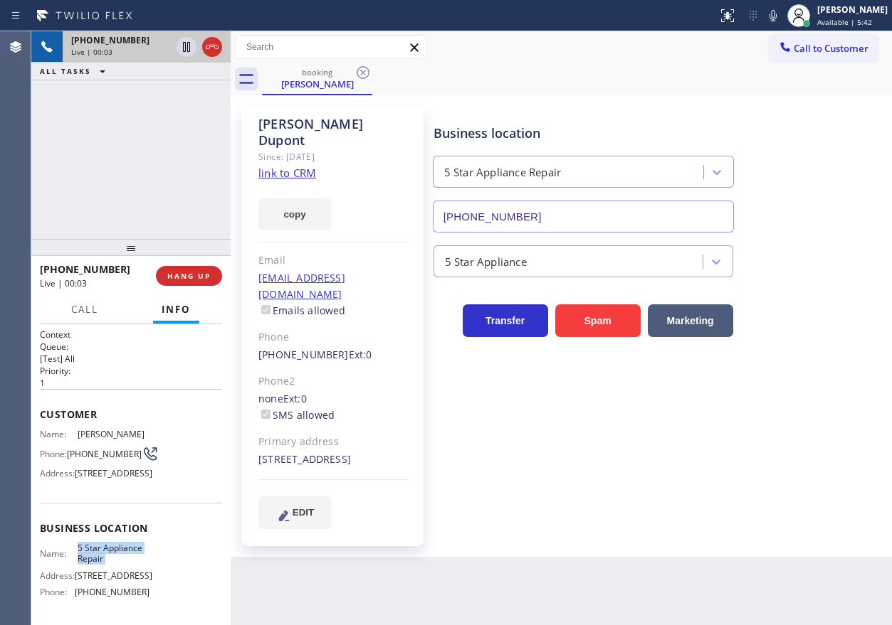
copy span "5 Star Appliance Repair"
click at [514, 223] on input "[PHONE_NUMBER]" at bounding box center [583, 217] width 301 height 32
click at [292, 166] on link "link to CRM" at bounding box center [287, 173] width 58 height 14
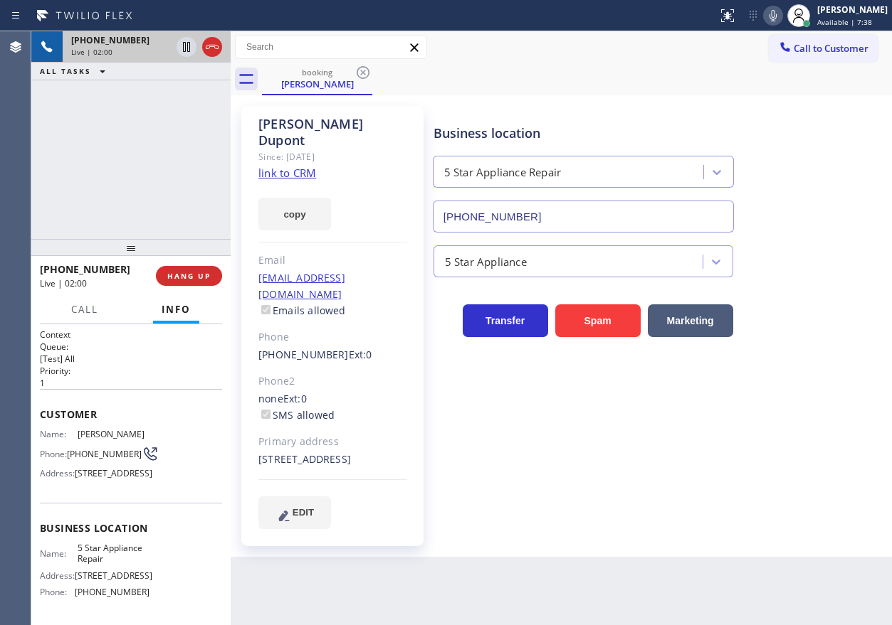
click at [781, 19] on icon at bounding box center [772, 15] width 17 height 17
click at [185, 48] on icon at bounding box center [186, 47] width 7 height 10
click at [794, 401] on div "Business location 5 Star Appliance Repair [PHONE_NUMBER] 5 Star Appliance Trans…" at bounding box center [660, 318] width 458 height 416
click at [799, 116] on div "Business location 5 Star Appliance Repair [PHONE_NUMBER]" at bounding box center [660, 168] width 458 height 129
click at [781, 17] on icon at bounding box center [772, 15] width 17 height 17
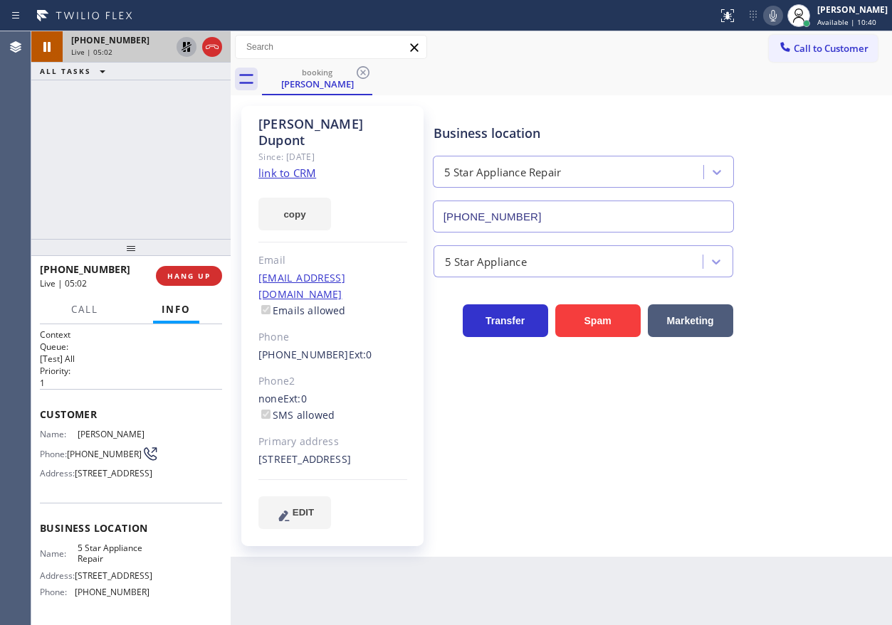
click at [183, 46] on icon at bounding box center [186, 47] width 10 height 10
click at [795, 137] on div "Business location 5 Star Appliance Repair [PHONE_NUMBER]" at bounding box center [660, 168] width 458 height 129
click at [201, 268] on button "HANG UP" at bounding box center [189, 276] width 66 height 20
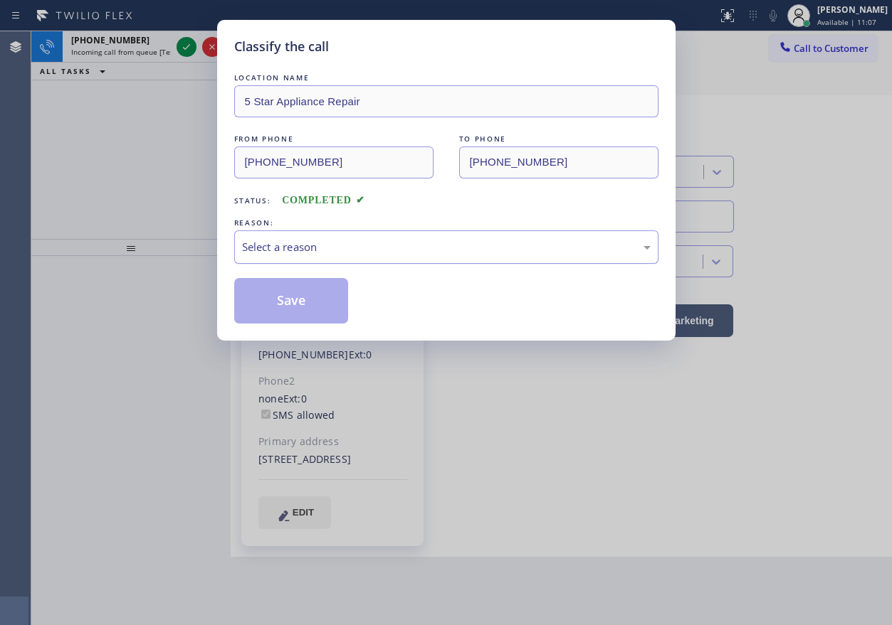
click at [319, 250] on div "Select a reason" at bounding box center [446, 247] width 408 height 16
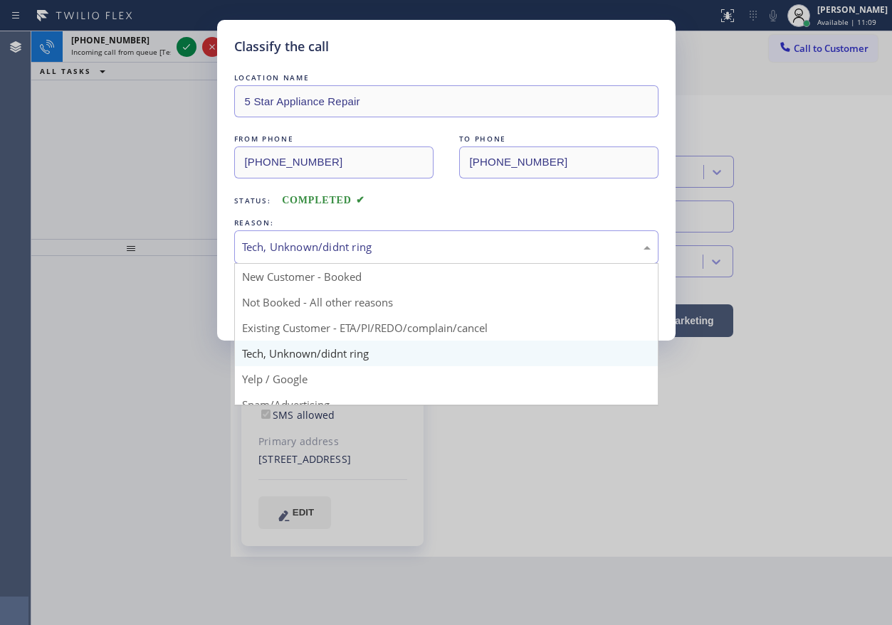
click at [301, 248] on div "Tech, Unknown/didnt ring" at bounding box center [446, 247] width 408 height 16
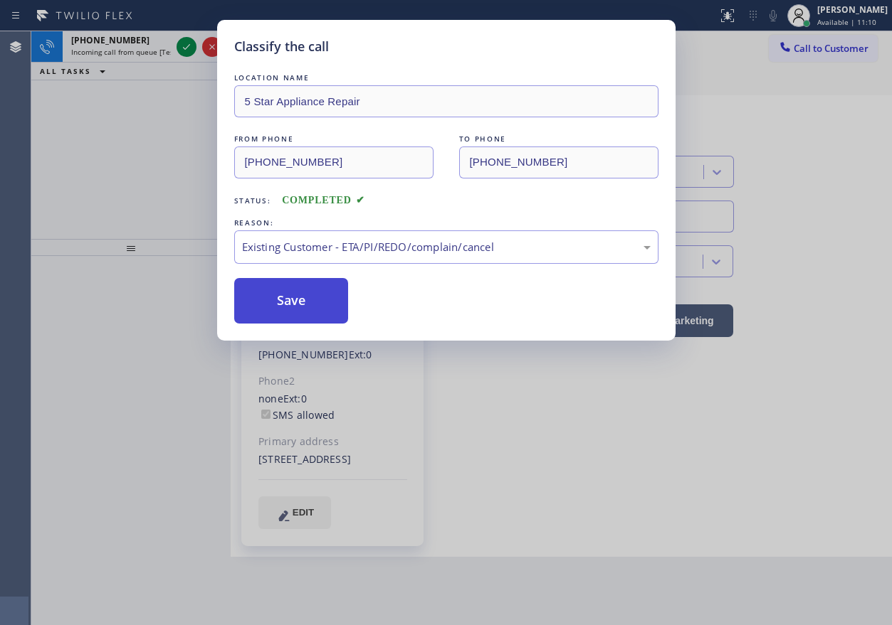
click at [284, 311] on button "Save" at bounding box center [291, 301] width 115 height 46
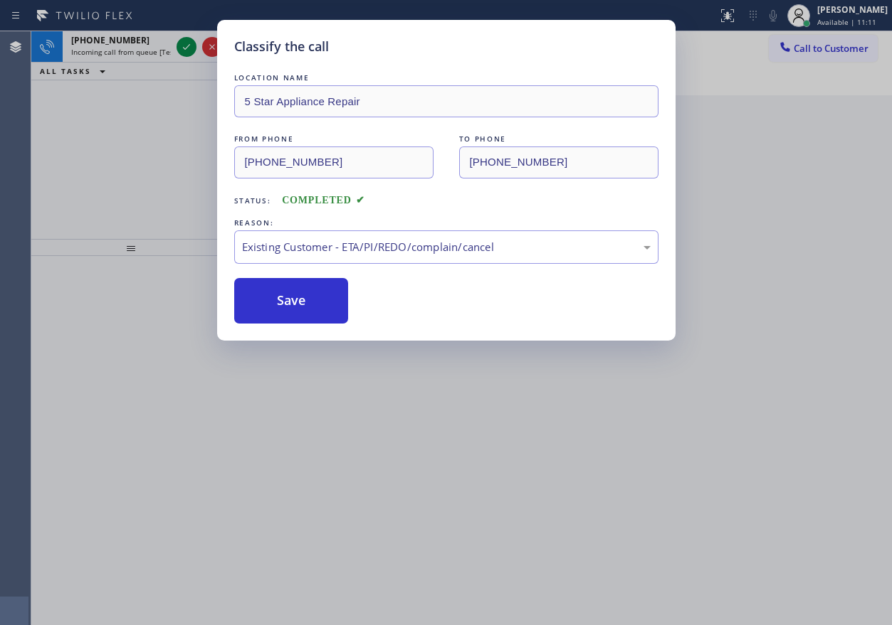
click at [189, 45] on div "Classify the call LOCATION NAME 5 Star Appliance Repair FROM PHONE [PHONE_NUMBE…" at bounding box center [446, 312] width 892 height 625
click at [292, 290] on button "Save" at bounding box center [291, 301] width 115 height 46
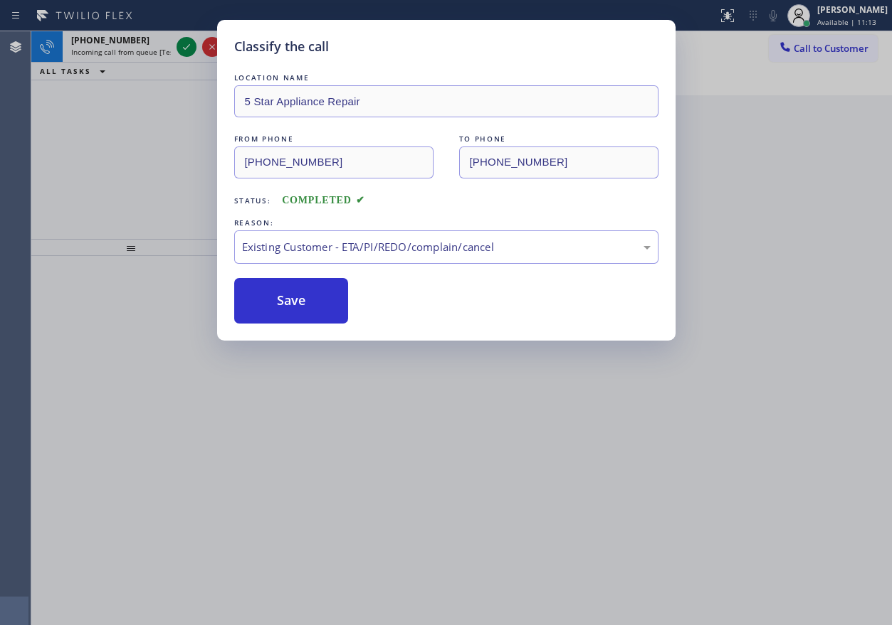
drag, startPoint x: 179, startPoint y: 157, endPoint x: 250, endPoint y: 43, distance: 133.7
click at [179, 152] on div "Classify the call LOCATION NAME 5 Star Appliance Repair FROM PHONE [PHONE_NUMBE…" at bounding box center [446, 312] width 892 height 625
click at [325, 304] on button "Save" at bounding box center [291, 301] width 115 height 46
click at [325, 303] on button "Save" at bounding box center [291, 301] width 115 height 46
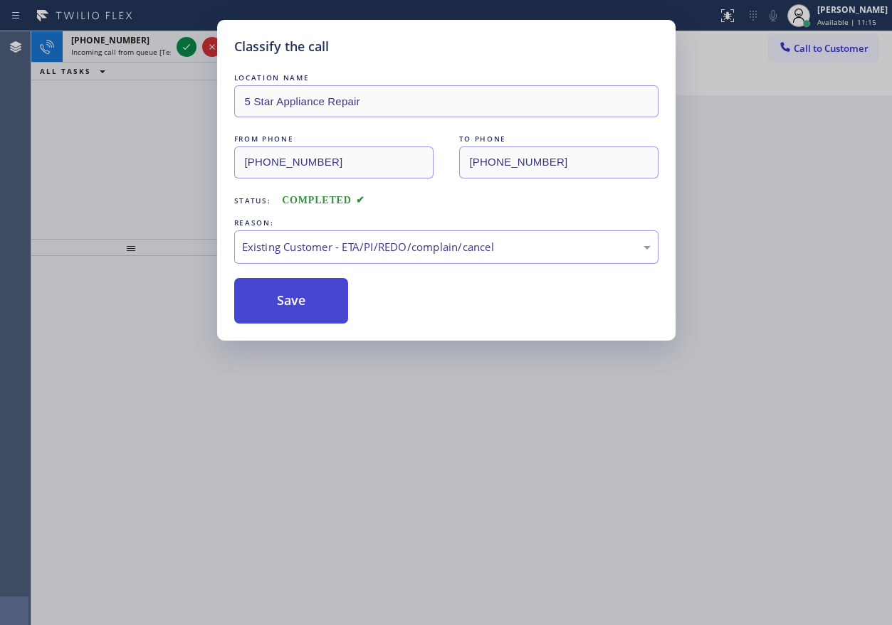
click at [324, 303] on button "Save" at bounding box center [291, 301] width 115 height 46
click at [323, 302] on button "Save" at bounding box center [291, 301] width 115 height 46
click at [86, 139] on div "Classify the call LOCATION NAME 5 Star Appliance Repair FROM PHONE [PHONE_NUMBE…" at bounding box center [446, 312] width 892 height 625
click at [184, 46] on div "Classify the call LOCATION NAME 5 Star Appliance Repair FROM PHONE [PHONE_NUMBE…" at bounding box center [446, 312] width 892 height 625
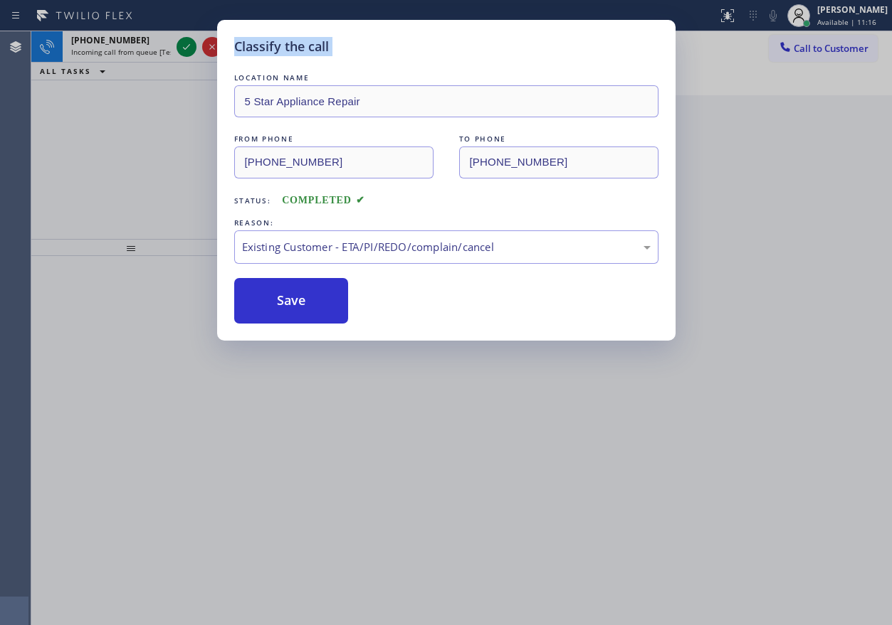
click at [184, 46] on div "Classify the call LOCATION NAME 5 Star Appliance Repair FROM PHONE [PHONE_NUMBE…" at bounding box center [446, 312] width 892 height 625
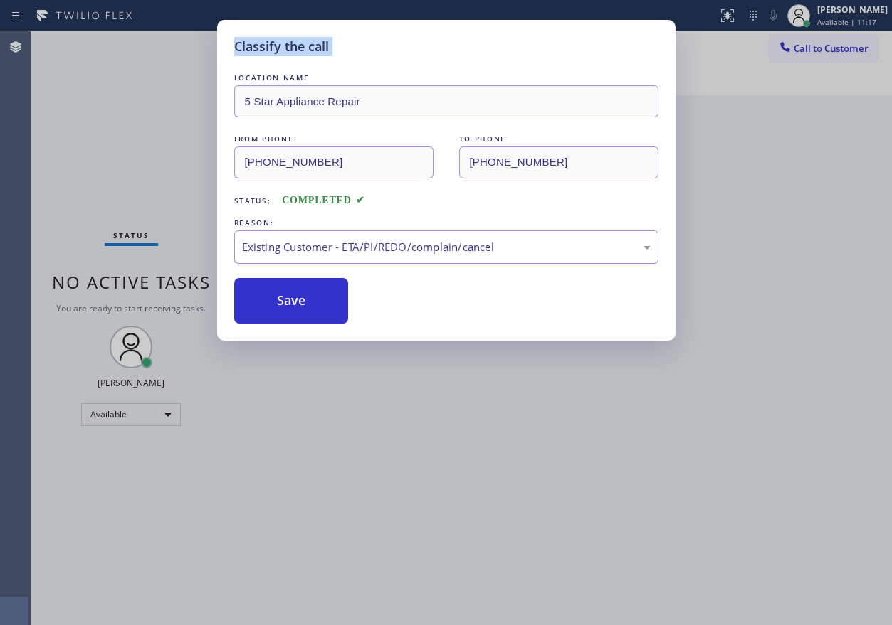
click at [184, 46] on div "Classify the call LOCATION NAME 5 Star Appliance Repair FROM PHONE [PHONE_NUMBE…" at bounding box center [446, 312] width 892 height 625
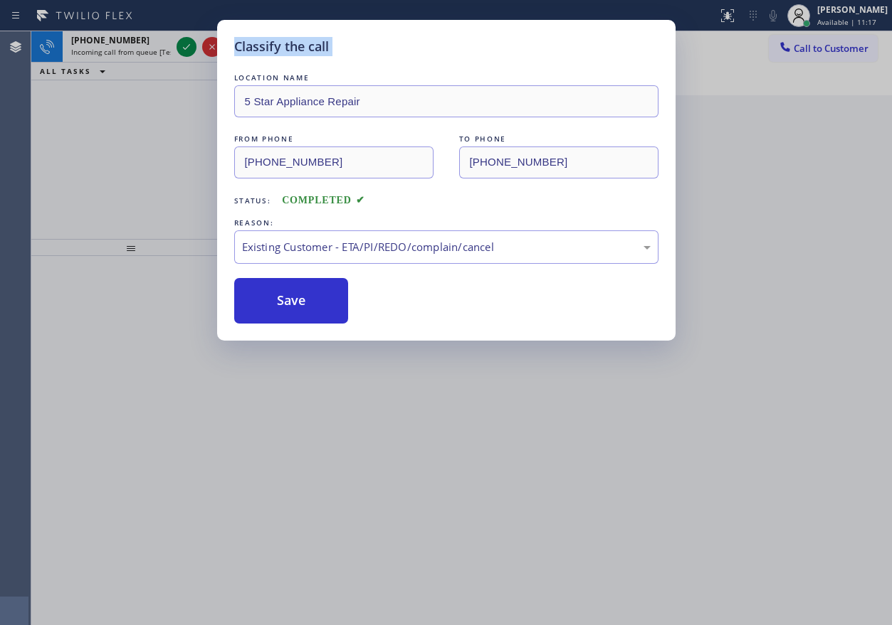
click at [184, 46] on div "Classify the call LOCATION NAME 5 Star Appliance Repair FROM PHONE [PHONE_NUMBE…" at bounding box center [446, 312] width 892 height 625
click at [300, 290] on button "Save" at bounding box center [291, 301] width 115 height 46
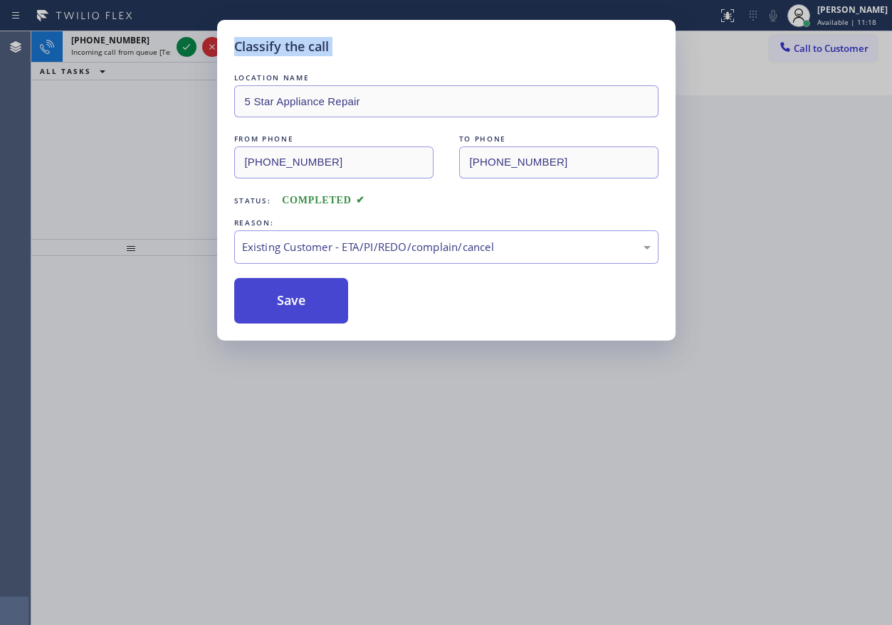
click at [300, 290] on button "Save" at bounding box center [291, 301] width 115 height 46
click at [181, 43] on div "Classify the call LOCATION NAME 5 Star Appliance Repair FROM PHONE [PHONE_NUMBE…" at bounding box center [446, 312] width 892 height 625
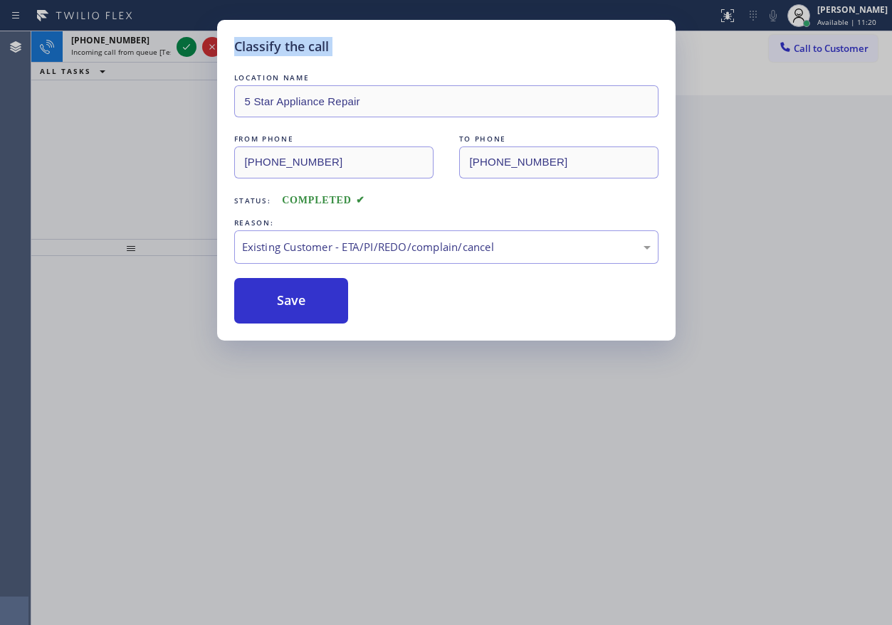
click at [181, 43] on div "Classify the call LOCATION NAME 5 Star Appliance Repair FROM PHONE [PHONE_NUMBE…" at bounding box center [446, 312] width 892 height 625
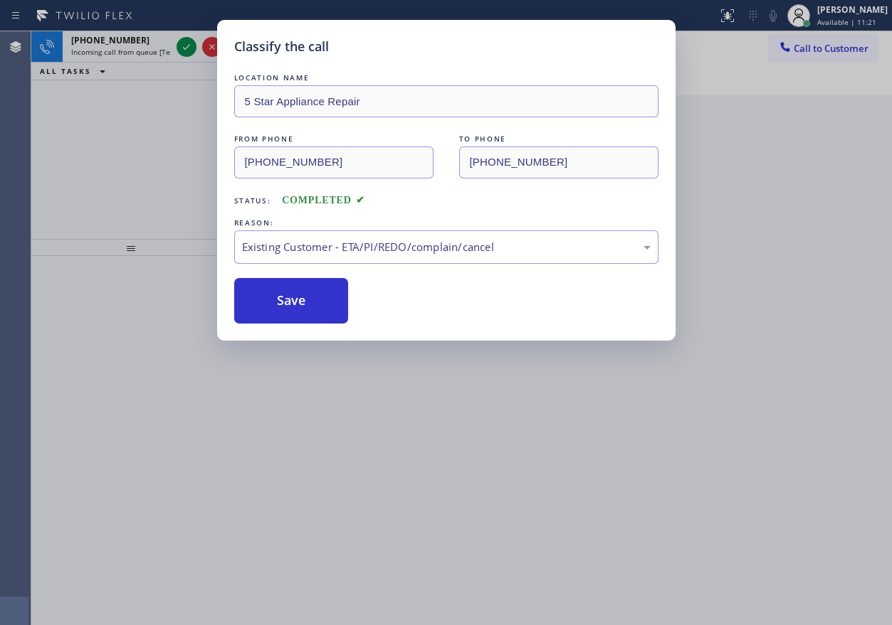
drag, startPoint x: 741, startPoint y: 555, endPoint x: 518, endPoint y: 406, distance: 267.8
click at [739, 555] on div "Classify the call LOCATION NAME 5 Star Appliance Repair FROM PHONE [PHONE_NUMBE…" at bounding box center [446, 312] width 892 height 625
click at [334, 306] on button "Save" at bounding box center [291, 301] width 115 height 46
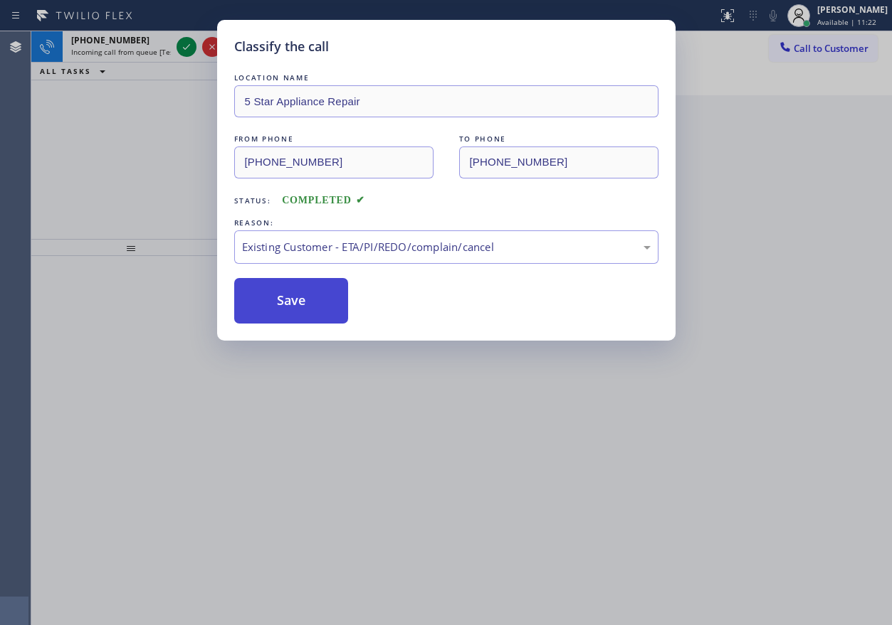
click at [334, 306] on button "Save" at bounding box center [291, 301] width 115 height 46
click at [333, 306] on button "Save" at bounding box center [291, 301] width 115 height 46
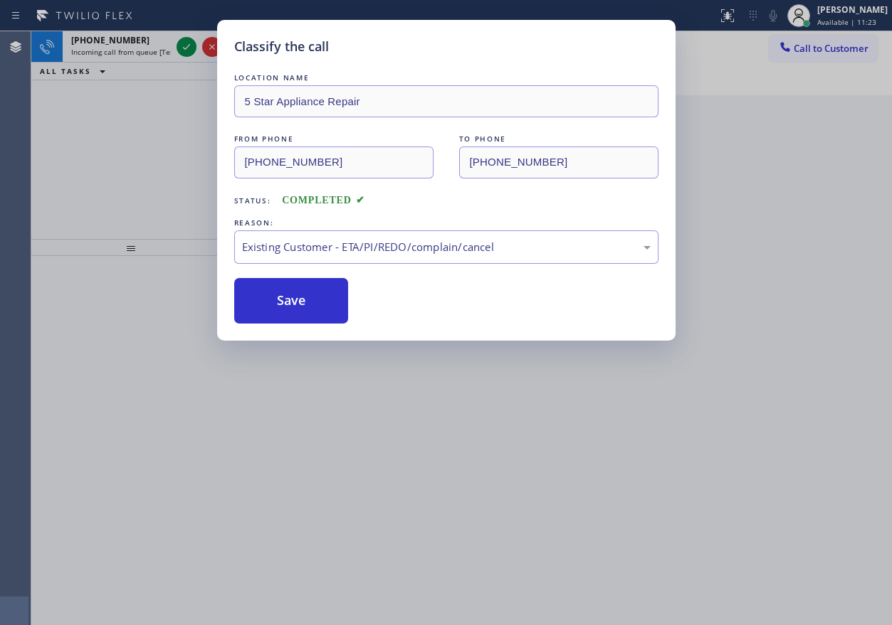
drag, startPoint x: 189, startPoint y: 44, endPoint x: 189, endPoint y: 60, distance: 15.7
click at [189, 52] on div "Classify the call LOCATION NAME 5 Star Appliance Repair FROM PHONE [PHONE_NUMBE…" at bounding box center [446, 312] width 892 height 625
click at [281, 293] on button "Save" at bounding box center [291, 301] width 115 height 46
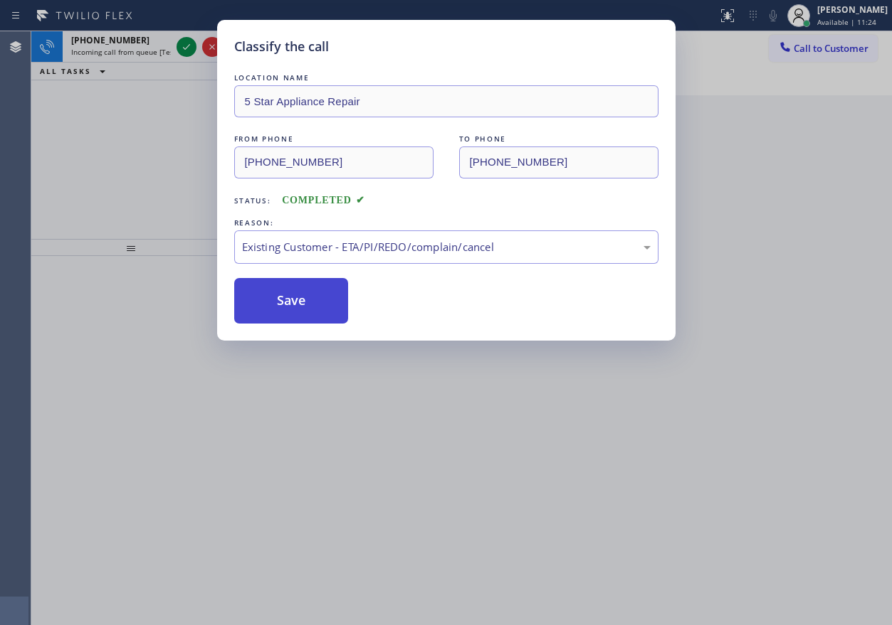
click at [281, 293] on button "Save" at bounding box center [291, 301] width 115 height 46
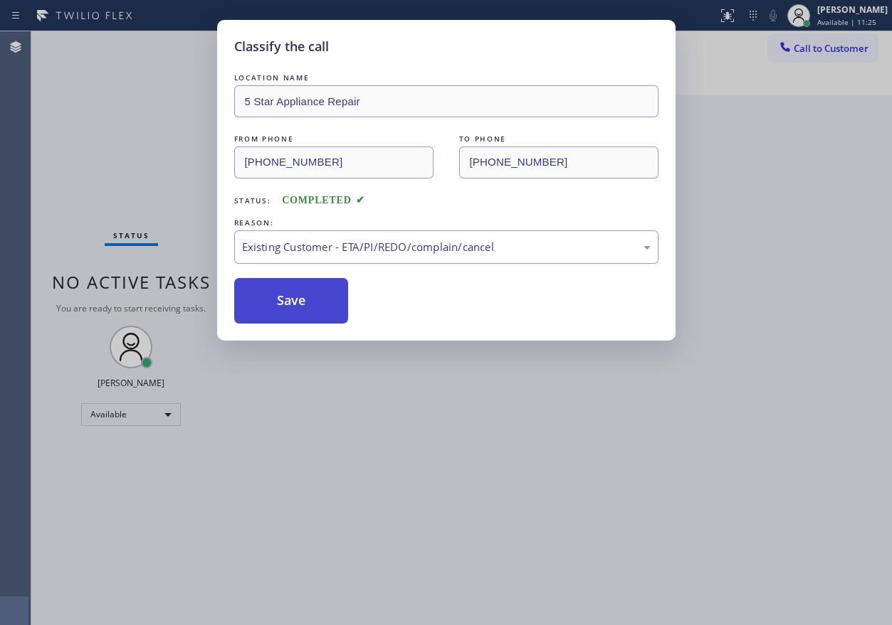
click at [281, 293] on button "Save" at bounding box center [291, 301] width 115 height 46
click at [328, 295] on button "Save" at bounding box center [291, 301] width 115 height 46
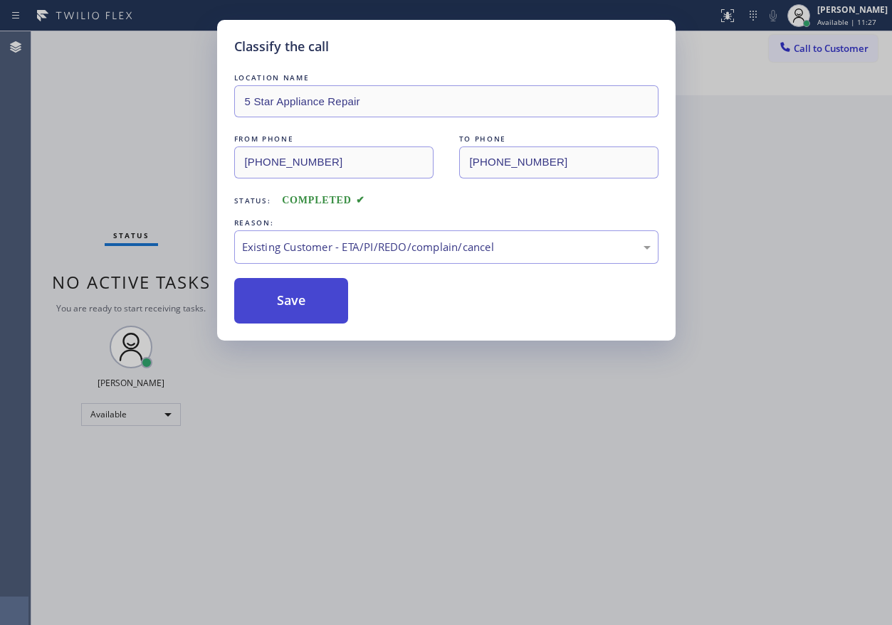
click at [328, 295] on button "Save" at bounding box center [291, 301] width 115 height 46
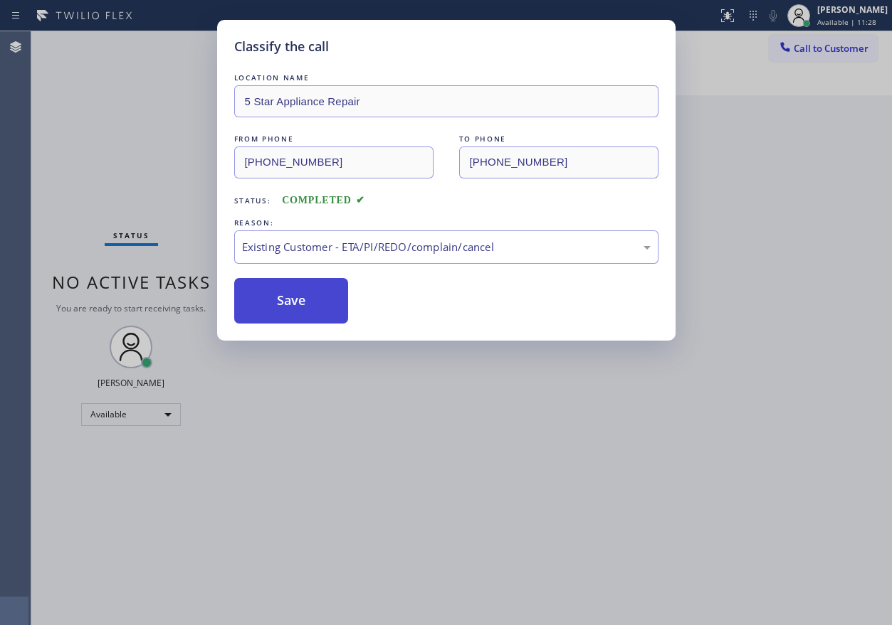
click at [328, 295] on button "Save" at bounding box center [291, 301] width 115 height 46
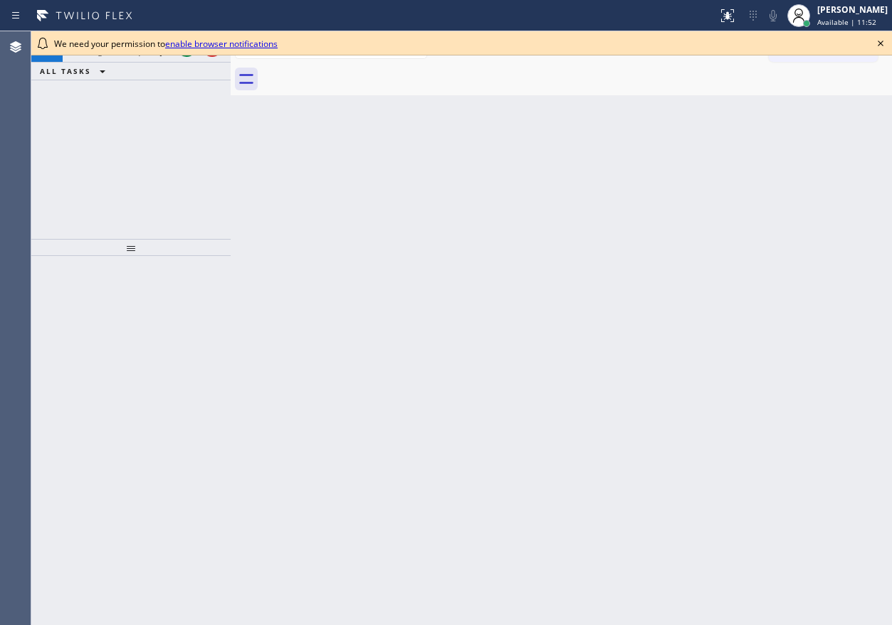
drag, startPoint x: 753, startPoint y: 332, endPoint x: 544, endPoint y: 169, distance: 265.6
click at [753, 332] on div "Back to Dashboard Change Sender ID Customers Technicians Select a contact Outbo…" at bounding box center [561, 328] width 661 height 594
click at [880, 42] on icon at bounding box center [880, 43] width 17 height 17
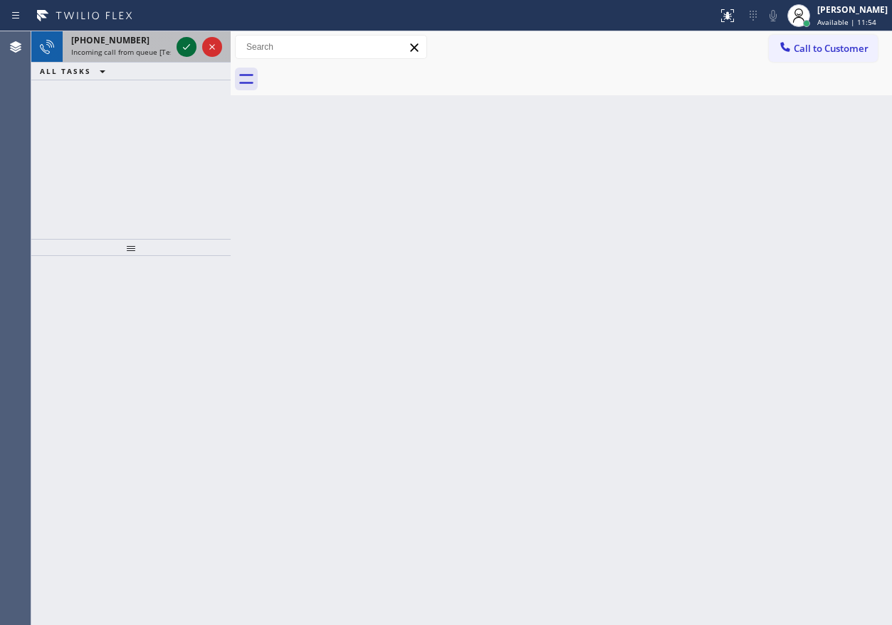
click at [184, 40] on icon at bounding box center [186, 46] width 17 height 17
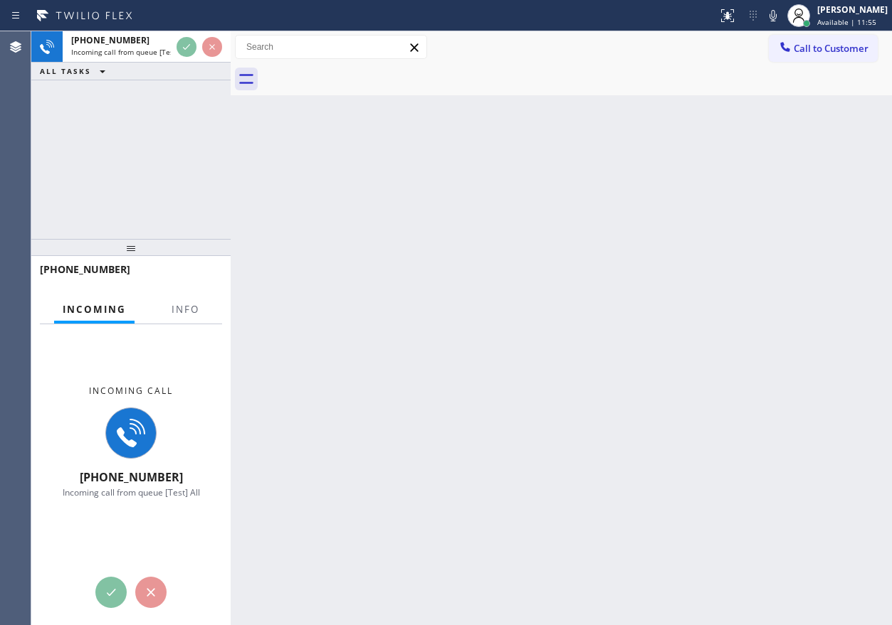
click at [186, 318] on button "Info" at bounding box center [185, 310] width 45 height 28
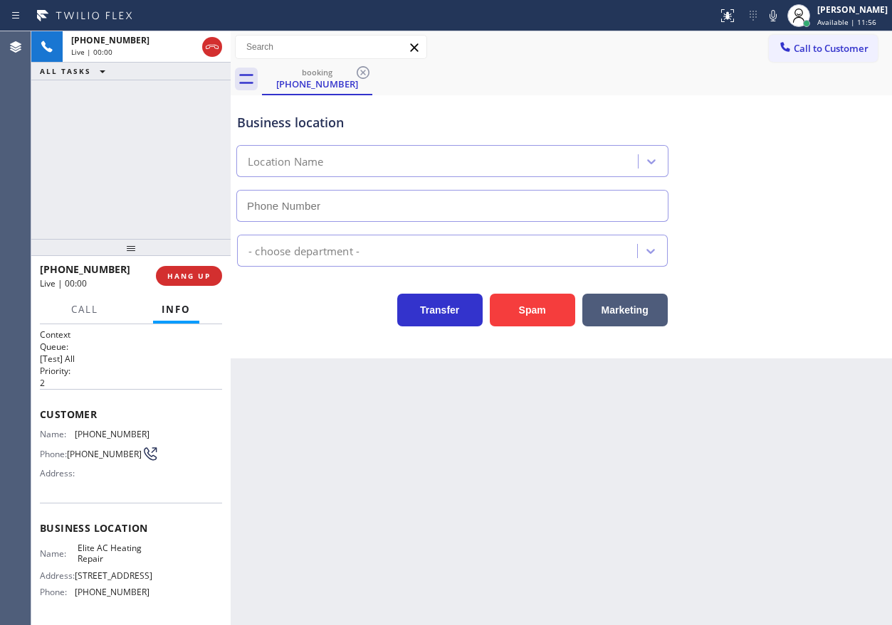
type input "(305) 239-8487"
click at [199, 271] on span "HANG UP" at bounding box center [188, 276] width 43 height 10
click at [198, 273] on span "HANG UP" at bounding box center [188, 276] width 43 height 10
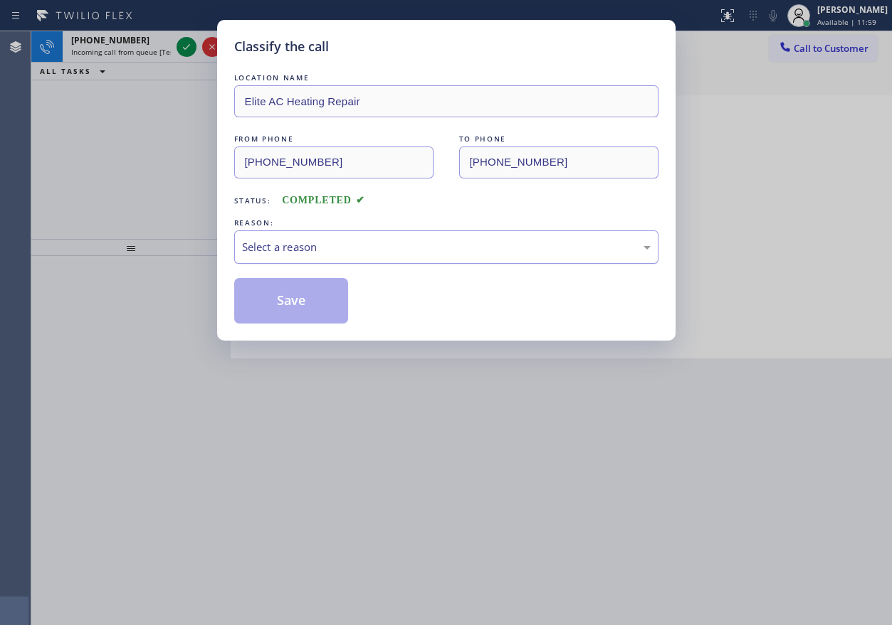
click at [360, 253] on div "Select a reason" at bounding box center [446, 247] width 408 height 16
click at [291, 296] on button "Save" at bounding box center [291, 301] width 115 height 46
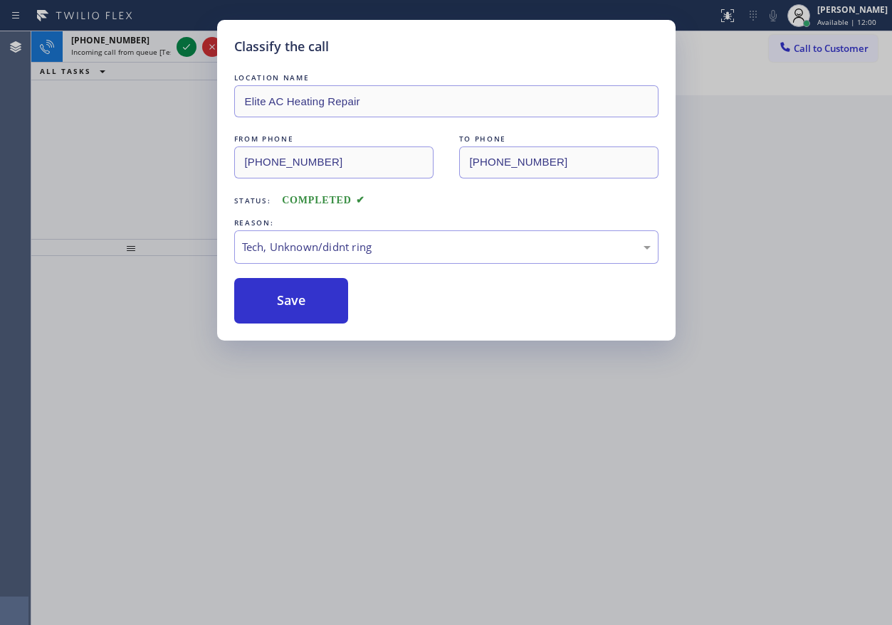
click at [184, 46] on div "Classify the call LOCATION NAME Elite AC Heating Repair FROM PHONE (305) 205-18…" at bounding box center [461, 328] width 860 height 594
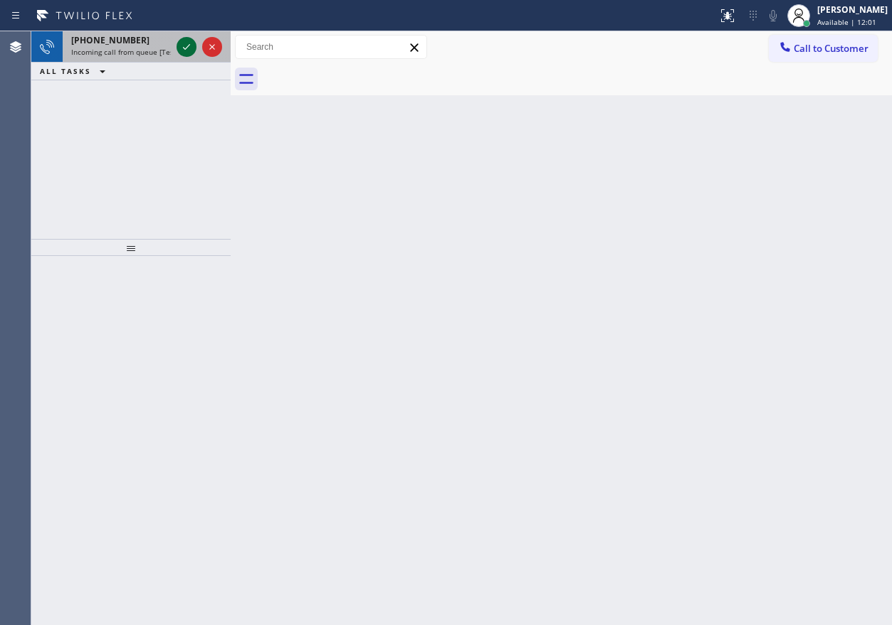
click at [184, 46] on icon at bounding box center [186, 46] width 17 height 17
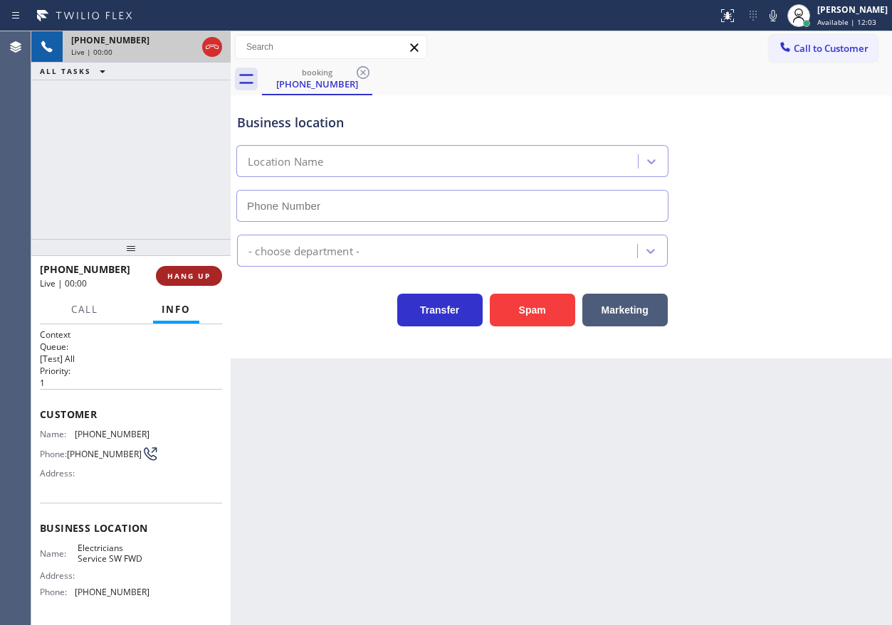
type input "[PHONE_NUMBER]"
click at [194, 269] on button "HANG UP" at bounding box center [189, 276] width 66 height 20
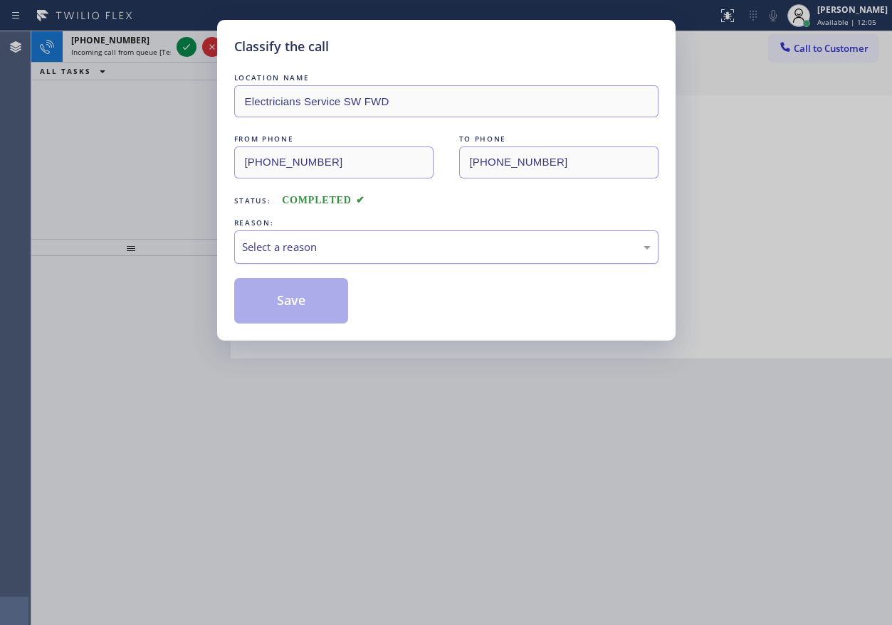
click at [325, 254] on div "Select a reason" at bounding box center [446, 247] width 408 height 16
click at [303, 315] on button "Save" at bounding box center [291, 301] width 115 height 46
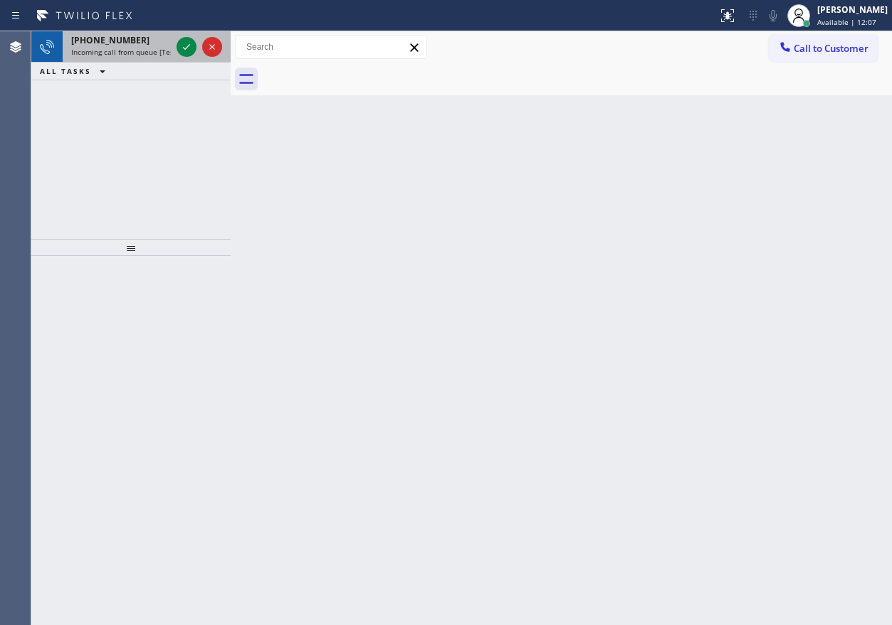
click at [117, 40] on span "+13052051892" at bounding box center [110, 40] width 78 height 12
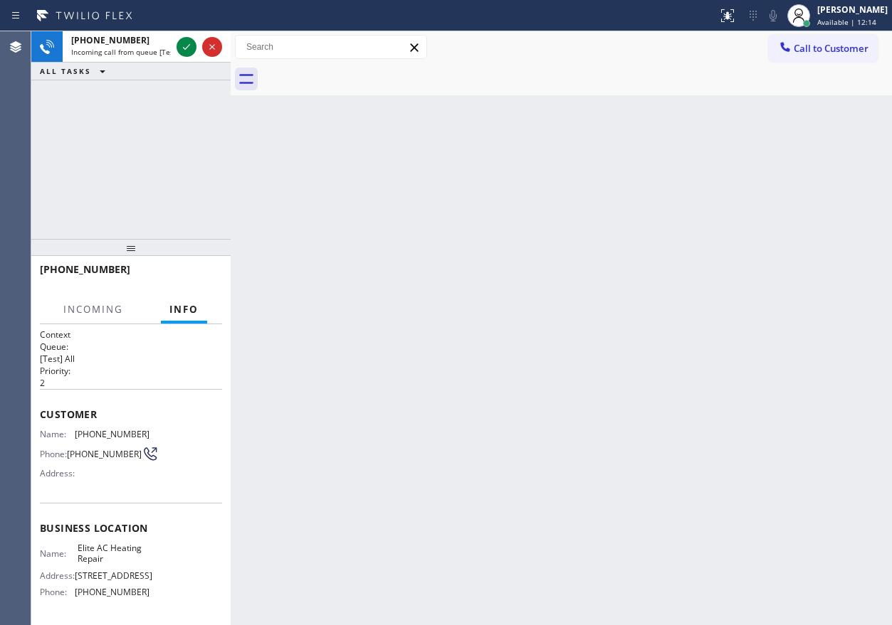
click at [469, 314] on div "Back to Dashboard Change Sender ID Customers Technicians Select a contact Outbo…" at bounding box center [561, 328] width 661 height 594
click at [470, 312] on div "Back to Dashboard Change Sender ID Customers Technicians Select a contact Outbo…" at bounding box center [561, 328] width 661 height 594
click at [451, 237] on div "Back to Dashboard Change Sender ID Customers Technicians Select a contact Outbo…" at bounding box center [561, 328] width 661 height 594
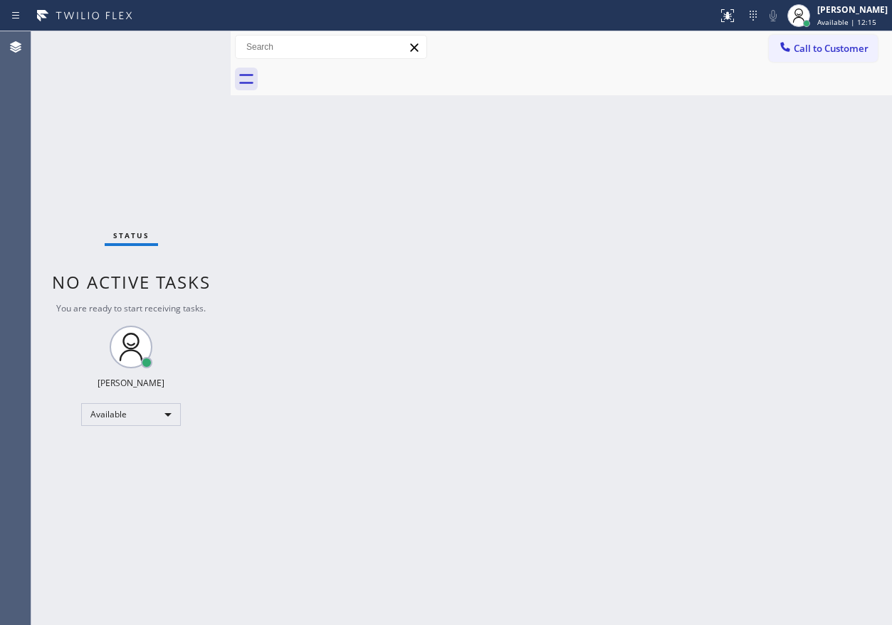
click at [451, 237] on div "Back to Dashboard Change Sender ID Customers Technicians Select a contact Outbo…" at bounding box center [561, 328] width 661 height 594
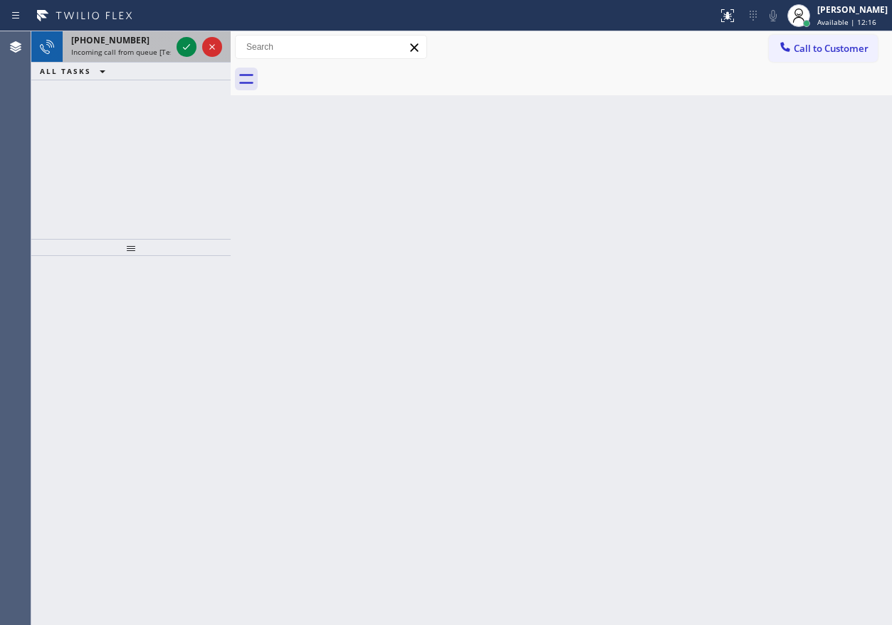
click at [100, 55] on span "Incoming call from queue [Test] All" at bounding box center [130, 52] width 118 height 10
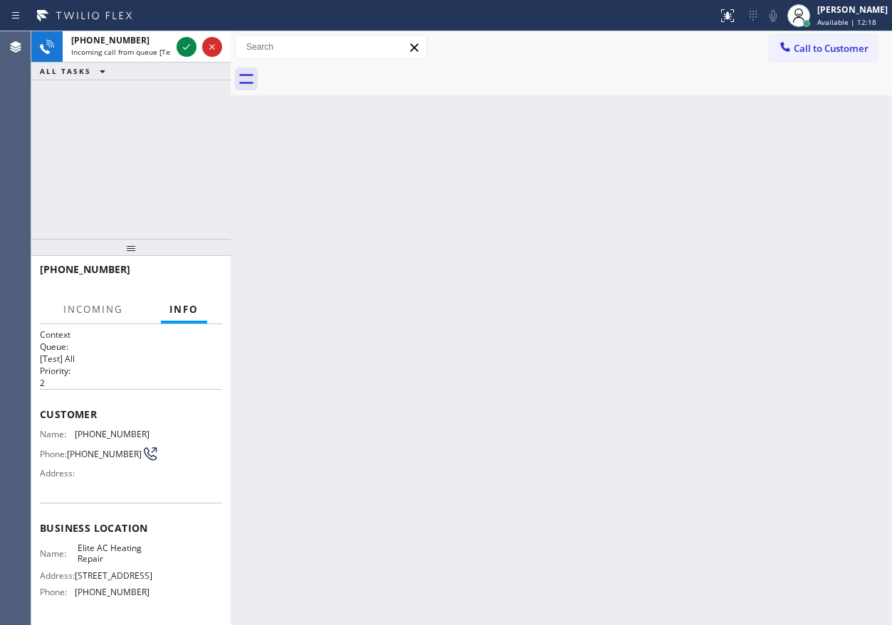
click at [317, 147] on div "Back to Dashboard Change Sender ID Customers Technicians Select a contact Outbo…" at bounding box center [561, 328] width 661 height 594
click at [315, 147] on div "Back to Dashboard Change Sender ID Customers Technicians Select a contact Outbo…" at bounding box center [561, 328] width 661 height 594
click at [169, 41] on div "+13052051892" at bounding box center [121, 40] width 100 height 12
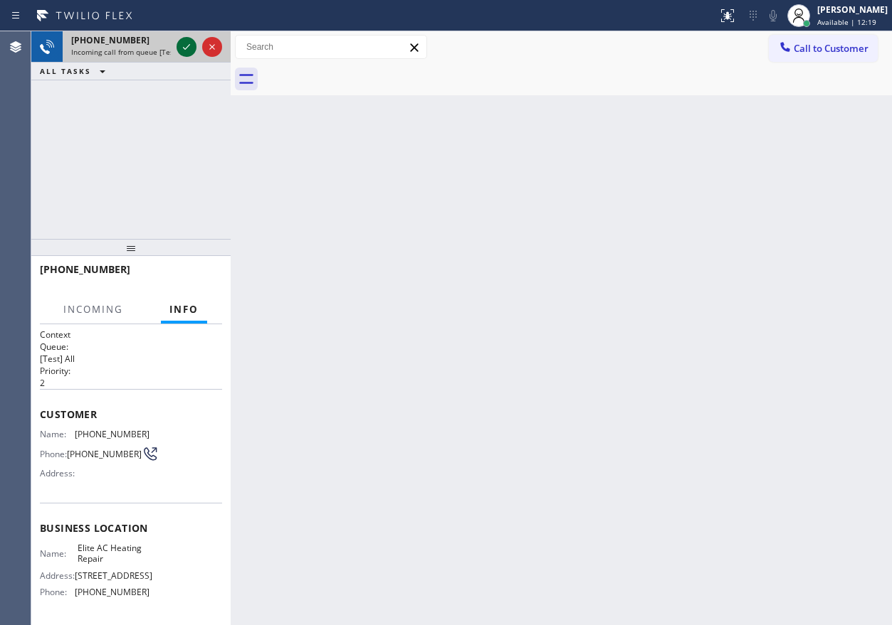
click at [181, 49] on icon at bounding box center [186, 46] width 17 height 17
click at [437, 338] on div "Back to Dashboard Change Sender ID Customers Technicians Select a contact Outbo…" at bounding box center [561, 328] width 661 height 594
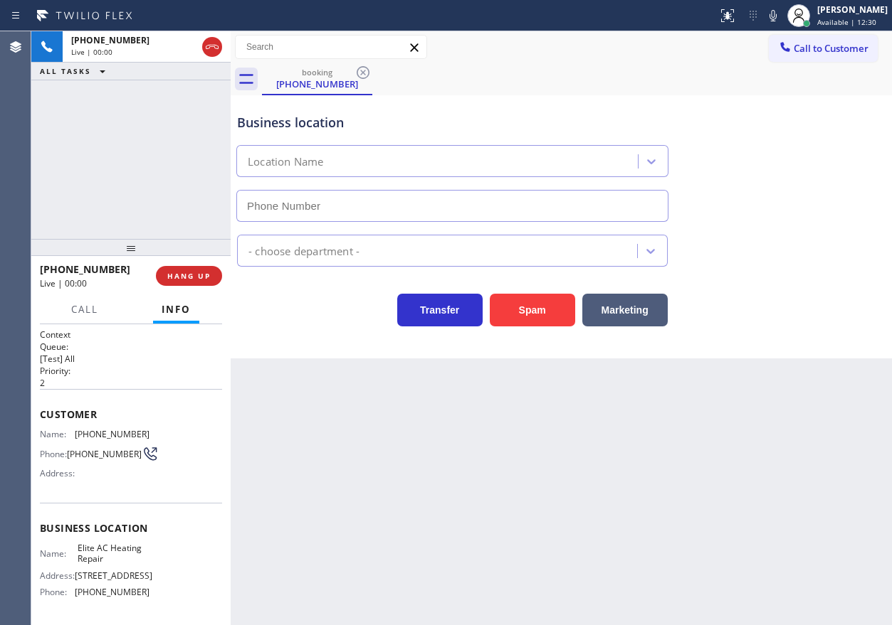
type input "(305) 239-8487"
click at [127, 554] on span "Elite AC Heating Repair" at bounding box center [113, 554] width 71 height 22
copy span "Elite AC Heating Repair"
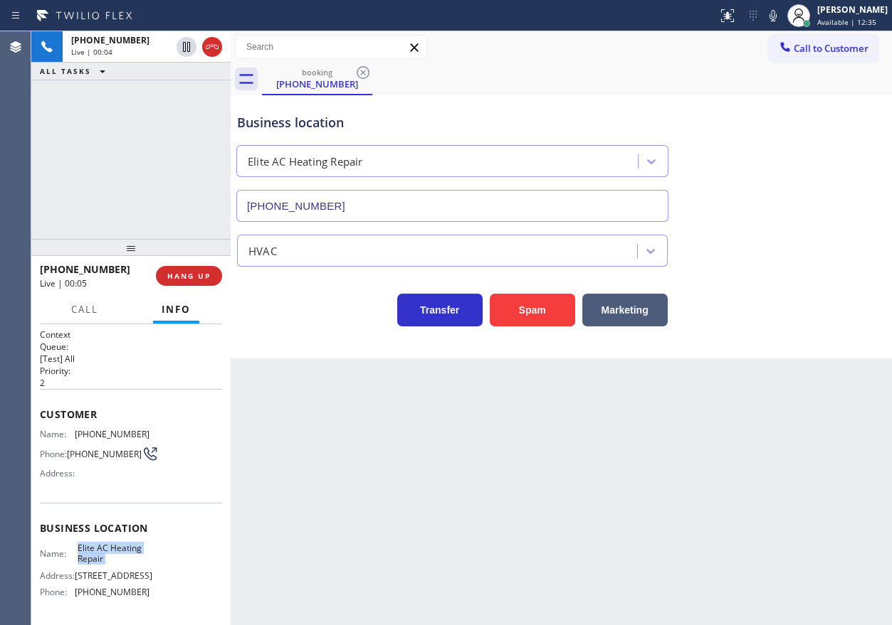
click at [374, 201] on input "(305) 239-8487" at bounding box center [452, 206] width 432 height 32
click at [818, 308] on div "Transfer Spam Marketing" at bounding box center [561, 304] width 654 height 46
click at [178, 282] on button "HANG UP" at bounding box center [189, 276] width 66 height 20
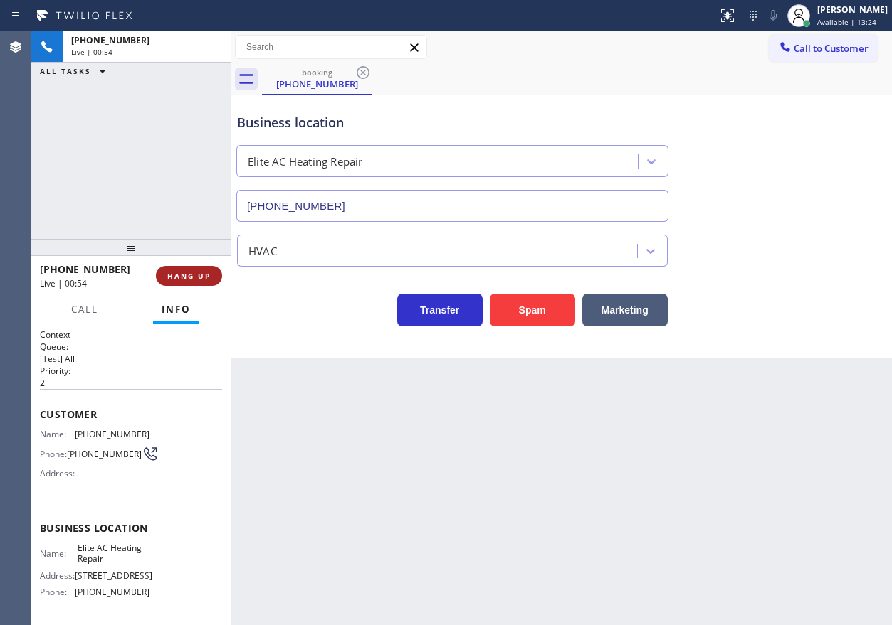
click at [179, 280] on span "HANG UP" at bounding box center [188, 276] width 43 height 10
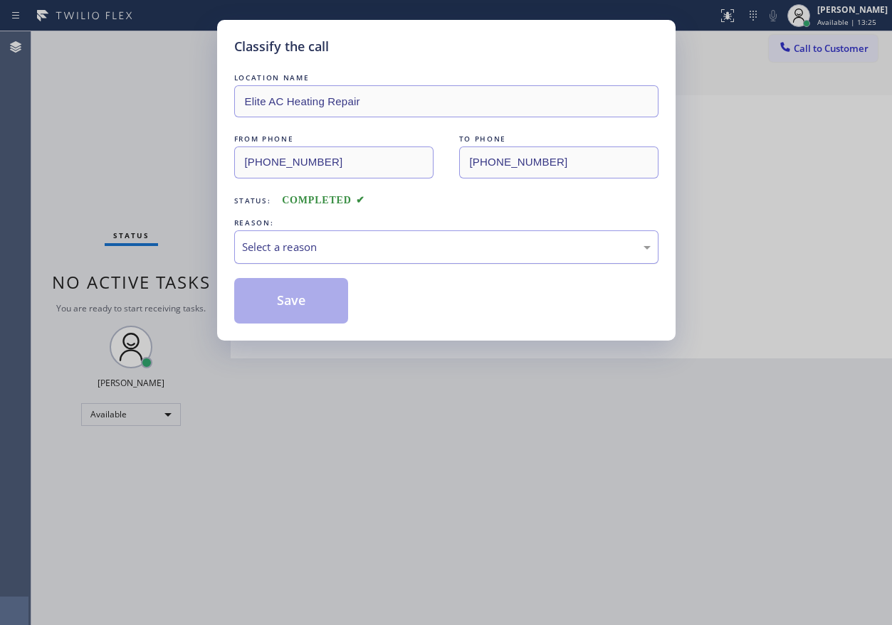
click at [288, 244] on div "Select a reason" at bounding box center [446, 247] width 408 height 16
click at [293, 296] on button "Save" at bounding box center [291, 301] width 115 height 46
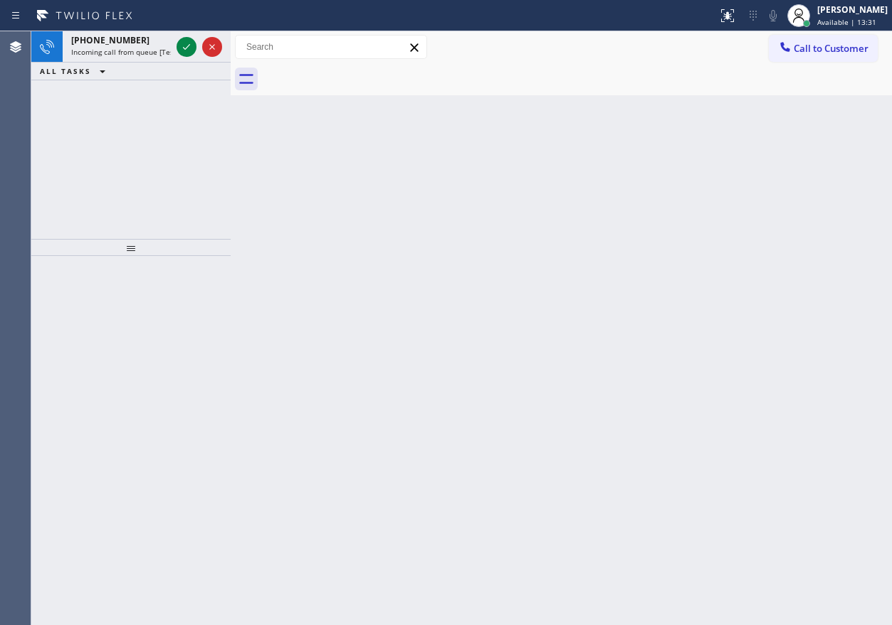
click at [722, 157] on div "Back to Dashboard Change Sender ID Customers Technicians Select a contact Outbo…" at bounding box center [561, 328] width 661 height 594
click at [178, 40] on icon at bounding box center [186, 46] width 17 height 17
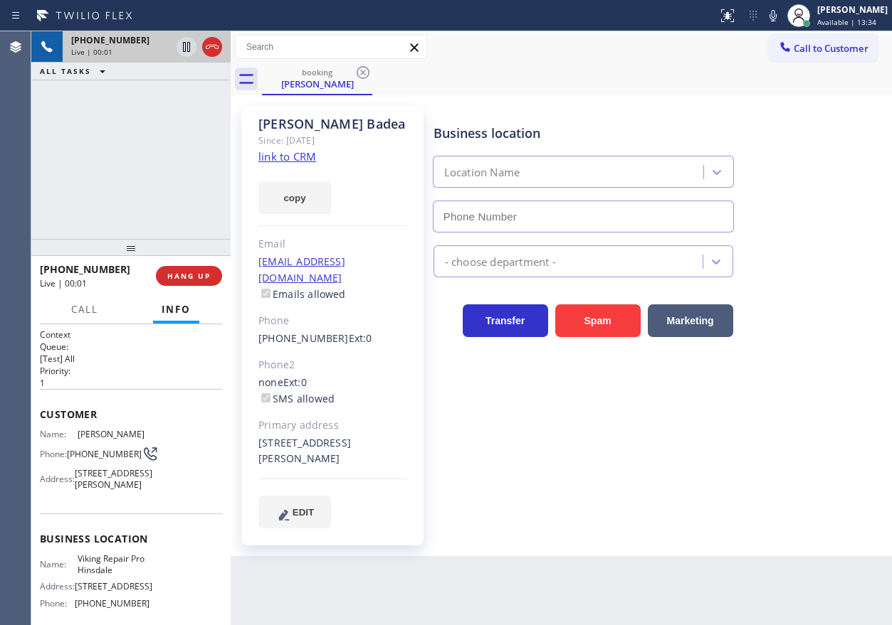
type input "(630) 523-0508"
click at [280, 161] on link "link to CRM" at bounding box center [287, 156] width 58 height 14
click at [99, 576] on span "Viking Repair Pro Hinsdale" at bounding box center [113, 565] width 71 height 22
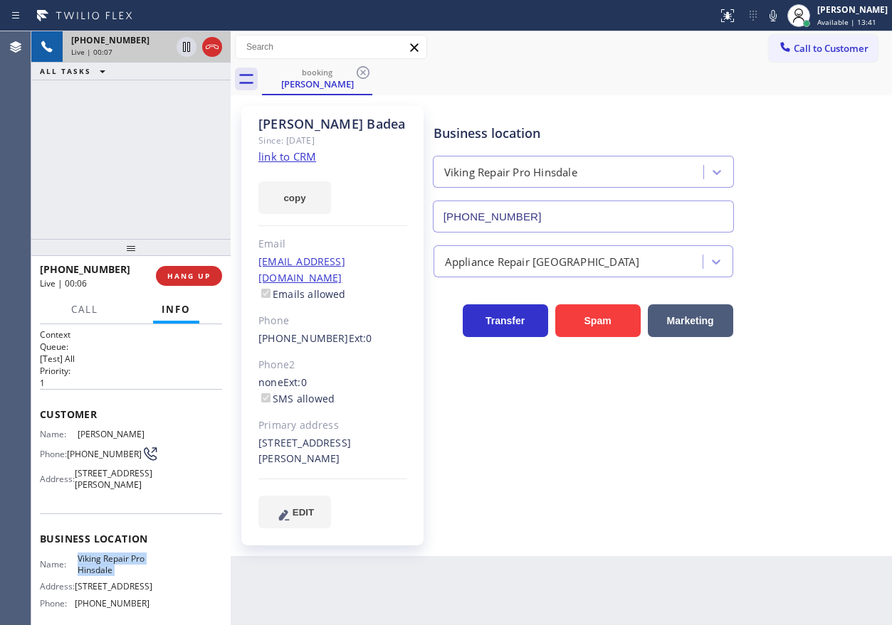
copy span "Viking Repair Pro Hinsdale"
click at [563, 219] on input "(630) 523-0508" at bounding box center [583, 217] width 301 height 32
click at [781, 14] on icon at bounding box center [772, 15] width 17 height 17
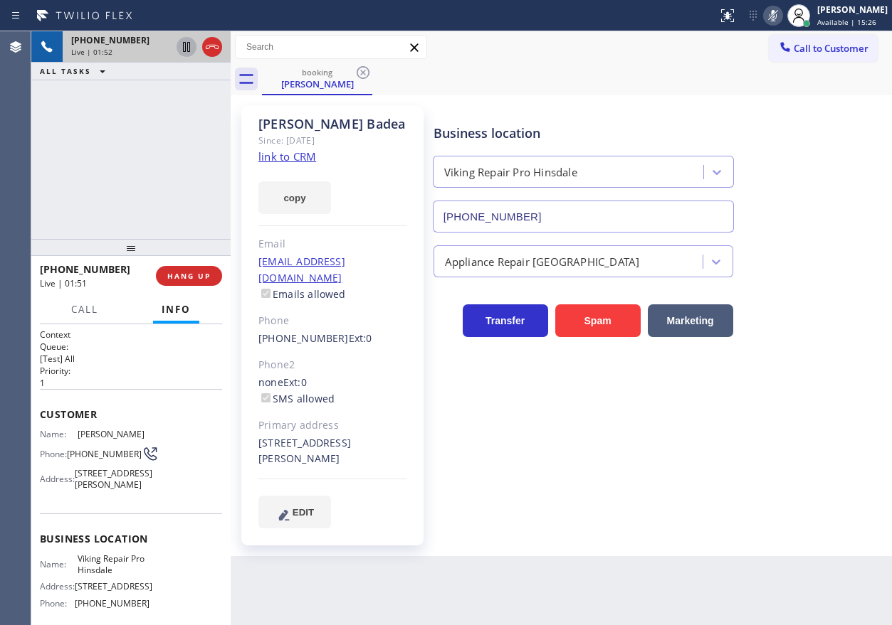
click at [188, 51] on icon at bounding box center [186, 47] width 7 height 10
click at [185, 42] on icon at bounding box center [186, 47] width 10 height 10
click at [781, 18] on icon at bounding box center [772, 15] width 17 height 17
click at [262, 375] on div "none Ext: 0 SMS allowed" at bounding box center [332, 391] width 149 height 33
click at [872, 126] on div "Business location Viking Repair Pro Hinsdale (630) 523-0508" at bounding box center [660, 168] width 458 height 129
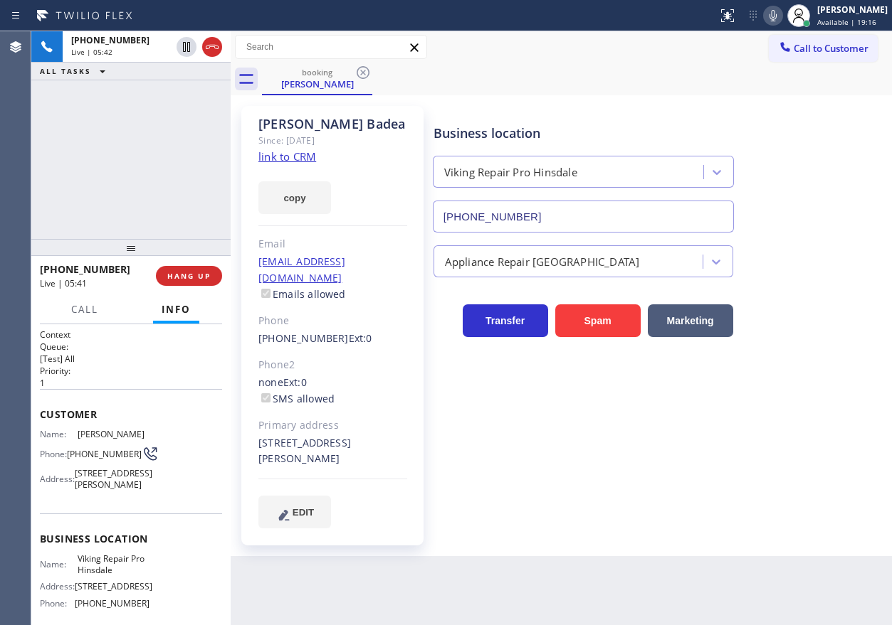
click at [781, 18] on icon at bounding box center [772, 15] width 17 height 17
click at [778, 18] on rect at bounding box center [773, 14] width 10 height 10
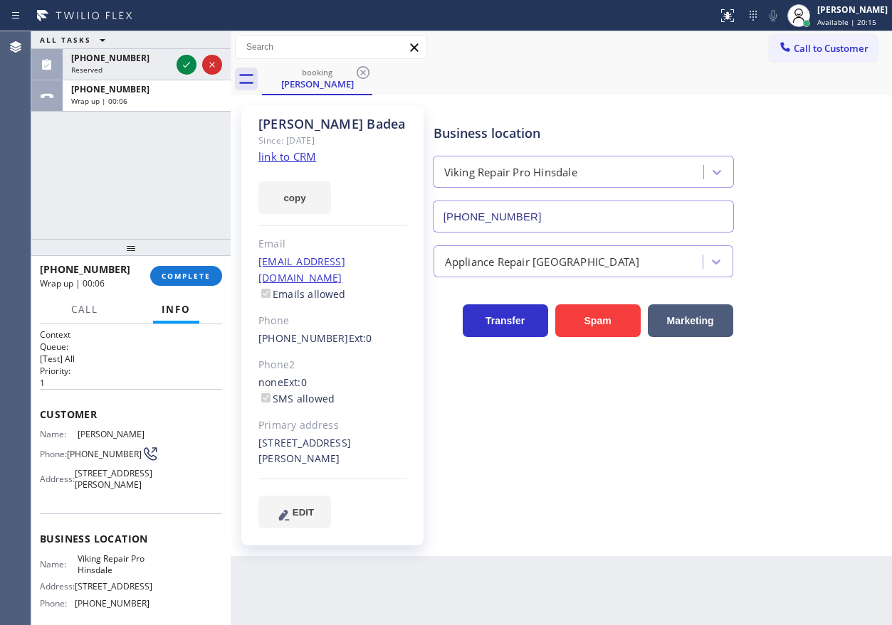
click at [729, 524] on div "Business location Viking Repair Pro Hinsdale (630) 523-0508 Appliance Repair Hi…" at bounding box center [660, 331] width 458 height 443
click at [186, 270] on button "COMPLETE" at bounding box center [186, 276] width 72 height 20
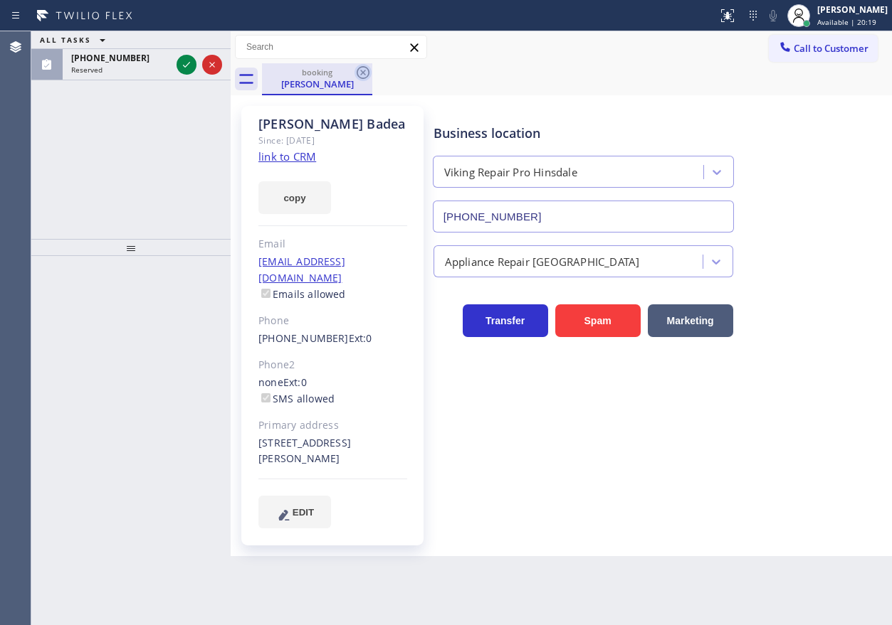
click at [361, 67] on icon at bounding box center [362, 72] width 13 height 13
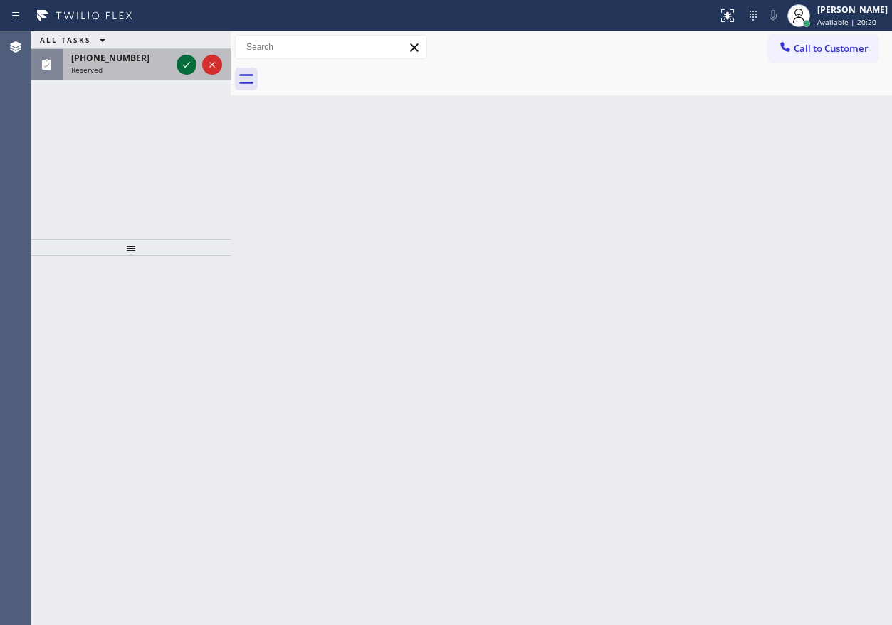
click at [182, 65] on icon at bounding box center [186, 64] width 17 height 17
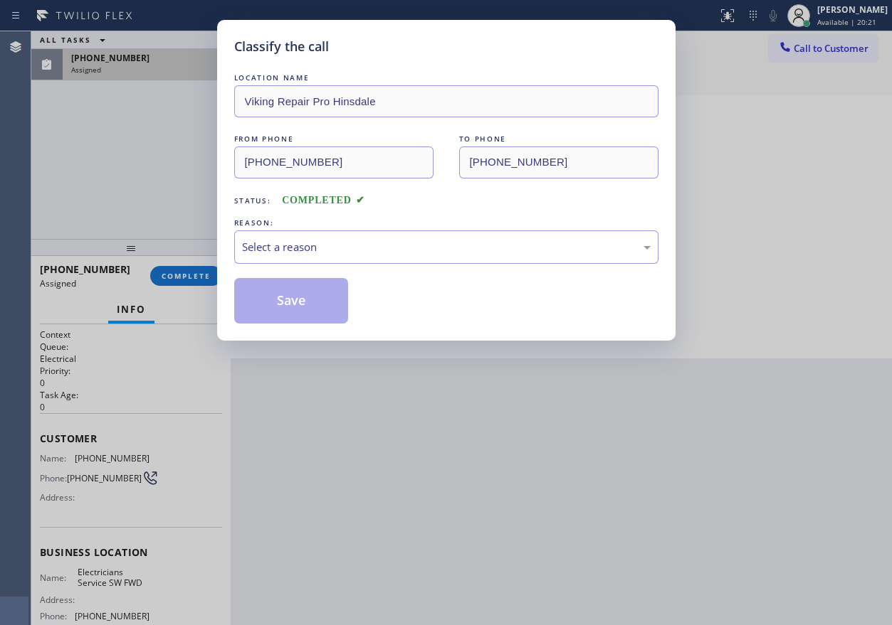
type input "[PHONE_NUMBER]"
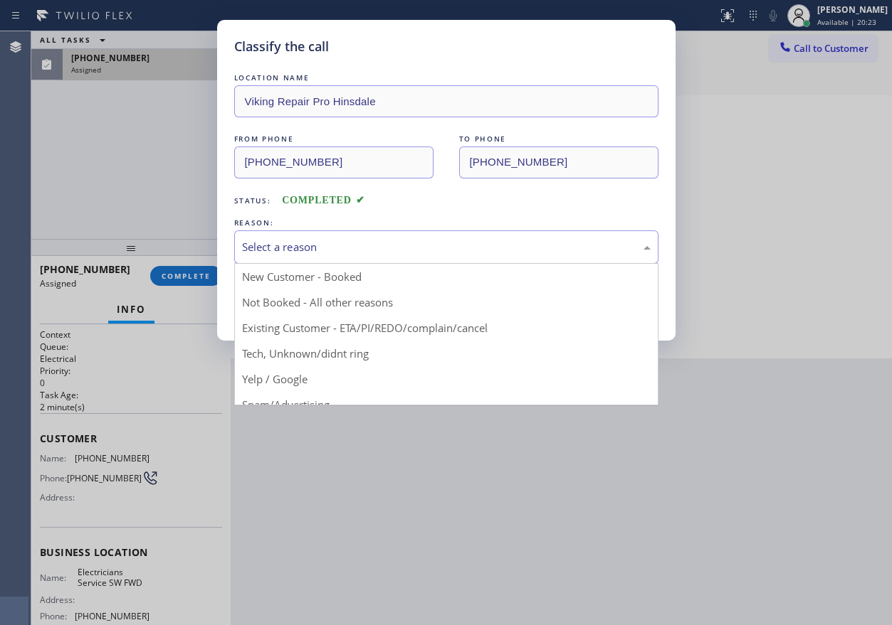
click at [339, 239] on div "Select a reason" at bounding box center [446, 247] width 408 height 16
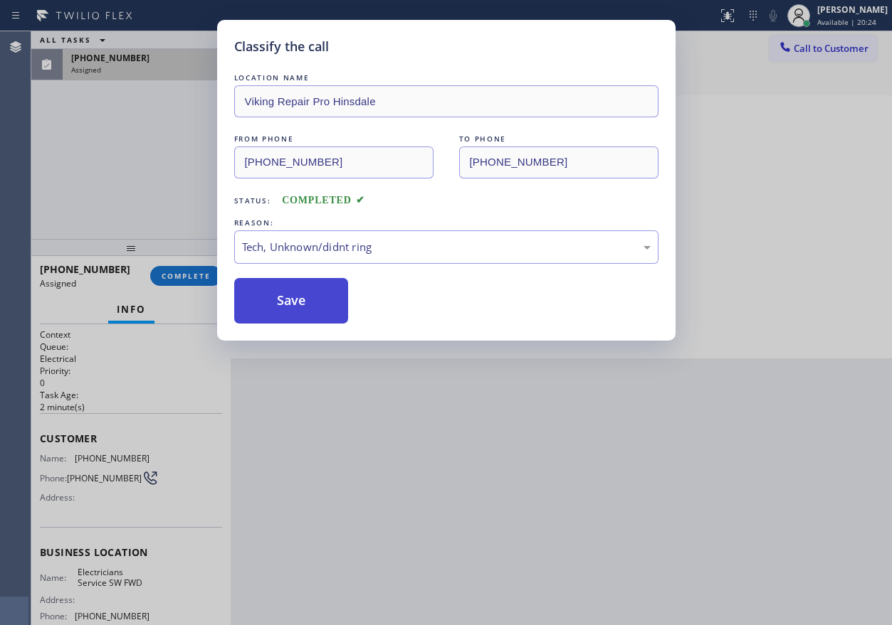
click at [289, 281] on button "Save" at bounding box center [291, 301] width 115 height 46
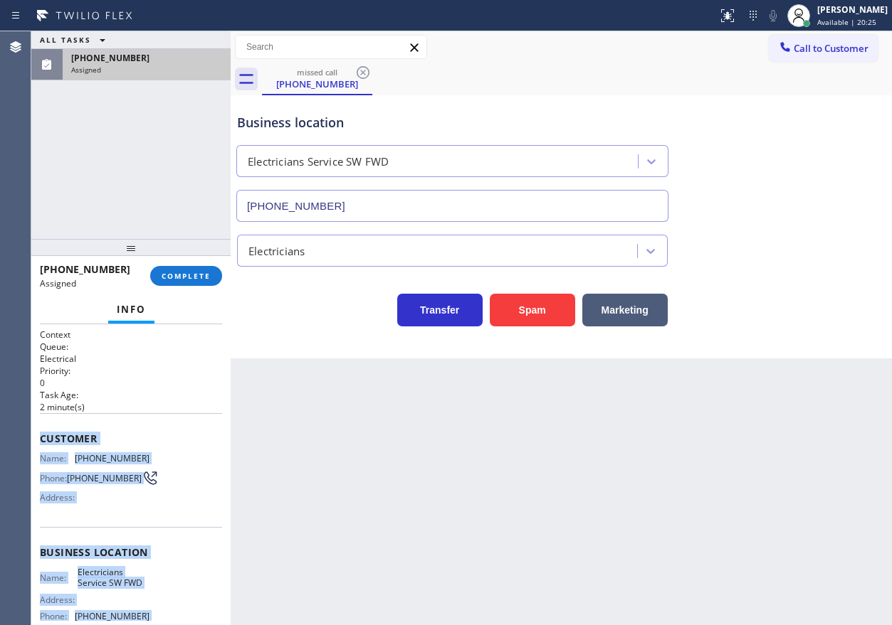
scroll to position [137, 0]
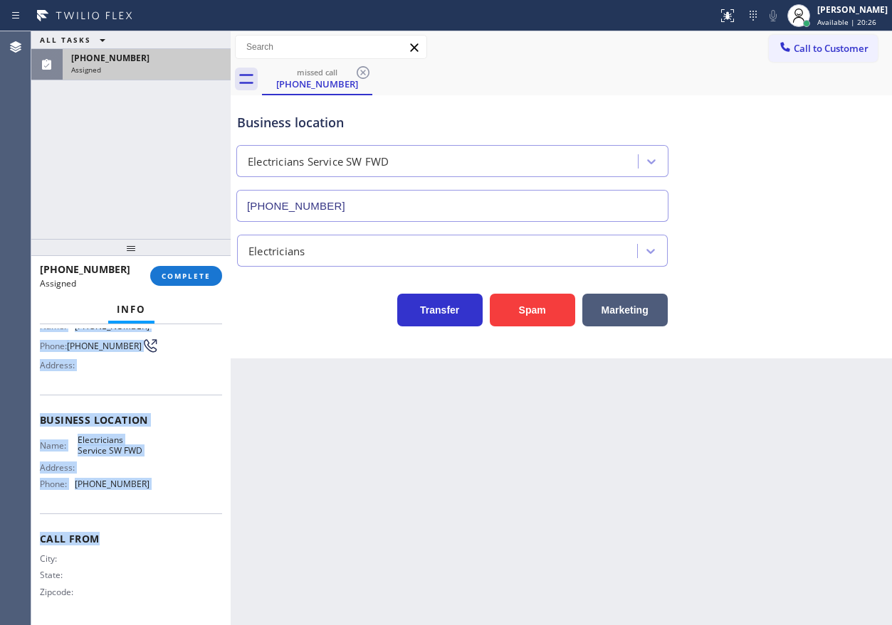
drag, startPoint x: 165, startPoint y: 546, endPoint x: 188, endPoint y: 329, distance: 217.5
click at [189, 514] on div "Context Queue: Electrical Priority: 0 Task Age: 2 minute(s) Customer Name: (640…" at bounding box center [131, 408] width 182 height 425
copy div "Customer Name: (640) 200-6553 Phone: (640) 200-6553 Address: Business location …"
click at [191, 283] on button "COMPLETE" at bounding box center [186, 276] width 72 height 20
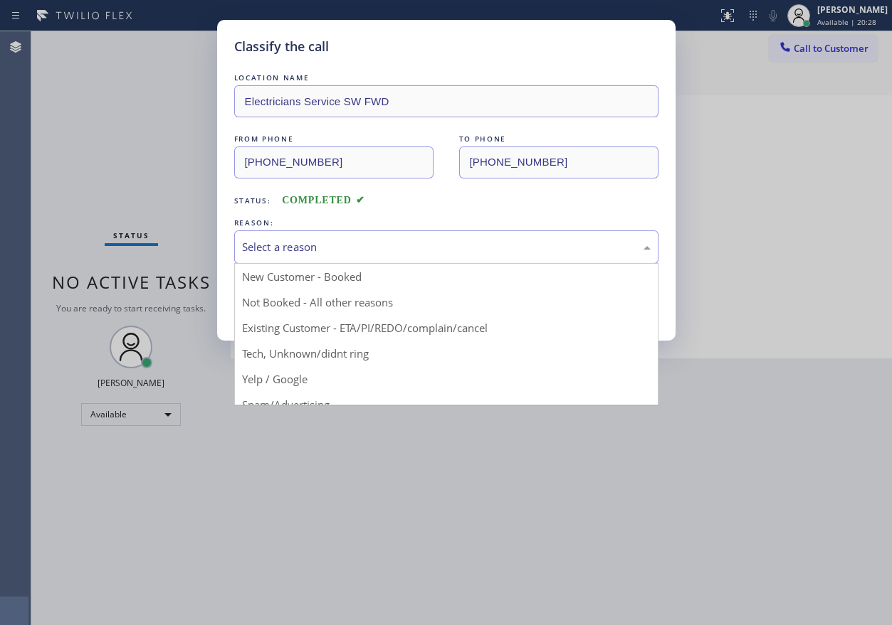
click at [290, 239] on div "Select a reason" at bounding box center [446, 247] width 408 height 16
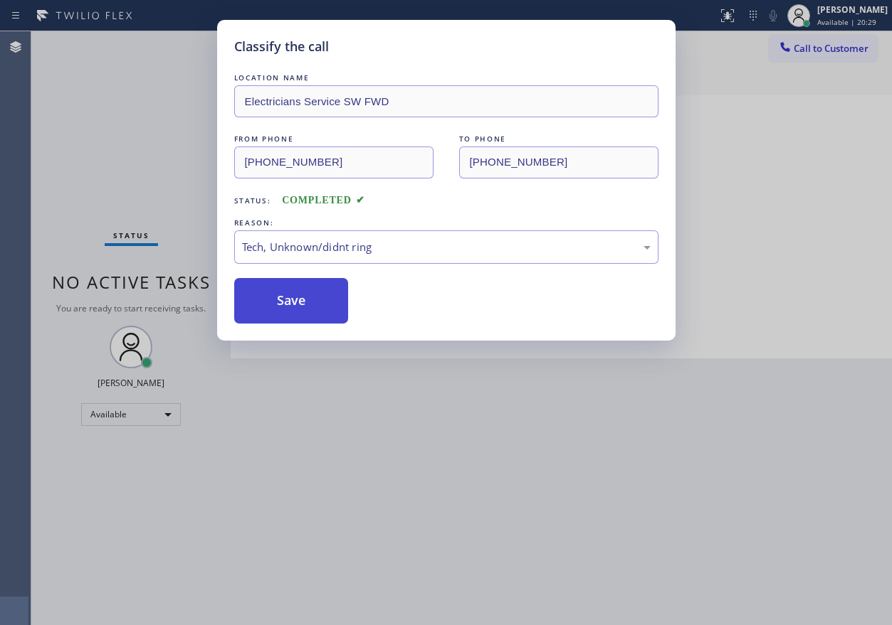
click at [307, 300] on button "Save" at bounding box center [291, 301] width 115 height 46
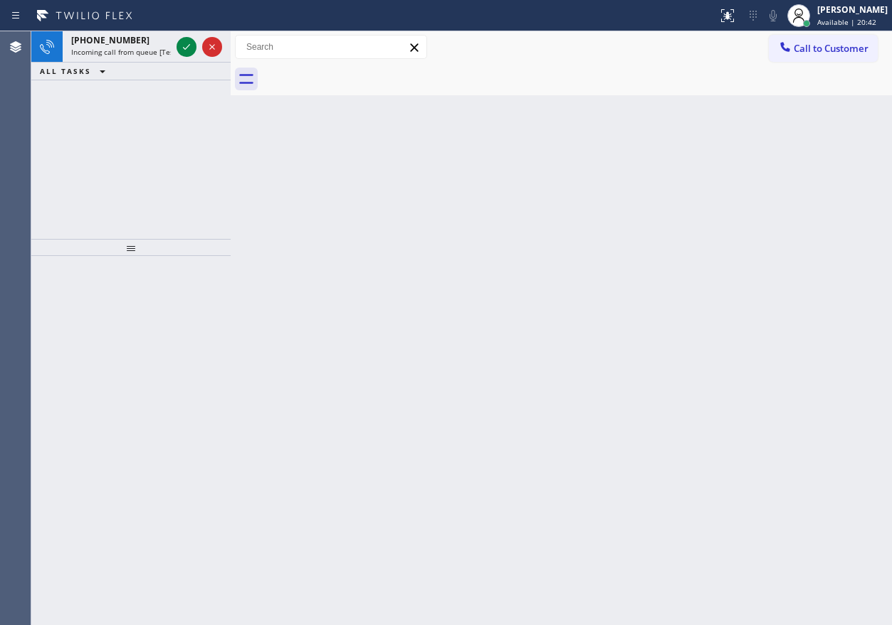
click at [736, 209] on div "Back to Dashboard Change Sender ID Customers Technicians Select a contact Outbo…" at bounding box center [561, 328] width 661 height 594
click at [183, 44] on icon at bounding box center [186, 46] width 17 height 17
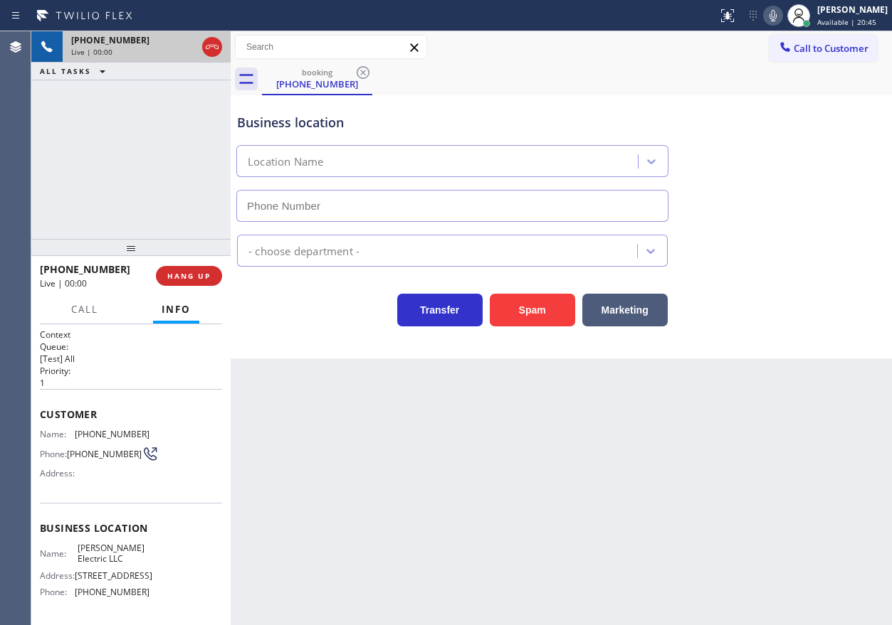
type input "(848) 331-2769"
click at [553, 310] on button "Spam" at bounding box center [532, 310] width 85 height 33
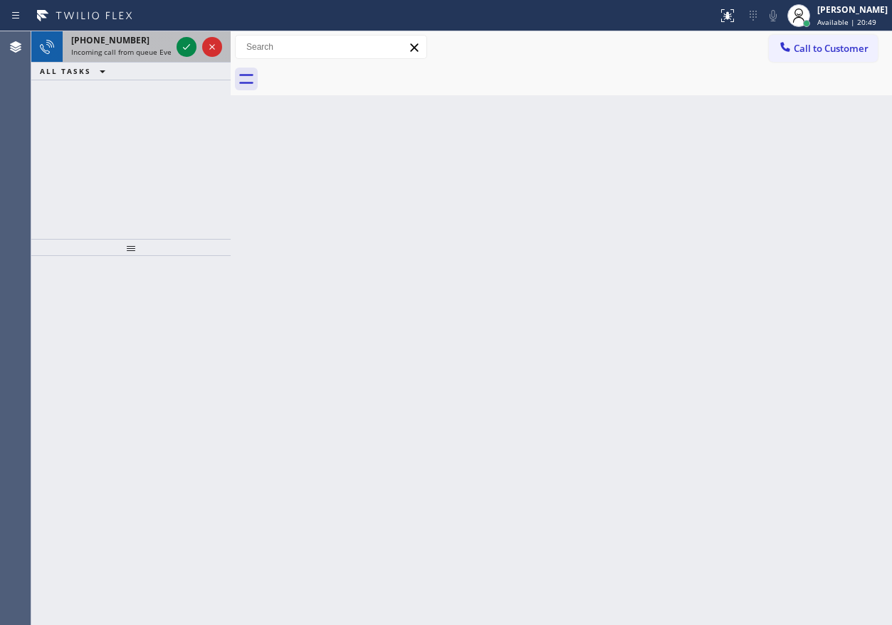
click at [122, 48] on span "Incoming call from queue Everybody" at bounding box center [132, 52] width 123 height 10
click at [133, 48] on span "Incoming call from queue [Test] All" at bounding box center [130, 52] width 118 height 10
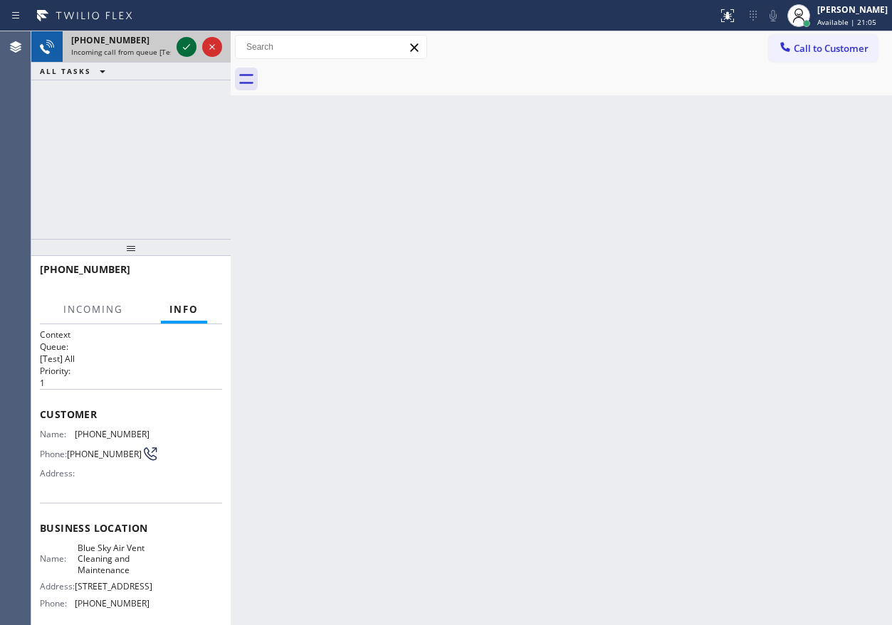
click at [190, 47] on icon at bounding box center [186, 46] width 17 height 17
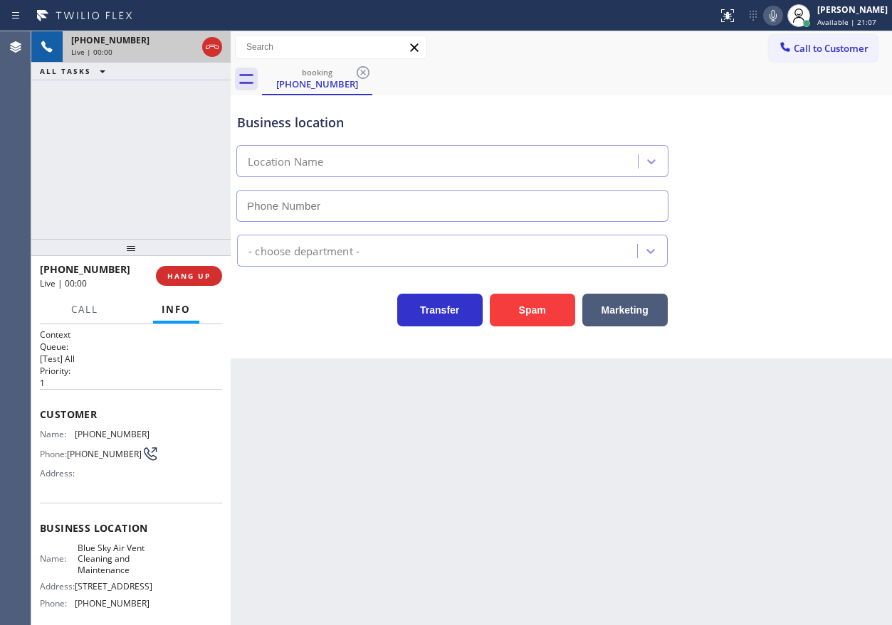
type input "(657) 214-7575"
click at [200, 273] on span "HANG UP" at bounding box center [188, 276] width 43 height 10
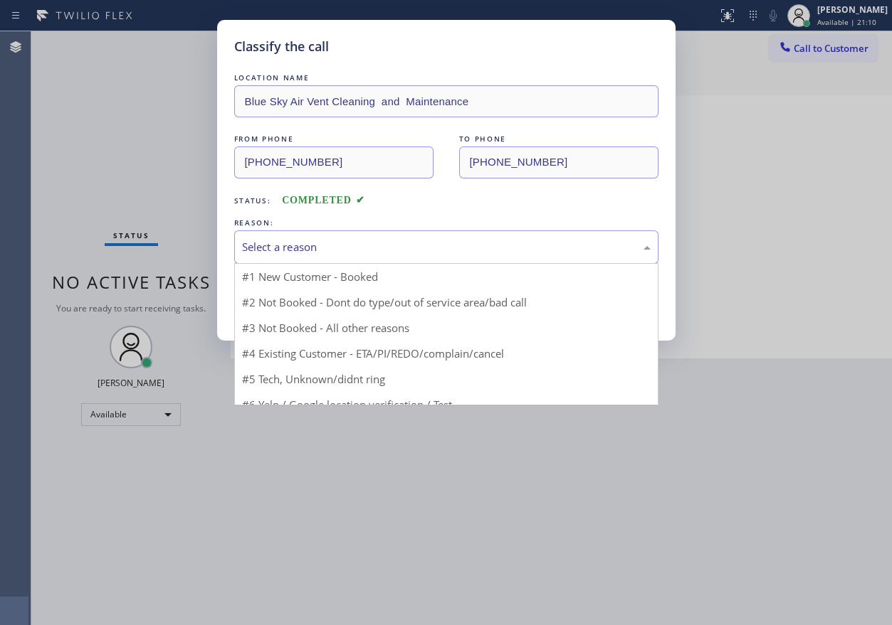
click at [379, 255] on div "Select a reason" at bounding box center [446, 247] width 408 height 16
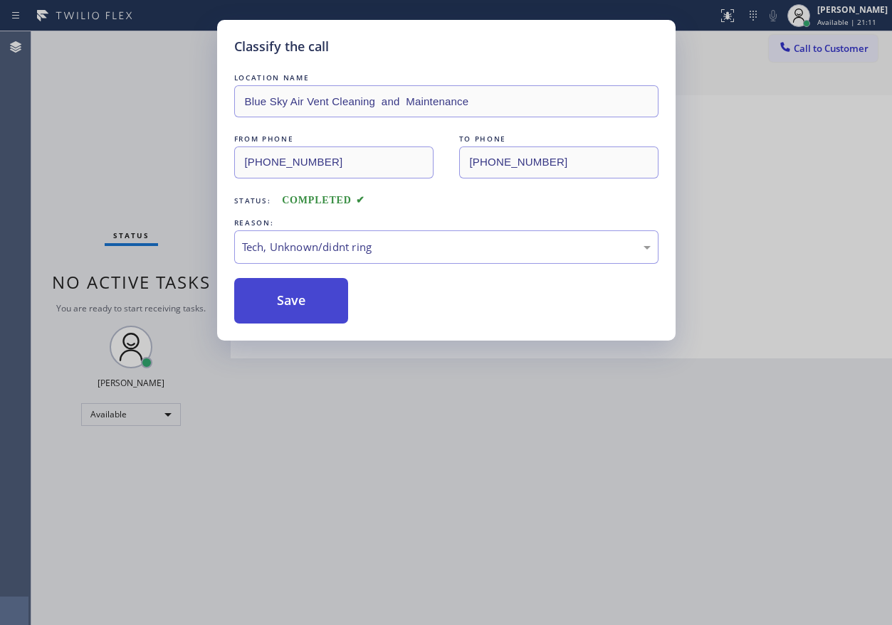
click at [280, 301] on button "Save" at bounding box center [291, 301] width 115 height 46
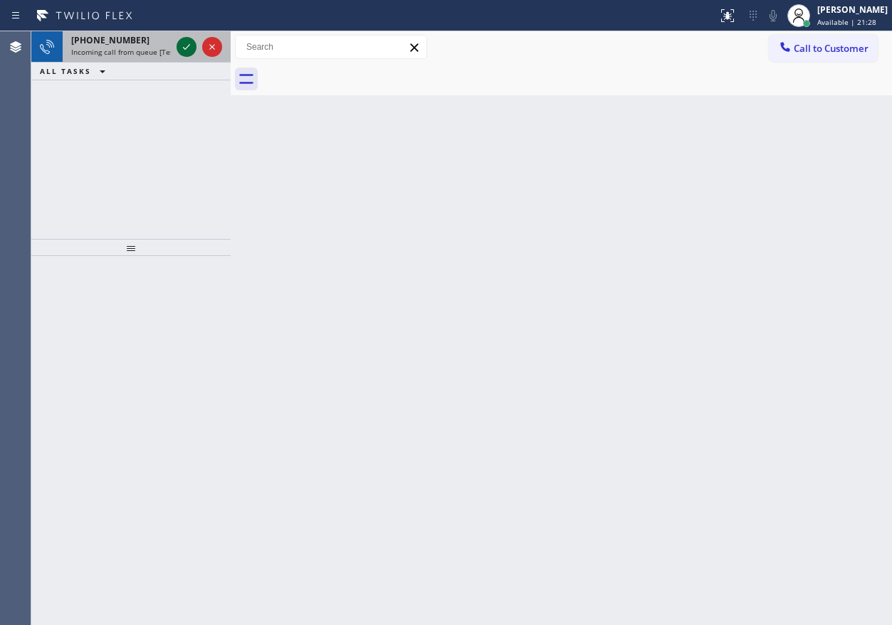
click at [186, 48] on icon at bounding box center [186, 47] width 7 height 6
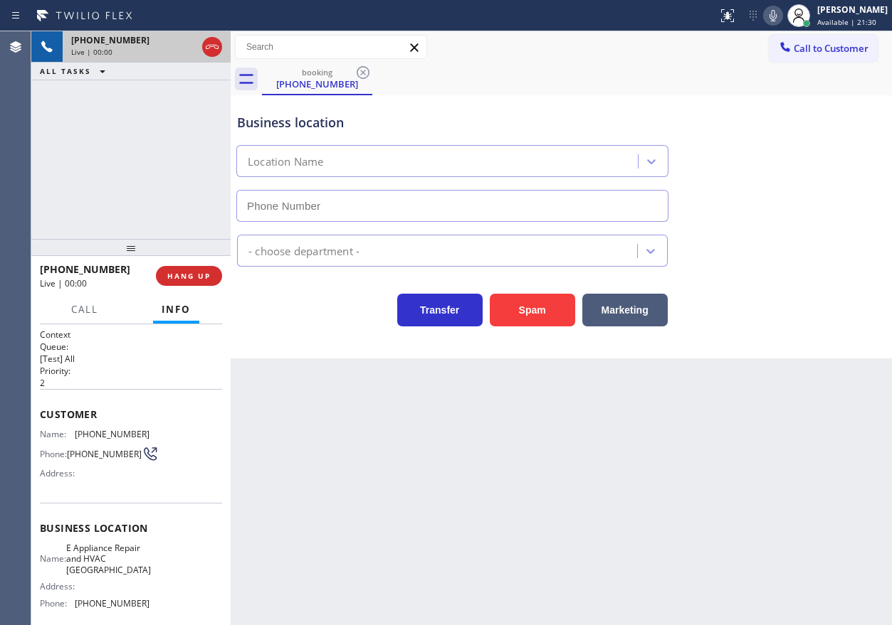
type input "(720) 776-5696"
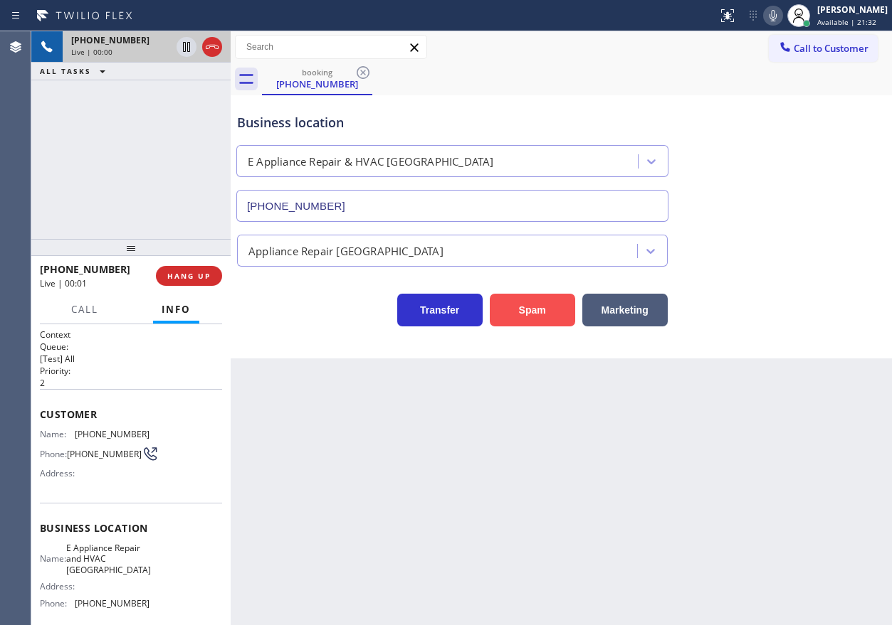
click at [543, 322] on button "Spam" at bounding box center [532, 310] width 85 height 33
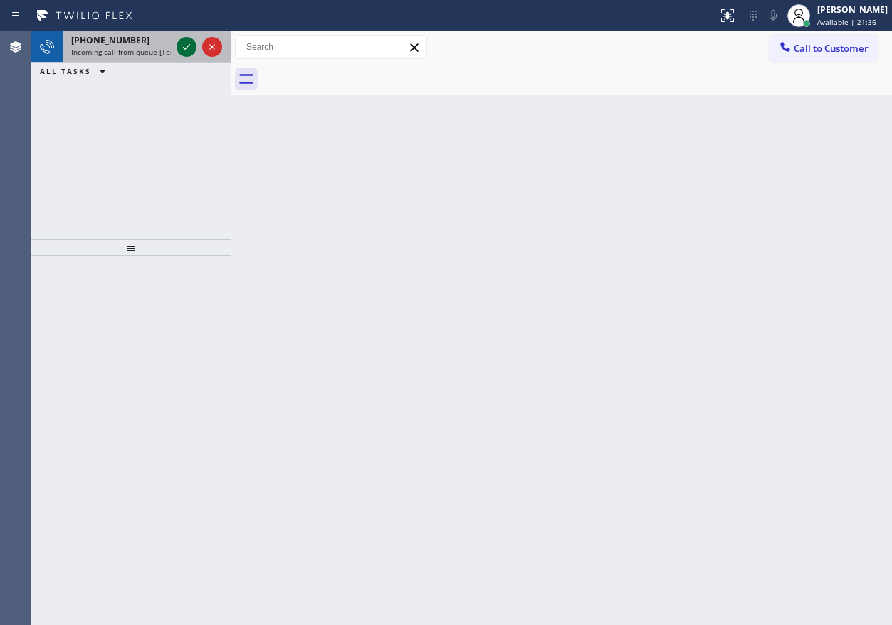
click at [189, 46] on icon at bounding box center [186, 46] width 17 height 17
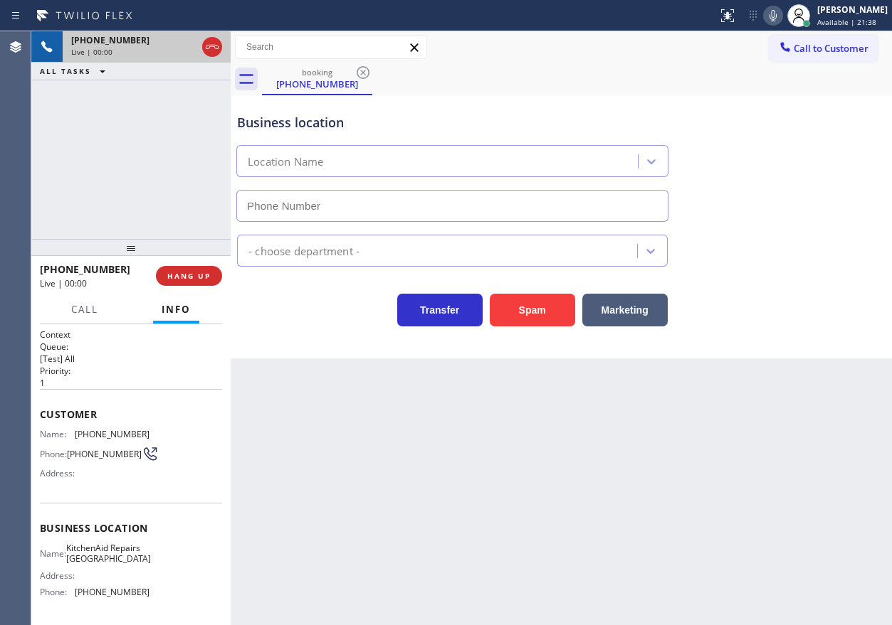
type input "(267) 656-7354"
click at [125, 565] on span "KitchenAid Repairs Philadelphia" at bounding box center [108, 554] width 85 height 22
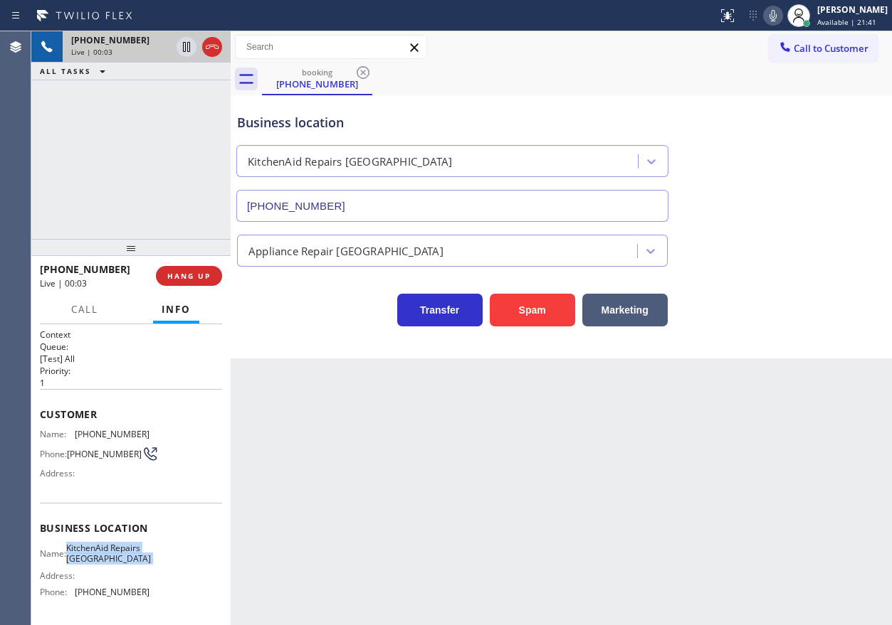
click at [125, 565] on span "KitchenAid Repairs Philadelphia" at bounding box center [108, 554] width 85 height 22
copy span "KitchenAid Repairs Philadelphia"
click at [440, 220] on input "(267) 656-7354" at bounding box center [452, 206] width 432 height 32
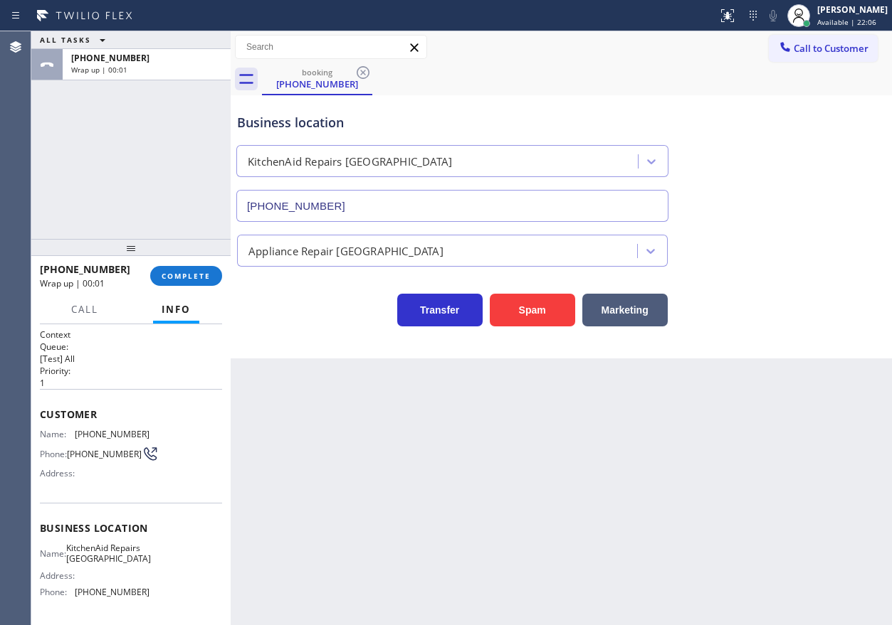
click at [809, 373] on div "Back to Dashboard Change Sender ID Customers Technicians Select a contact Outbo…" at bounding box center [561, 328] width 661 height 594
click at [191, 282] on button "COMPLETE" at bounding box center [186, 276] width 72 height 20
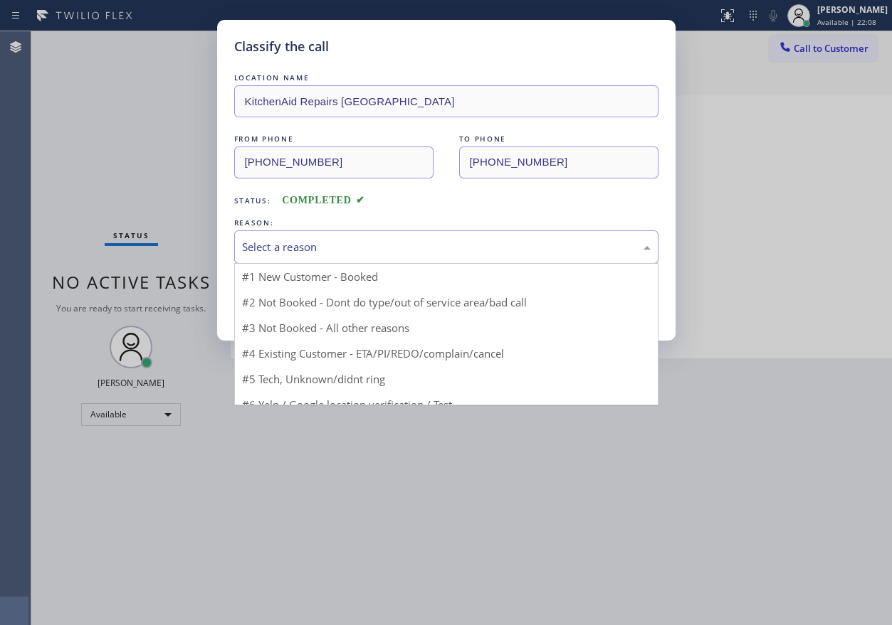
click at [296, 245] on div "Select a reason" at bounding box center [446, 247] width 408 height 16
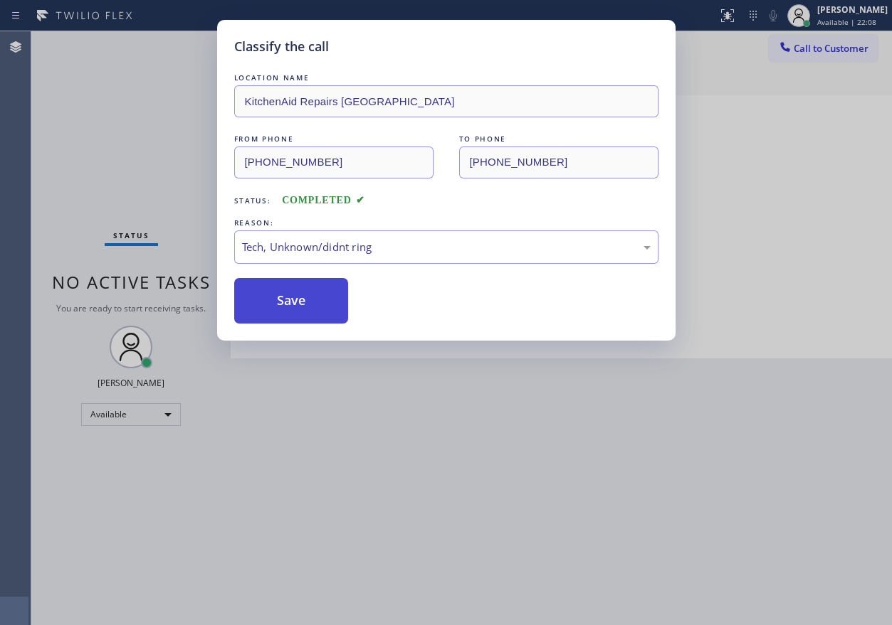
click at [285, 301] on button "Save" at bounding box center [291, 301] width 115 height 46
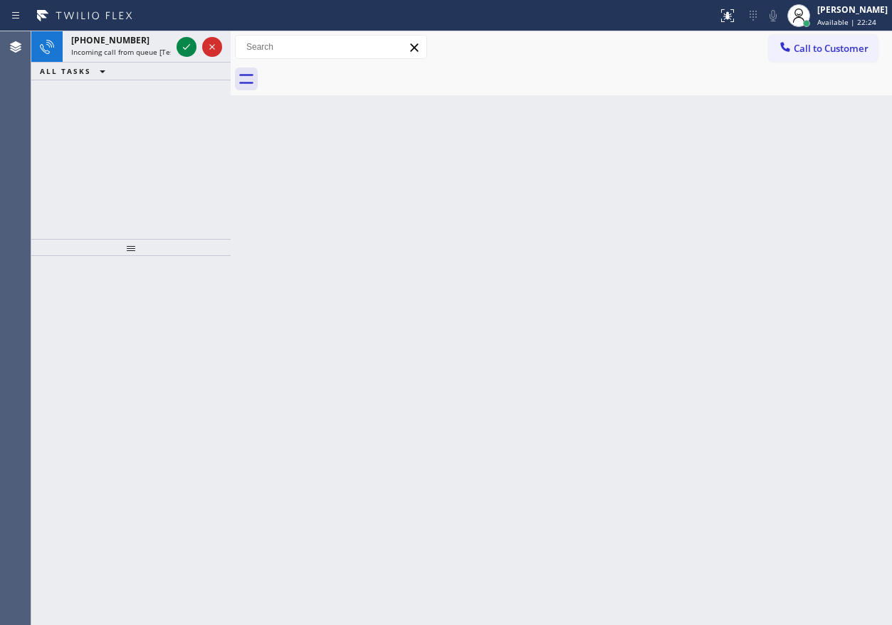
click at [788, 126] on div "Back to Dashboard Change Sender ID Customers Technicians Select a contact Outbo…" at bounding box center [561, 328] width 661 height 594
click at [177, 50] on div at bounding box center [186, 46] width 20 height 17
click at [180, 49] on icon at bounding box center [186, 46] width 17 height 17
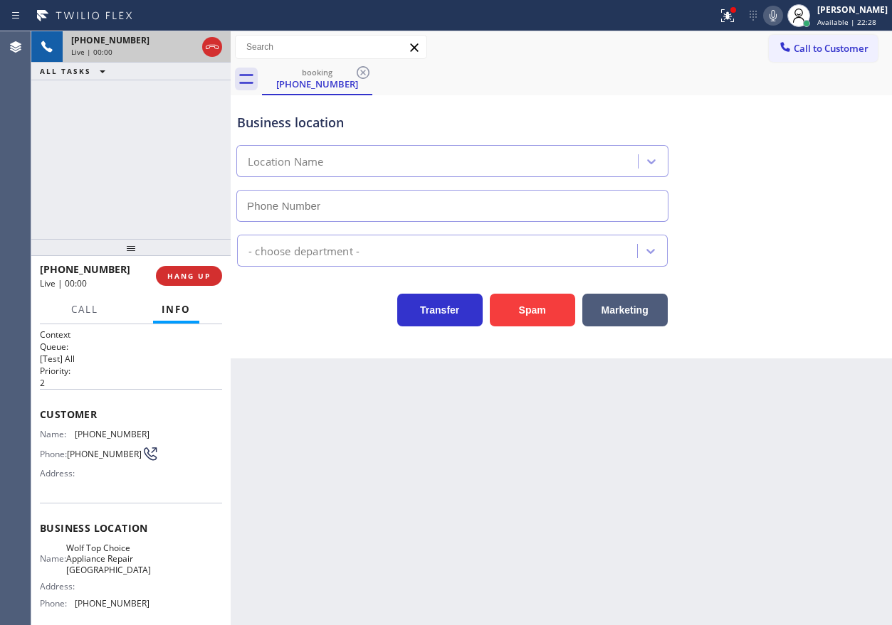
type input "(971) 287-7161"
click at [139, 565] on span "Wolf Top Choice Appliance Repair Laurelhurst" at bounding box center [108, 559] width 85 height 33
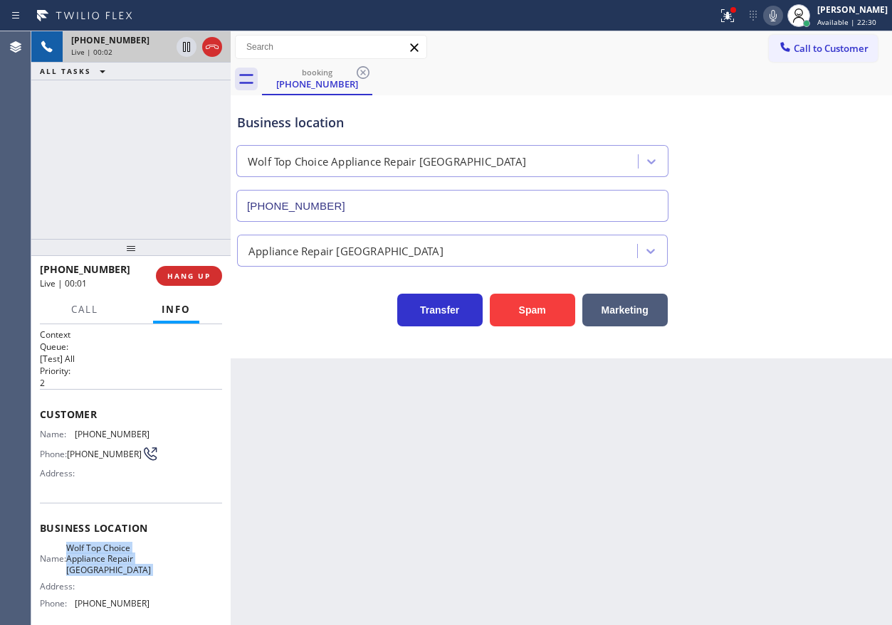
click at [139, 565] on span "Wolf Top Choice Appliance Repair Laurelhurst" at bounding box center [108, 559] width 85 height 33
copy span "Wolf Top Choice Appliance Repair Laurelhurst"
click at [435, 213] on input "(971) 287-7161" at bounding box center [452, 206] width 432 height 32
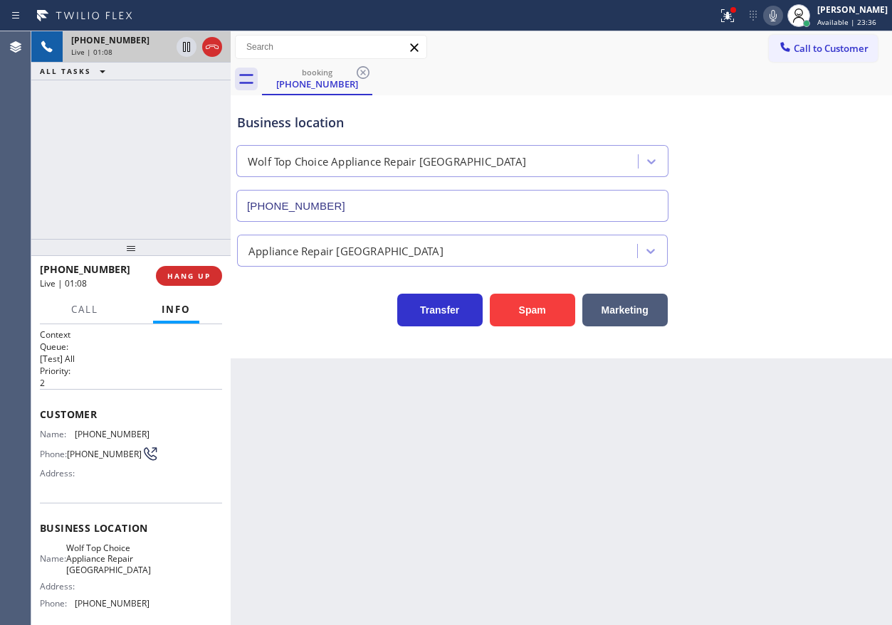
click at [106, 430] on span "(503) 750-9266" at bounding box center [112, 434] width 75 height 11
copy span "(503) 750-9266"
click at [781, 21] on icon at bounding box center [772, 15] width 17 height 17
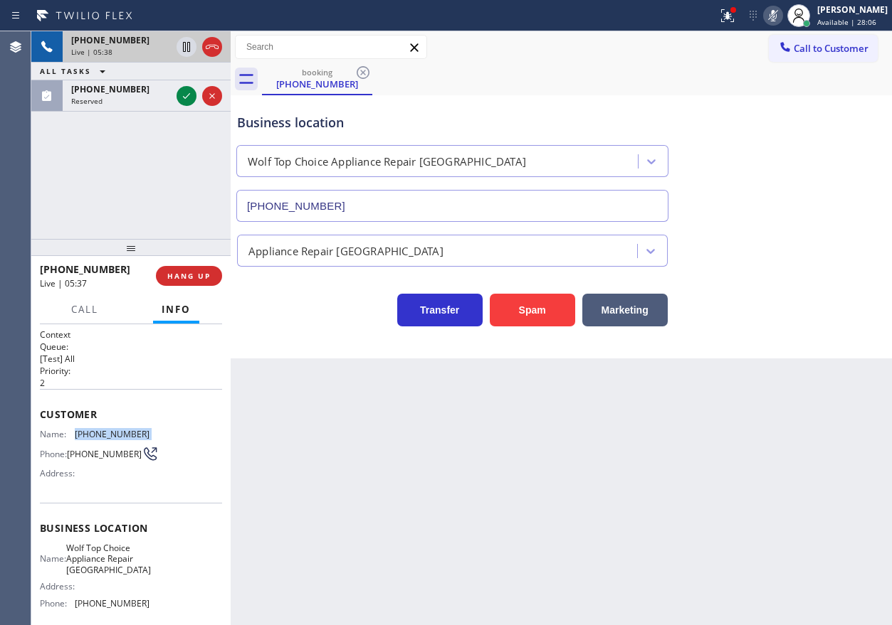
click at [781, 19] on icon at bounding box center [772, 15] width 17 height 17
click at [182, 96] on icon at bounding box center [186, 96] width 17 height 17
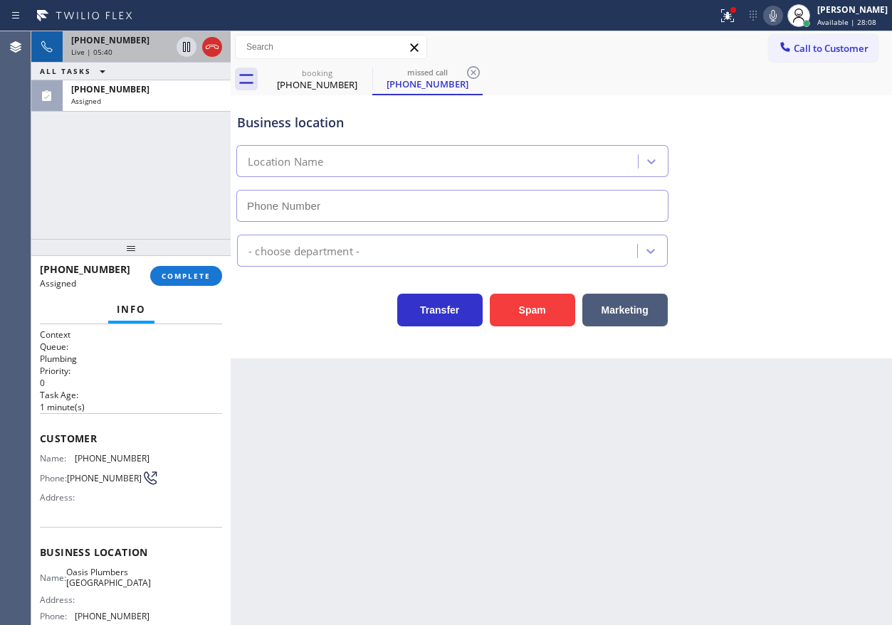
click at [62, 472] on div "Phone: (310) 994-4195" at bounding box center [95, 478] width 110 height 17
type input "(949) 635-7337"
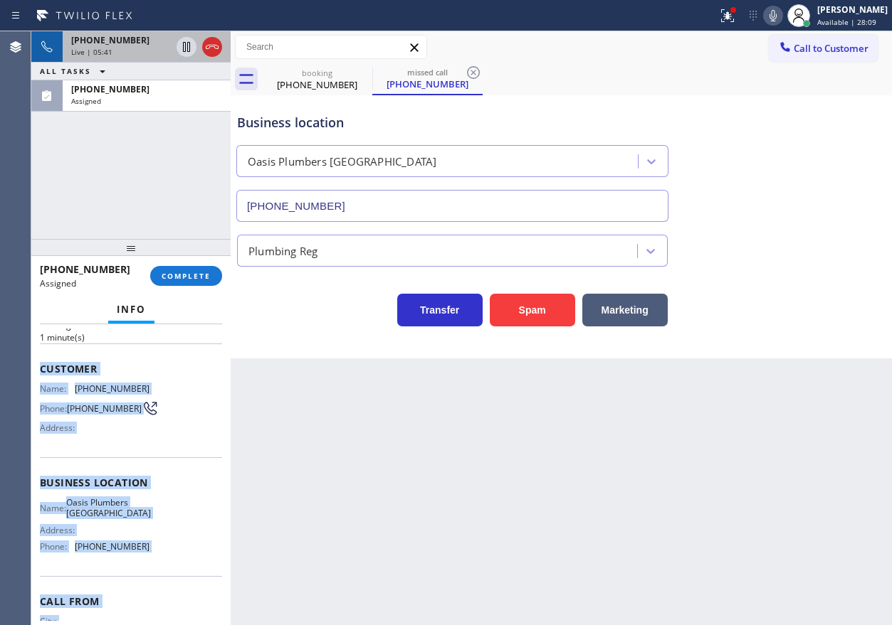
scroll to position [137, 0]
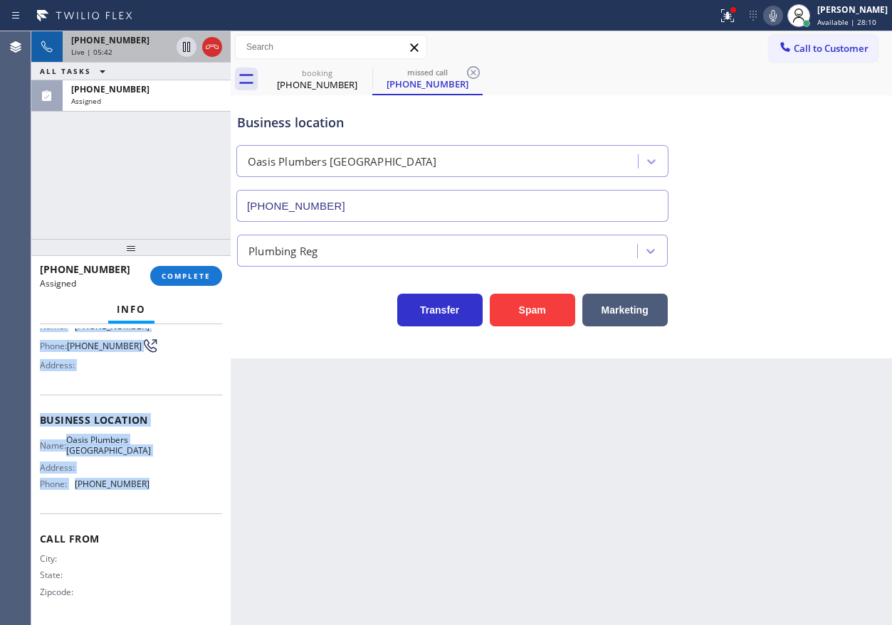
drag, startPoint x: 39, startPoint y: 435, endPoint x: 164, endPoint y: 487, distance: 134.9
click at [164, 487] on div "Context Queue: Plumbing Priority: 0 Task Age: 1 minute(s) Customer Name: (310) …" at bounding box center [130, 474] width 199 height 301
copy div "Customer Name: (310) 994-4195 Phone: (310) 994-4195 Address: Business location …"
click at [205, 280] on span "COMPLETE" at bounding box center [186, 276] width 49 height 10
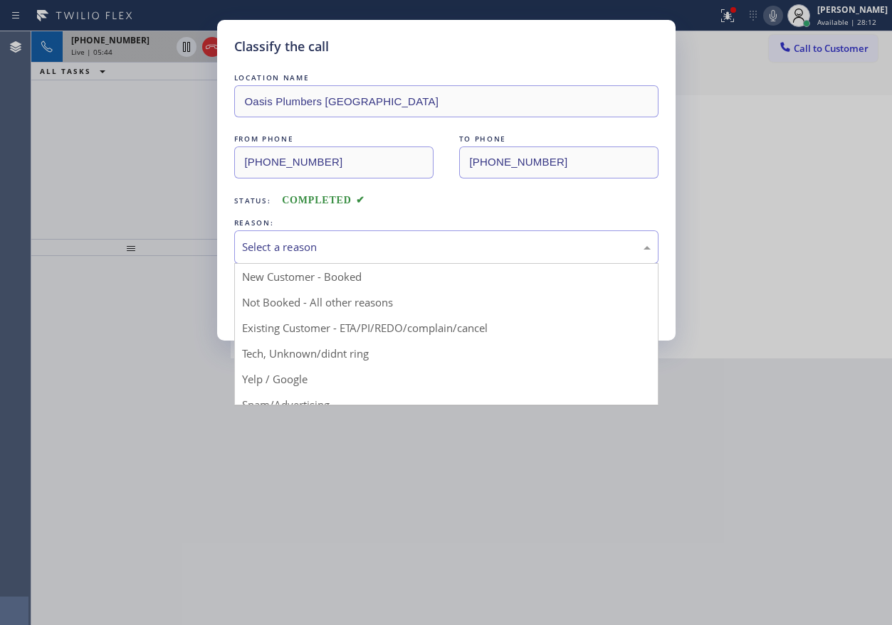
click at [375, 248] on div "Select a reason" at bounding box center [446, 247] width 408 height 16
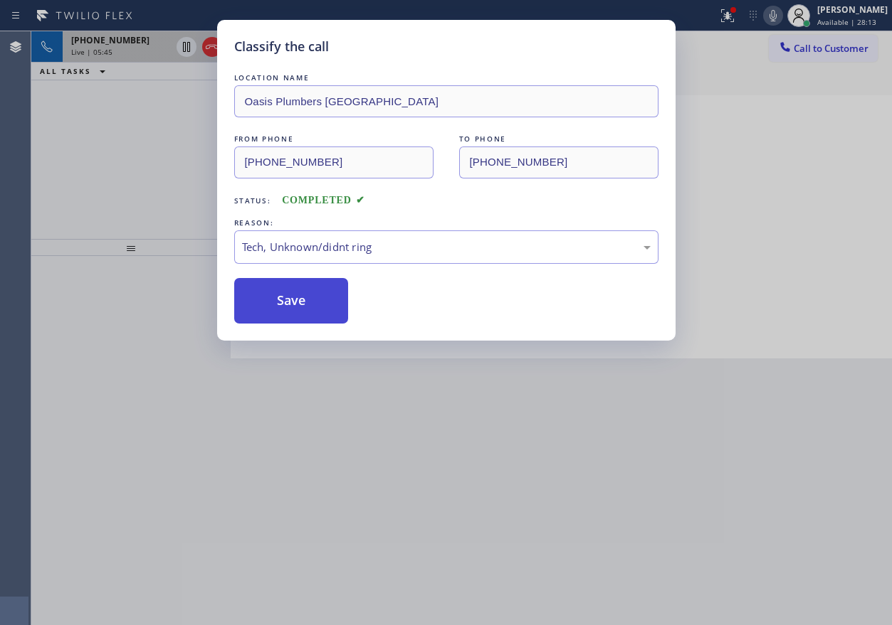
click at [316, 315] on button "Save" at bounding box center [291, 301] width 115 height 46
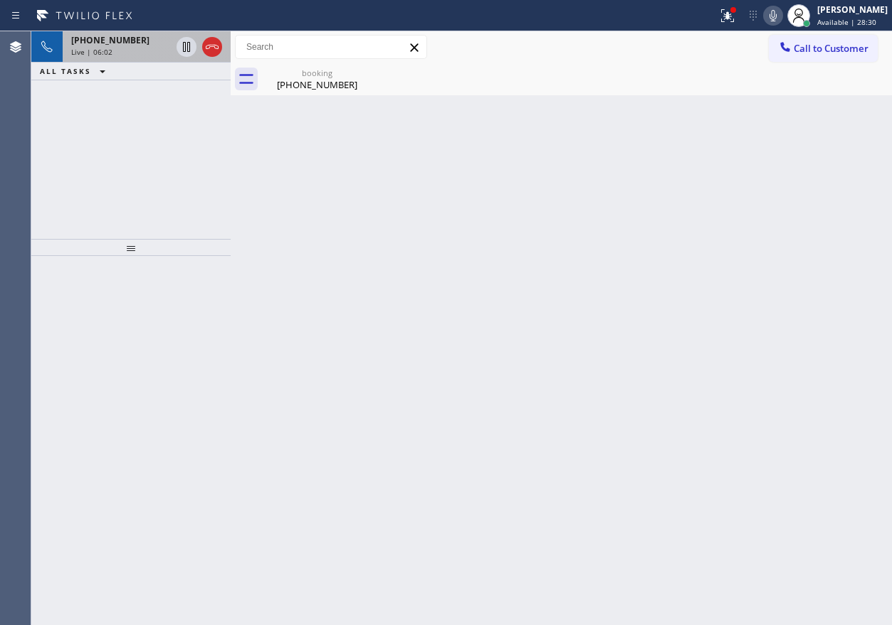
click at [299, 96] on div "Back to Dashboard Change Sender ID Customers Technicians Select a contact Outbo…" at bounding box center [561, 328] width 661 height 594
click at [312, 81] on div "(503) 750-9266" at bounding box center [316, 84] width 107 height 13
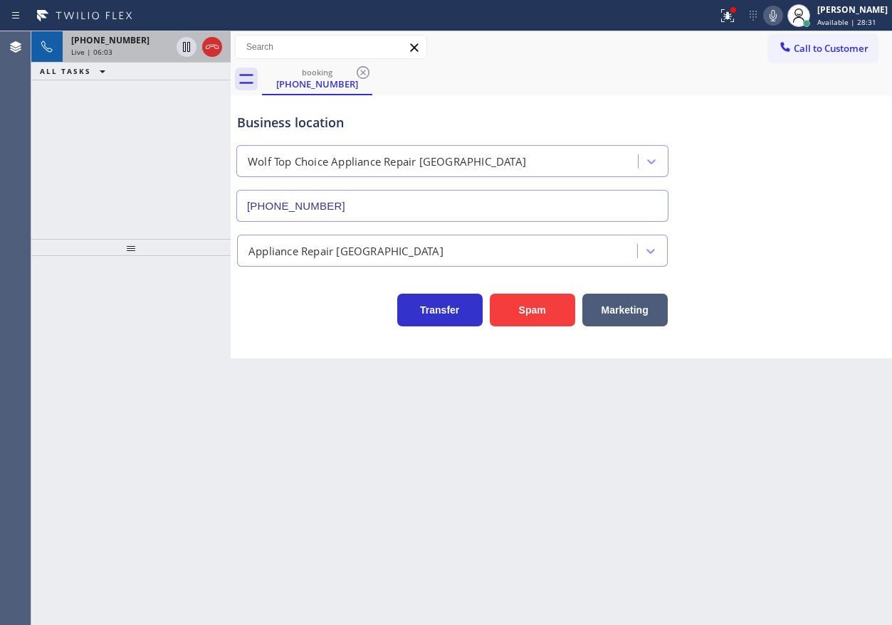
click at [91, 42] on span "+15037509266" at bounding box center [110, 40] width 78 height 12
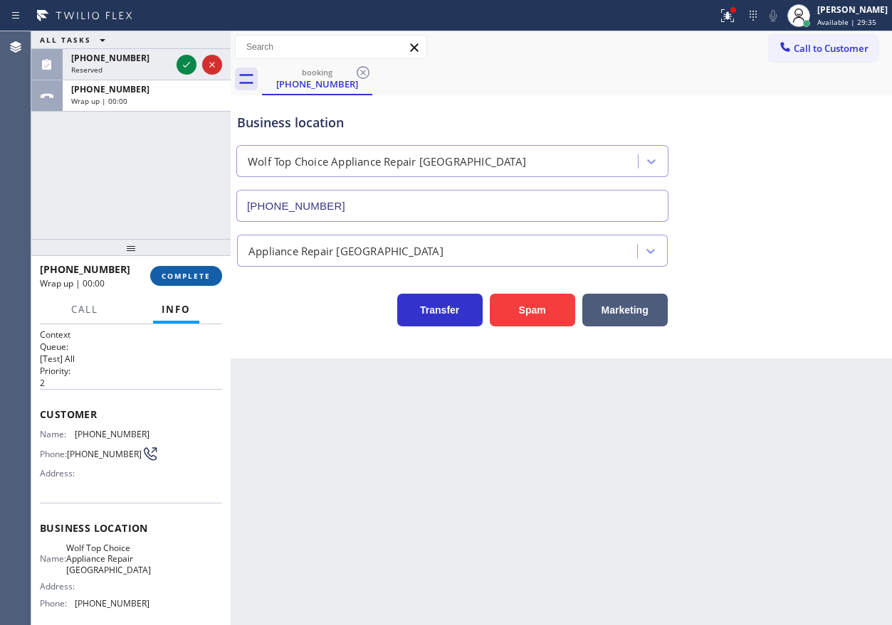
click at [204, 277] on span "COMPLETE" at bounding box center [186, 276] width 49 height 10
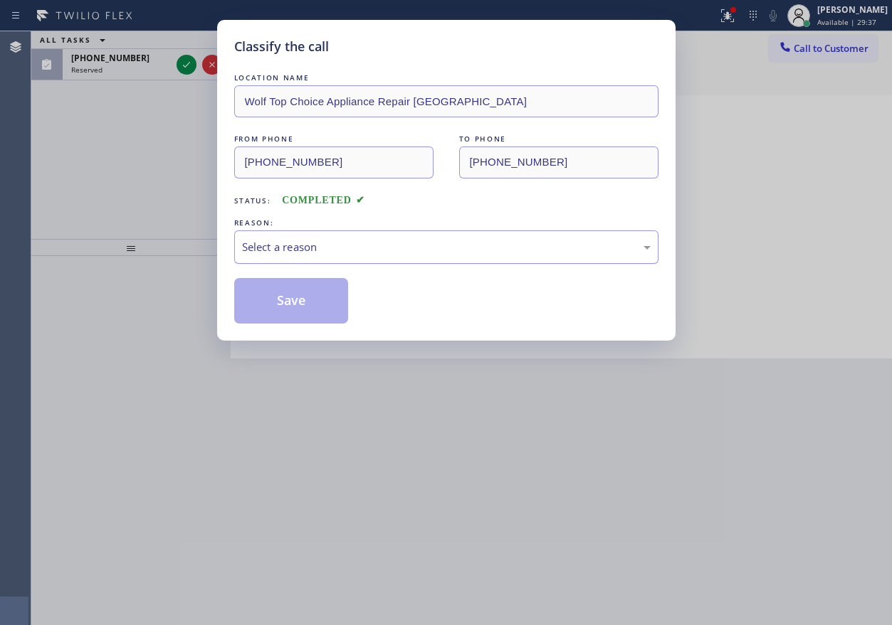
click at [353, 249] on div "Select a reason" at bounding box center [446, 247] width 408 height 16
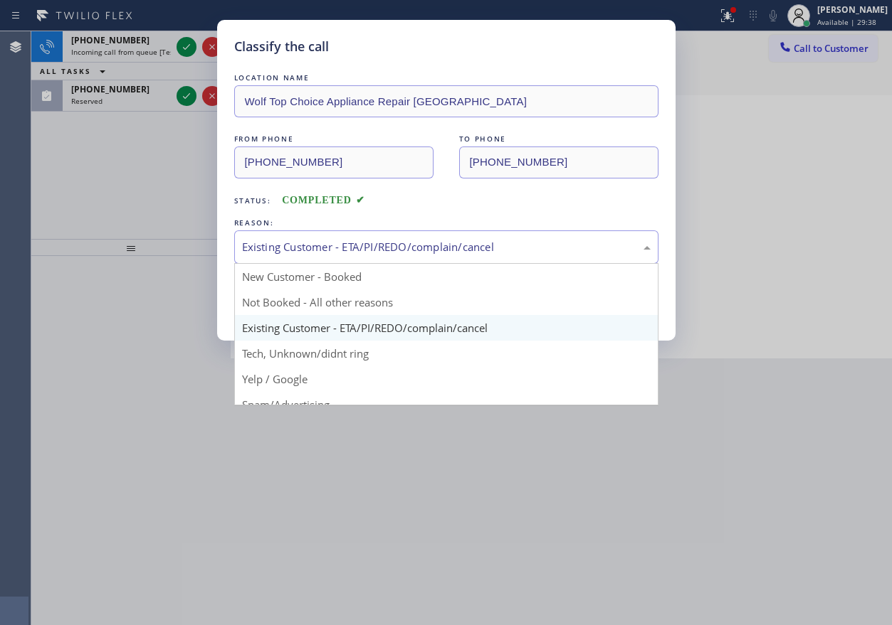
click at [291, 240] on div "Existing Customer - ETA/PI/REDO/complain/cancel" at bounding box center [446, 247] width 408 height 16
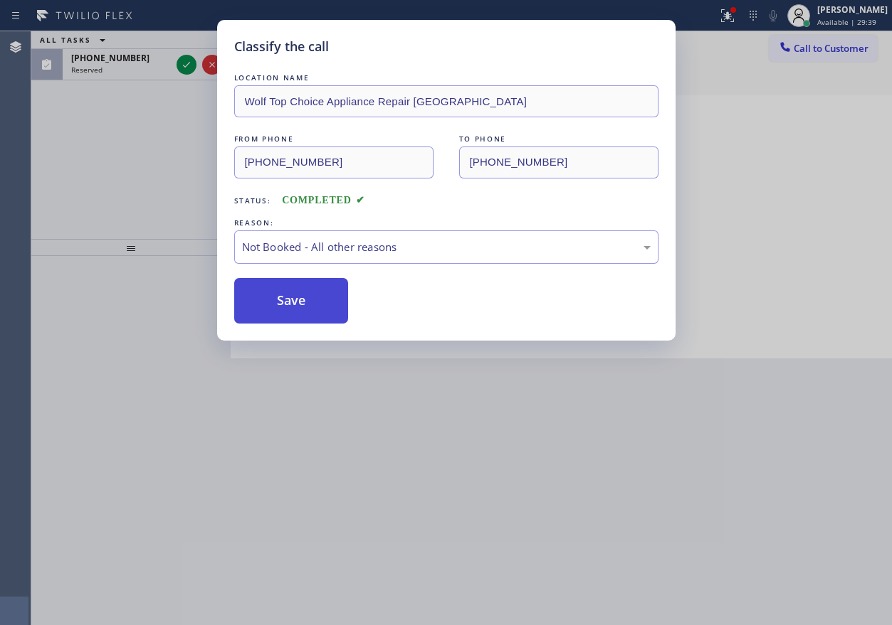
click at [288, 301] on button "Save" at bounding box center [291, 301] width 115 height 46
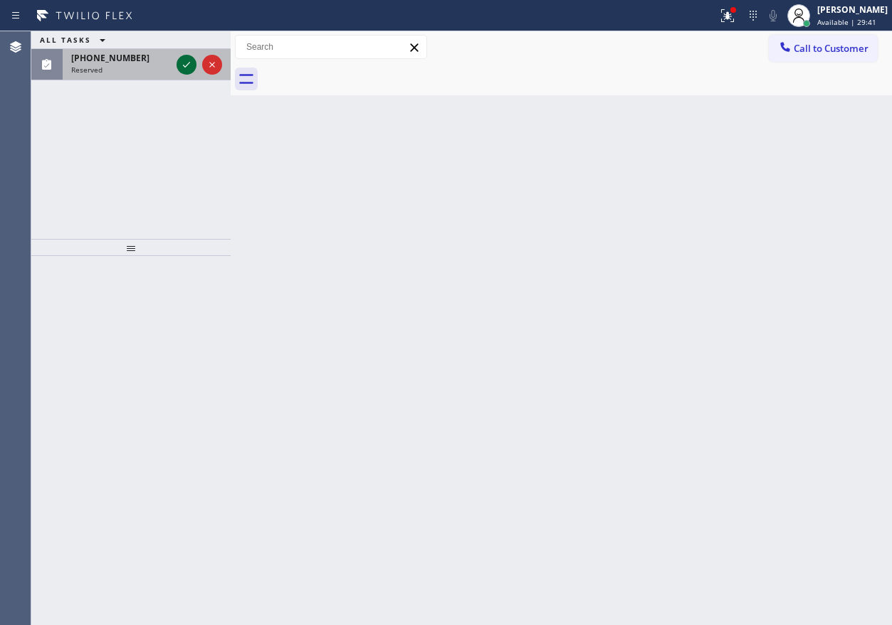
click at [186, 71] on icon at bounding box center [186, 64] width 17 height 17
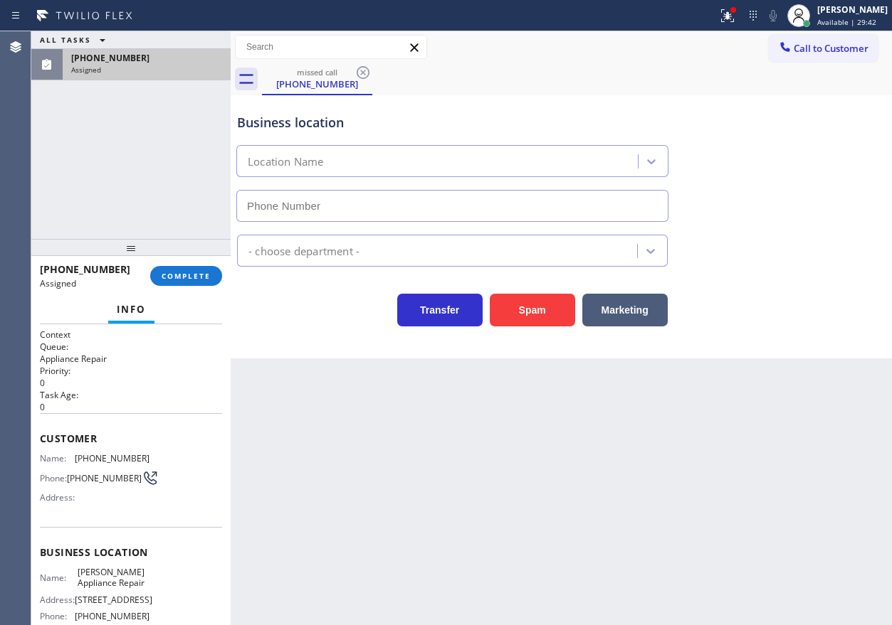
type input "(347) 997-1730"
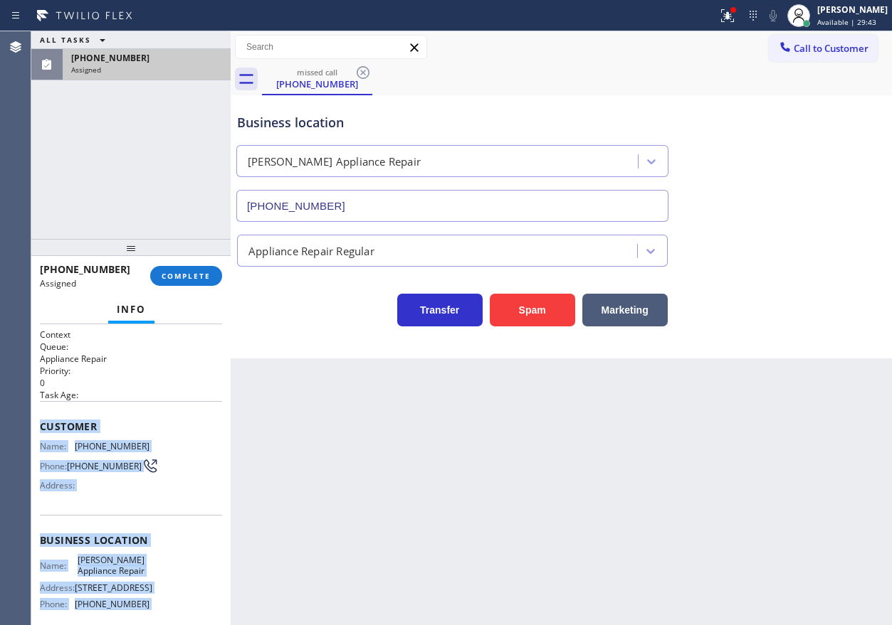
scroll to position [125, 0]
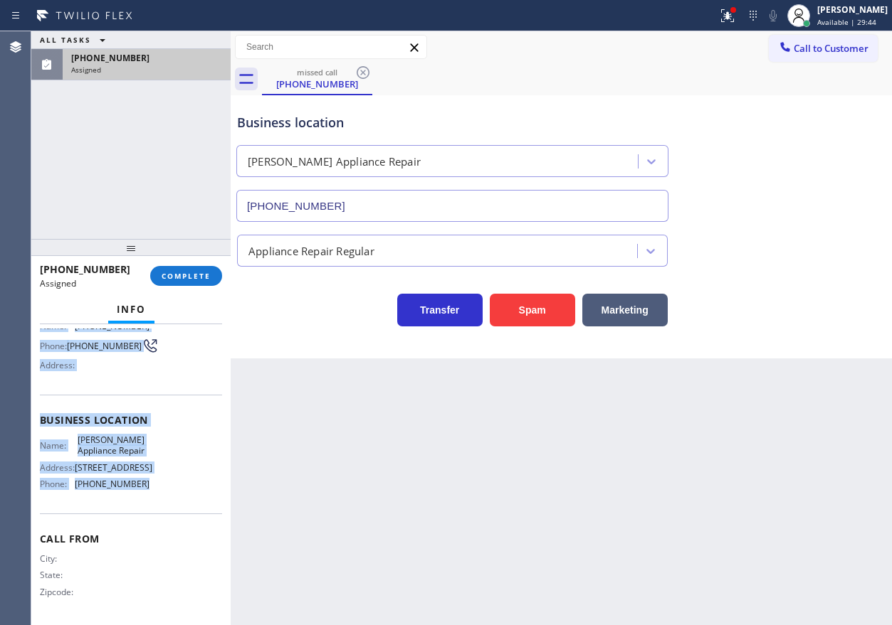
drag, startPoint x: 40, startPoint y: 423, endPoint x: 176, endPoint y: 482, distance: 149.1
click at [176, 495] on div "Context Queue: Appliance Repair Priority: 0 Task Age: Customer Name: (212) 423-…" at bounding box center [131, 414] width 182 height 413
copy div "Customer Name: (212) 423-6262 Phone: (212) 423-6262 Address: Business location …"
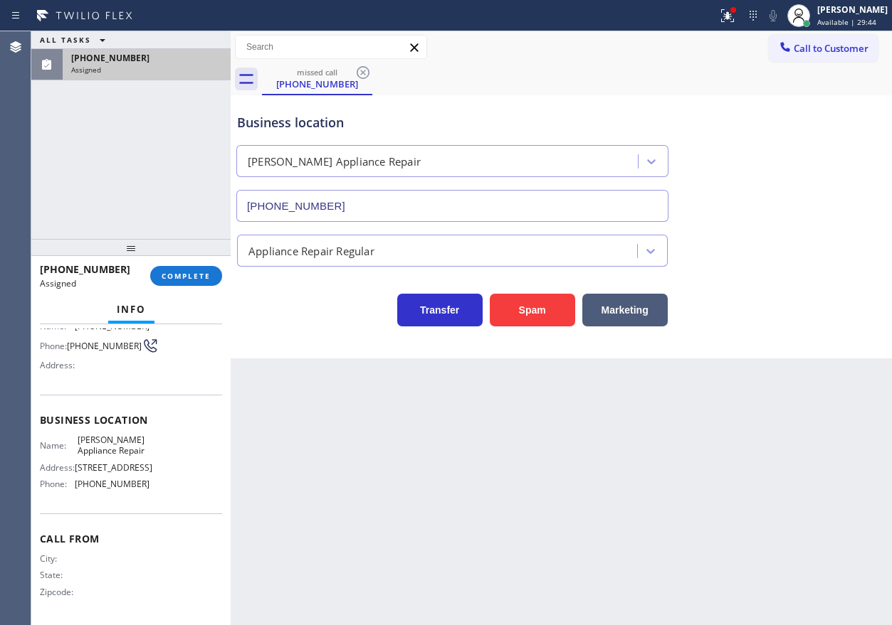
click at [189, 256] on div at bounding box center [130, 247] width 199 height 17
click at [189, 278] on span "COMPLETE" at bounding box center [186, 276] width 49 height 10
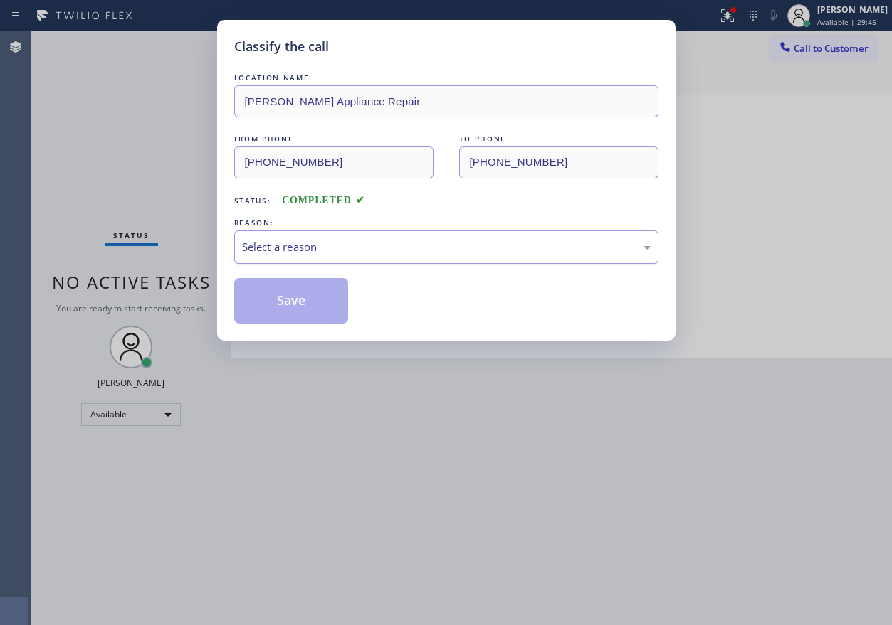
click at [361, 243] on div "Select a reason" at bounding box center [446, 247] width 408 height 16
click at [298, 303] on button "Save" at bounding box center [291, 301] width 115 height 46
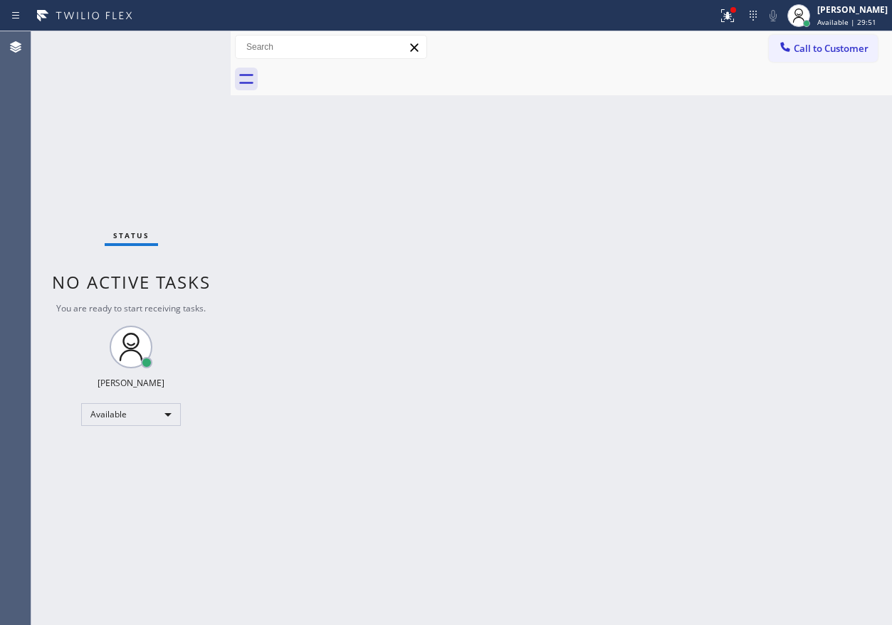
click at [831, 167] on div "Back to Dashboard Change Sender ID Customers Technicians Select a contact Outbo…" at bounding box center [561, 328] width 661 height 594
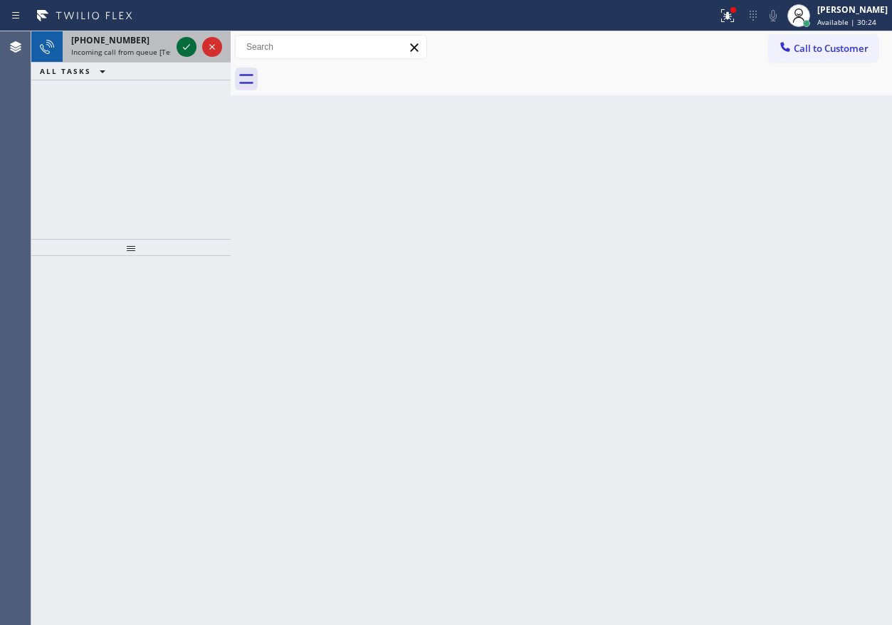
click at [182, 43] on icon at bounding box center [186, 46] width 17 height 17
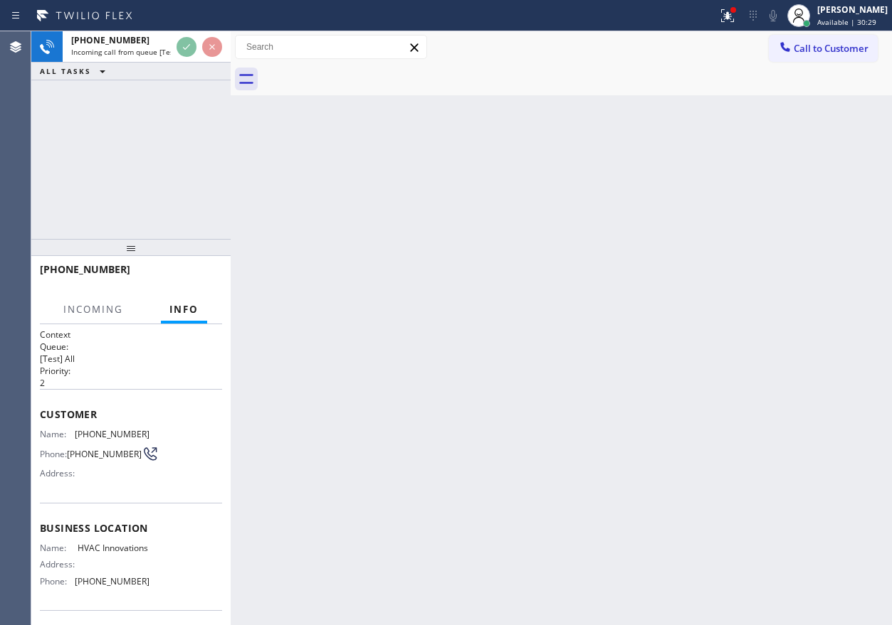
click at [514, 405] on div "Back to Dashboard Change Sender ID Customers Technicians Select a contact Outbo…" at bounding box center [561, 328] width 661 height 594
click at [697, 376] on div "Back to Dashboard Change Sender ID Customers Technicians Select a contact Outbo…" at bounding box center [561, 328] width 661 height 594
click at [729, 17] on icon at bounding box center [725, 14] width 9 height 10
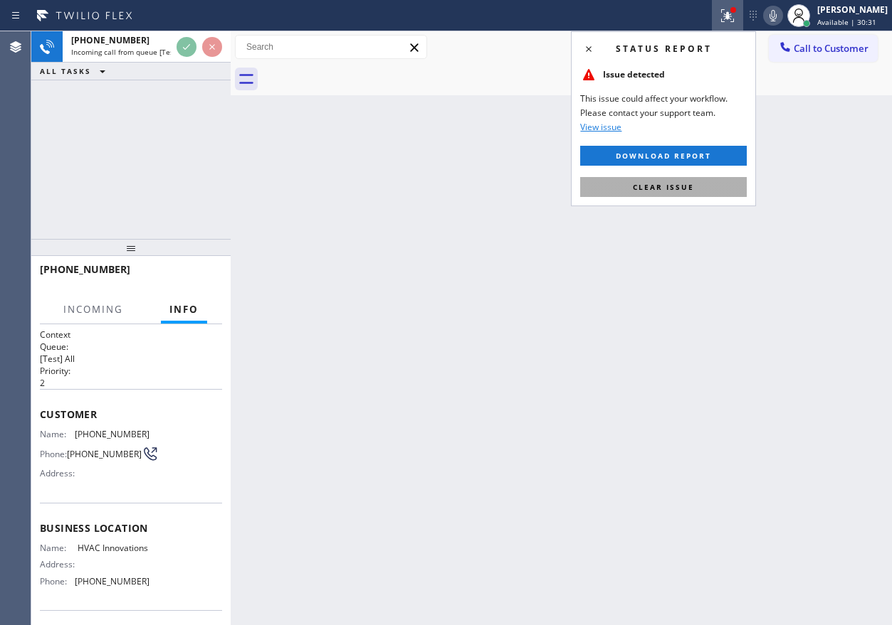
click at [699, 191] on button "Clear issue" at bounding box center [663, 187] width 167 height 20
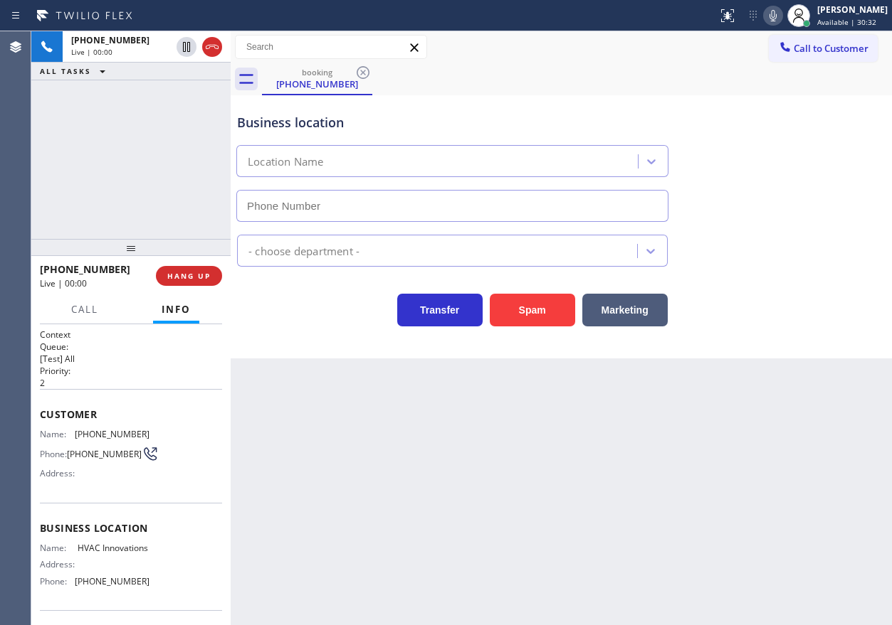
type input "(714) 909-1269"
click at [514, 305] on button "Spam" at bounding box center [532, 310] width 85 height 33
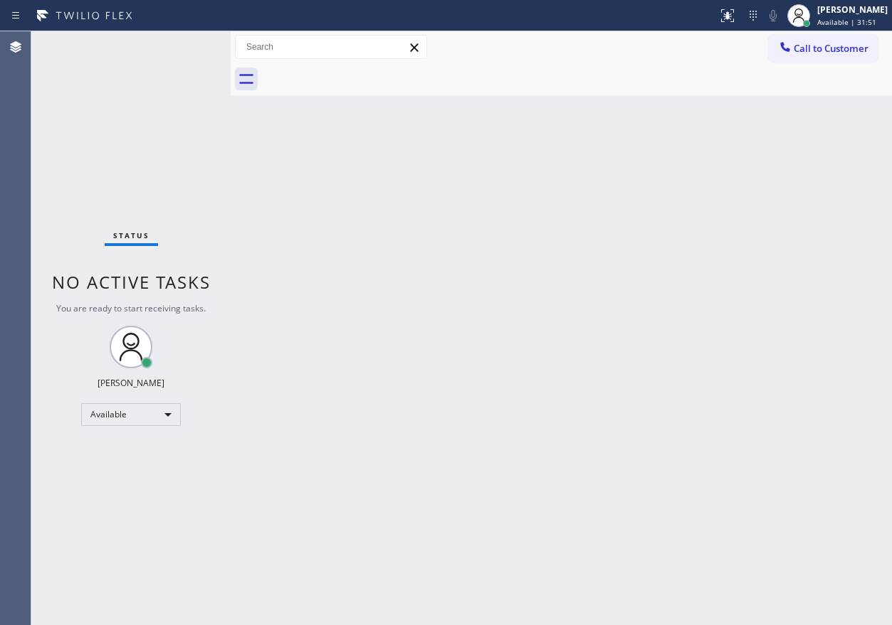
click at [759, 270] on div "Back to Dashboard Change Sender ID Customers Technicians Select a contact Outbo…" at bounding box center [561, 328] width 661 height 594
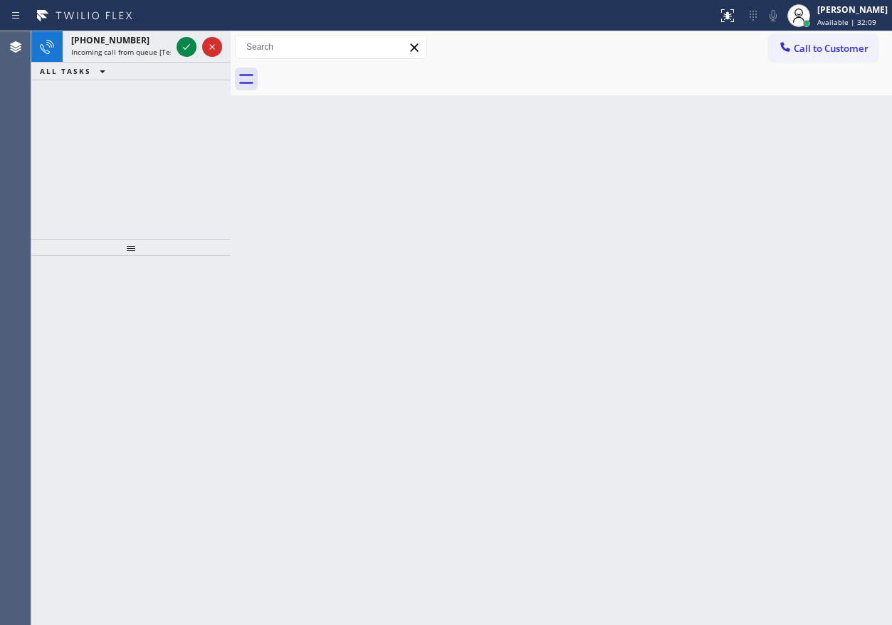
drag, startPoint x: 808, startPoint y: 117, endPoint x: 313, endPoint y: 50, distance: 499.8
click at [808, 117] on div "Back to Dashboard Change Sender ID Customers Technicians Select a contact Outbo…" at bounding box center [561, 328] width 661 height 594
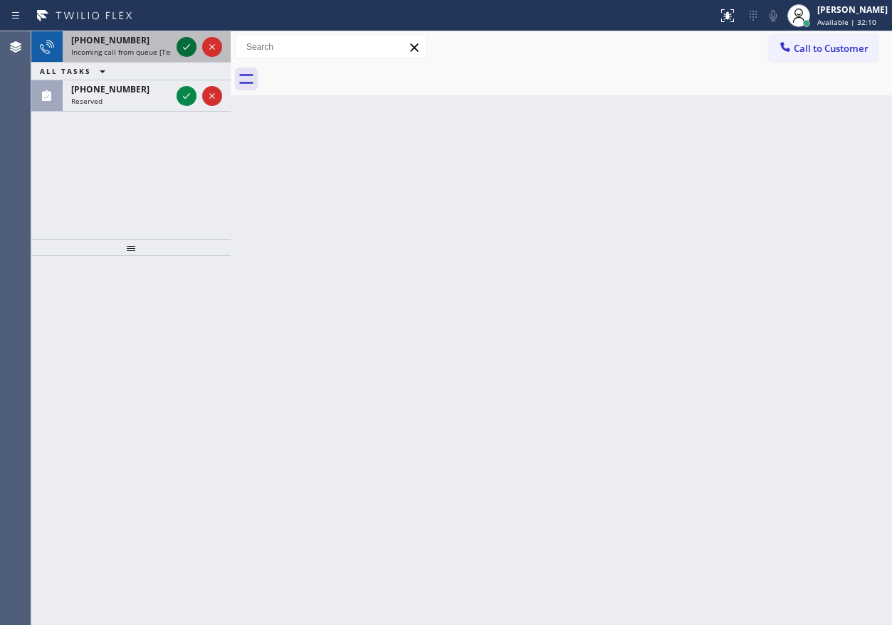
click at [191, 42] on icon at bounding box center [186, 46] width 17 height 17
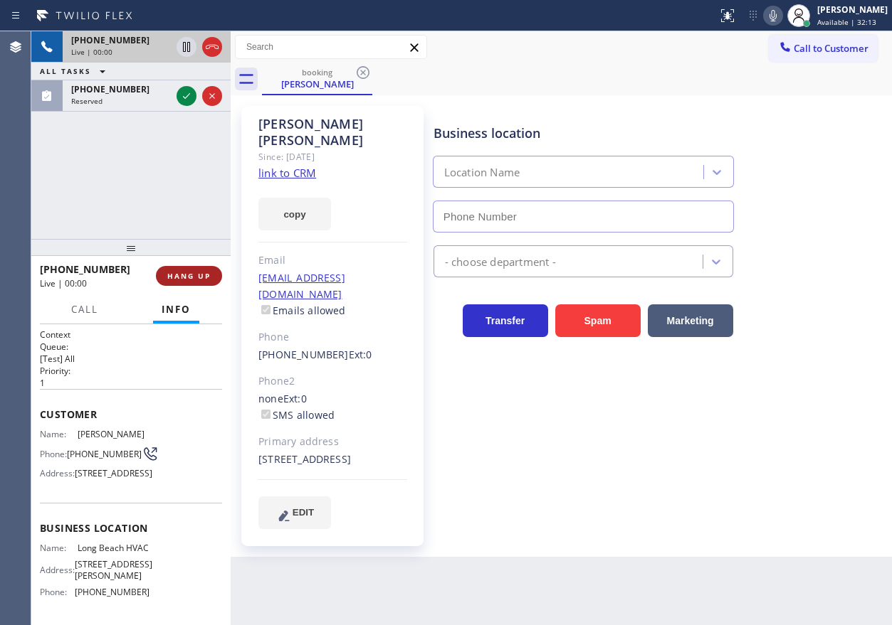
click at [201, 272] on span "HANG UP" at bounding box center [188, 276] width 43 height 10
type input "(323) 641-4970"
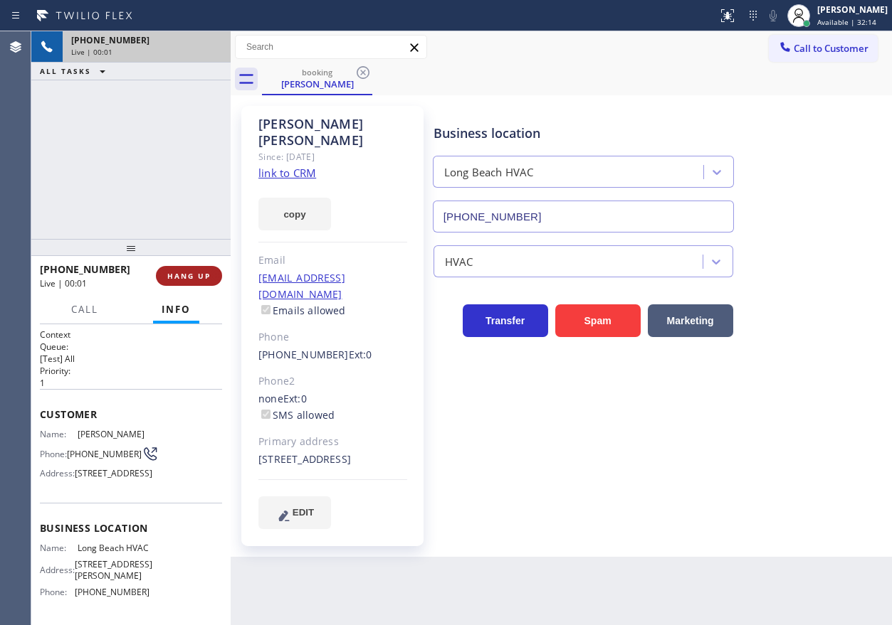
click at [201, 274] on span "HANG UP" at bounding box center [188, 276] width 43 height 10
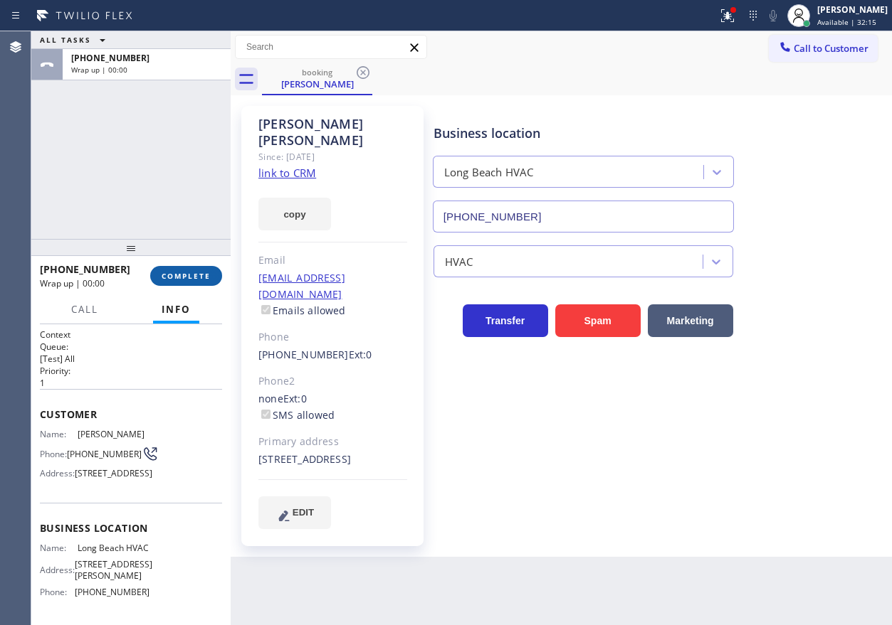
click at [199, 285] on button "COMPLETE" at bounding box center [186, 276] width 72 height 20
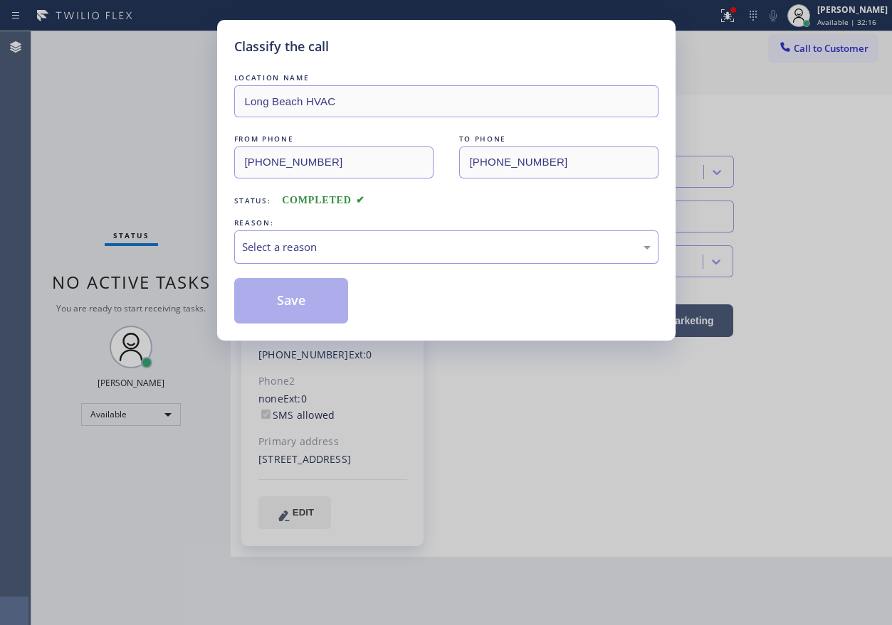
click at [373, 242] on div "Select a reason" at bounding box center [446, 247] width 408 height 16
click at [293, 287] on button "Save" at bounding box center [291, 301] width 115 height 46
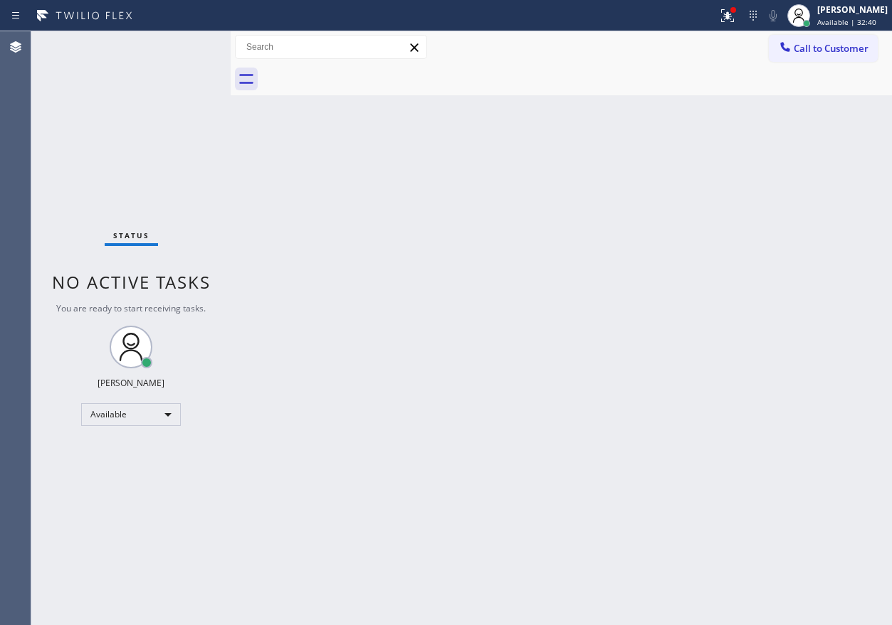
drag, startPoint x: 801, startPoint y: 245, endPoint x: 334, endPoint y: 90, distance: 491.2
click at [801, 244] on div "Back to Dashboard Change Sender ID Customers Technicians Select a contact Outbo…" at bounding box center [561, 328] width 661 height 594
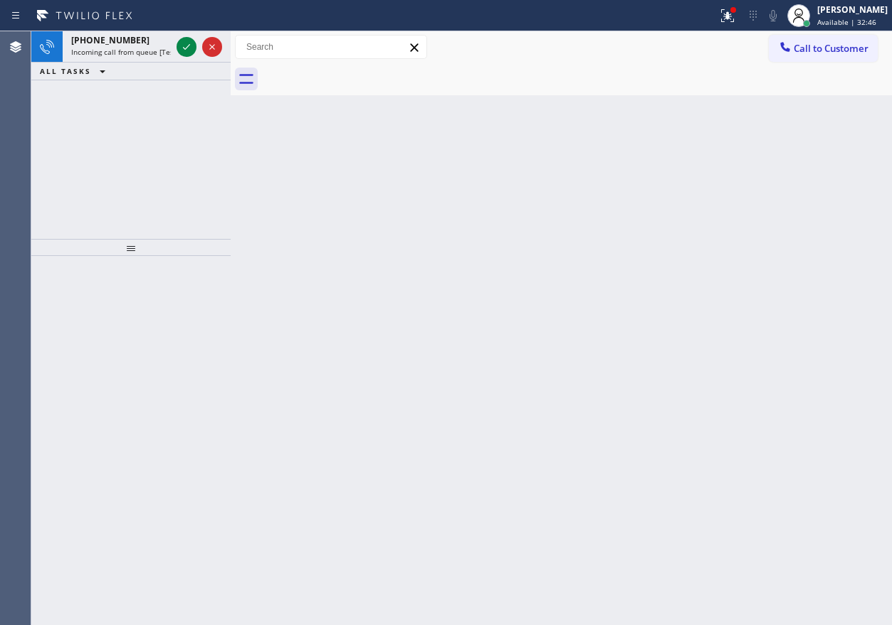
drag, startPoint x: 781, startPoint y: 323, endPoint x: 620, endPoint y: 253, distance: 175.6
click at [778, 322] on div "Back to Dashboard Change Sender ID Customers Technicians Select a contact Outbo…" at bounding box center [561, 328] width 661 height 594
click at [185, 46] on icon at bounding box center [186, 46] width 17 height 17
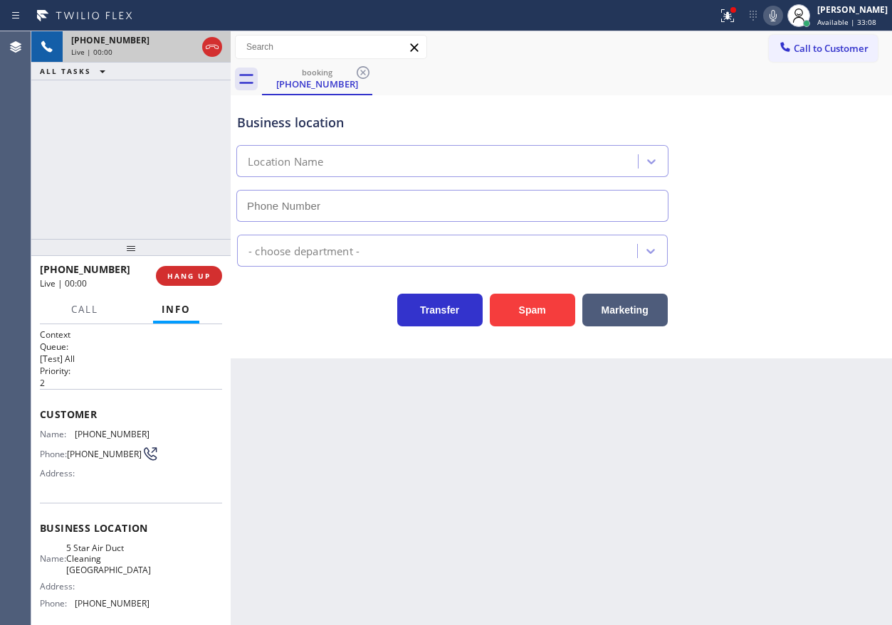
type input "(949) 303-7588"
click at [539, 317] on button "Spam" at bounding box center [532, 310] width 85 height 33
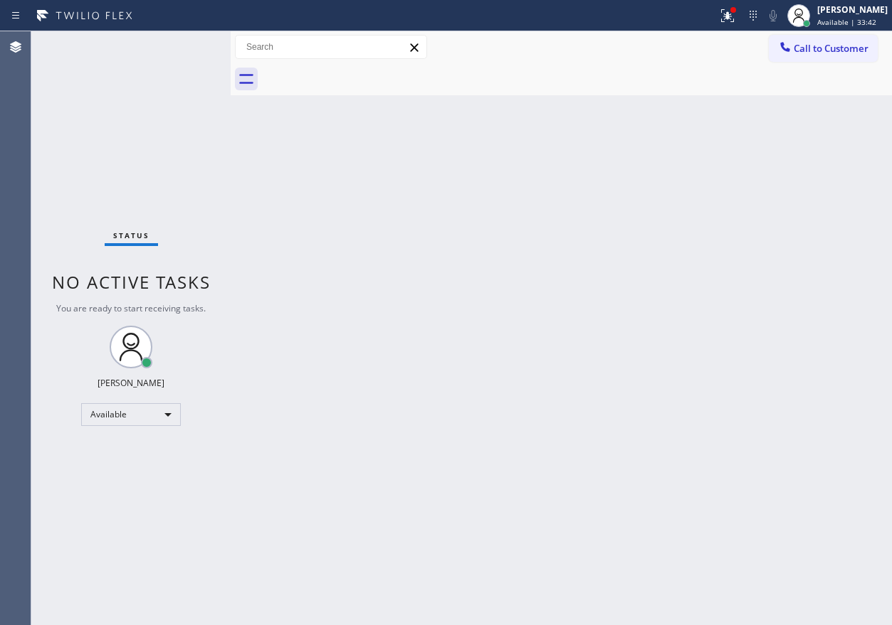
click at [873, 263] on div "Back to Dashboard Change Sender ID Customers Technicians Select a contact Outbo…" at bounding box center [561, 328] width 661 height 594
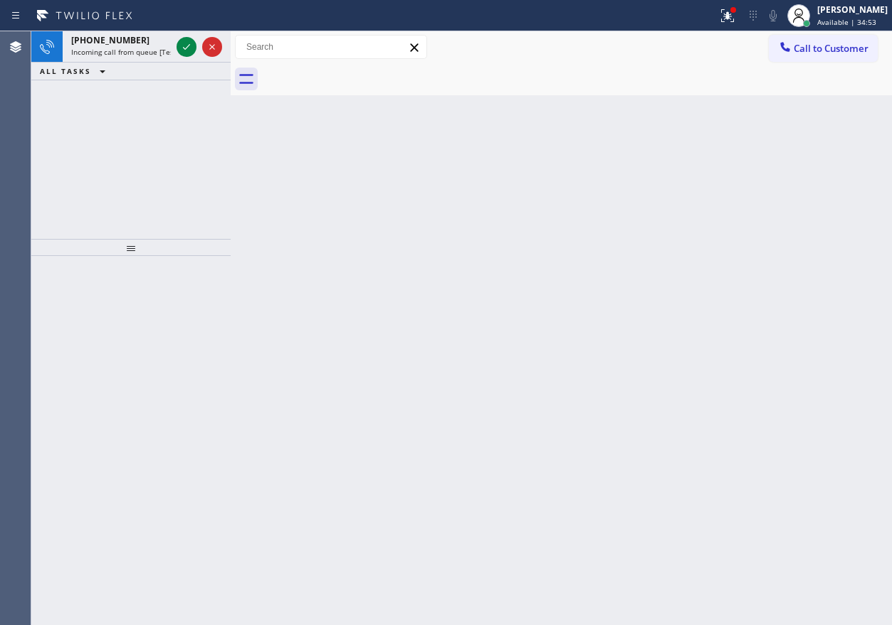
click at [732, 183] on div "Back to Dashboard Change Sender ID Customers Technicians Select a contact Outbo…" at bounding box center [561, 328] width 661 height 594
click at [186, 43] on icon at bounding box center [186, 46] width 17 height 17
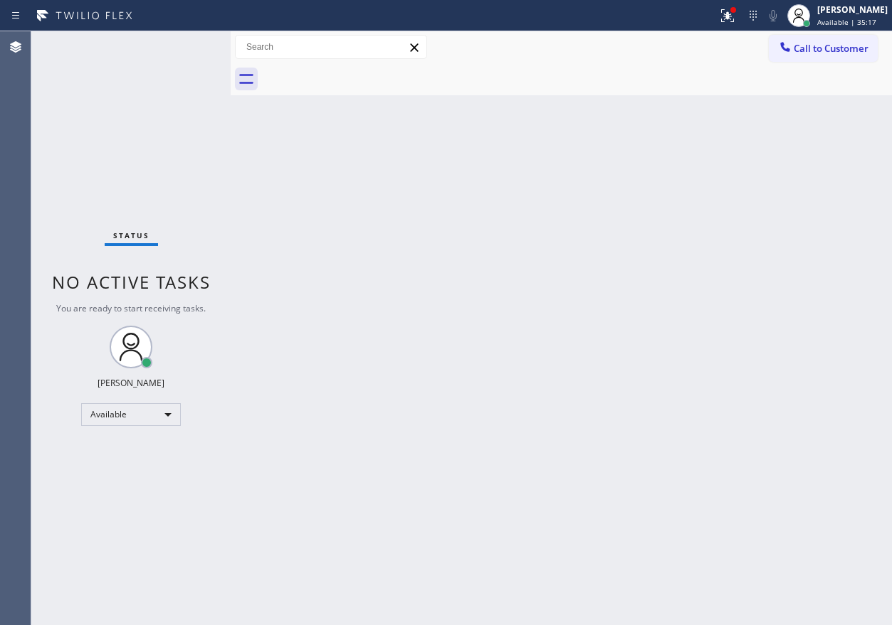
drag, startPoint x: 720, startPoint y: 276, endPoint x: 201, endPoint y: 182, distance: 527.2
click at [719, 276] on div "Back to Dashboard Change Sender ID Customers Technicians Select a contact Outbo…" at bounding box center [561, 328] width 661 height 594
click at [823, 260] on div "Back to Dashboard Change Sender ID Customers Technicians Select a contact Outbo…" at bounding box center [561, 328] width 661 height 594
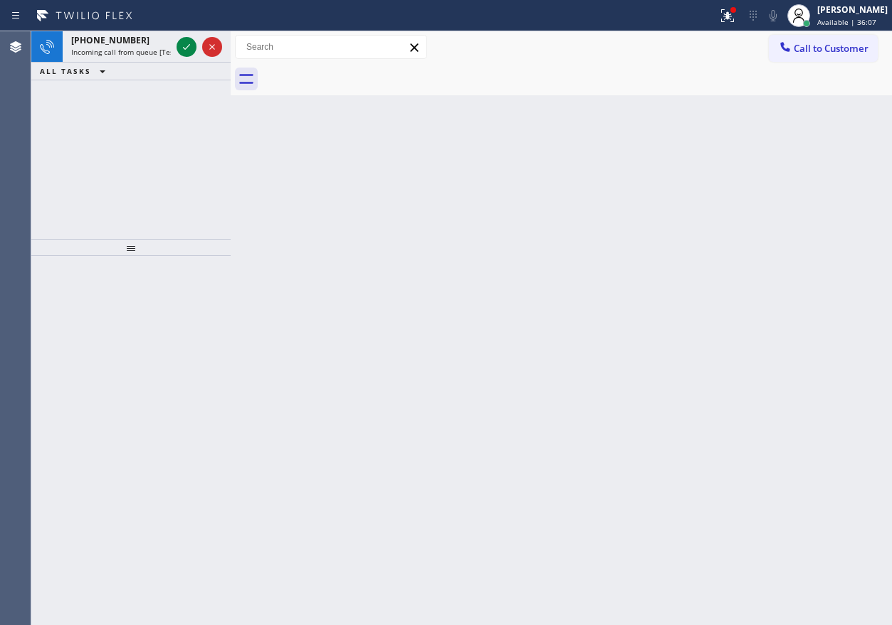
click at [724, 395] on div "Back to Dashboard Change Sender ID Customers Technicians Select a contact Outbo…" at bounding box center [561, 328] width 661 height 594
click at [187, 50] on icon at bounding box center [186, 46] width 17 height 17
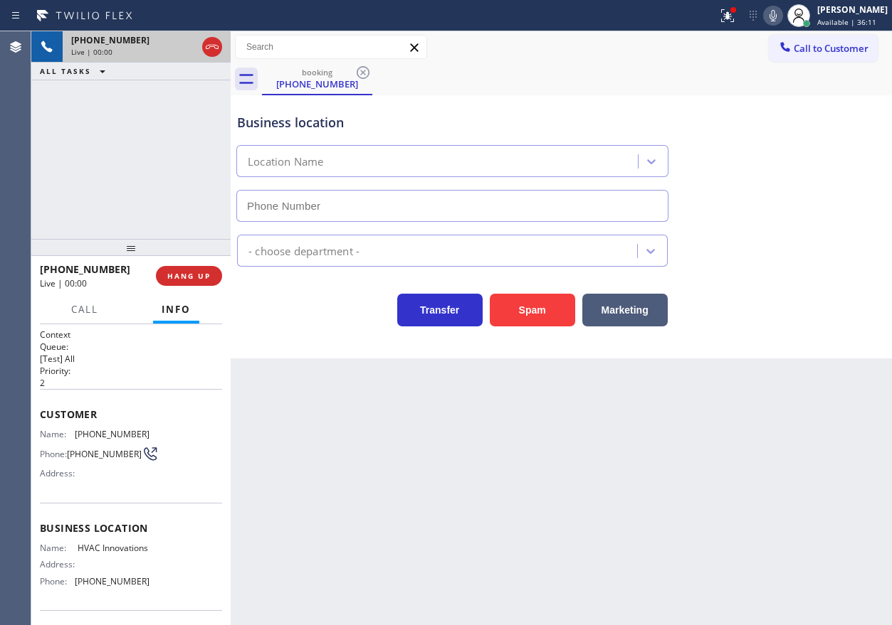
type input "(714) 909-1269"
click at [196, 275] on span "HANG UP" at bounding box center [188, 276] width 43 height 10
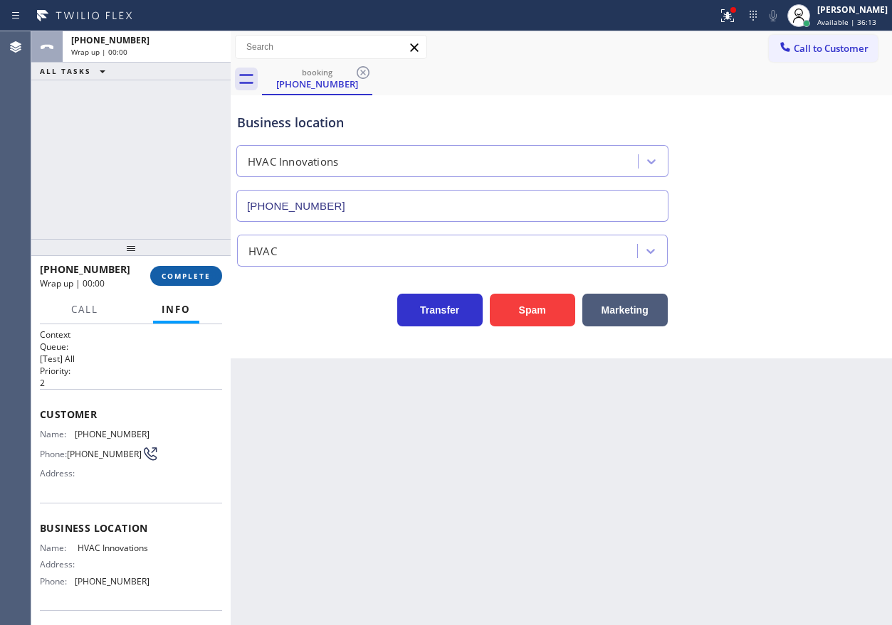
click at [196, 275] on span "COMPLETE" at bounding box center [186, 276] width 49 height 10
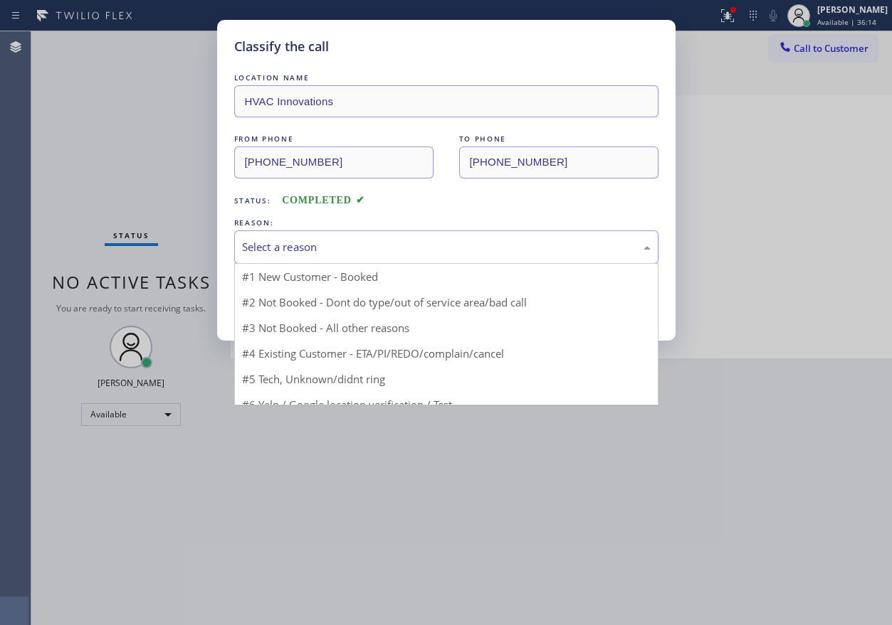
click at [346, 240] on div "Select a reason" at bounding box center [446, 247] width 408 height 16
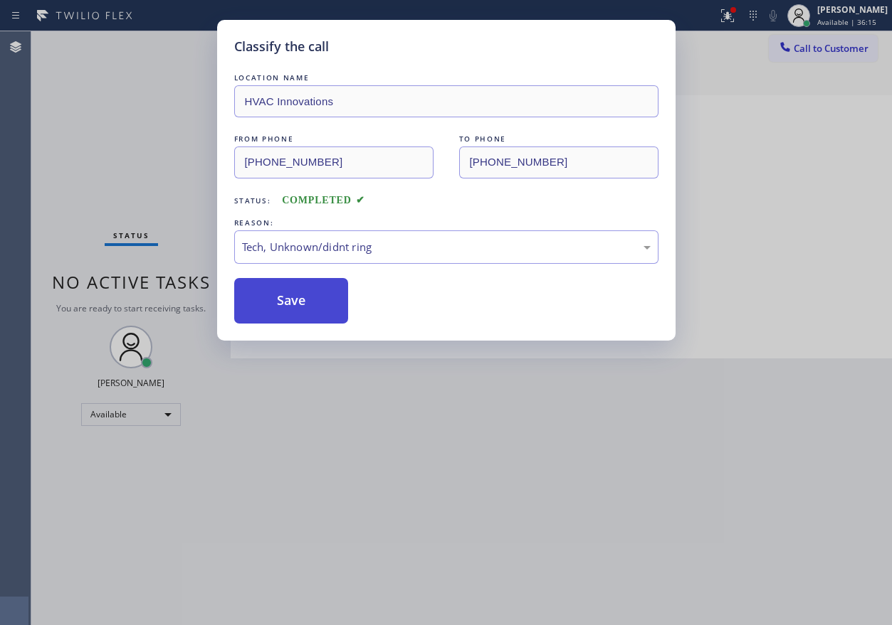
click at [310, 302] on button "Save" at bounding box center [291, 301] width 115 height 46
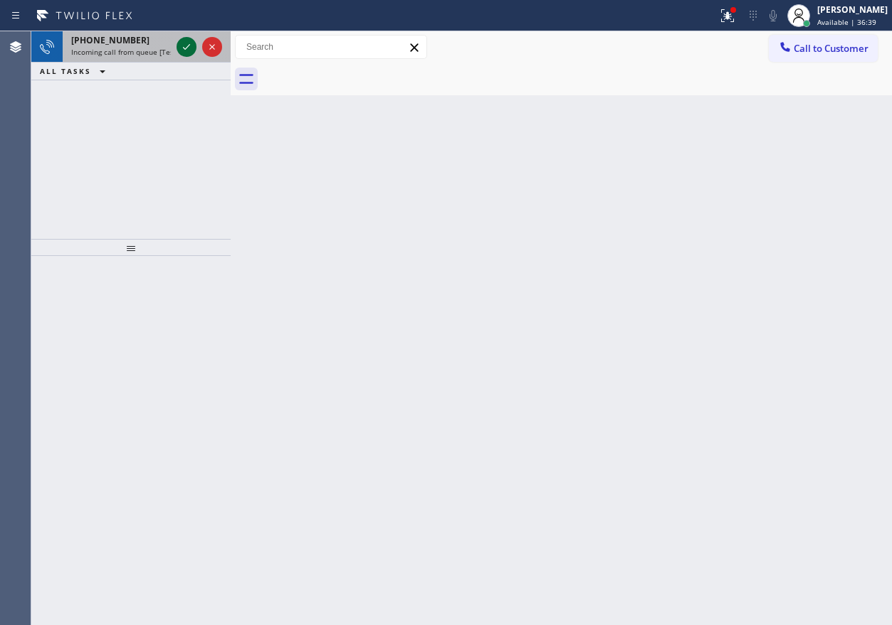
click at [182, 48] on icon at bounding box center [186, 46] width 17 height 17
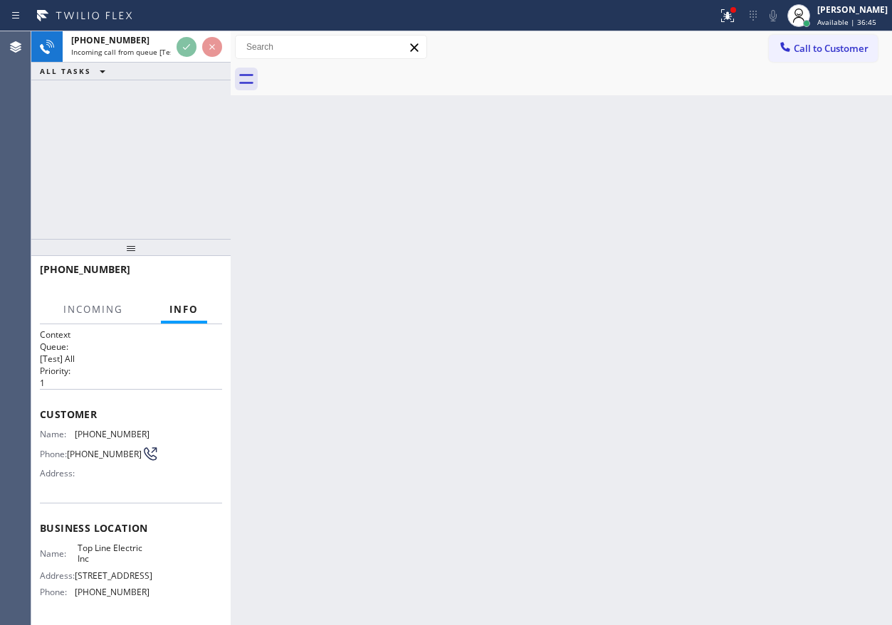
click at [518, 320] on div "Back to Dashboard Change Sender ID Customers Technicians Select a contact Outbo…" at bounding box center [561, 328] width 661 height 594
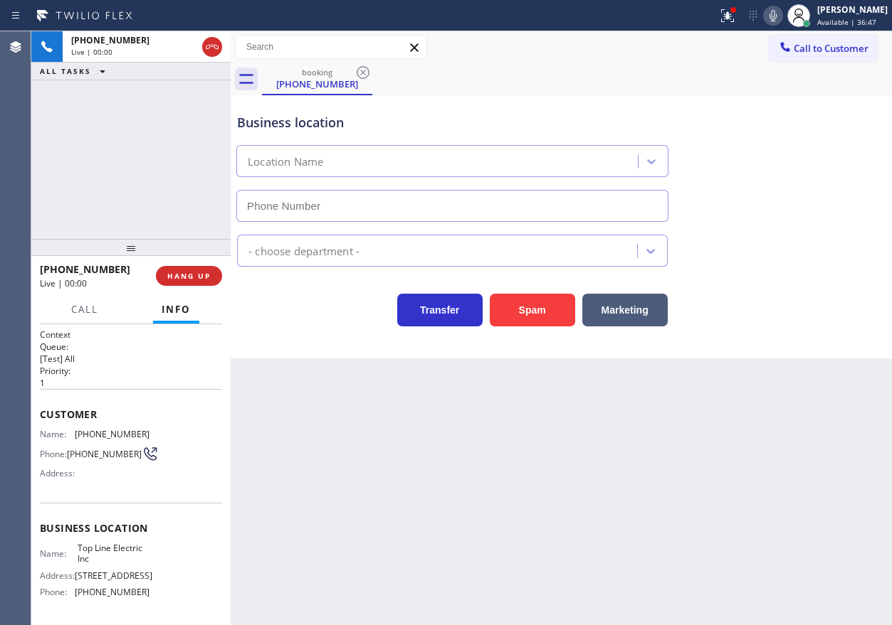
type input "(848) 346-2903"
click at [546, 312] on button "Spam" at bounding box center [532, 310] width 85 height 33
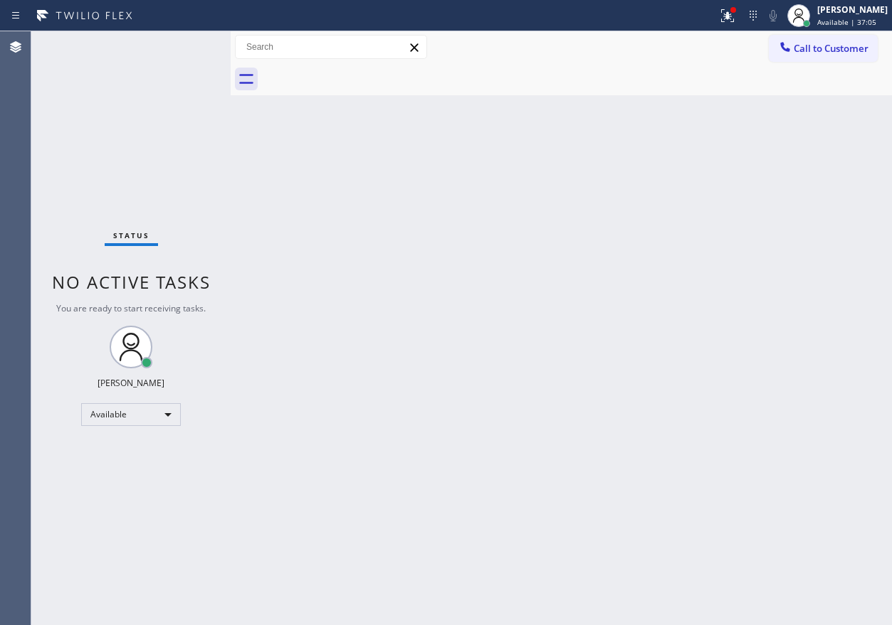
click at [753, 162] on div "Back to Dashboard Change Sender ID Customers Technicians Select a contact Outbo…" at bounding box center [561, 328] width 661 height 594
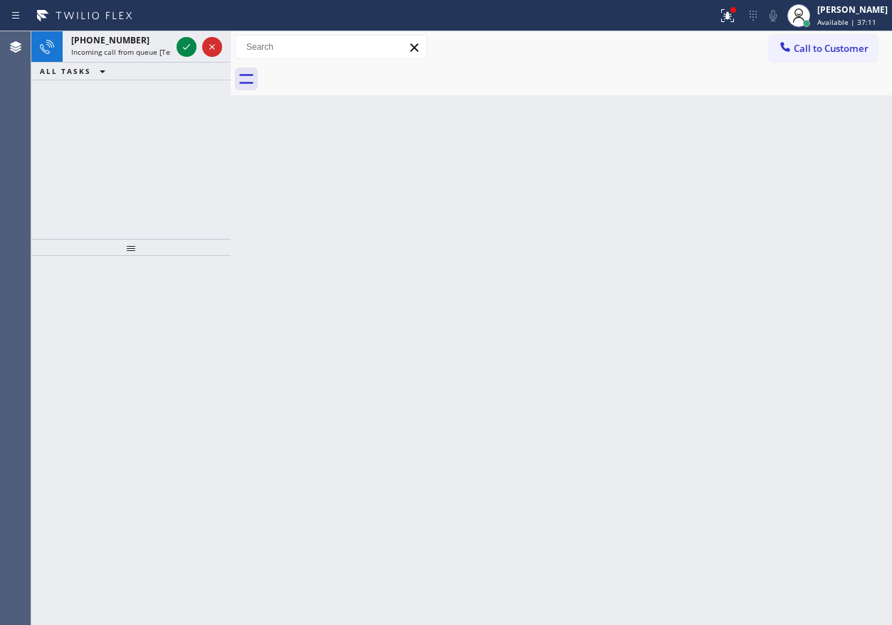
click at [728, 179] on div "Back to Dashboard Change Sender ID Customers Technicians Select a contact Outbo…" at bounding box center [561, 328] width 661 height 594
click at [185, 41] on icon at bounding box center [186, 46] width 17 height 17
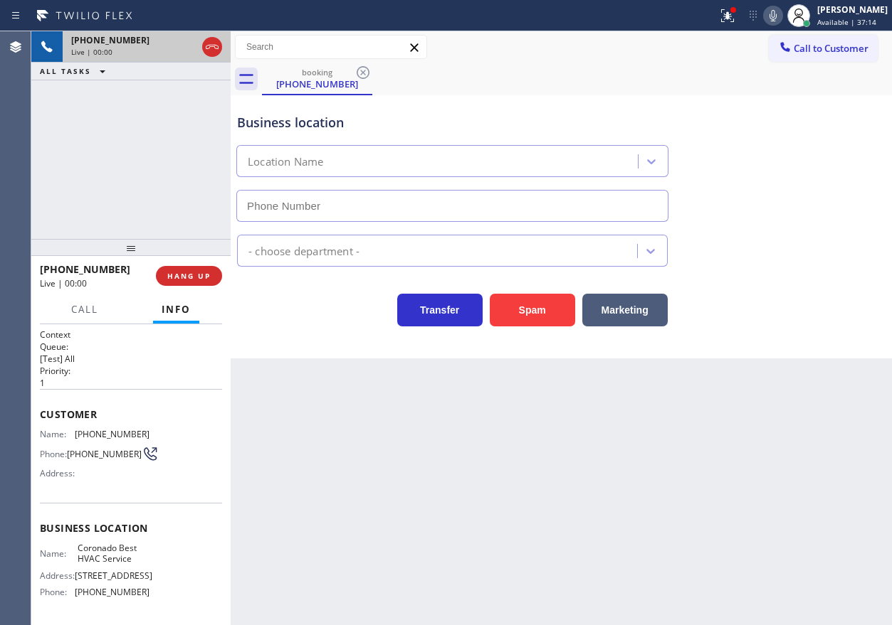
type input "(619) 202-8284"
click at [549, 315] on button "Spam" at bounding box center [532, 310] width 85 height 33
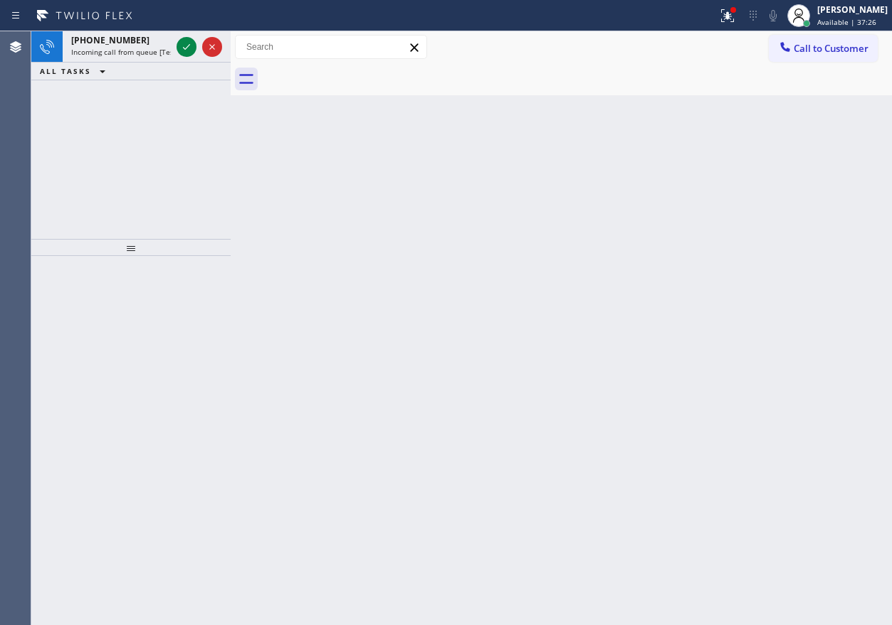
click at [749, 323] on div "Back to Dashboard Change Sender ID Customers Technicians Select a contact Outbo…" at bounding box center [561, 328] width 661 height 594
click at [185, 53] on icon at bounding box center [186, 46] width 17 height 17
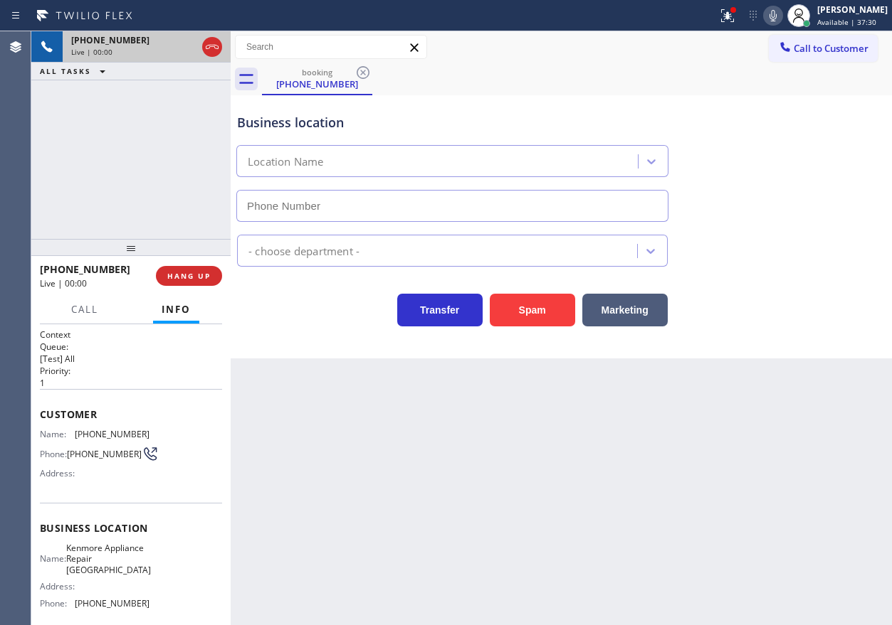
type input "(206) 737-0918"
click at [122, 569] on span "Kenmore Appliance Repair Seattle" at bounding box center [108, 559] width 85 height 33
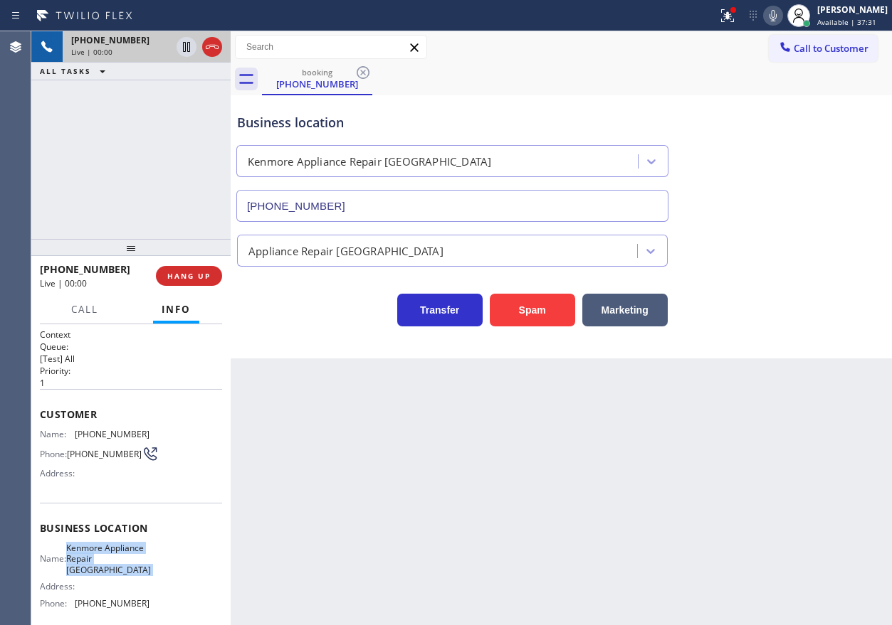
click at [122, 569] on span "Kenmore Appliance Repair Seattle" at bounding box center [108, 559] width 85 height 33
copy span "Kenmore Appliance Repair Seattle"
click at [361, 191] on input "(206) 737-0918" at bounding box center [452, 206] width 432 height 32
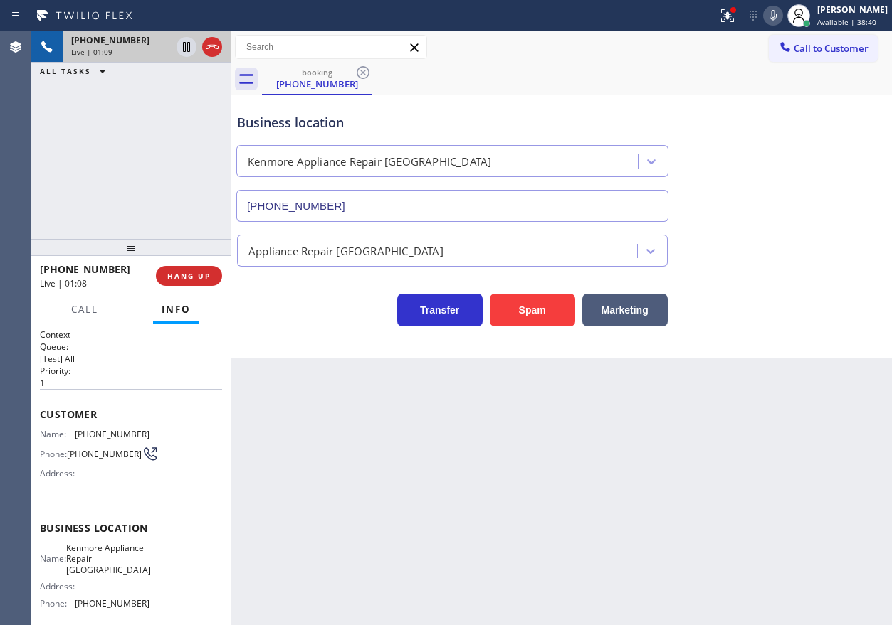
click at [110, 433] on span "(425) 337-1047" at bounding box center [112, 434] width 75 height 11
copy span "(425) 337-1047"
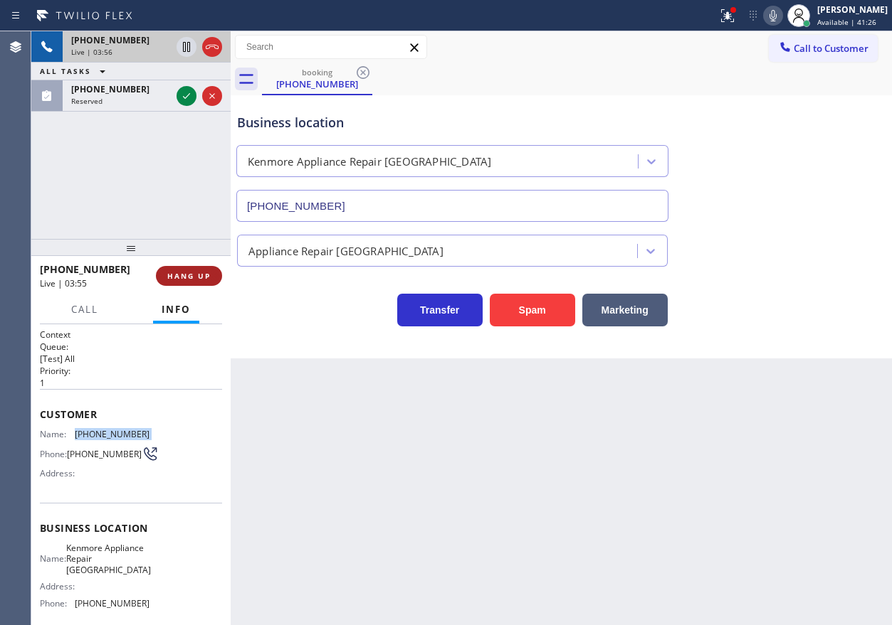
click at [197, 270] on button "HANG UP" at bounding box center [189, 276] width 66 height 20
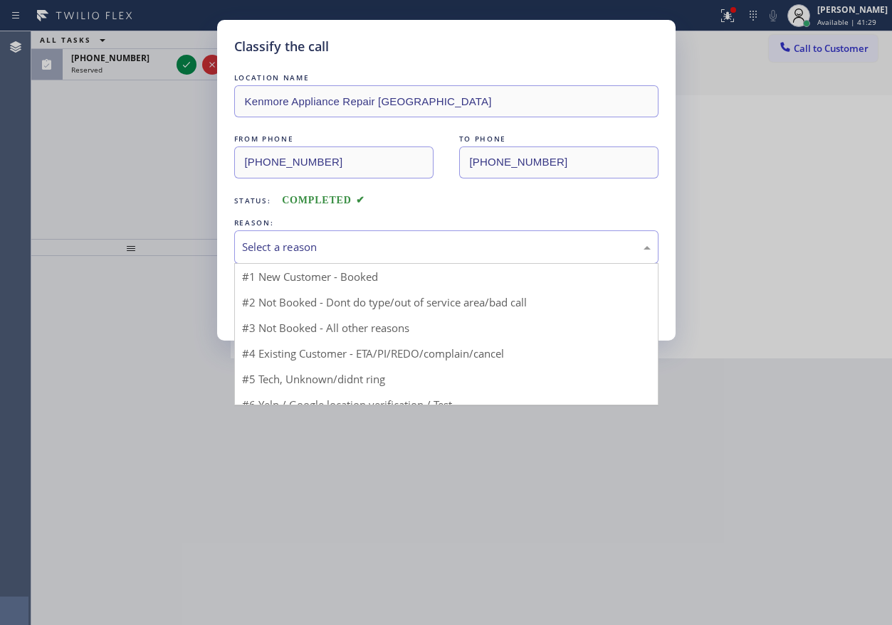
click at [318, 242] on div "Select a reason" at bounding box center [446, 247] width 408 height 16
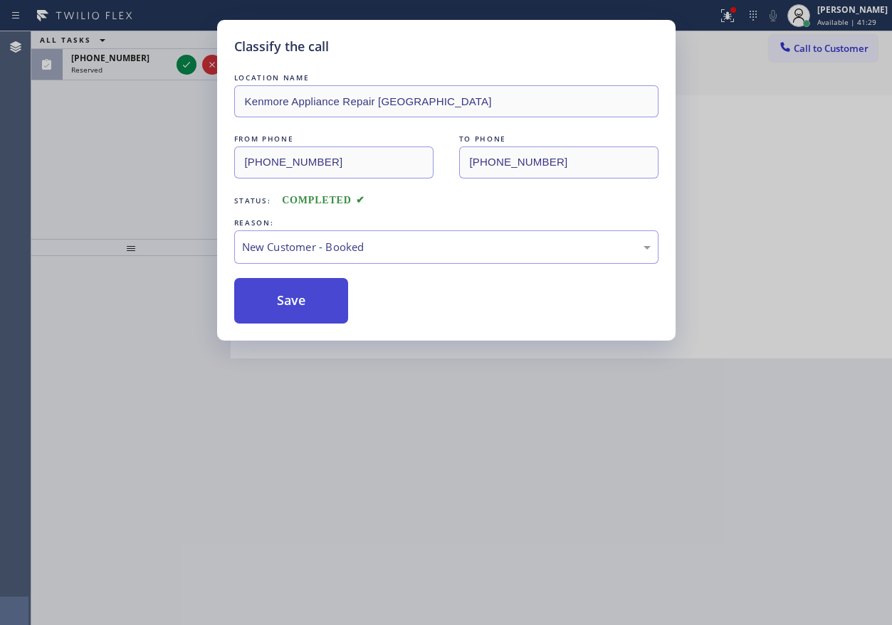
click at [294, 297] on button "Save" at bounding box center [291, 301] width 115 height 46
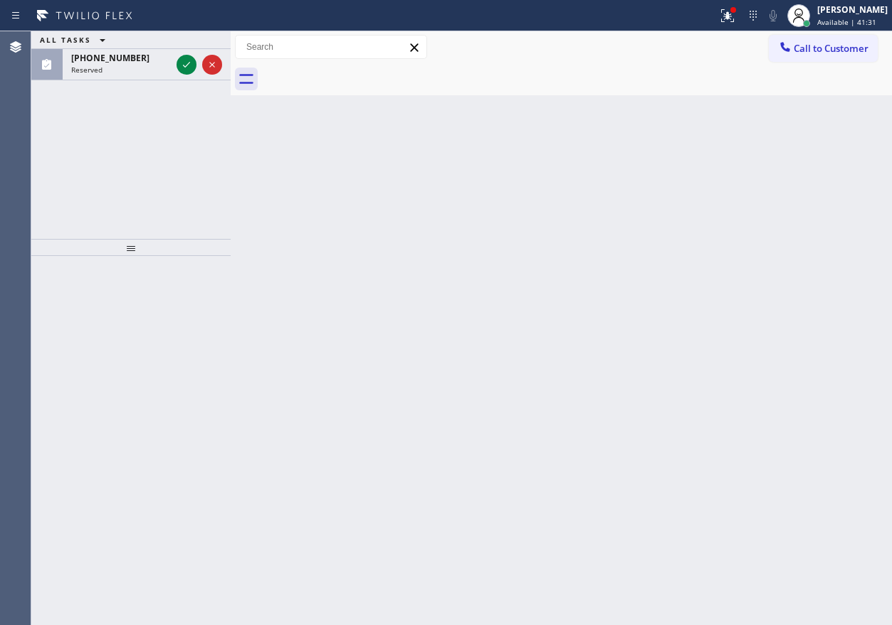
click at [184, 61] on icon at bounding box center [186, 64] width 17 height 17
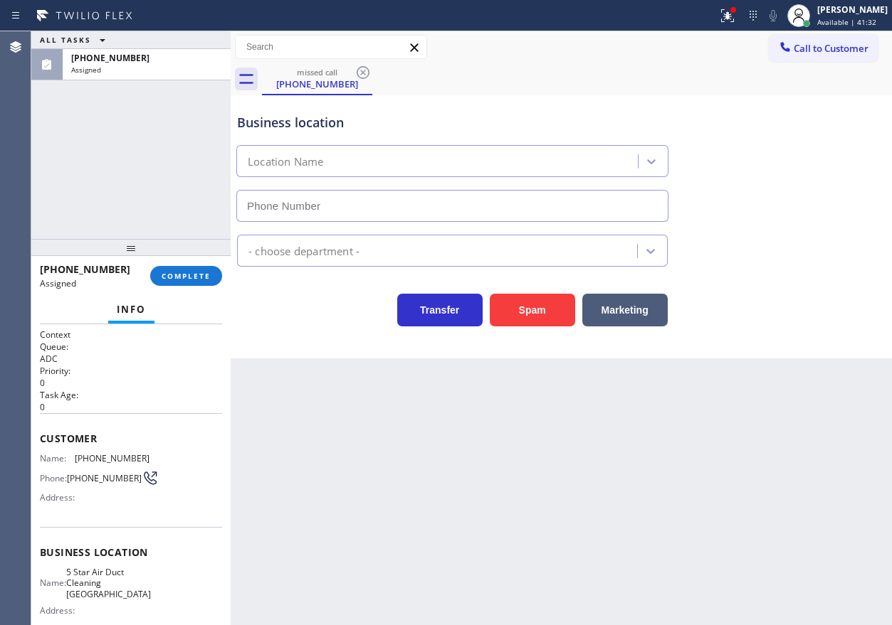
type input "(949) 732-1277"
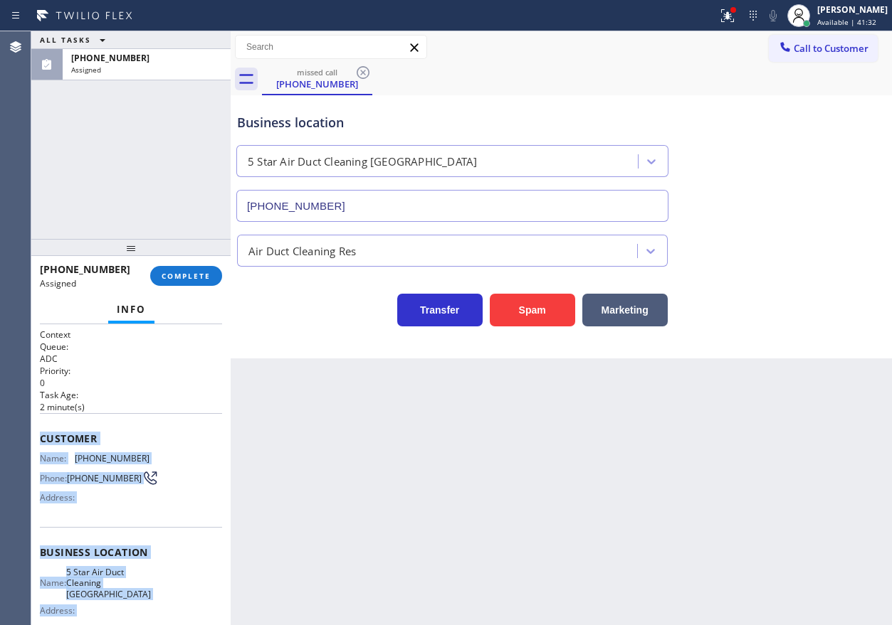
scroll to position [149, 0]
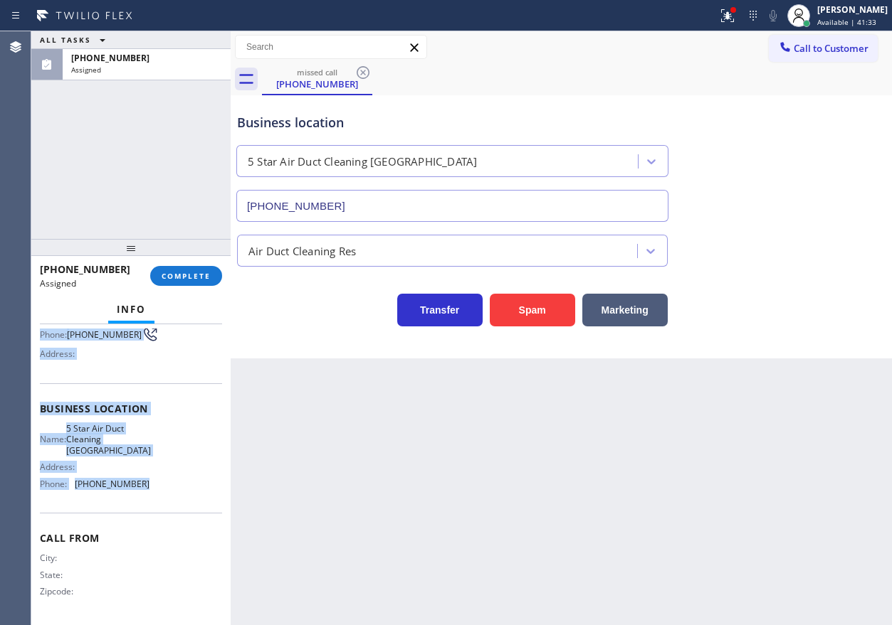
drag, startPoint x: 42, startPoint y: 438, endPoint x: 138, endPoint y: 510, distance: 120.0
click at [138, 510] on div "Context Queue: ADC Priority: 0 Task Age: 2 minute(s) Customer Name: (949) 946-4…" at bounding box center [131, 403] width 182 height 436
click at [212, 278] on button "COMPLETE" at bounding box center [186, 276] width 72 height 20
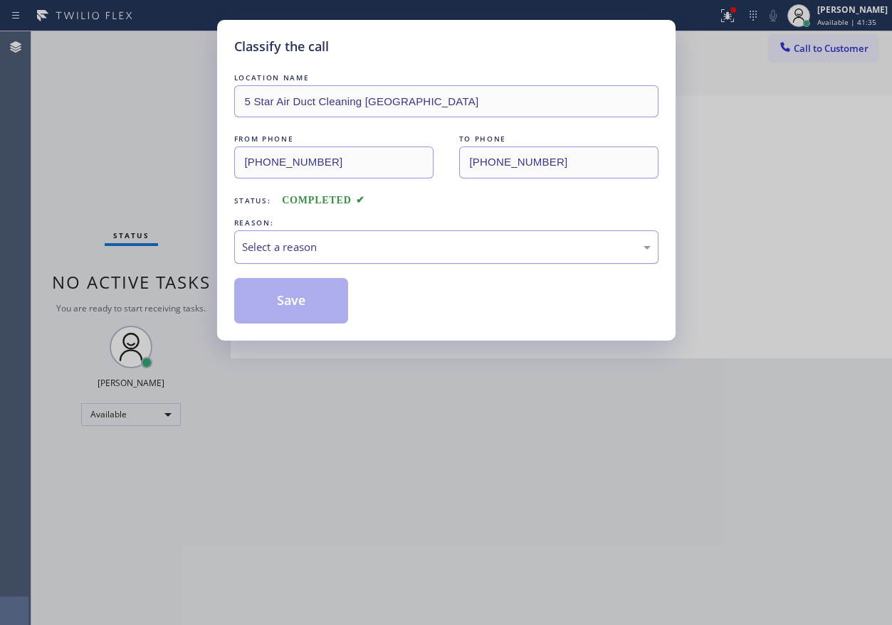
click at [360, 236] on div "Select a reason" at bounding box center [446, 247] width 424 height 33
click at [271, 291] on button "Save" at bounding box center [291, 301] width 115 height 46
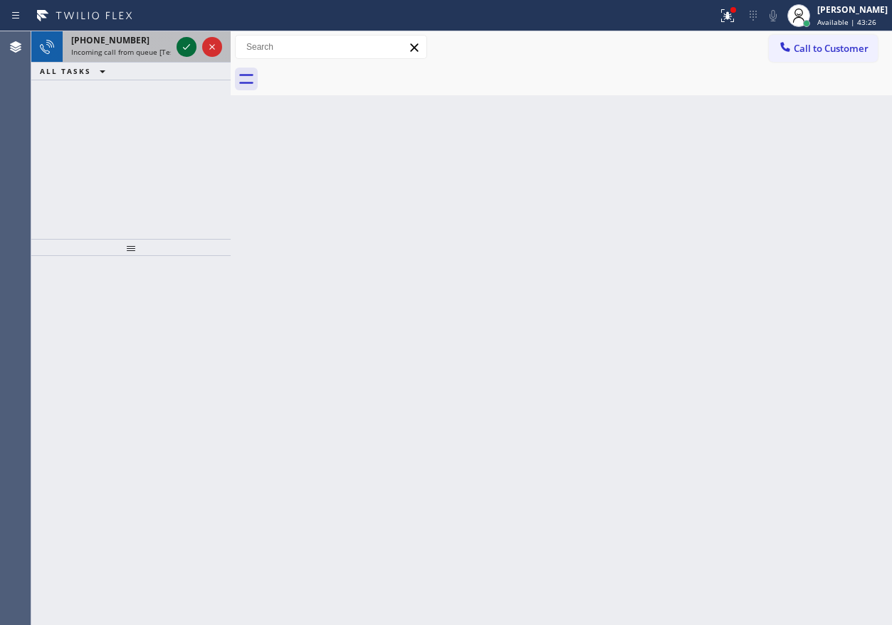
click at [181, 43] on icon at bounding box center [186, 46] width 17 height 17
click at [190, 43] on icon at bounding box center [186, 46] width 17 height 17
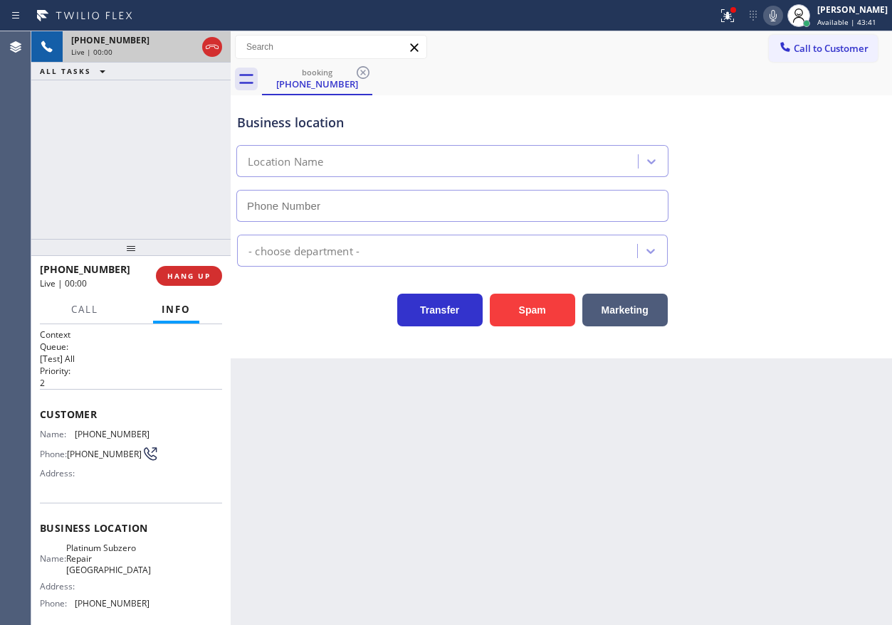
type input "(626) 495-3181"
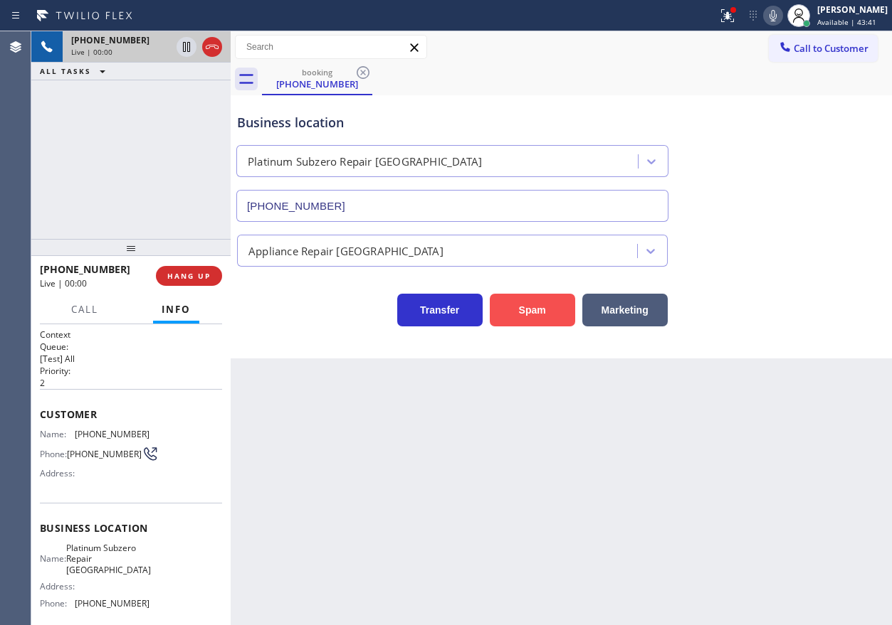
click at [527, 314] on button "Spam" at bounding box center [532, 310] width 85 height 33
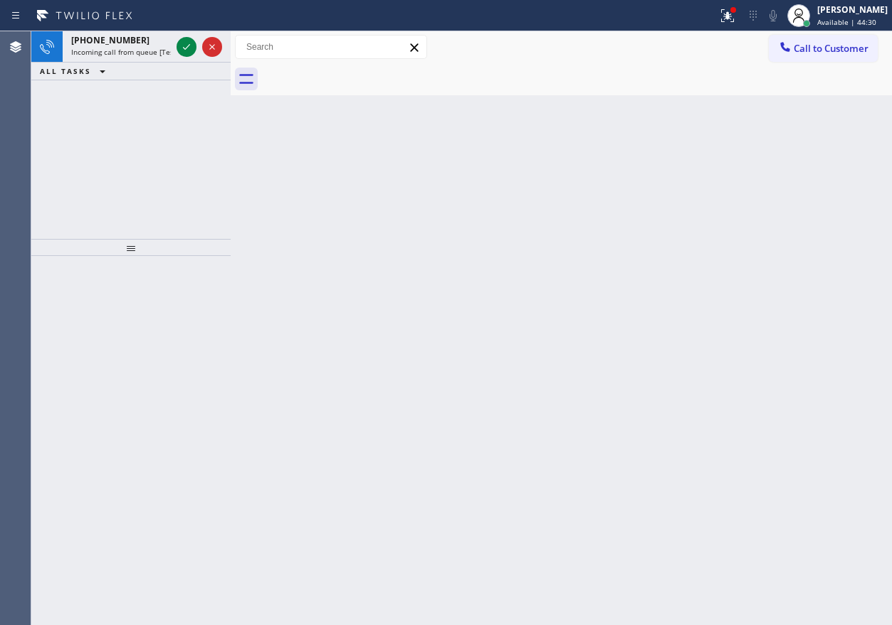
click at [792, 271] on div "Back to Dashboard Change Sender ID Customers Technicians Select a contact Outbo…" at bounding box center [561, 328] width 661 height 594
click at [182, 41] on icon at bounding box center [186, 46] width 17 height 17
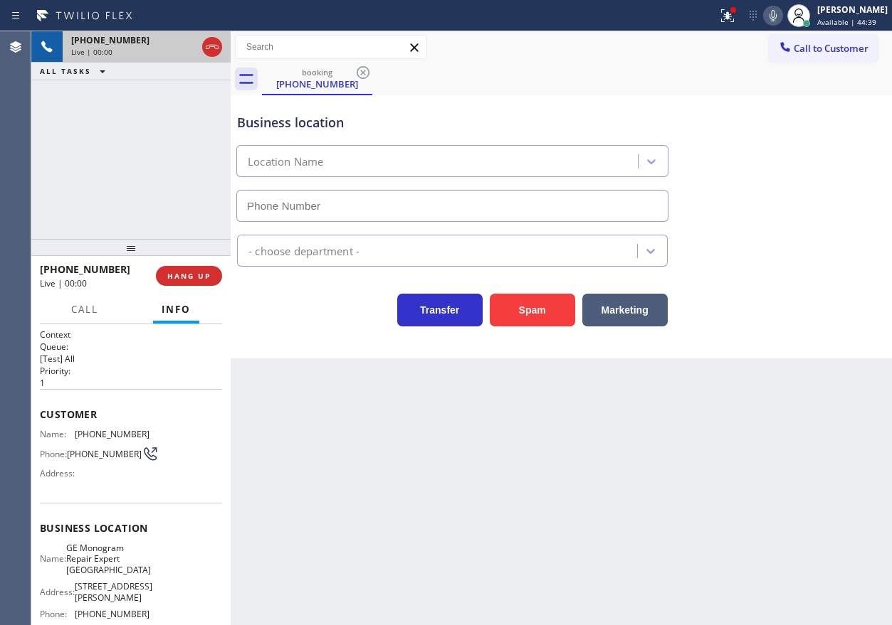
type input "(720) 307-7285"
click at [100, 572] on span "GE Monogram Repair Expert Castle Rock" at bounding box center [108, 559] width 85 height 33
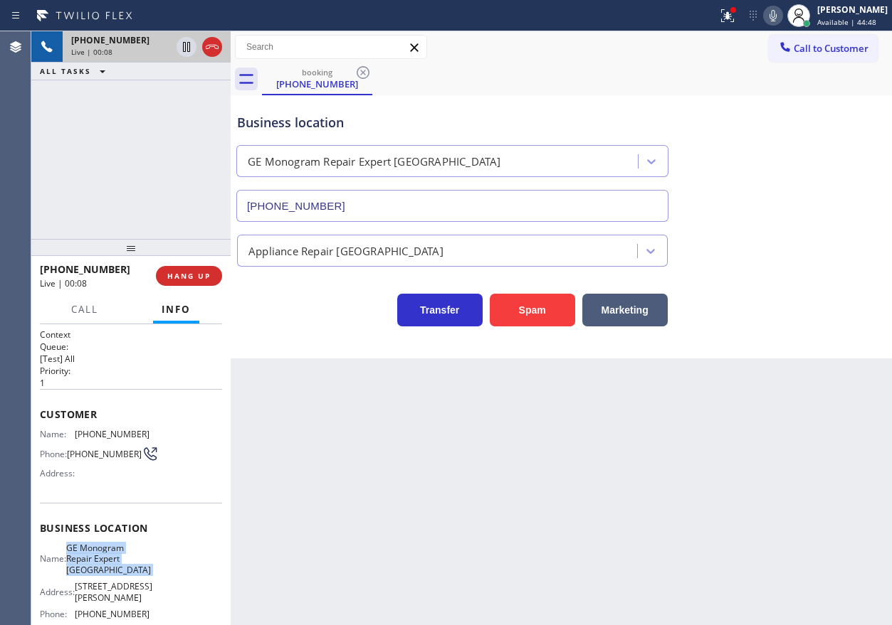
click at [100, 572] on span "GE Monogram Repair Expert Castle Rock" at bounding box center [108, 559] width 85 height 33
click at [392, 207] on input "(720) 307-7285" at bounding box center [452, 206] width 432 height 32
click at [97, 431] on span "(602) 513-6724" at bounding box center [112, 434] width 75 height 11
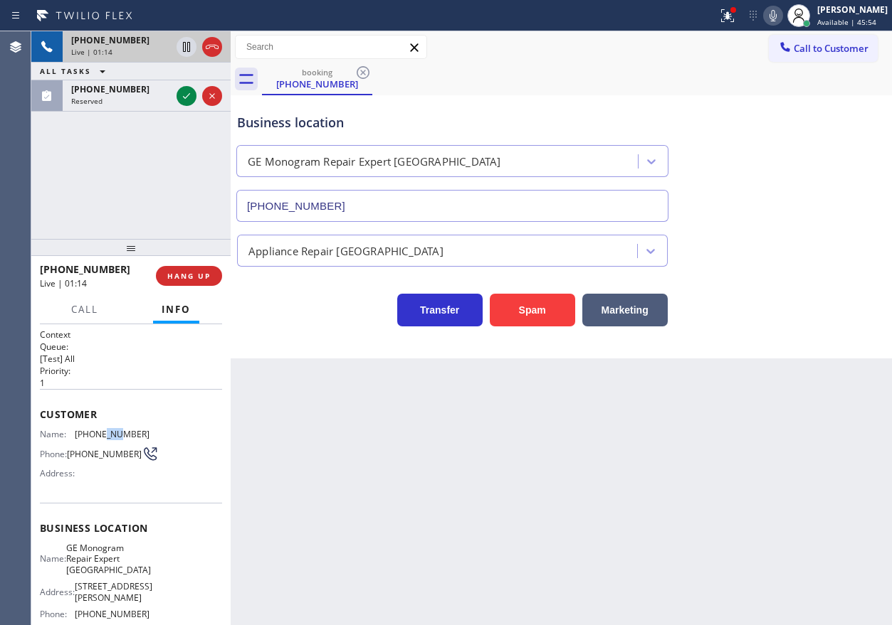
click at [97, 431] on span "(602) 513-6724" at bounding box center [112, 434] width 75 height 11
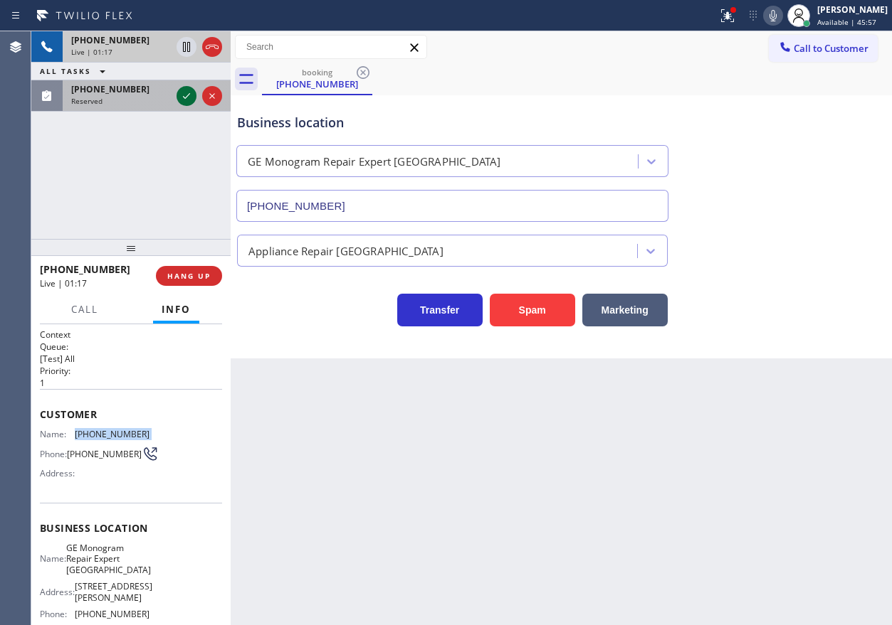
click at [187, 95] on icon at bounding box center [186, 96] width 17 height 17
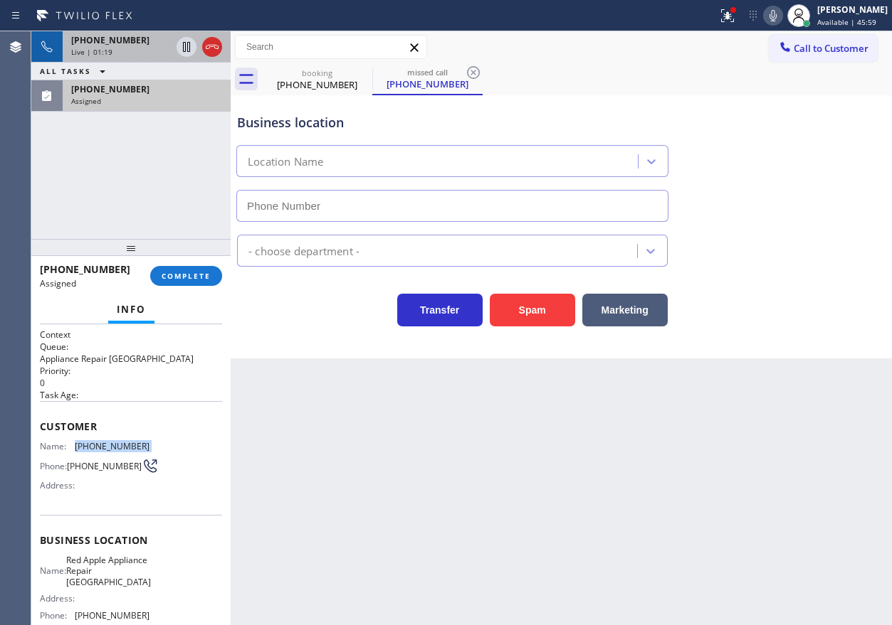
type input "(408) 872-9690"
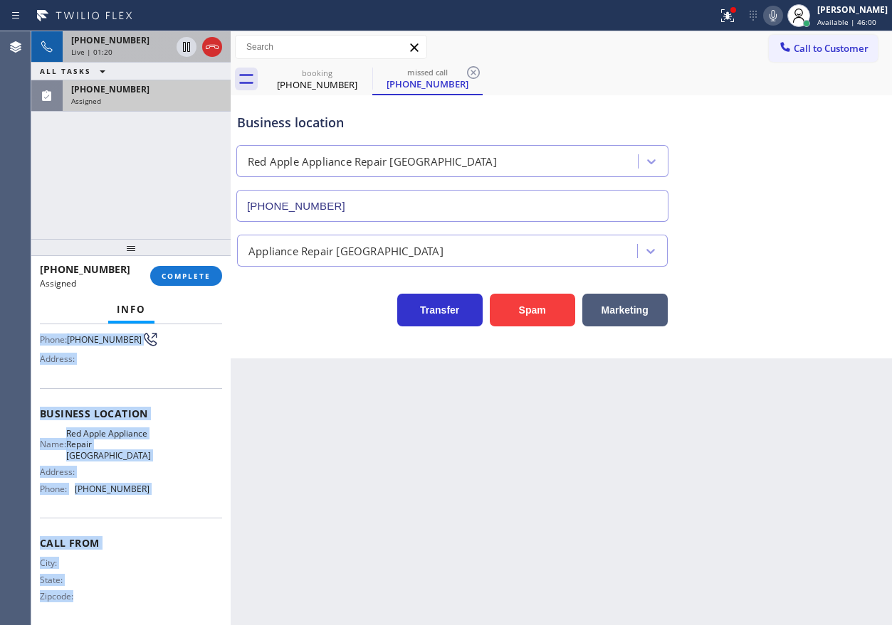
scroll to position [137, 0]
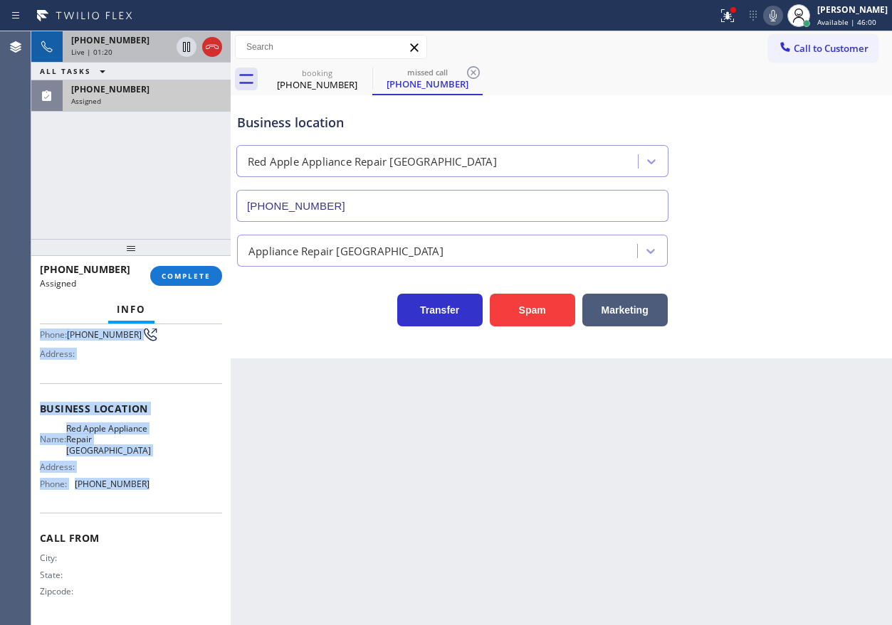
drag, startPoint x: 50, startPoint y: 438, endPoint x: 169, endPoint y: 499, distance: 134.3
click at [169, 499] on div "Context Queue: Appliance Repair High End Priority: 0 Task Age: Customer Name: (…" at bounding box center [130, 474] width 199 height 301
click at [191, 275] on span "COMPLETE" at bounding box center [186, 276] width 49 height 10
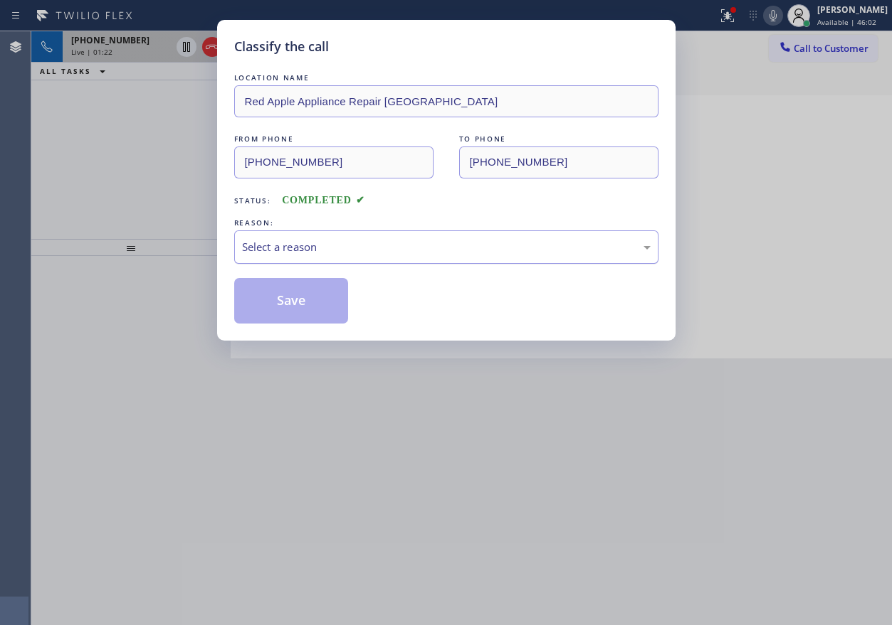
click at [370, 246] on div "Select a reason" at bounding box center [446, 247] width 408 height 16
click at [300, 309] on button "Save" at bounding box center [291, 301] width 115 height 46
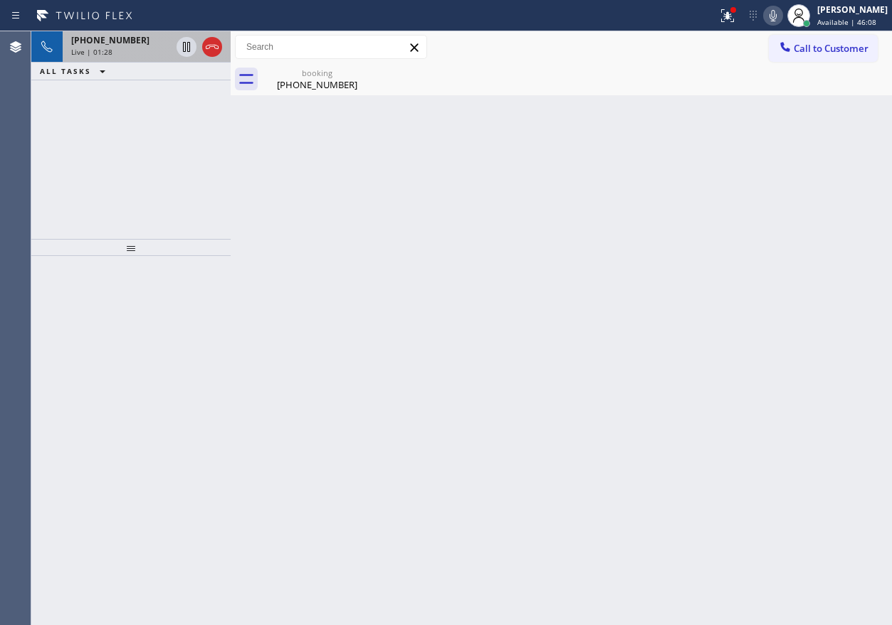
click at [860, 177] on div "Back to Dashboard Change Sender ID Customers Technicians Select a contact Outbo…" at bounding box center [561, 328] width 661 height 594
drag, startPoint x: 317, startPoint y: 81, endPoint x: 178, endPoint y: 61, distance: 140.9
click at [317, 82] on div "(602) 513-6724" at bounding box center [316, 84] width 107 height 13
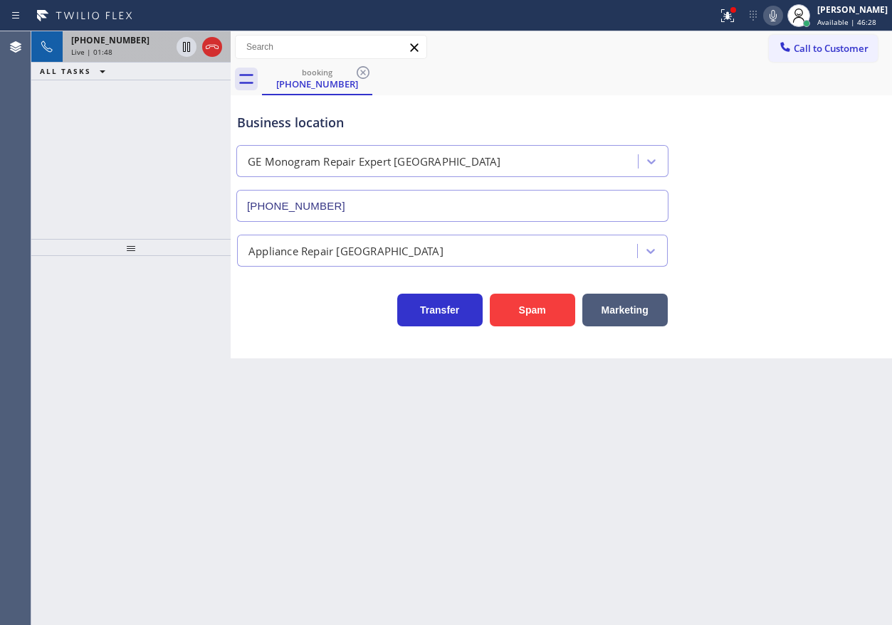
click at [127, 50] on div "Live | 01:48" at bounding box center [121, 52] width 100 height 10
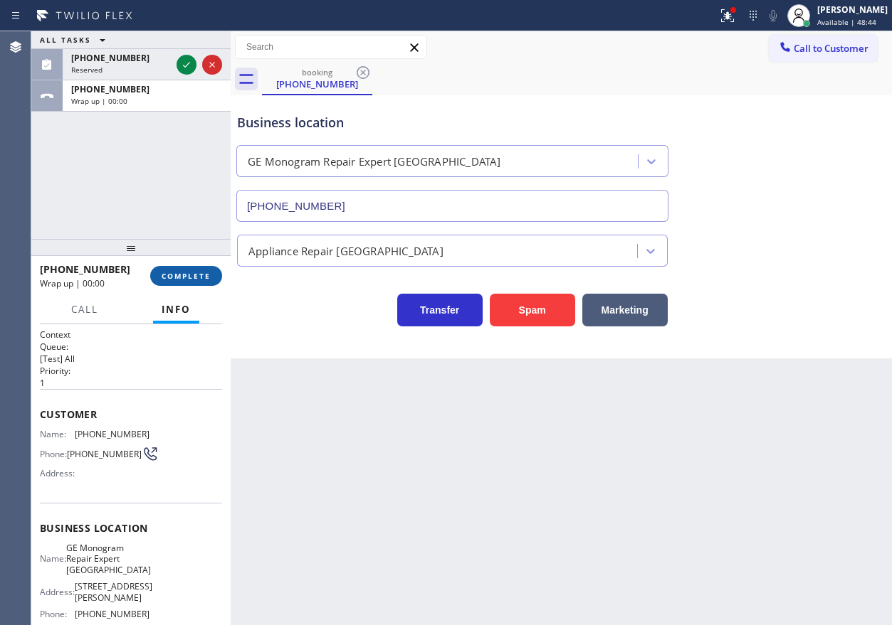
click at [180, 278] on span "COMPLETE" at bounding box center [186, 276] width 49 height 10
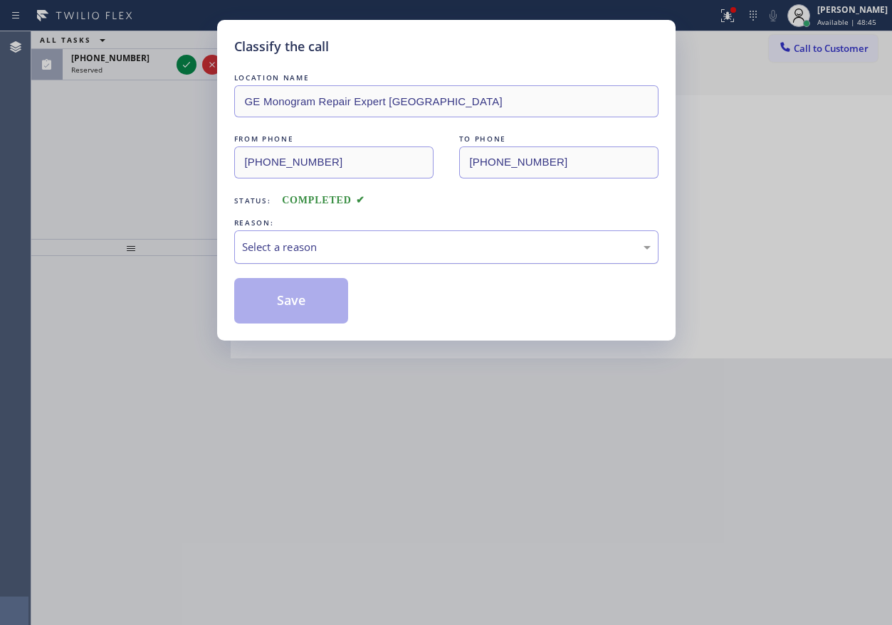
drag, startPoint x: 369, startPoint y: 274, endPoint x: 386, endPoint y: 256, distance: 24.7
click at [411, 250] on div "Select a reason" at bounding box center [446, 247] width 408 height 16
click at [310, 294] on button "Save" at bounding box center [291, 301] width 115 height 46
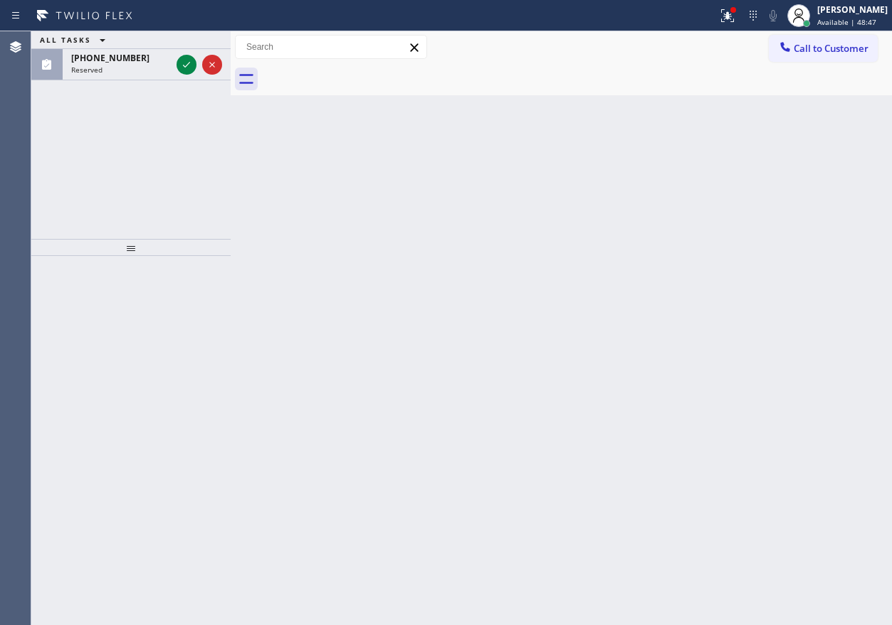
drag, startPoint x: 181, startPoint y: 62, endPoint x: 173, endPoint y: 250, distance: 188.8
click at [182, 62] on icon at bounding box center [186, 64] width 17 height 17
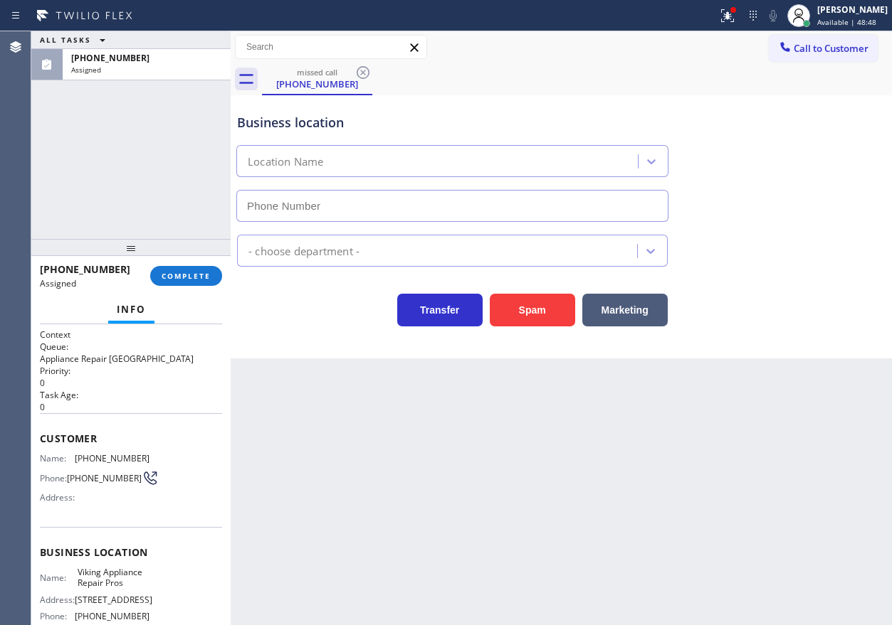
type input "(855) 666-9755"
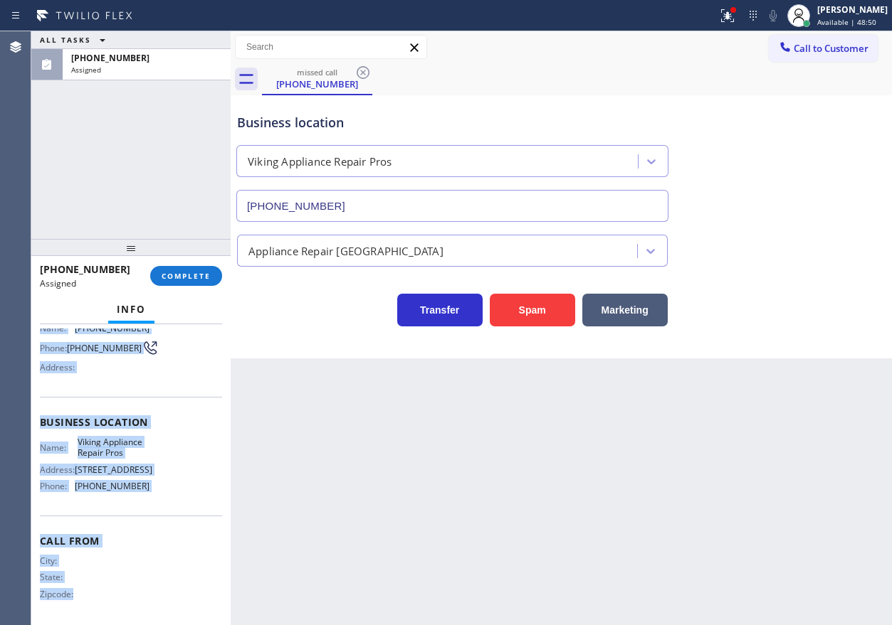
scroll to position [149, 0]
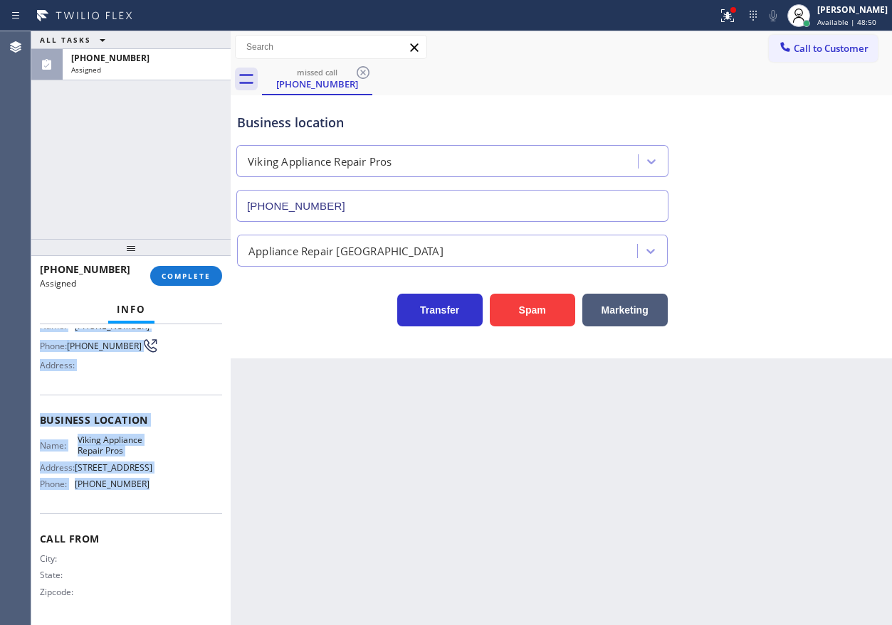
drag, startPoint x: 38, startPoint y: 440, endPoint x: 171, endPoint y: 502, distance: 147.4
click at [171, 502] on div "Context Queue: Appliance Repair High End Priority: 0 Task Age: 1 minute(s) Cust…" at bounding box center [130, 474] width 199 height 301
click at [196, 278] on span "COMPLETE" at bounding box center [186, 276] width 49 height 10
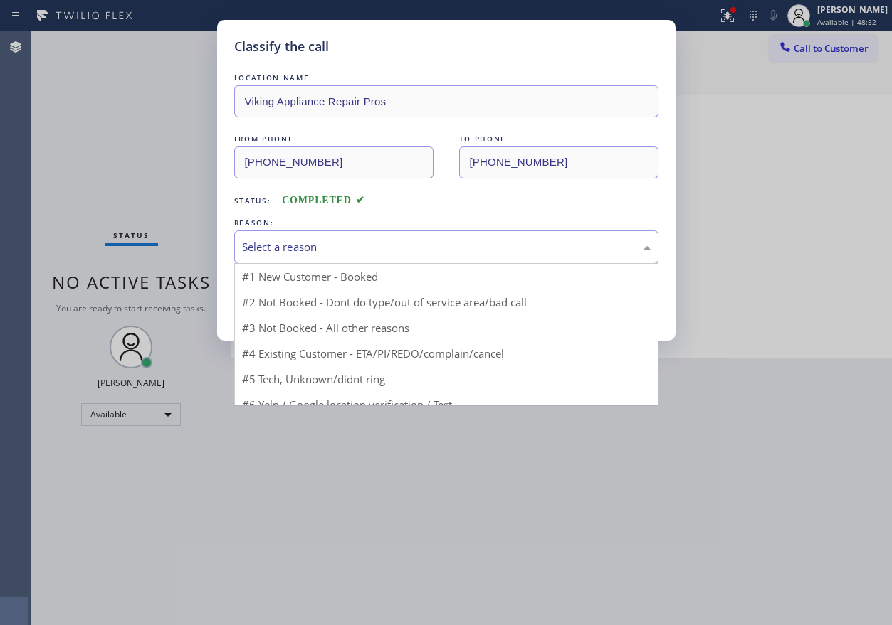
click at [380, 258] on div "Select a reason" at bounding box center [446, 247] width 424 height 33
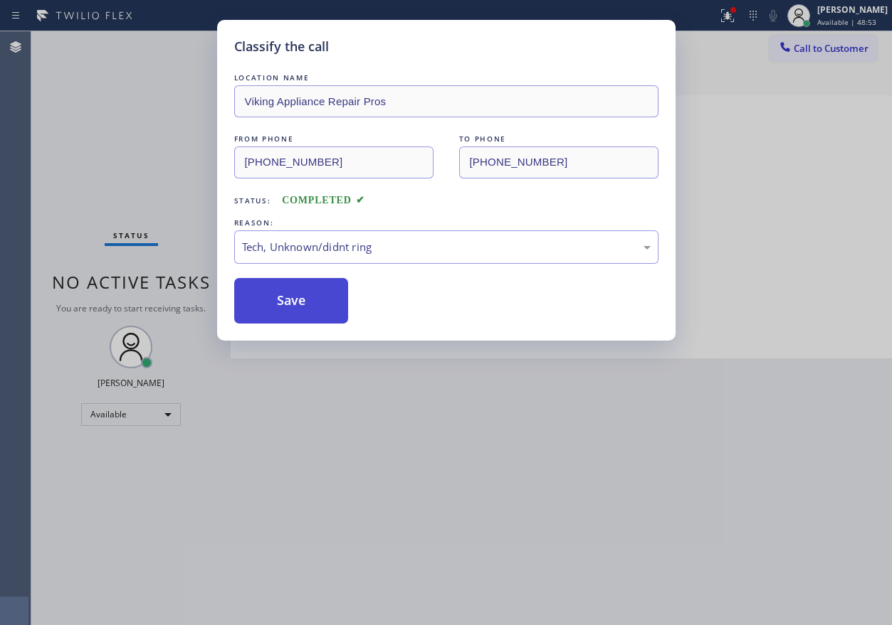
click at [294, 295] on button "Save" at bounding box center [291, 301] width 115 height 46
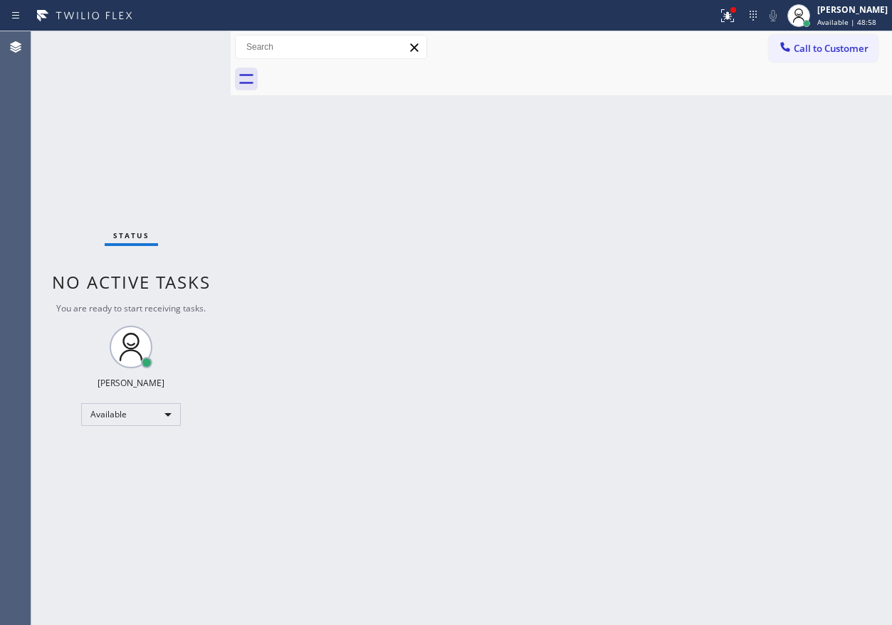
click at [759, 226] on div "Back to Dashboard Change Sender ID Customers Technicians Select a contact Outbo…" at bounding box center [561, 328] width 661 height 594
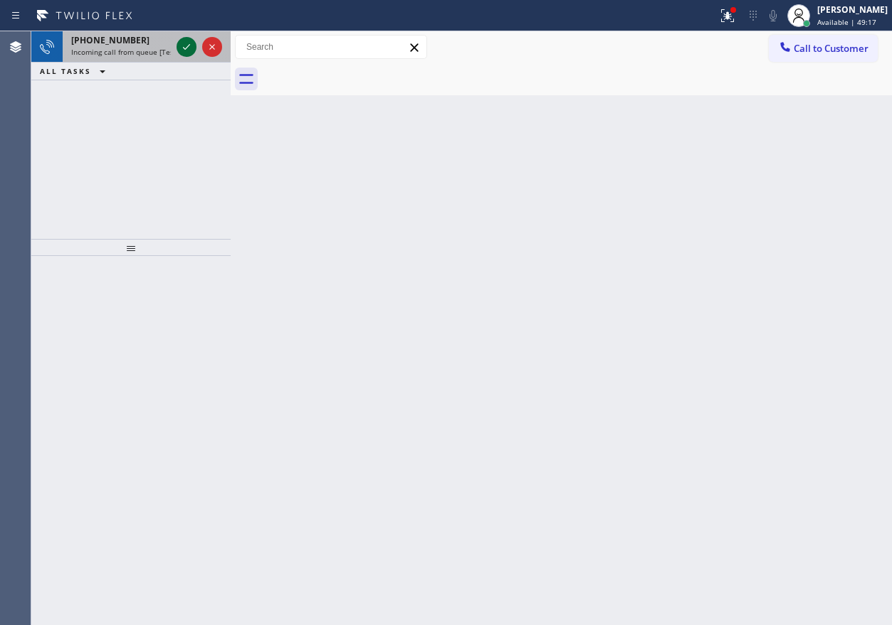
click at [186, 48] on icon at bounding box center [186, 47] width 7 height 6
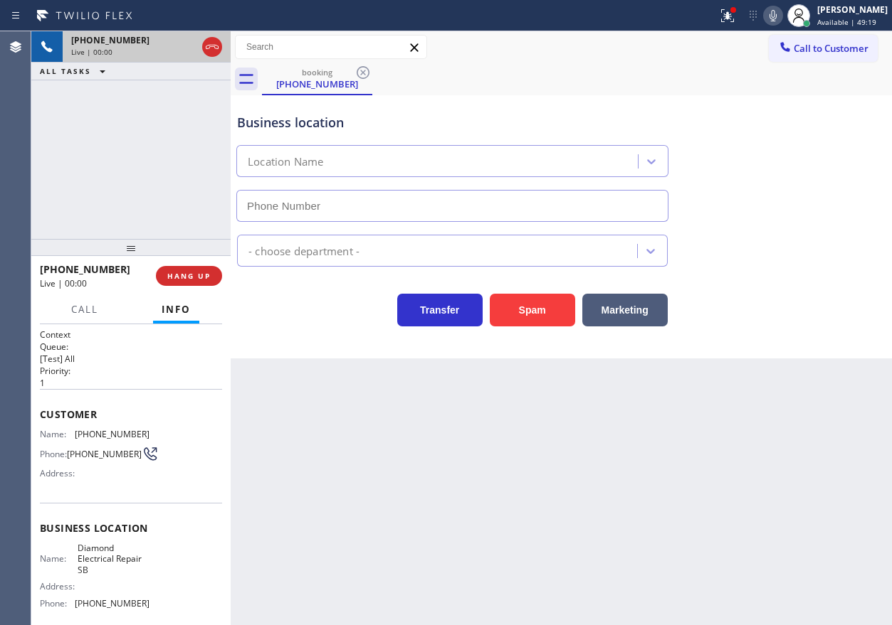
type input "(909) 442-4276"
click at [534, 302] on button "Spam" at bounding box center [532, 310] width 85 height 33
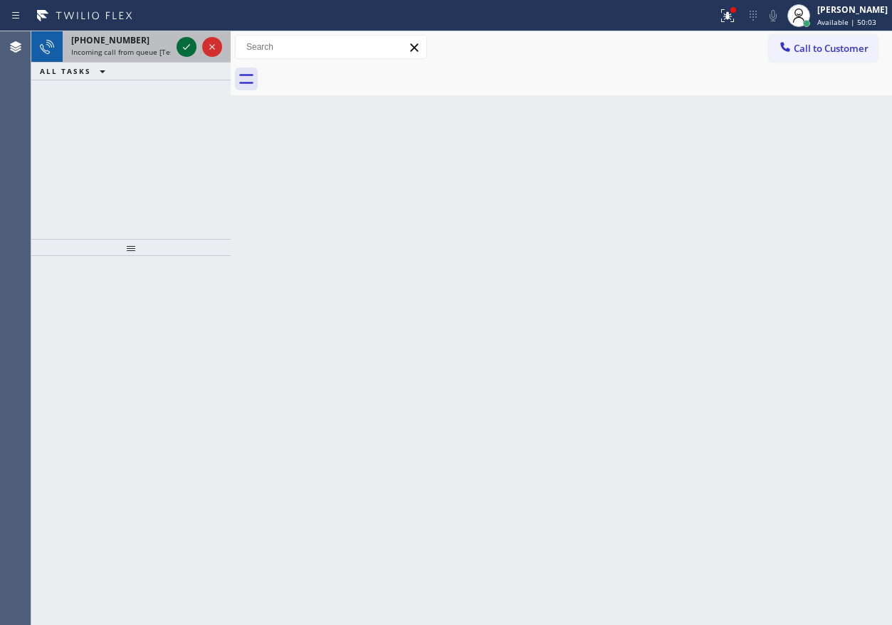
click at [187, 42] on icon at bounding box center [186, 46] width 17 height 17
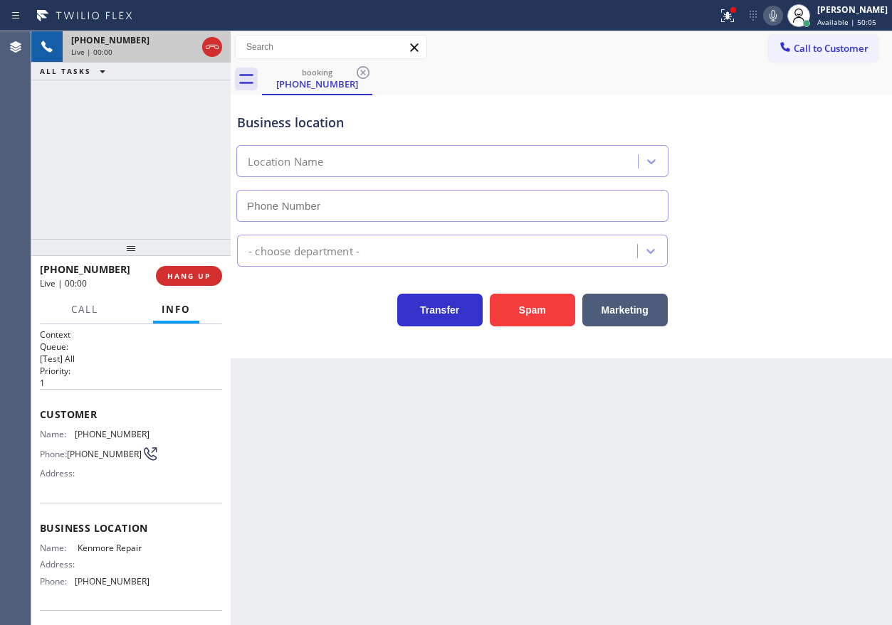
type input "(866) 878-8591"
click at [197, 283] on button "HANG UP" at bounding box center [189, 276] width 66 height 20
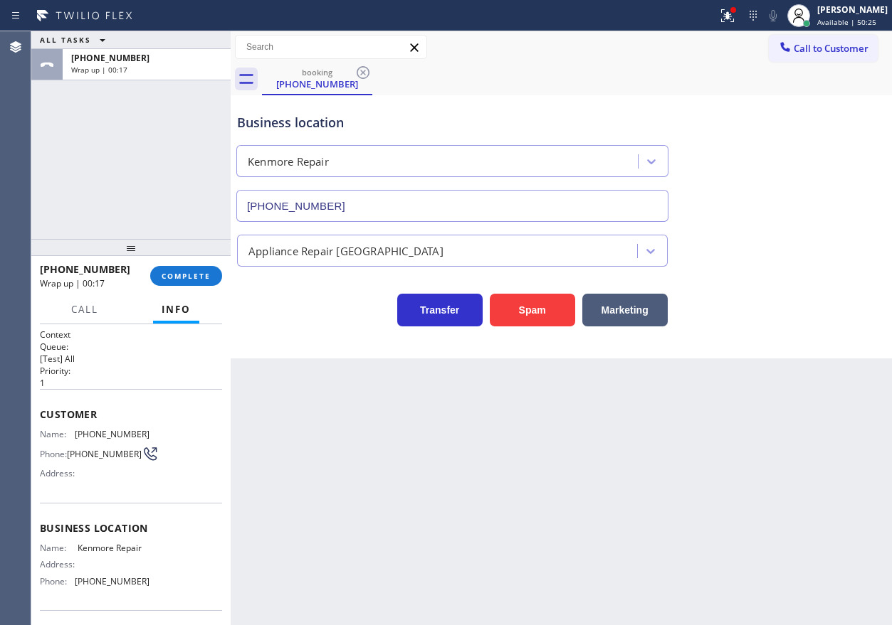
click at [196, 255] on div at bounding box center [130, 247] width 199 height 17
click at [195, 285] on button "COMPLETE" at bounding box center [186, 276] width 72 height 20
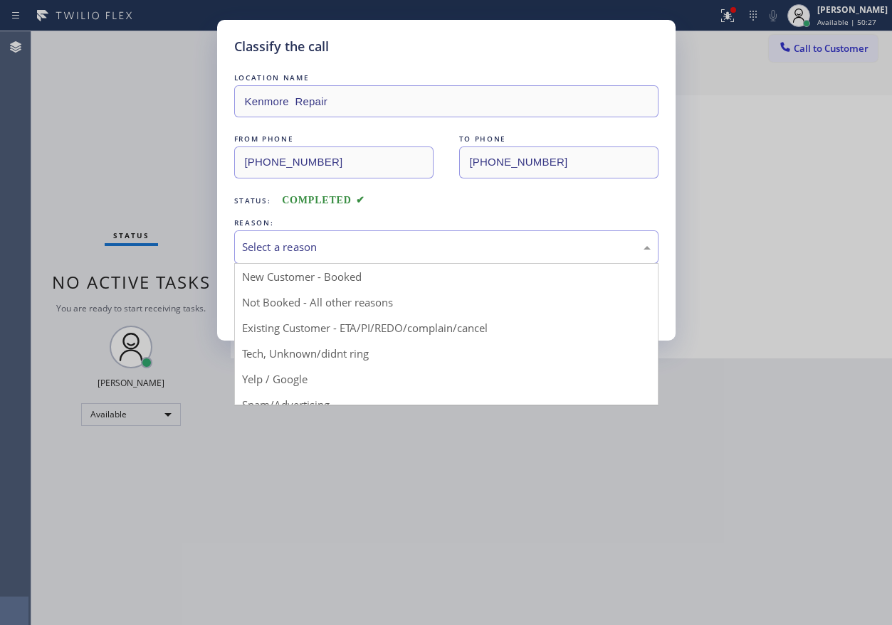
drag, startPoint x: 393, startPoint y: 242, endPoint x: 295, endPoint y: 359, distance: 152.1
click at [392, 243] on div "Select a reason" at bounding box center [446, 247] width 408 height 16
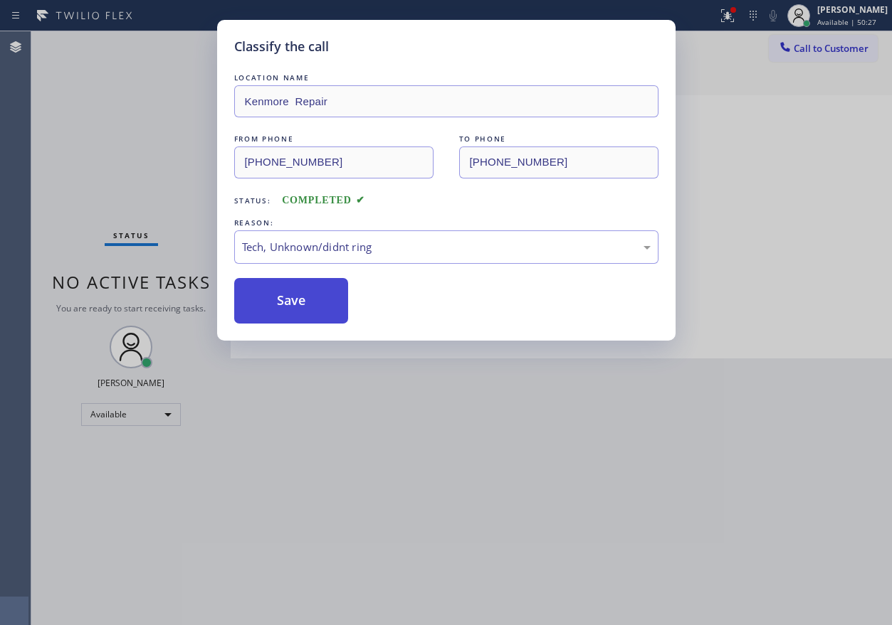
click at [296, 297] on button "Save" at bounding box center [291, 301] width 115 height 46
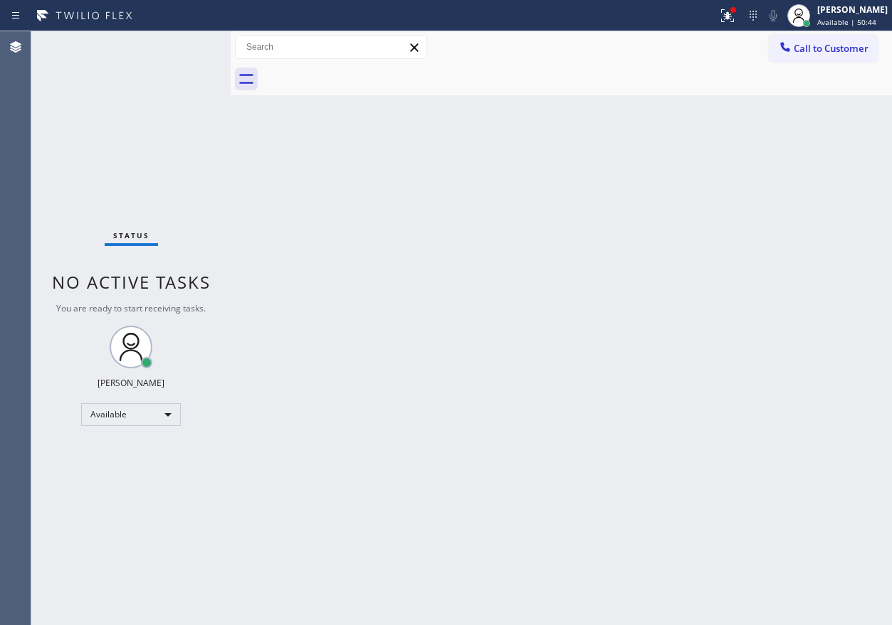
click at [183, 46] on div "Status No active tasks You are ready to start receiving tasks. [PERSON_NAME] Av…" at bounding box center [130, 328] width 199 height 594
click at [184, 46] on div "Status No active tasks You are ready to start receiving tasks. [PERSON_NAME] Av…" at bounding box center [130, 328] width 199 height 594
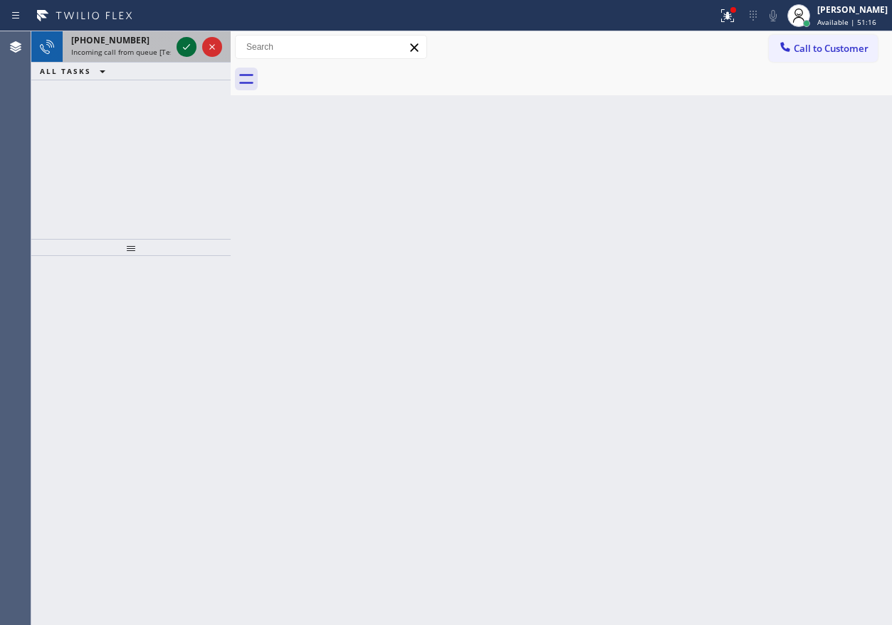
click at [186, 48] on icon at bounding box center [186, 47] width 7 height 6
click at [183, 44] on icon at bounding box center [186, 46] width 17 height 17
click at [186, 42] on icon at bounding box center [186, 46] width 17 height 17
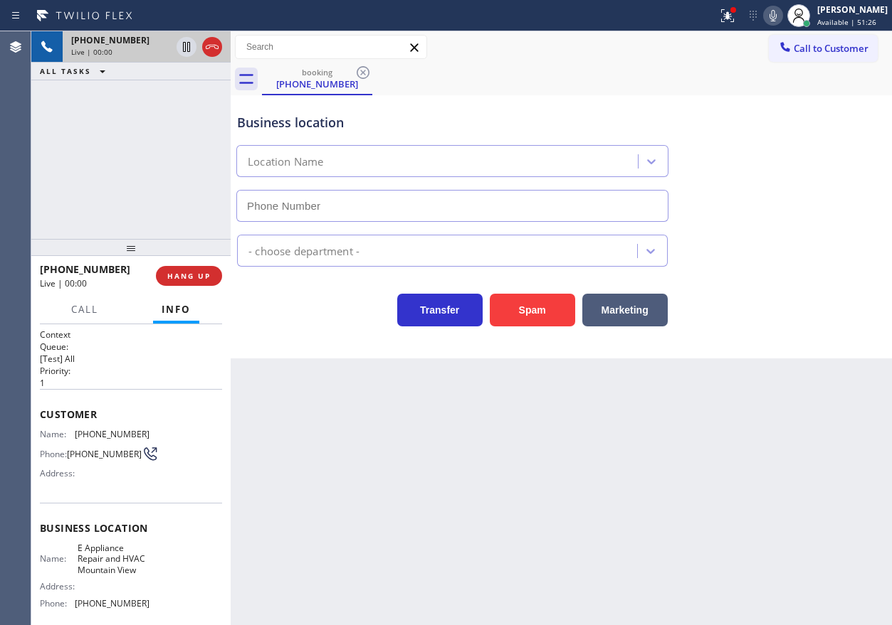
type input "(470) 673-7412"
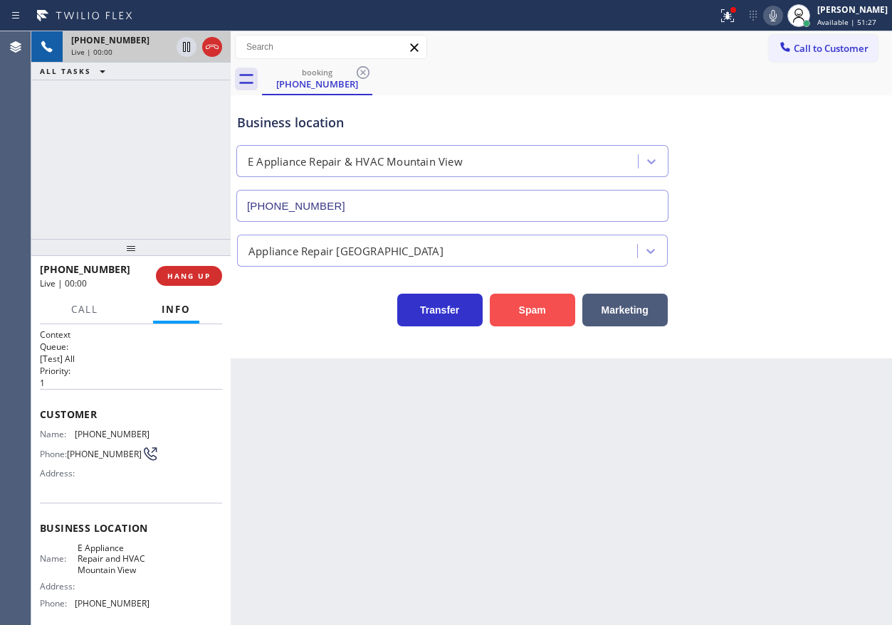
click at [526, 303] on button "Spam" at bounding box center [532, 310] width 85 height 33
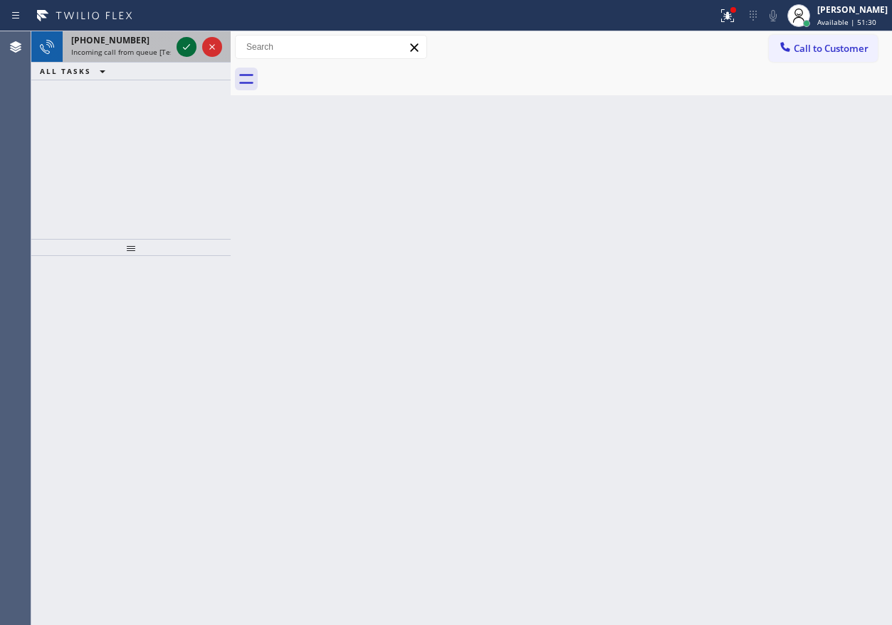
click at [186, 42] on icon at bounding box center [186, 46] width 17 height 17
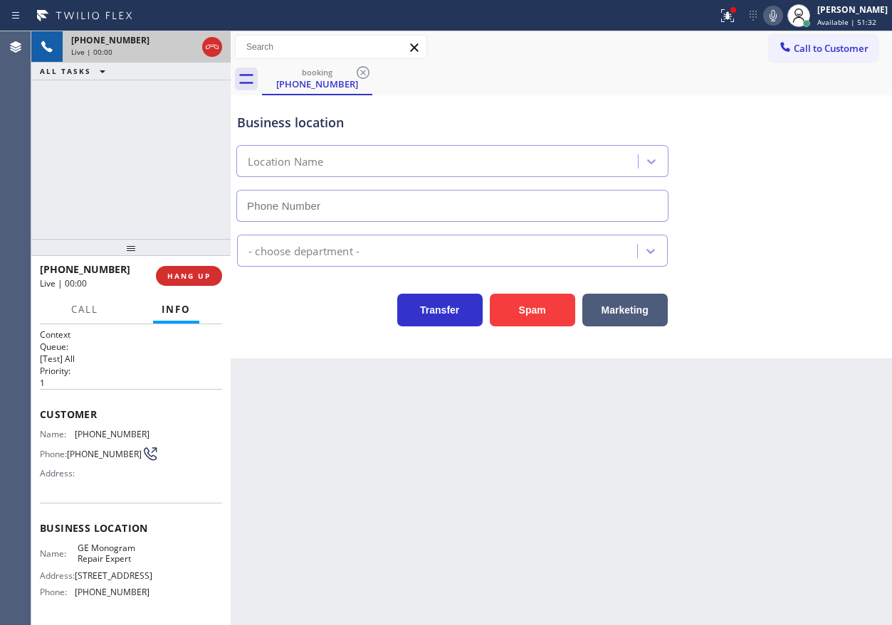
type input "(855) 920-0815"
click at [102, 565] on span "GE Monogram Repair Expert" at bounding box center [113, 554] width 71 height 22
click at [409, 211] on input "(855) 920-0815" at bounding box center [452, 206] width 432 height 32
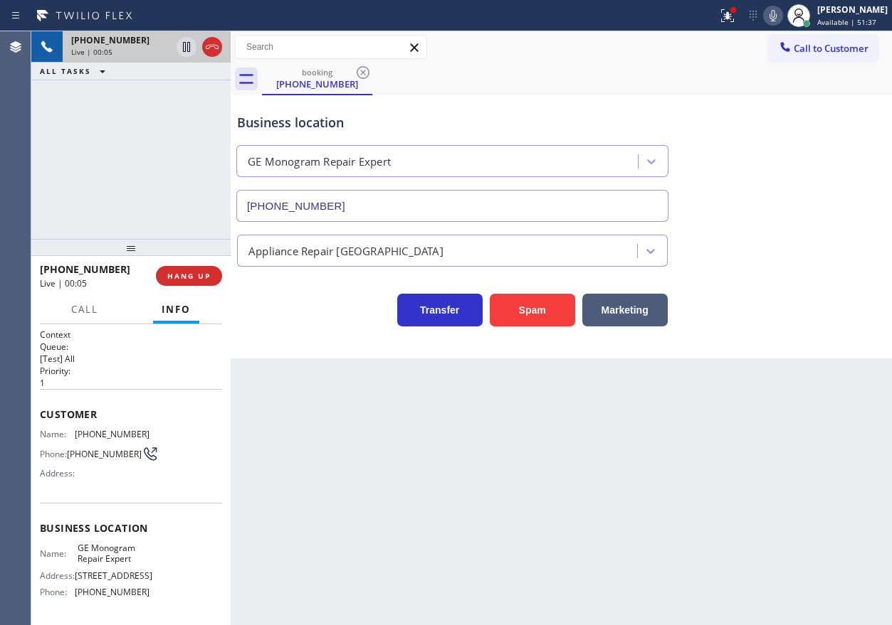
click at [409, 211] on input "(855) 920-0815" at bounding box center [452, 206] width 432 height 32
click at [103, 440] on span "(949) 838-6150" at bounding box center [112, 434] width 75 height 11
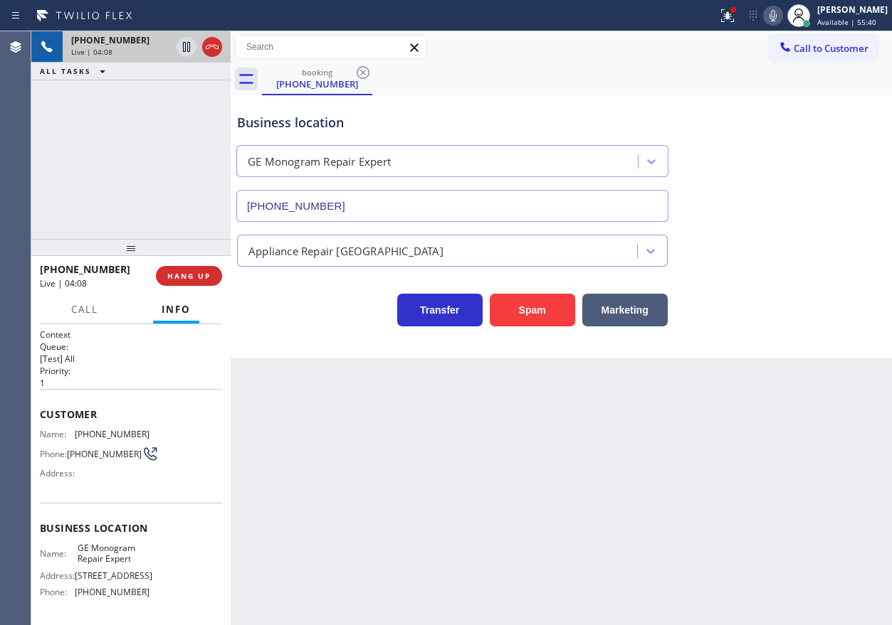
click at [788, 26] on div "Status report Issues detected These issues could affect your workflow. Please c…" at bounding box center [802, 15] width 180 height 31
click at [781, 18] on icon at bounding box center [772, 15] width 17 height 17
click at [781, 7] on icon at bounding box center [772, 15] width 17 height 17
click at [781, 17] on icon at bounding box center [772, 15] width 17 height 17
click at [781, 13] on icon at bounding box center [772, 15] width 17 height 17
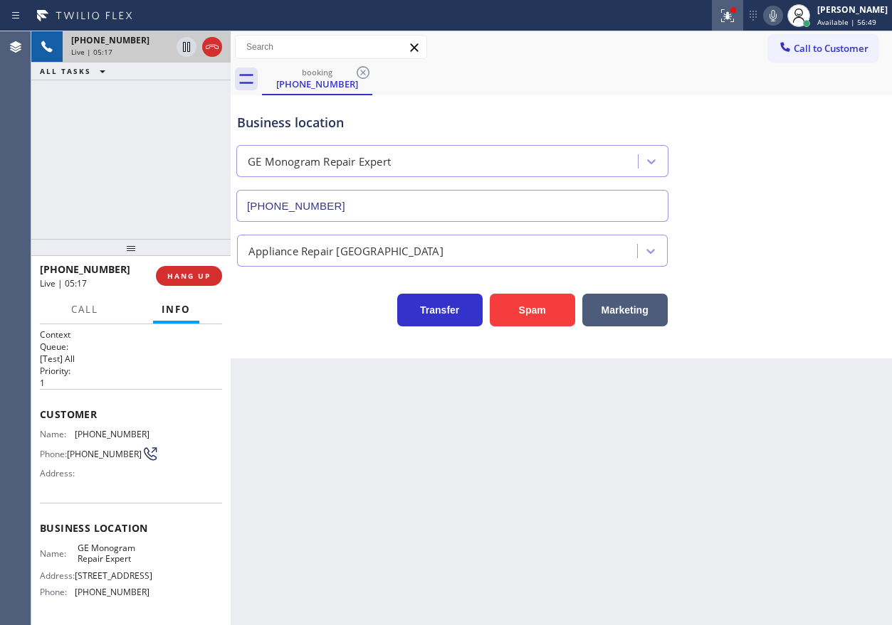
click at [736, 17] on icon at bounding box center [727, 15] width 17 height 17
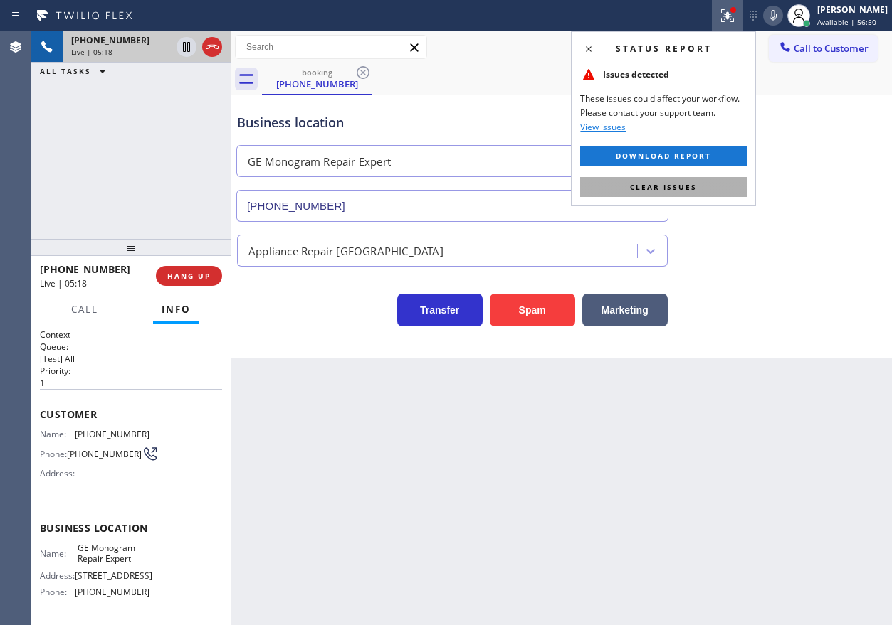
click at [693, 189] on span "Clear issues" at bounding box center [663, 187] width 67 height 10
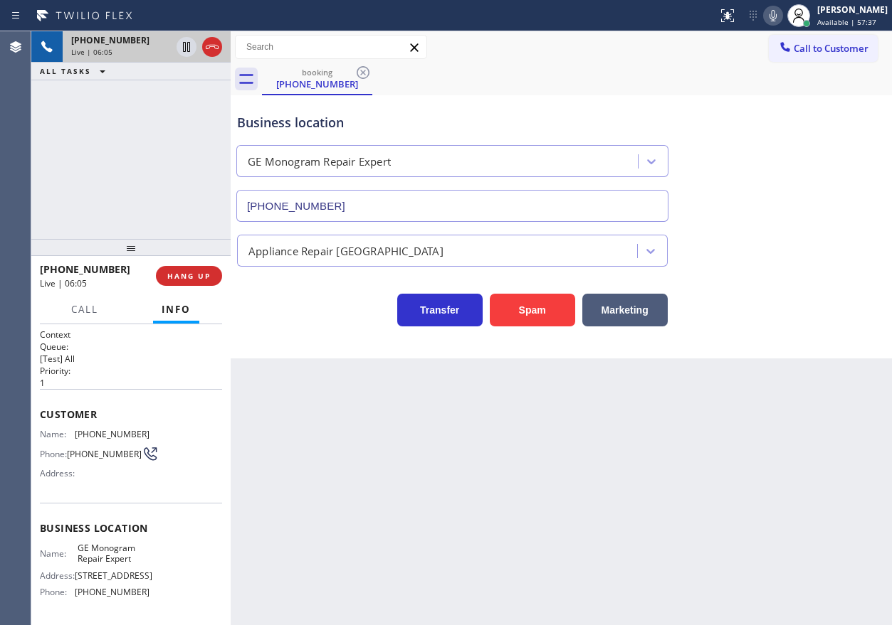
click at [776, 16] on icon at bounding box center [772, 15] width 7 height 11
click at [781, 20] on icon at bounding box center [772, 15] width 17 height 17
click at [781, 19] on icon at bounding box center [772, 15] width 17 height 17
click at [781, 17] on icon at bounding box center [772, 15] width 17 height 17
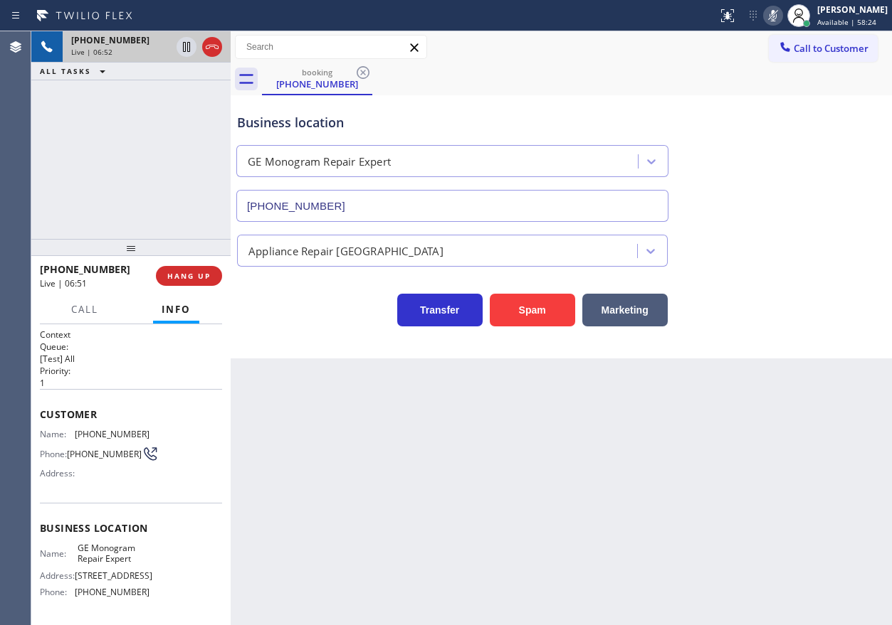
click at [781, 16] on icon at bounding box center [772, 15] width 17 height 17
click at [781, 14] on icon at bounding box center [772, 15] width 17 height 17
click at [779, 14] on icon at bounding box center [772, 15] width 17 height 17
click at [807, 103] on div "Business location GE Monogram Repair Expert (855) 920-0815" at bounding box center [561, 157] width 654 height 129
click at [781, 17] on icon at bounding box center [772, 15] width 17 height 17
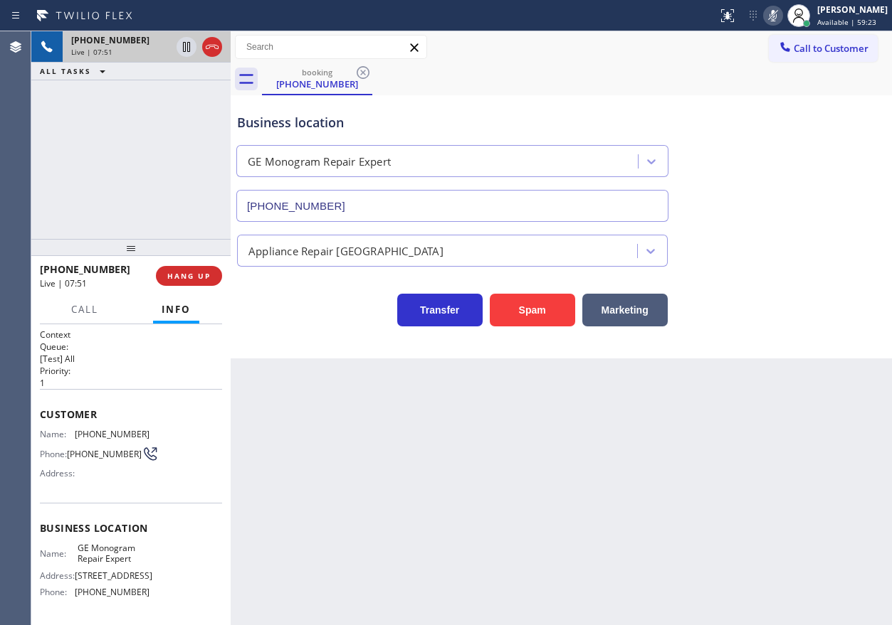
click at [781, 14] on icon at bounding box center [772, 15] width 17 height 17
click at [776, 17] on icon at bounding box center [772, 15] width 7 height 11
click at [781, 16] on icon at bounding box center [772, 15] width 17 height 17
click at [781, 9] on icon at bounding box center [772, 15] width 17 height 17
click at [781, 11] on icon at bounding box center [772, 15] width 17 height 17
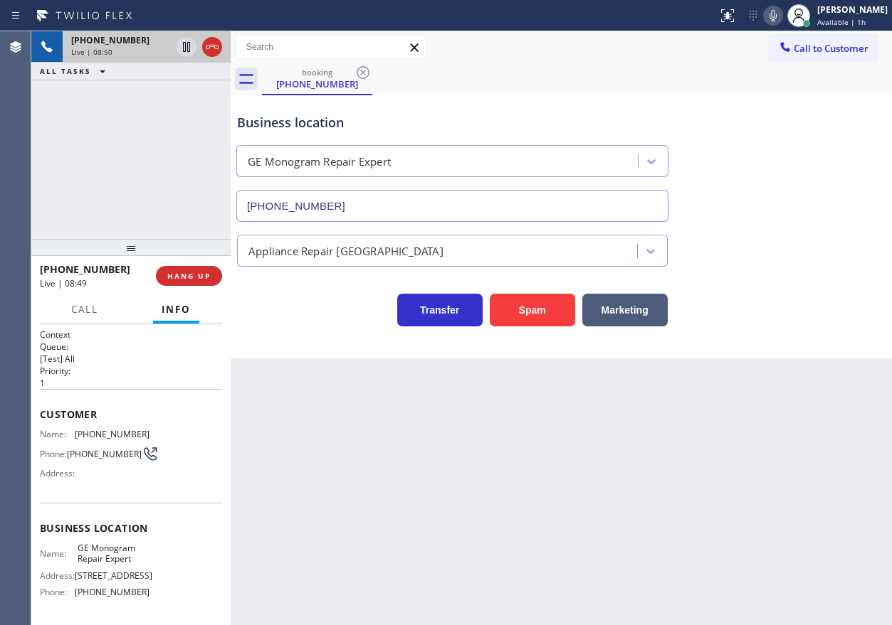
click at [781, 14] on icon at bounding box center [772, 15] width 17 height 17
click at [781, 15] on icon at bounding box center [772, 15] width 17 height 17
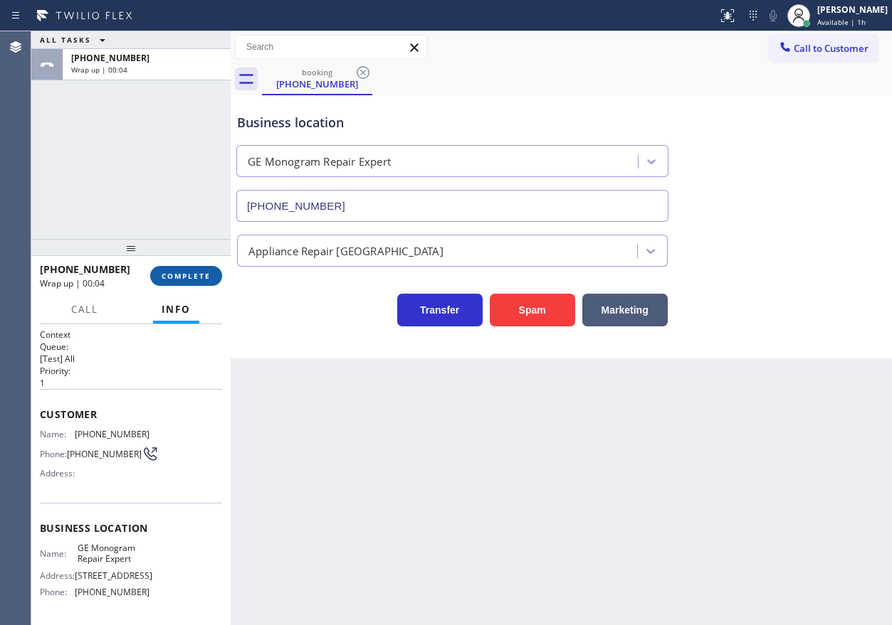
click at [190, 279] on span "COMPLETE" at bounding box center [186, 276] width 49 height 10
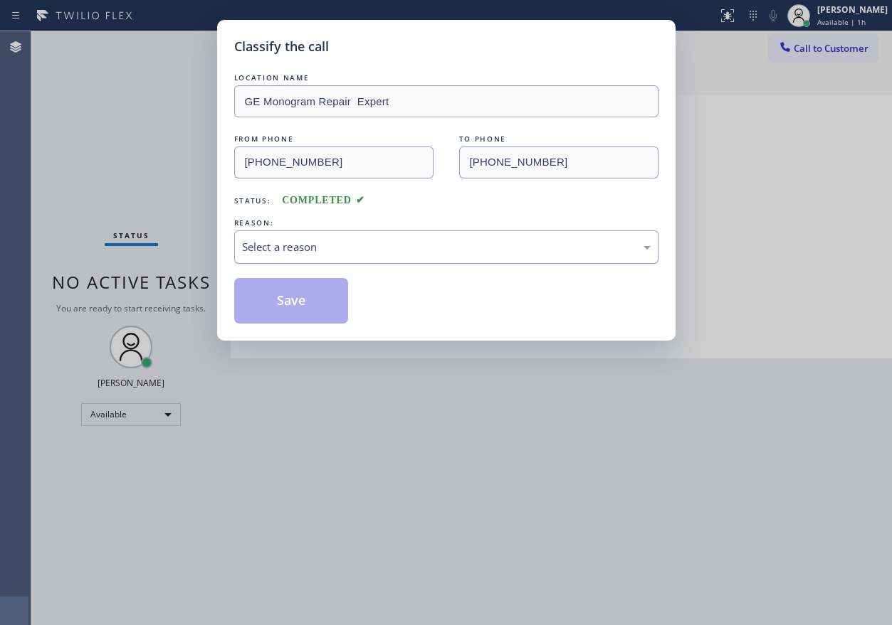
click at [316, 246] on div "Select a reason" at bounding box center [446, 247] width 408 height 16
click at [298, 302] on button "Save" at bounding box center [291, 301] width 115 height 46
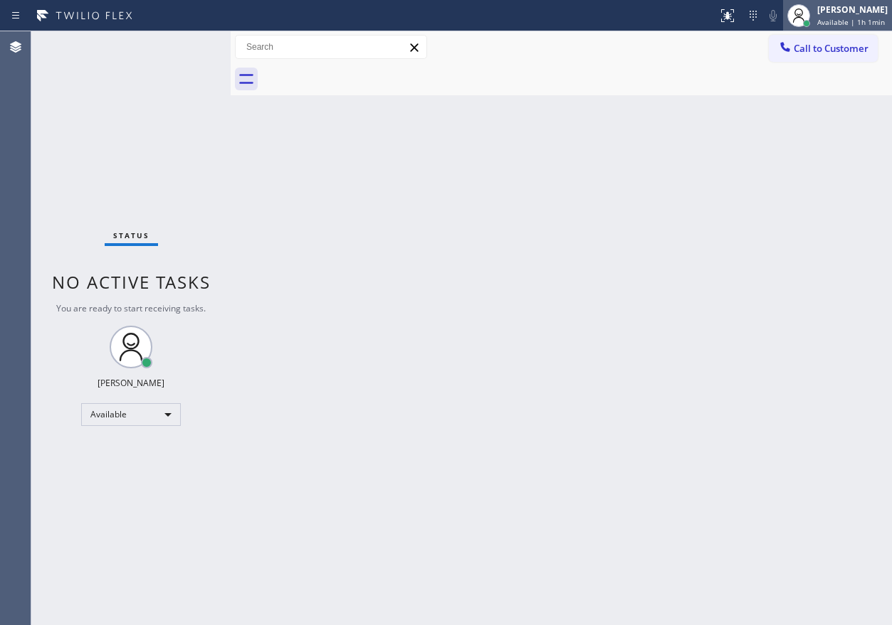
click at [847, 13] on div "[PERSON_NAME]" at bounding box center [852, 10] width 70 height 12
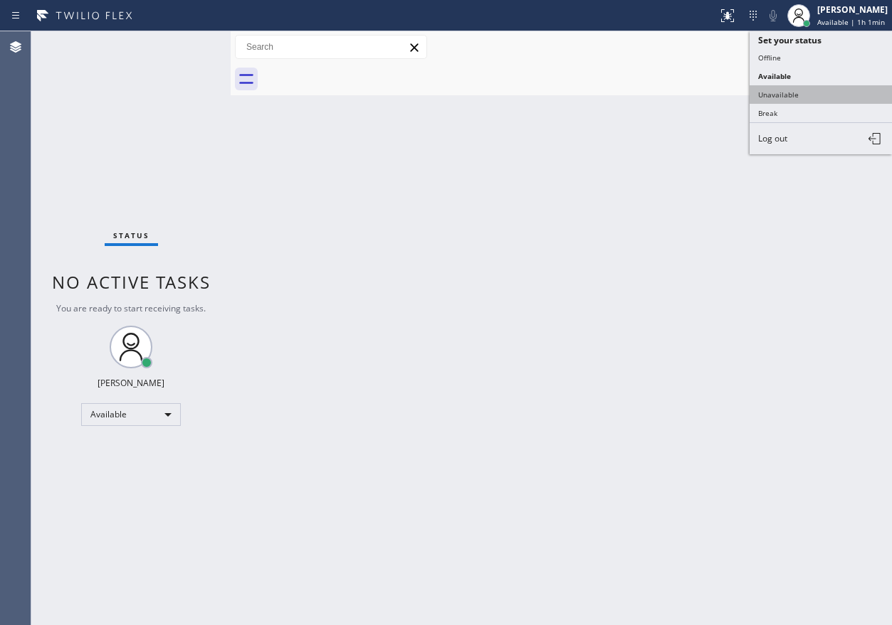
click at [799, 97] on button "Unavailable" at bounding box center [820, 94] width 142 height 19
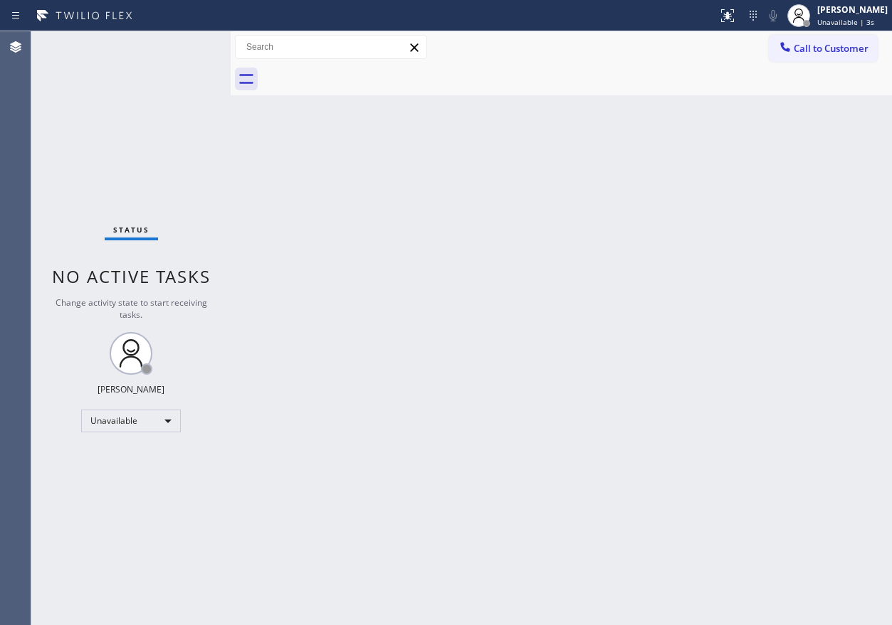
click at [761, 359] on div "Back to Dashboard Change Sender ID Customers Technicians Select a contact Outbo…" at bounding box center [561, 328] width 661 height 594
